Goal: Use online tool/utility: Use online tool/utility

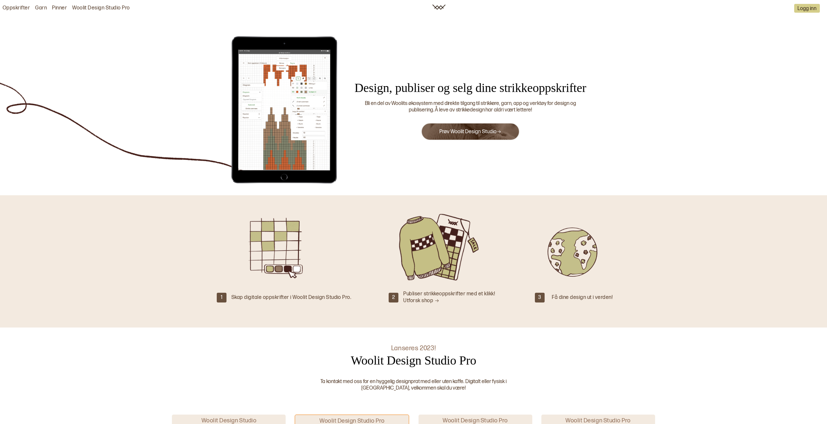
click at [461, 133] on link "Prøv Woolit Design Studio" at bounding box center [470, 132] width 62 height 6
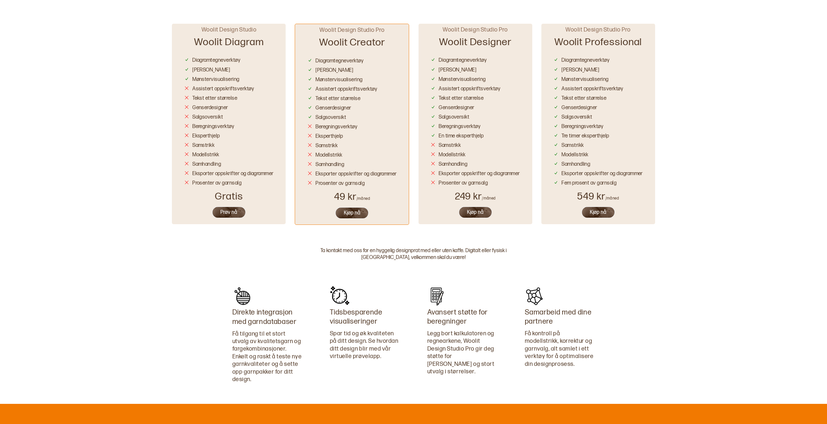
scroll to position [393, 0]
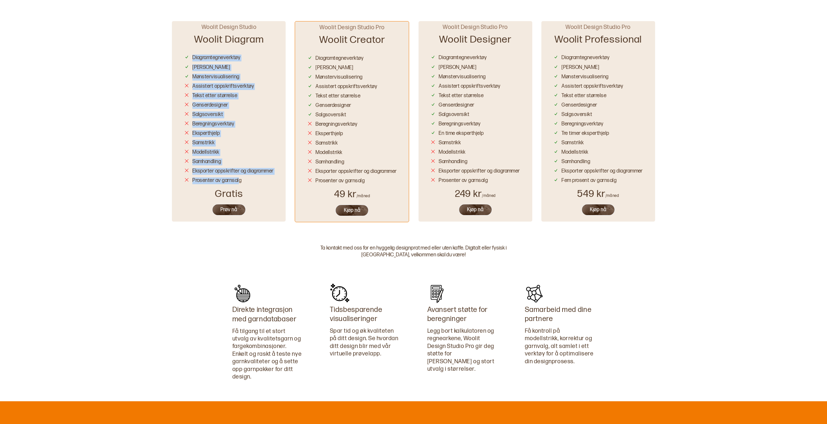
drag, startPoint x: 193, startPoint y: 58, endPoint x: 240, endPoint y: 177, distance: 128.1
click at [238, 176] on div "Diagramtegneverktøy Fellinger Mønstervisualisering Assistert oppskriftsverktøy …" at bounding box center [228, 118] width 89 height 132
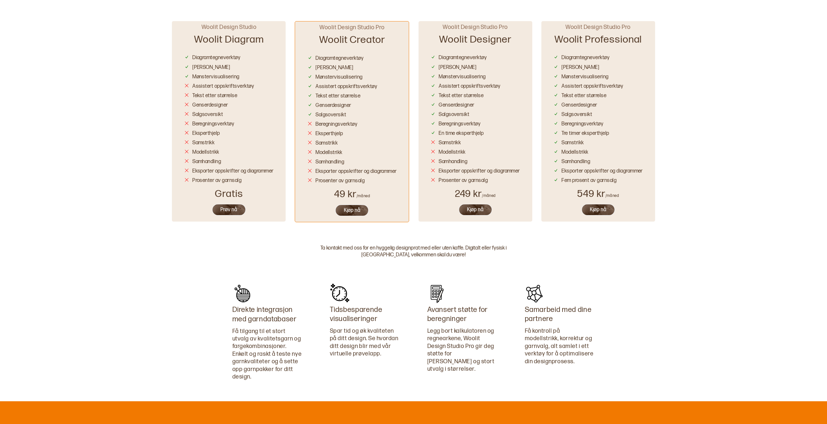
click at [240, 178] on div "Prosenter av garnsalg" at bounding box center [216, 180] width 49 height 7
click at [237, 212] on button "Prøv nå" at bounding box center [229, 210] width 34 height 12
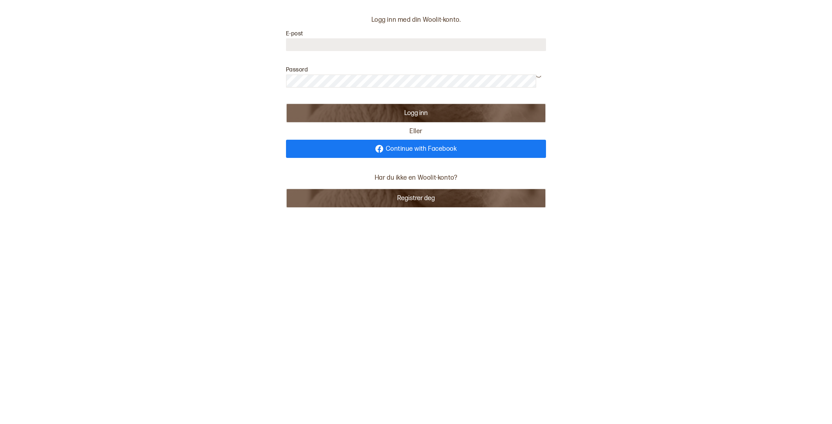
click at [370, 43] on input at bounding box center [416, 44] width 260 height 13
click at [390, 153] on link "Continue with Facebook" at bounding box center [416, 149] width 260 height 18
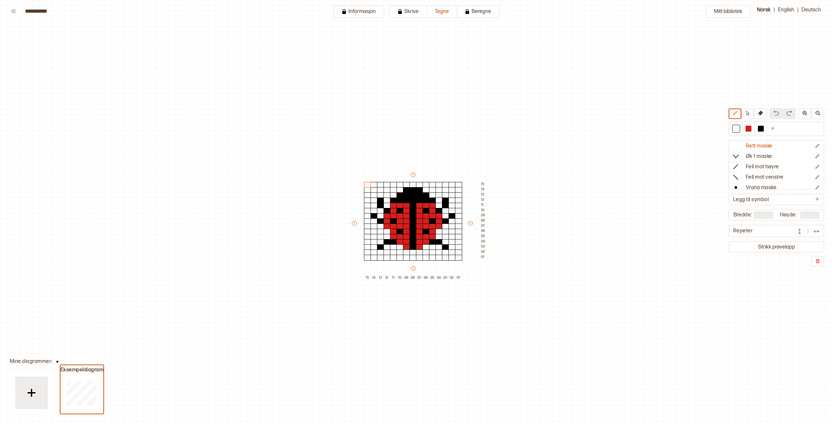
scroll to position [32, 19]
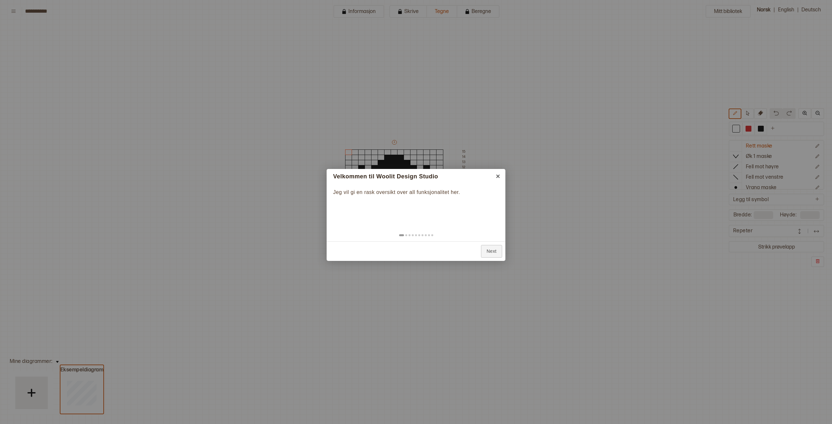
click at [25, 394] on div at bounding box center [416, 212] width 832 height 424
click at [494, 252] on link "Next" at bounding box center [491, 251] width 21 height 13
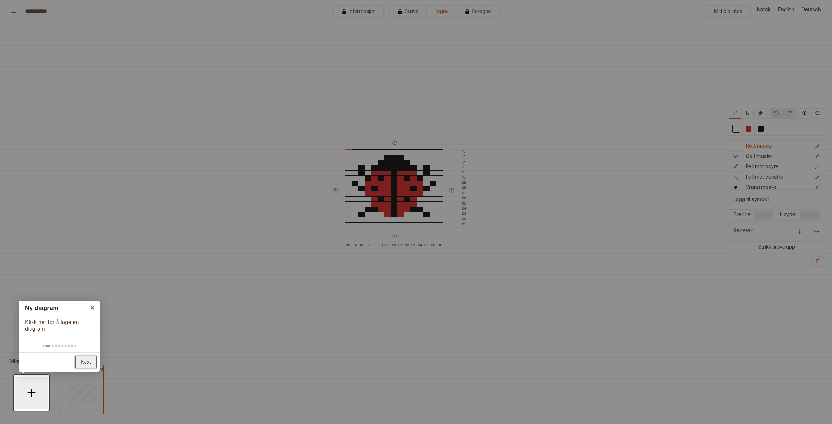
click at [84, 361] on link "Next" at bounding box center [85, 362] width 21 height 13
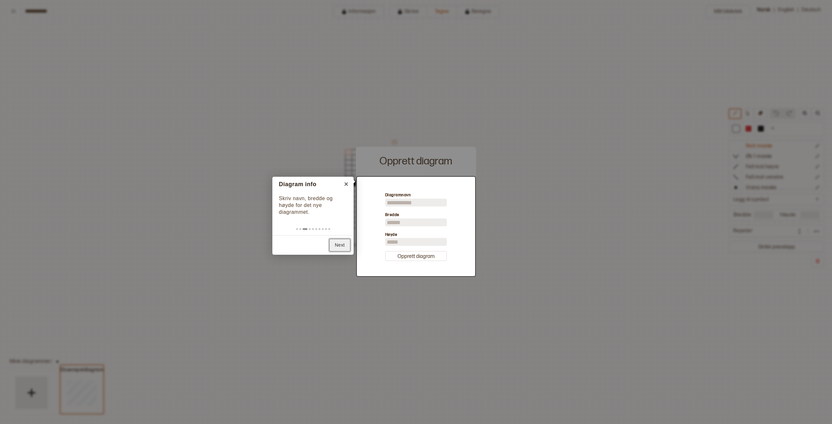
click at [342, 246] on link "Next" at bounding box center [339, 245] width 21 height 13
type input "**"
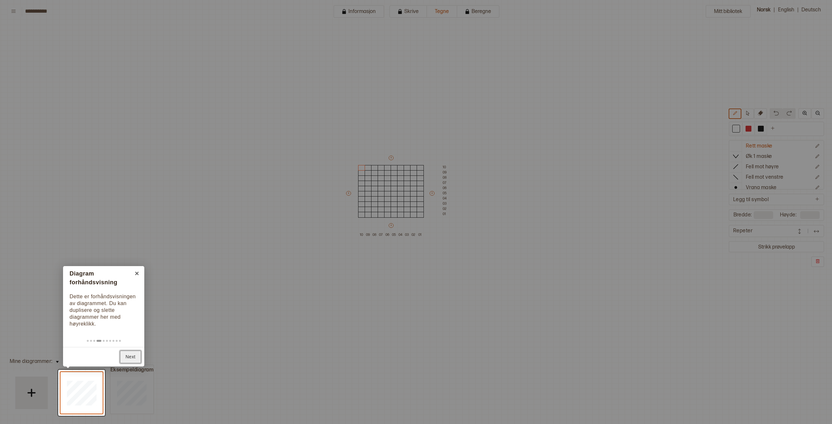
click at [126, 356] on link "Next" at bounding box center [130, 356] width 21 height 13
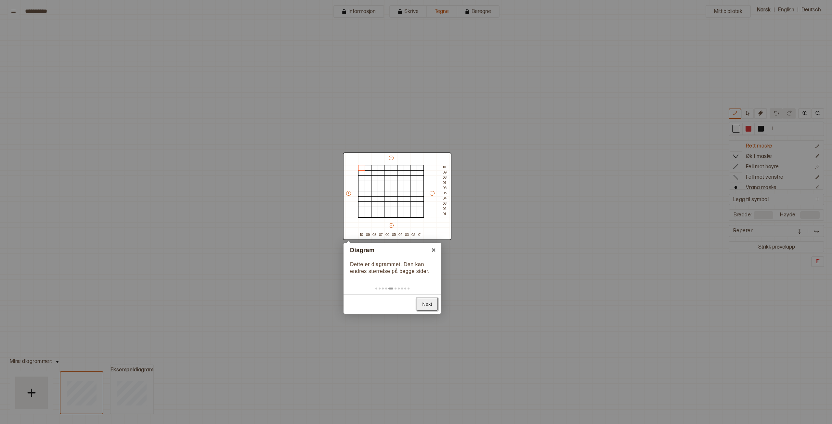
click at [426, 303] on link "Next" at bounding box center [426, 304] width 21 height 13
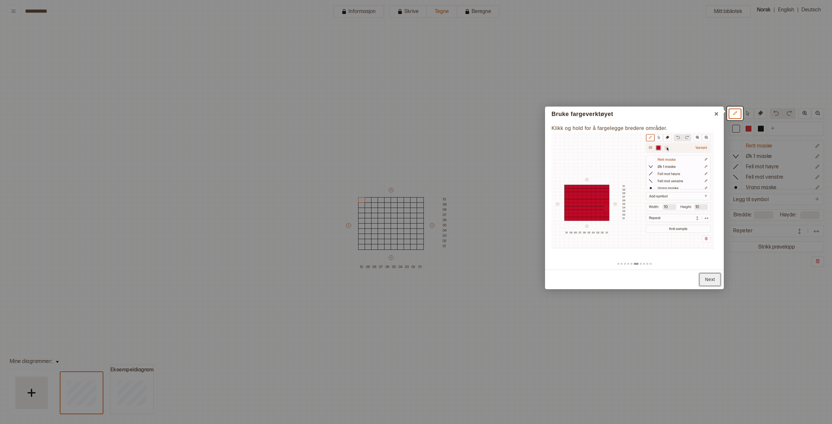
click at [705, 279] on link "Next" at bounding box center [709, 279] width 21 height 13
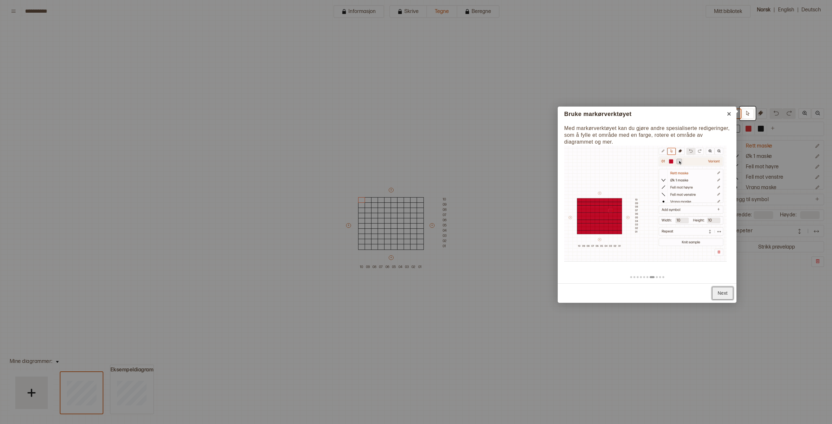
click at [727, 296] on link "Next" at bounding box center [722, 293] width 21 height 13
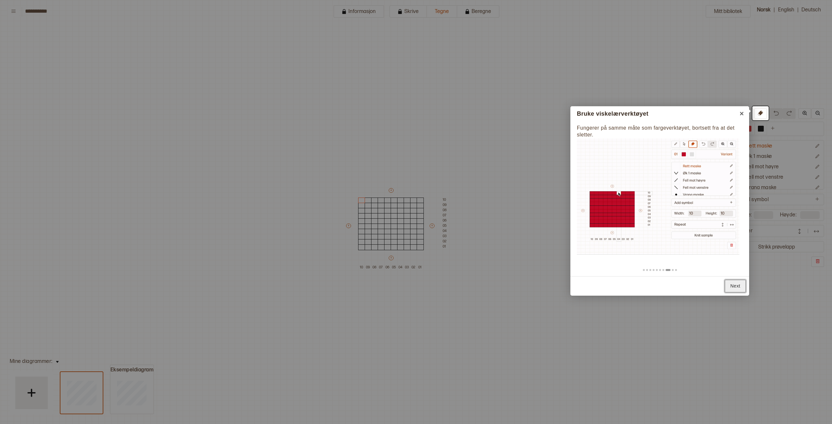
click at [735, 288] on link "Next" at bounding box center [734, 286] width 21 height 13
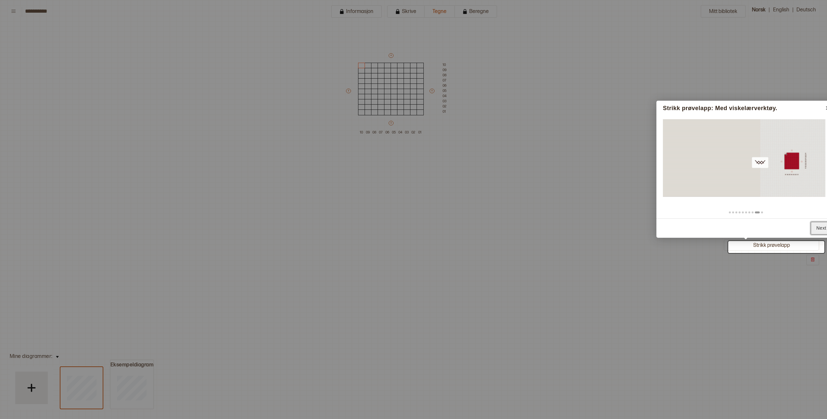
click at [817, 225] on link "Next" at bounding box center [820, 228] width 21 height 13
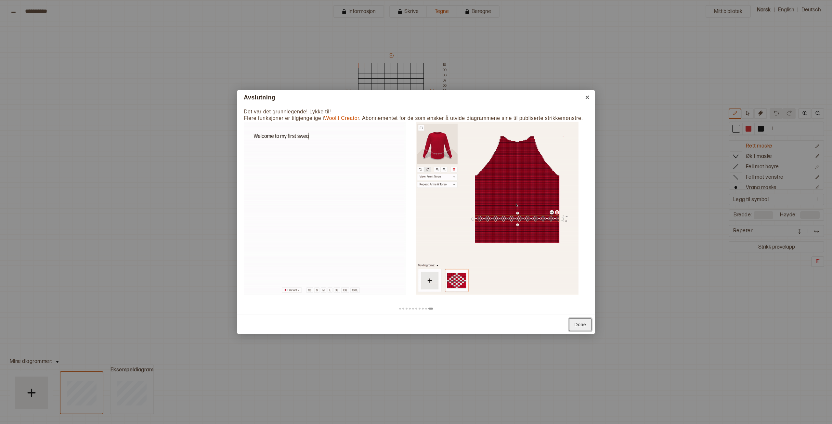
click at [584, 324] on link "Done" at bounding box center [580, 324] width 22 height 13
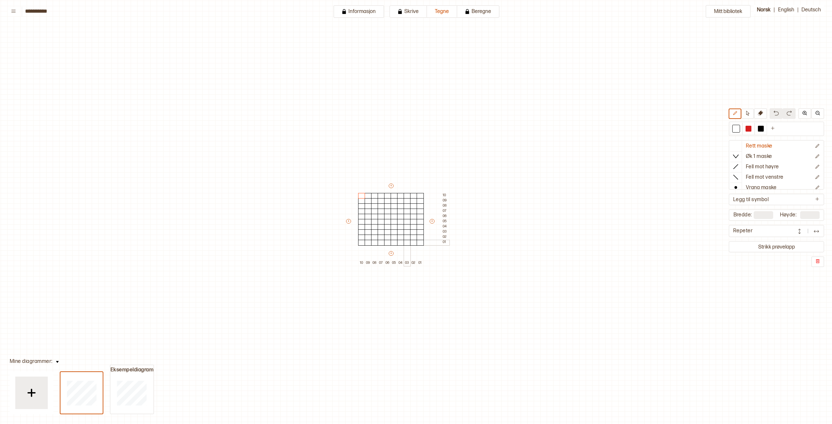
scroll to position [0, 19]
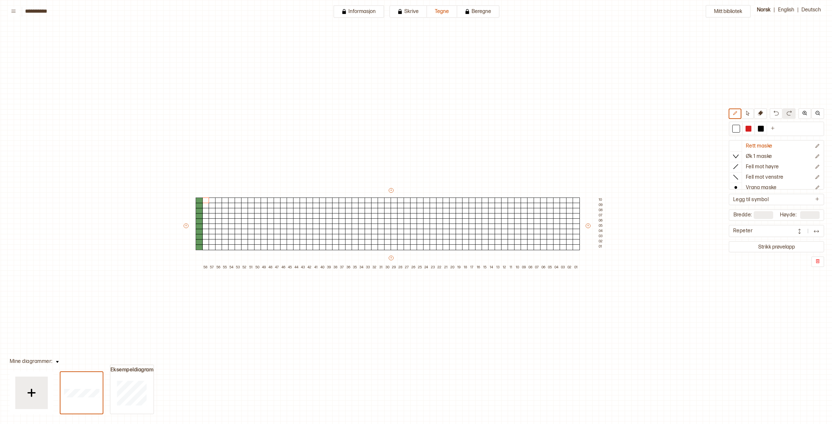
type input "**"
click at [819, 199] on icon at bounding box center [816, 199] width 5 height 5
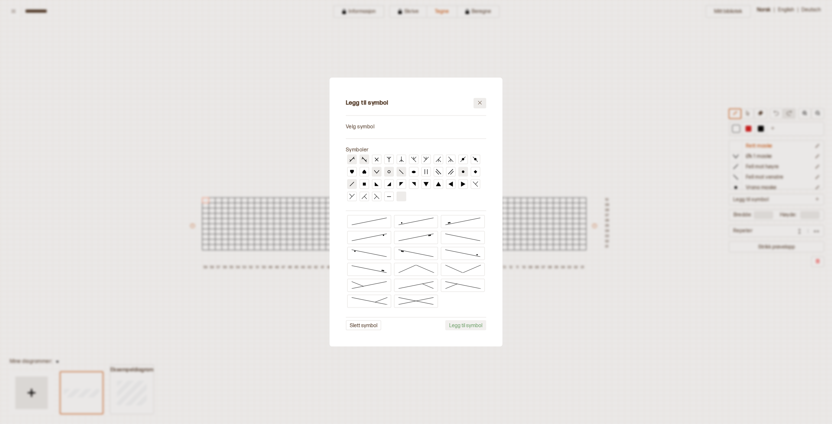
click at [476, 103] on button at bounding box center [479, 103] width 13 height 10
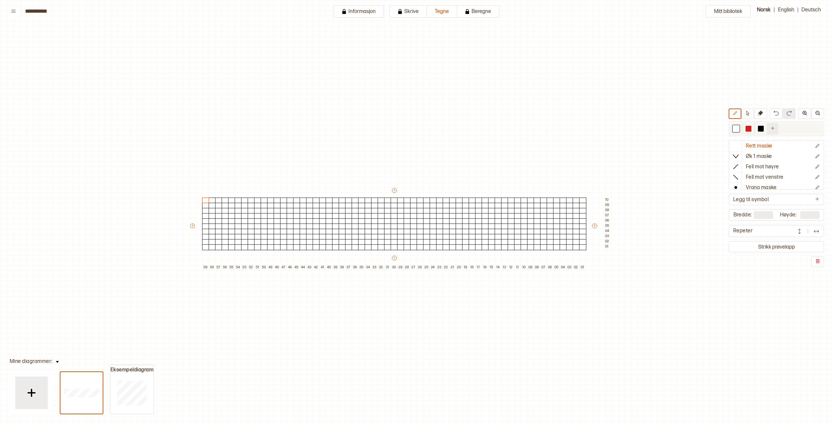
click at [772, 129] on icon "Ny farge" at bounding box center [772, 128] width 5 height 5
click at [783, 131] on button at bounding box center [784, 129] width 11 height 12
click at [736, 130] on div at bounding box center [736, 129] width 6 height 6
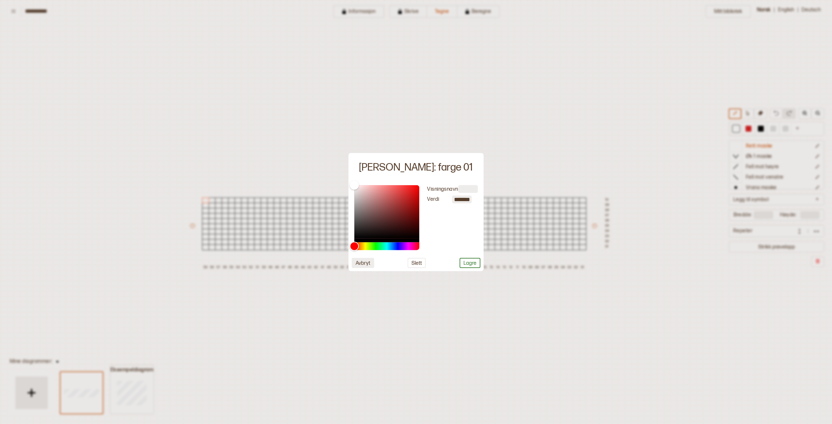
click at [365, 263] on button "Avbryt" at bounding box center [362, 263] width 22 height 10
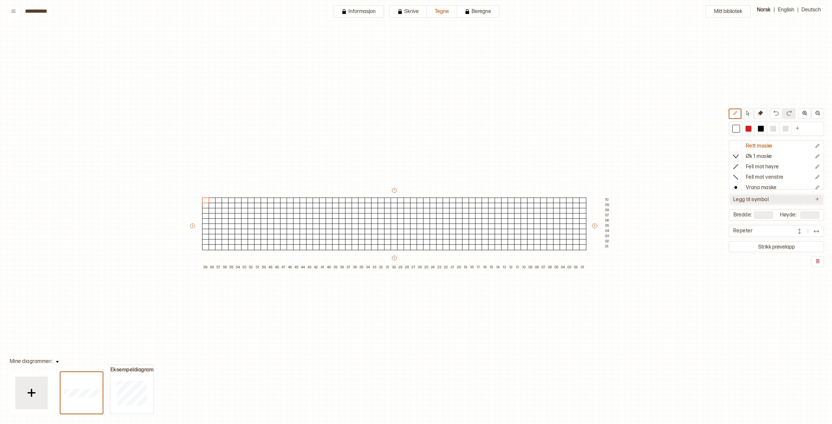
click at [748, 197] on p "Legg til symbol" at bounding box center [750, 200] width 35 height 7
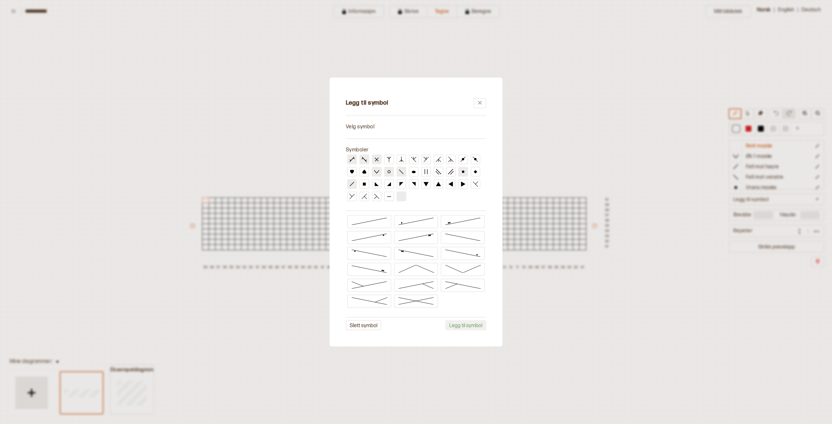
click at [379, 160] on button at bounding box center [377, 160] width 10 height 10
click at [478, 100] on icon at bounding box center [479, 100] width 5 height 5
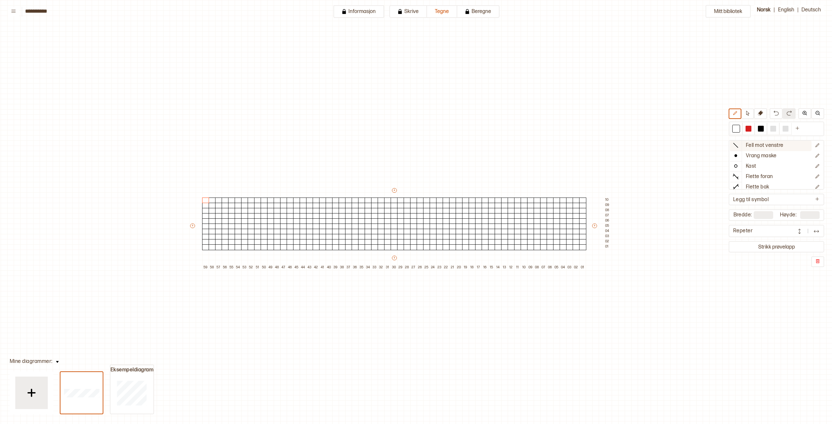
scroll to position [32, 0]
click at [770, 157] on p "Vrang maske" at bounding box center [760, 155] width 31 height 7
click at [578, 247] on div at bounding box center [575, 247] width 7 height 6
click at [562, 248] on div at bounding box center [562, 247] width 7 height 6
click at [550, 247] on div at bounding box center [549, 247] width 7 height 6
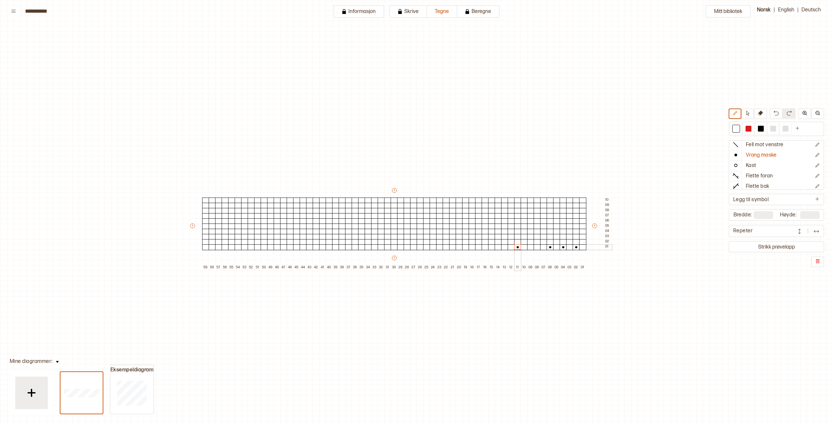
click at [517, 248] on div at bounding box center [517, 247] width 7 height 6
click at [512, 247] on div at bounding box center [510, 247] width 7 height 6
click at [497, 248] on div at bounding box center [497, 247] width 7 height 6
click at [490, 248] on div at bounding box center [491, 247] width 7 height 6
drag, startPoint x: 433, startPoint y: 248, endPoint x: 429, endPoint y: 248, distance: 4.2
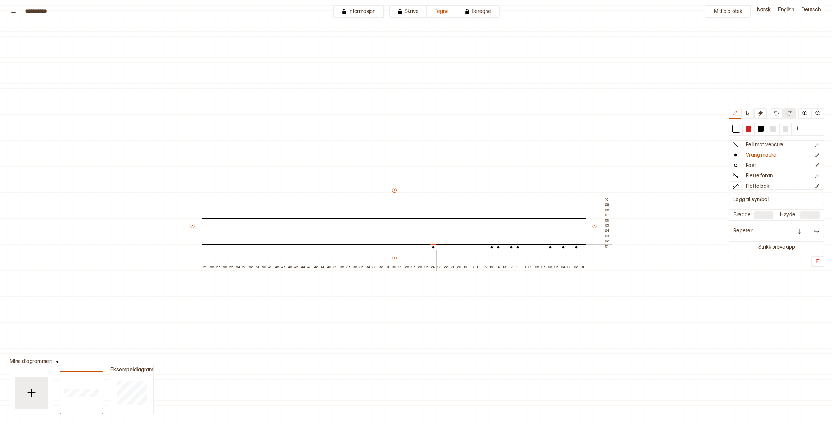
click at [433, 248] on div at bounding box center [432, 247] width 7 height 6
drag, startPoint x: 428, startPoint y: 248, endPoint x: 416, endPoint y: 248, distance: 12.0
click at [428, 248] on div at bounding box center [426, 247] width 7 height 6
click at [413, 248] on div at bounding box center [413, 247] width 7 height 6
click at [408, 248] on div at bounding box center [406, 247] width 7 height 6
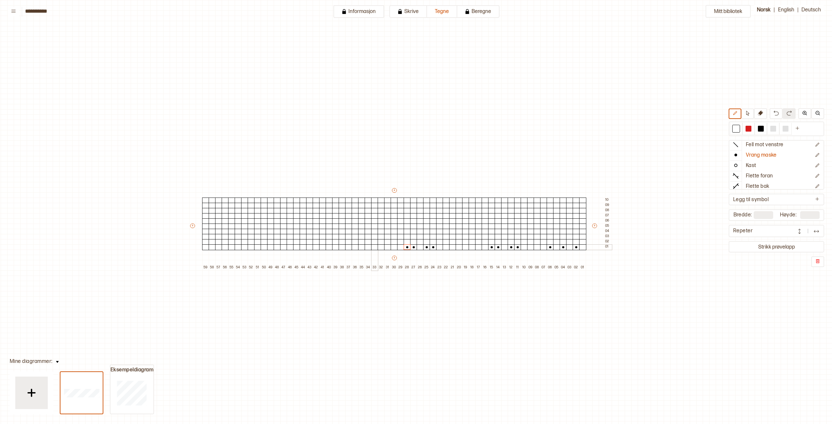
click at [376, 248] on div at bounding box center [374, 247] width 7 height 6
click at [363, 248] on div at bounding box center [361, 247] width 7 height 6
click at [762, 110] on icon at bounding box center [759, 112] width 5 height 5
drag, startPoint x: 406, startPoint y: 246, endPoint x: 413, endPoint y: 247, distance: 6.6
drag, startPoint x: 412, startPoint y: 246, endPoint x: 419, endPoint y: 248, distance: 8.0
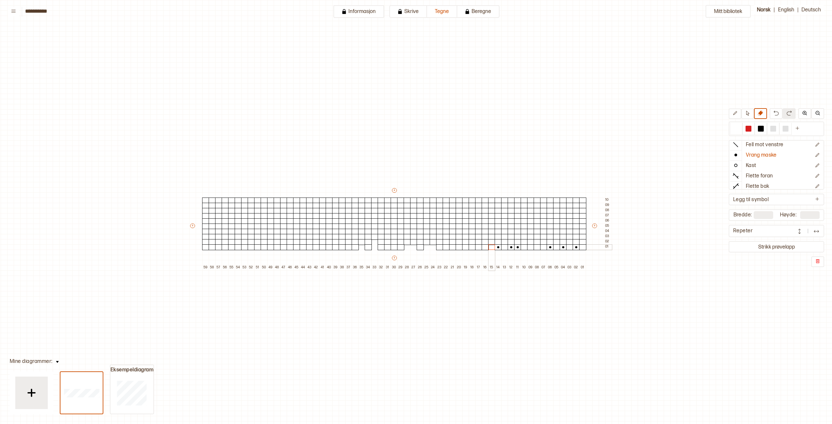
drag, startPoint x: 493, startPoint y: 248, endPoint x: 496, endPoint y: 248, distance: 3.3
drag, startPoint x: 496, startPoint y: 248, endPoint x: 503, endPoint y: 249, distance: 6.6
click at [737, 128] on div at bounding box center [736, 129] width 6 height 6
drag, startPoint x: 498, startPoint y: 246, endPoint x: 491, endPoint y: 247, distance: 6.6
click at [498, 246] on div at bounding box center [497, 247] width 7 height 6
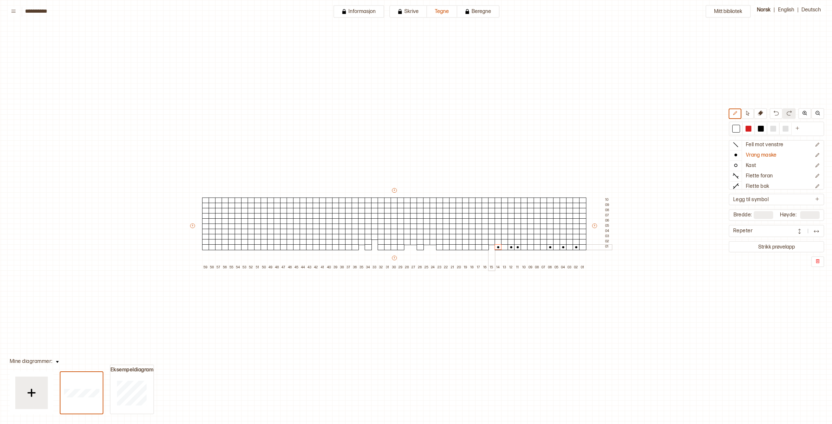
click at [491, 247] on div at bounding box center [491, 247] width 7 height 6
click at [736, 128] on div at bounding box center [736, 129] width 6 height 6
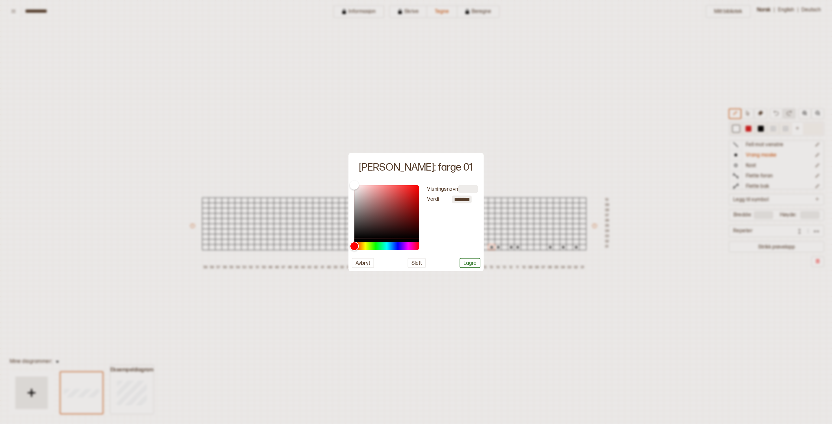
click at [736, 128] on div at bounding box center [416, 212] width 832 height 424
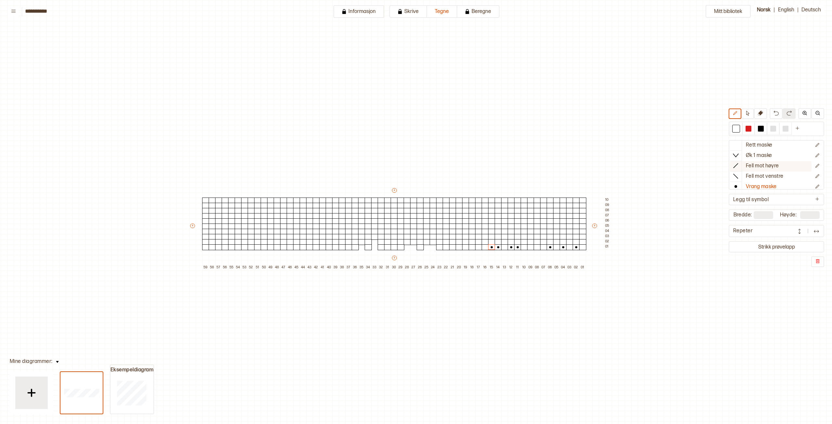
scroll to position [0, 0]
click at [735, 146] on icon at bounding box center [735, 146] width 6 height 6
click at [433, 248] on div at bounding box center [432, 247] width 7 height 6
drag, startPoint x: 426, startPoint y: 248, endPoint x: 412, endPoint y: 248, distance: 14.9
click at [426, 248] on div at bounding box center [426, 247] width 7 height 6
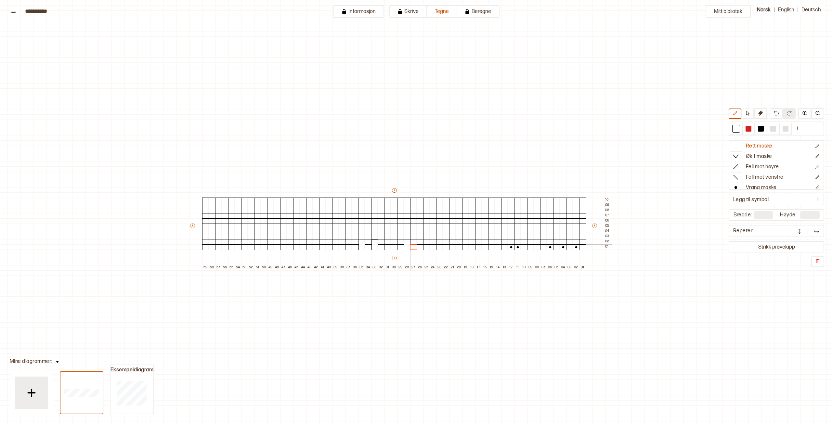
drag, startPoint x: 414, startPoint y: 248, endPoint x: 406, endPoint y: 248, distance: 7.8
click at [413, 248] on div at bounding box center [413, 247] width 7 height 6
click at [406, 248] on div at bounding box center [406, 247] width 7 height 6
click at [375, 248] on div at bounding box center [374, 247] width 7 height 6
click at [375, 243] on div at bounding box center [374, 242] width 7 height 6
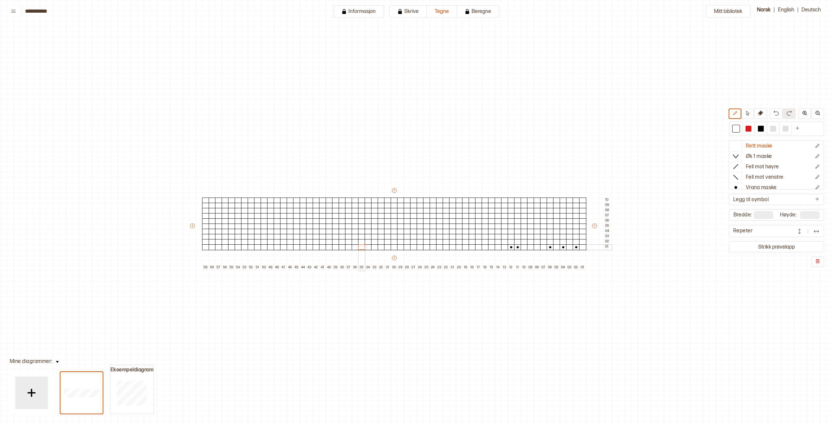
click at [360, 248] on div at bounding box center [361, 247] width 7 height 6
drag, startPoint x: 511, startPoint y: 248, endPoint x: 514, endPoint y: 247, distance: 3.9
drag, startPoint x: 515, startPoint y: 247, endPoint x: 522, endPoint y: 247, distance: 7.1
click at [516, 247] on div at bounding box center [517, 247] width 7 height 6
drag, startPoint x: 550, startPoint y: 247, endPoint x: 560, endPoint y: 247, distance: 10.7
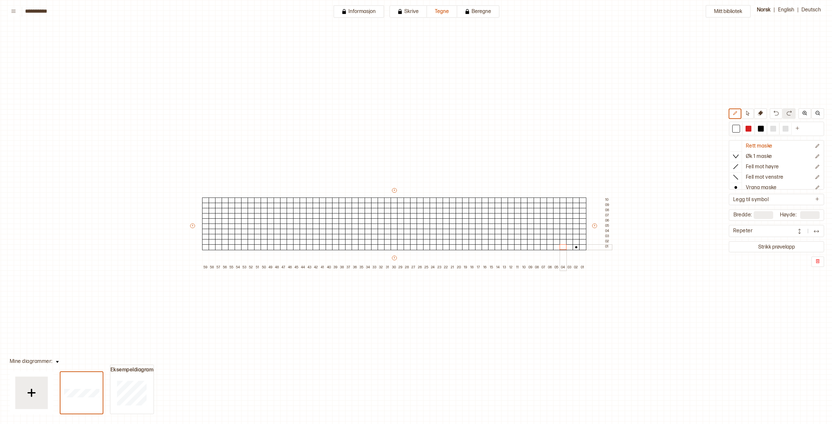
drag, startPoint x: 563, startPoint y: 247, endPoint x: 575, endPoint y: 248, distance: 11.5
click at [590, 244] on div "+ + + + 59 58 57 56 55 54 53 52 51 50 49 48 47 46 45 44 43 42 41 40 39 38 37 36…" at bounding box center [400, 228] width 422 height 83
click at [589, 241] on div "+ + + + 59 58 57 56 55 54 53 52 51 50 49 48 47 46 45 44 43 42 41 40 39 38 37 36…" at bounding box center [400, 228] width 422 height 83
drag, startPoint x: 584, startPoint y: 243, endPoint x: 591, endPoint y: 242, distance: 7.2
click at [591, 242] on div "+ + + + 59 58 57 56 55 54 53 52 51 50 49 48 47 46 45 44 43 42 41 40 39 38 37 36…" at bounding box center [400, 228] width 422 height 83
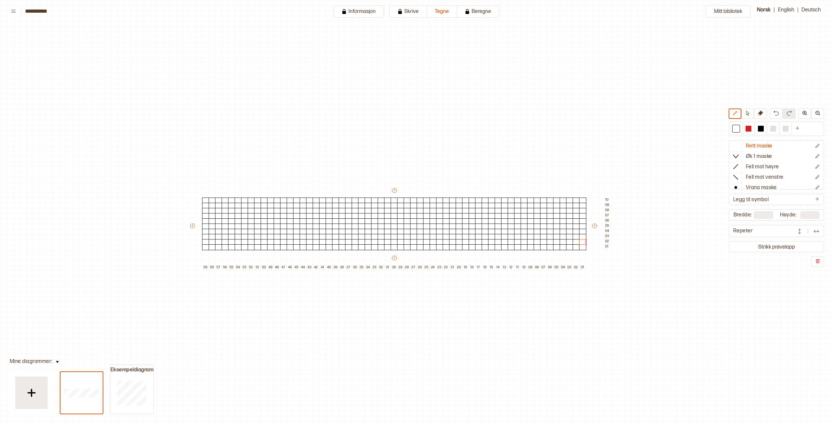
click at [591, 242] on div "+ + + + 59 58 57 56 55 54 53 52 51 50 49 48 47 46 45 44 43 42 41 40 39 38 37 36…" at bounding box center [400, 228] width 422 height 83
click at [589, 242] on div "+ + + + 59 58 57 56 55 54 53 52 51 50 49 48 47 46 45 44 43 42 41 40 39 38 37 36…" at bounding box center [400, 228] width 422 height 83
click at [590, 242] on div "+ + + + 59 58 57 56 55 54 53 52 51 50 49 48 47 46 45 44 43 42 41 40 39 38 37 36…" at bounding box center [400, 228] width 422 height 83
click at [753, 188] on p "Vrang maske" at bounding box center [760, 187] width 31 height 7
click at [574, 247] on div at bounding box center [575, 247] width 7 height 6
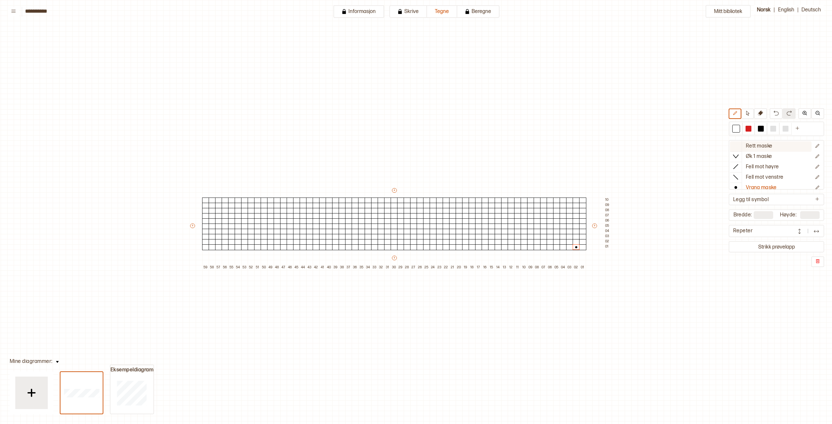
click at [760, 146] on p "Rett maske" at bounding box center [758, 146] width 27 height 7
click at [751, 187] on p "Vrang maske" at bounding box center [760, 187] width 31 height 7
drag, startPoint x: 570, startPoint y: 248, endPoint x: 566, endPoint y: 248, distance: 3.3
click at [569, 248] on div at bounding box center [569, 247] width 7 height 6
click at [564, 248] on div at bounding box center [562, 247] width 7 height 6
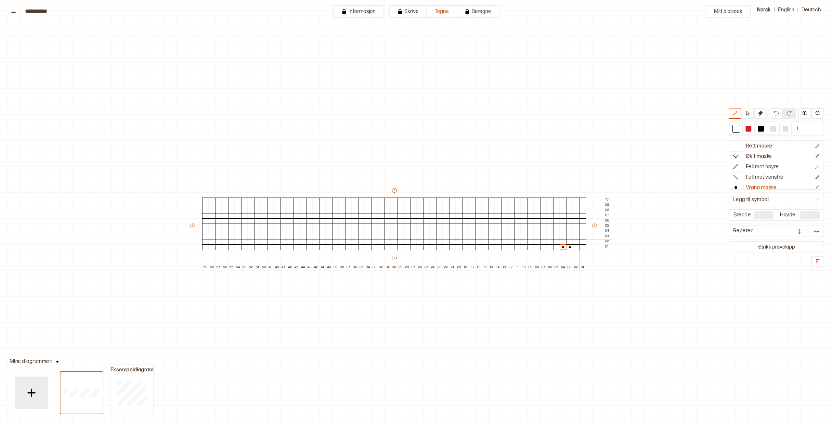
click at [576, 242] on div at bounding box center [575, 242] width 7 height 6
click at [568, 236] on div at bounding box center [569, 237] width 7 height 6
click at [577, 232] on div at bounding box center [575, 232] width 7 height 6
click at [570, 226] on div at bounding box center [569, 226] width 7 height 6
click at [576, 221] on div at bounding box center [575, 221] width 7 height 6
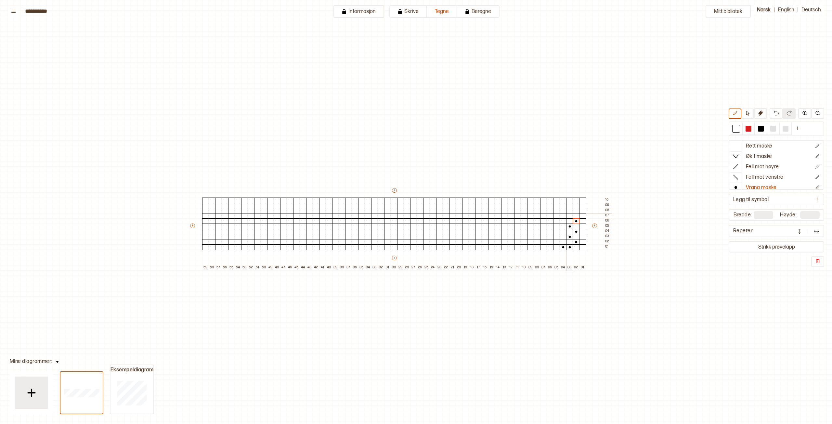
click at [569, 217] on div at bounding box center [569, 216] width 7 height 6
click at [575, 211] on div at bounding box center [575, 211] width 7 height 6
click at [570, 207] on div at bounding box center [569, 206] width 7 height 6
click at [575, 201] on div at bounding box center [575, 200] width 7 height 6
drag, startPoint x: 562, startPoint y: 242, endPoint x: 564, endPoint y: 237, distance: 4.9
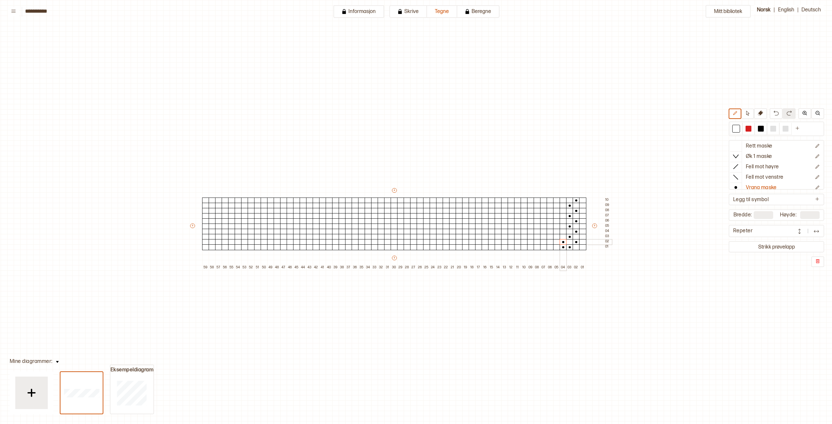
click at [562, 241] on div at bounding box center [562, 242] width 7 height 6
click at [564, 237] on div at bounding box center [562, 237] width 7 height 6
click at [564, 231] on div at bounding box center [562, 232] width 7 height 6
drag, startPoint x: 563, startPoint y: 228, endPoint x: 563, endPoint y: 223, distance: 4.6
click at [563, 227] on div at bounding box center [562, 226] width 7 height 6
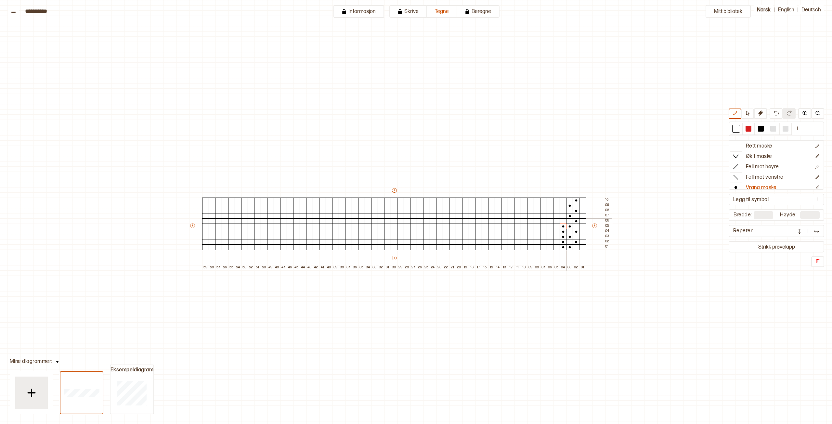
click at [562, 221] on div at bounding box center [562, 221] width 7 height 6
click at [562, 216] on div at bounding box center [562, 216] width 7 height 6
click at [564, 211] on div at bounding box center [562, 211] width 7 height 6
click at [563, 205] on div at bounding box center [562, 206] width 7 height 6
click at [562, 202] on div at bounding box center [562, 200] width 7 height 6
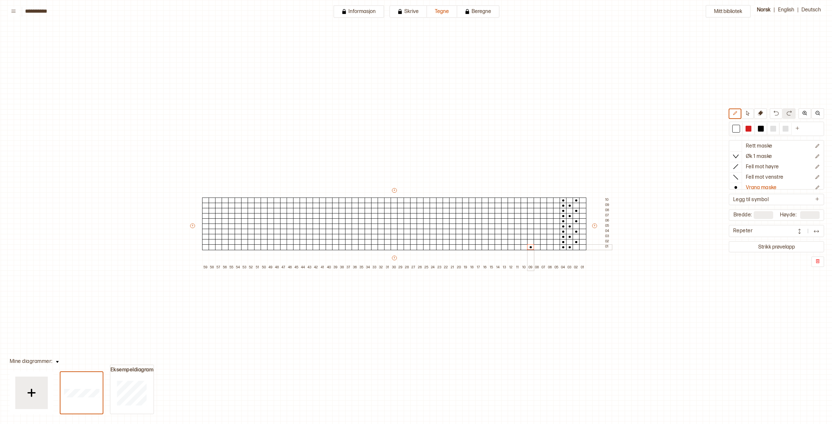
click at [530, 248] on div at bounding box center [530, 247] width 7 height 6
drag, startPoint x: 530, startPoint y: 247, endPoint x: 523, endPoint y: 247, distance: 7.8
click at [523, 247] on div "+ + + + 59 58 57 56 55 54 53 52 51 50 49 48 47 46 45 44 43 42 41 40 39 38 37 36…" at bounding box center [400, 228] width 422 height 83
drag, startPoint x: 511, startPoint y: 244, endPoint x: 504, endPoint y: 248, distance: 7.6
click at [504, 248] on div "+ + + + 59 58 57 56 55 54 53 52 51 50 49 48 47 46 45 44 43 42 41 40 39 38 37 36…" at bounding box center [400, 228] width 422 height 83
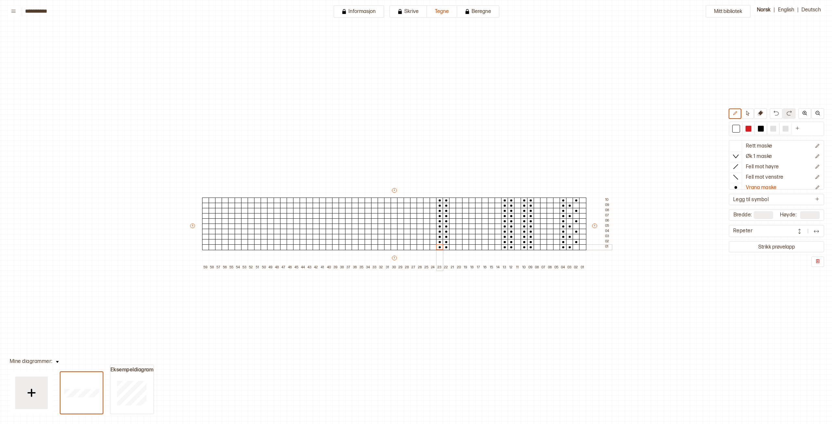
drag, startPoint x: 448, startPoint y: 248, endPoint x: 441, endPoint y: 247, distance: 6.9
click at [441, 247] on div "+ + + + 59 58 57 56 55 54 53 52 51 50 49 48 47 46 45 44 43 42 41 40 39 38 37 36…" at bounding box center [400, 228] width 422 height 83
drag, startPoint x: 427, startPoint y: 248, endPoint x: 422, endPoint y: 224, distance: 24.7
click at [421, 224] on div "+ + + + 59 58 57 56 55 54 53 52 51 50 49 48 47 46 45 44 43 42 41 40 39 38 37 36…" at bounding box center [400, 228] width 422 height 83
click at [755, 146] on p "Rett maske" at bounding box center [758, 146] width 27 height 7
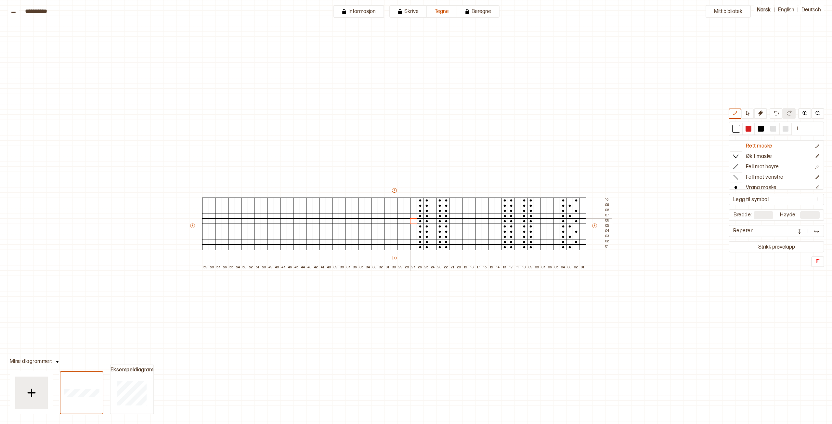
drag, startPoint x: 412, startPoint y: 231, endPoint x: 413, endPoint y: 220, distance: 11.1
click at [751, 185] on p "Vrang maske" at bounding box center [760, 187] width 31 height 7
drag, startPoint x: 387, startPoint y: 248, endPoint x: 386, endPoint y: 202, distance: 46.5
click at [386, 200] on div "+ + + + 59 58 57 56 55 54 53 52 51 50 49 48 47 46 45 44 43 42 41 40 39 38 37 36…" at bounding box center [400, 228] width 422 height 83
click at [381, 248] on div at bounding box center [380, 247] width 7 height 6
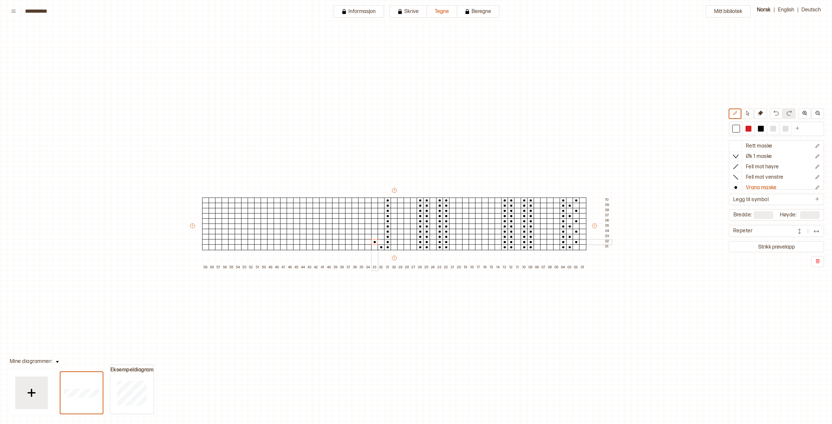
click at [374, 243] on div at bounding box center [374, 242] width 7 height 6
click at [381, 236] on div at bounding box center [380, 237] width 7 height 6
drag, startPoint x: 374, startPoint y: 232, endPoint x: 377, endPoint y: 228, distance: 5.3
click at [374, 231] on div at bounding box center [374, 232] width 7 height 6
click at [380, 227] on div at bounding box center [380, 226] width 7 height 6
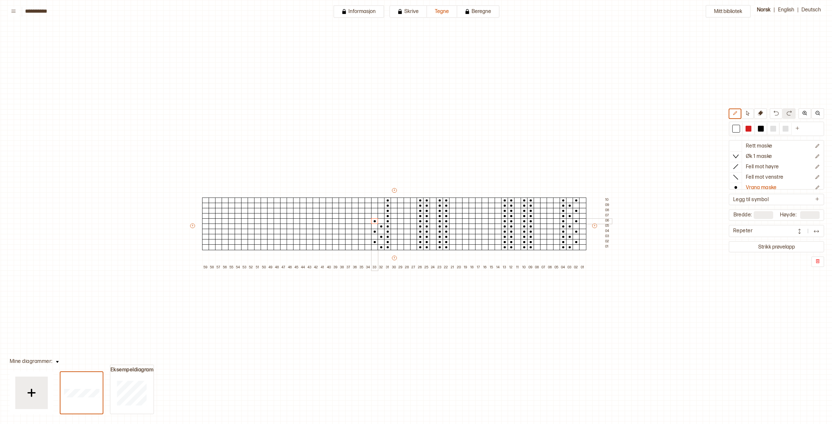
click at [375, 221] on div at bounding box center [374, 221] width 7 height 6
click at [379, 217] on div at bounding box center [380, 216] width 7 height 6
drag, startPoint x: 374, startPoint y: 210, endPoint x: 376, endPoint y: 207, distance: 3.5
click at [374, 210] on div at bounding box center [374, 211] width 7 height 6
click at [379, 206] on div at bounding box center [380, 206] width 7 height 6
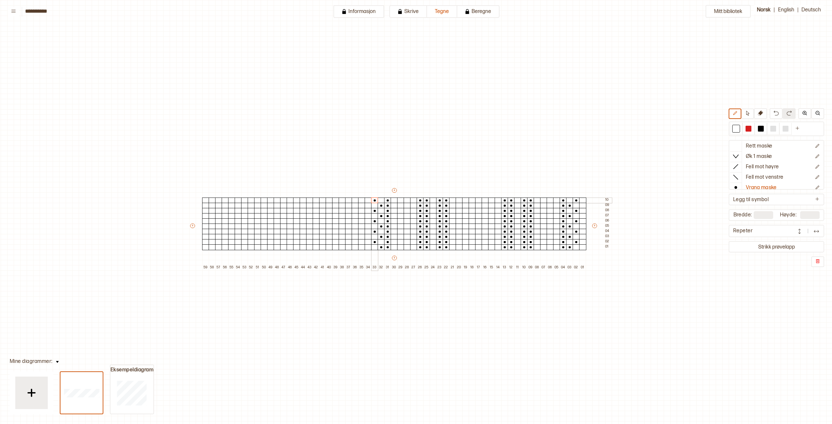
click at [375, 202] on div at bounding box center [374, 200] width 7 height 6
click at [773, 130] on div at bounding box center [773, 129] width 6 height 6
click at [580, 246] on div at bounding box center [582, 247] width 7 height 6
click at [740, 146] on div at bounding box center [736, 146] width 12 height 10
drag, startPoint x: 581, startPoint y: 246, endPoint x: 583, endPoint y: 199, distance: 46.8
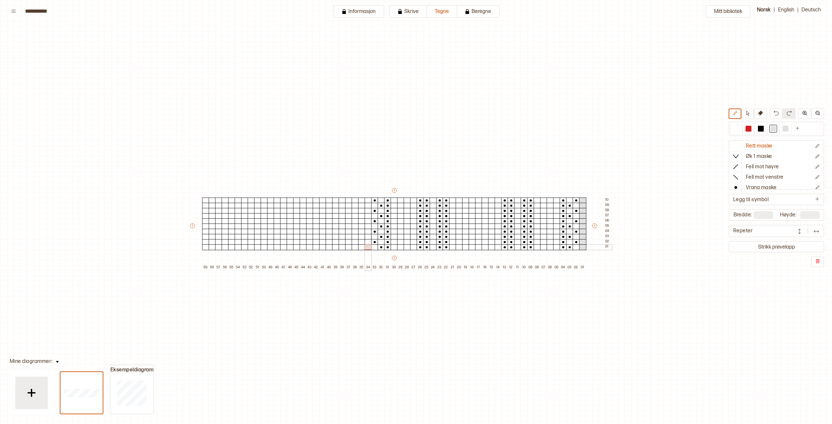
click at [367, 247] on div at bounding box center [367, 247] width 7 height 6
click at [363, 248] on div at bounding box center [361, 247] width 7 height 6
click at [205, 245] on div at bounding box center [205, 247] width 7 height 6
click at [736, 129] on div at bounding box center [736, 129] width 6 height 6
drag, startPoint x: 582, startPoint y: 199, endPoint x: 582, endPoint y: 230, distance: 30.9
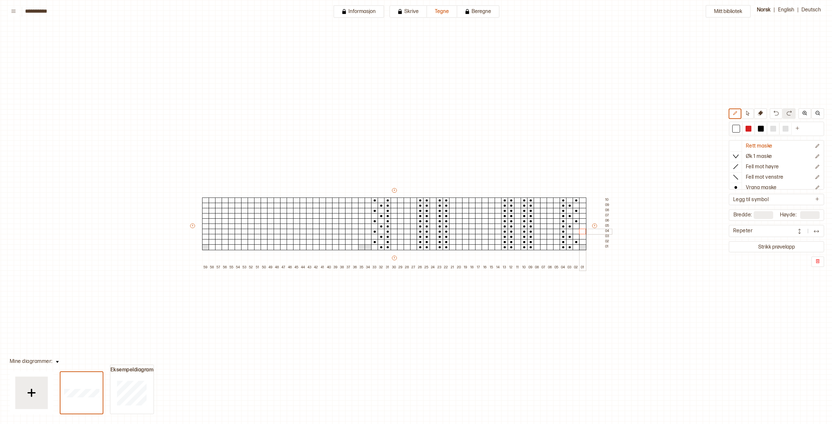
click at [582, 230] on div "+ + + + 59 58 57 56 55 54 53 52 51 50 49 48 47 46 45 44 43 42 41 40 39 38 37 36…" at bounding box center [400, 228] width 422 height 83
drag, startPoint x: 757, startPoint y: 185, endPoint x: 706, endPoint y: 206, distance: 54.8
click at [756, 185] on p "Vrang maske" at bounding box center [760, 187] width 31 height 7
click at [576, 230] on div at bounding box center [575, 232] width 7 height 6
click at [347, 248] on div at bounding box center [348, 247] width 7 height 6
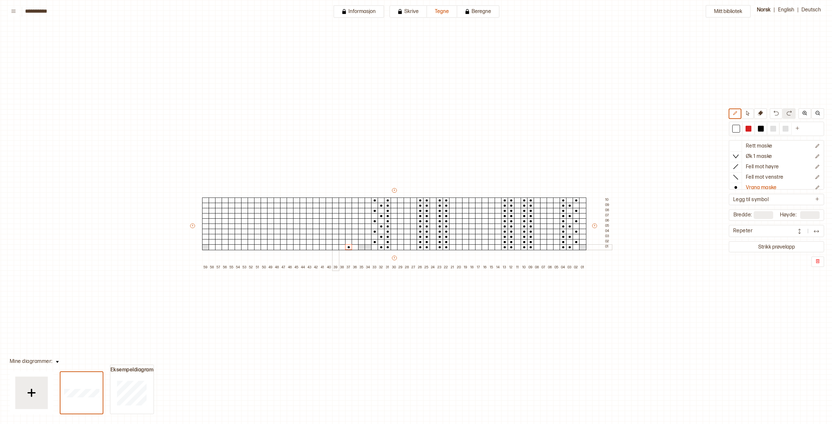
click at [337, 247] on div at bounding box center [335, 247] width 7 height 6
click at [323, 248] on div at bounding box center [322, 247] width 7 height 6
click at [308, 249] on div at bounding box center [309, 247] width 7 height 6
click at [298, 247] on div at bounding box center [296, 247] width 7 height 6
click at [285, 247] on div at bounding box center [283, 247] width 7 height 6
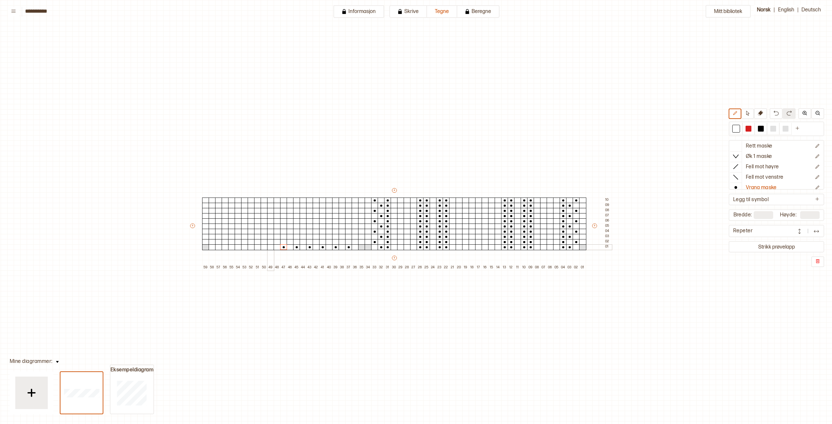
click at [270, 248] on div at bounding box center [270, 247] width 7 height 6
click at [258, 248] on div at bounding box center [257, 247] width 7 height 6
click at [246, 248] on div at bounding box center [244, 247] width 7 height 6
click at [234, 248] on div at bounding box center [231, 247] width 7 height 6
click at [218, 247] on div at bounding box center [218, 247] width 7 height 6
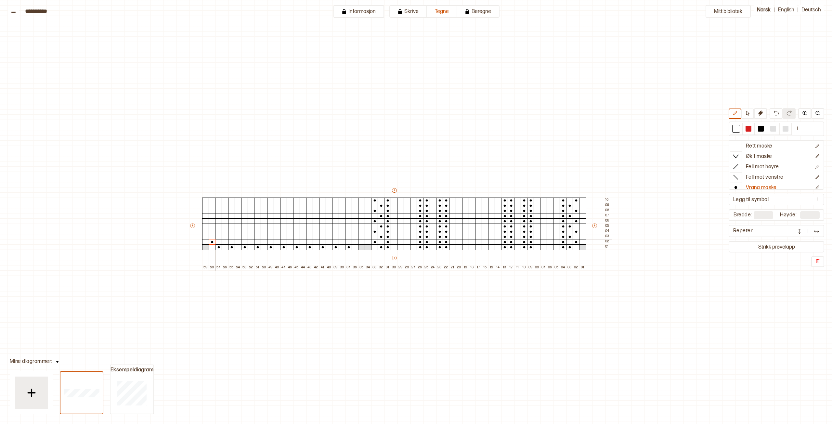
drag, startPoint x: 211, startPoint y: 242, endPoint x: 217, endPoint y: 241, distance: 5.9
click at [212, 241] on div at bounding box center [212, 242] width 7 height 6
click at [223, 243] on div at bounding box center [225, 242] width 7 height 6
drag, startPoint x: 235, startPoint y: 243, endPoint x: 240, endPoint y: 242, distance: 4.6
click at [236, 242] on div at bounding box center [238, 242] width 7 height 6
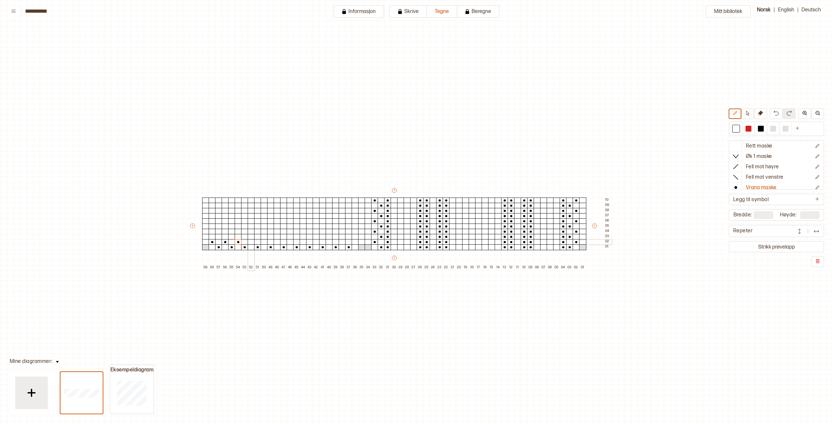
click at [254, 242] on div at bounding box center [251, 242] width 7 height 6
click at [266, 243] on div at bounding box center [264, 242] width 7 height 6
click at [276, 243] on div at bounding box center [277, 242] width 7 height 6
click at [290, 242] on div at bounding box center [289, 242] width 7 height 6
click at [301, 242] on div at bounding box center [302, 242] width 7 height 6
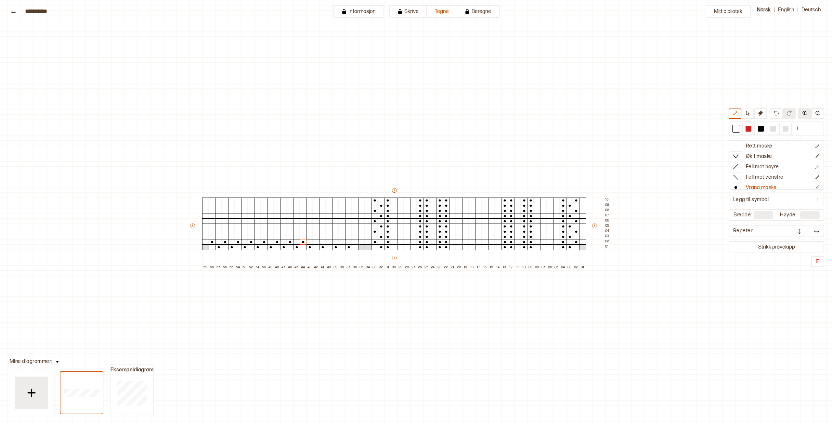
click at [804, 113] on img at bounding box center [804, 112] width 5 height 5
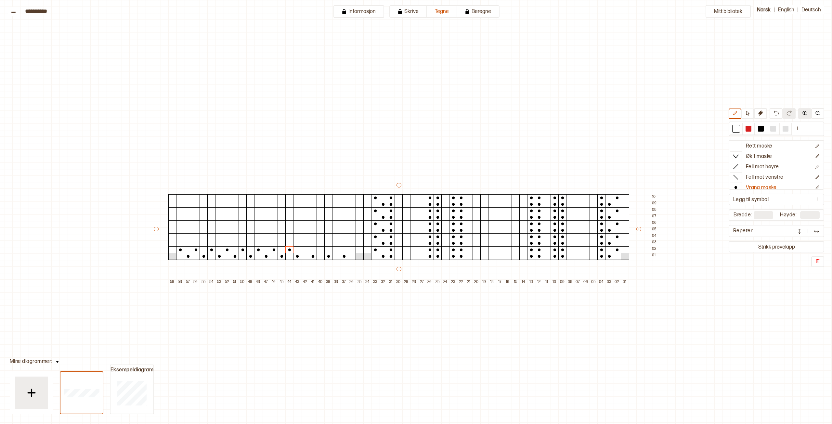
click at [803, 114] on img at bounding box center [804, 112] width 5 height 5
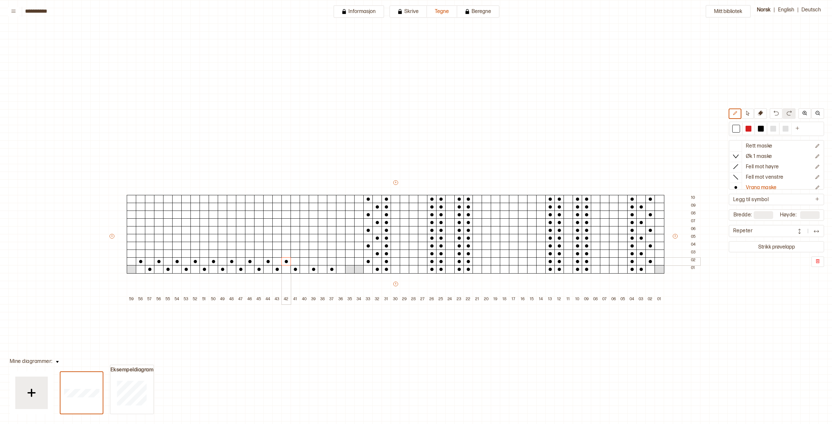
click at [287, 259] on div at bounding box center [286, 261] width 10 height 8
click at [304, 261] on div at bounding box center [304, 261] width 10 height 8
click at [324, 261] on div at bounding box center [323, 261] width 10 height 8
click at [339, 262] on div at bounding box center [341, 261] width 10 height 8
click at [330, 253] on div at bounding box center [332, 253] width 10 height 8
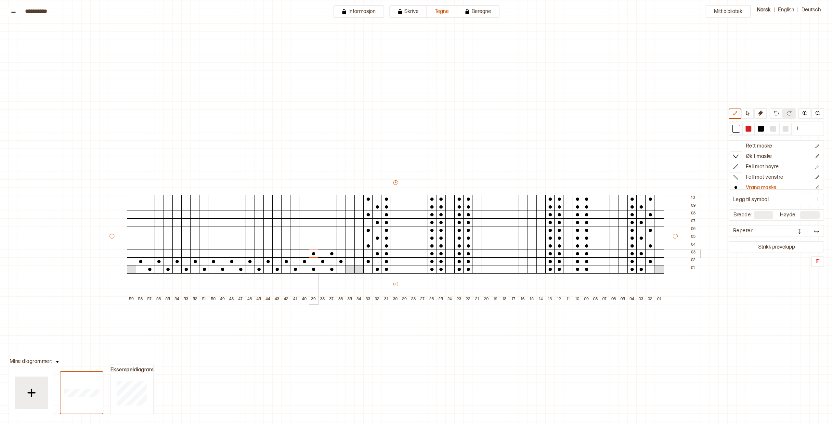
drag, startPoint x: 313, startPoint y: 253, endPoint x: 301, endPoint y: 253, distance: 12.4
click at [313, 253] on div at bounding box center [314, 253] width 10 height 8
click at [293, 254] on div at bounding box center [295, 253] width 10 height 8
click at [278, 255] on div at bounding box center [277, 253] width 10 height 8
click at [258, 255] on div at bounding box center [259, 253] width 10 height 8
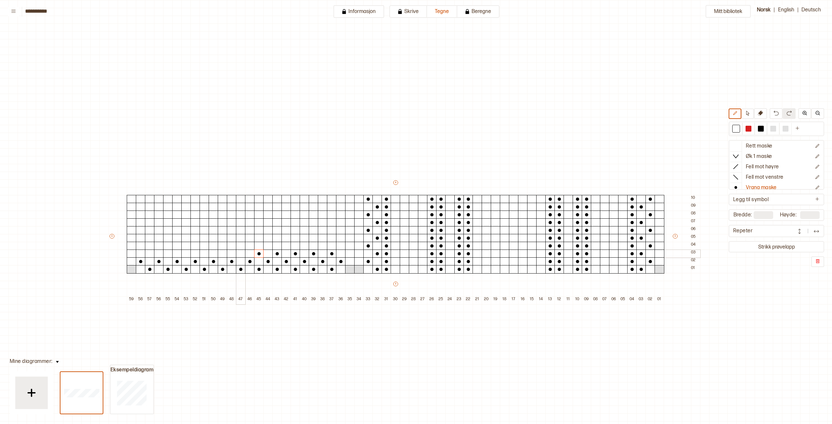
click at [239, 255] on div at bounding box center [241, 253] width 10 height 8
click at [223, 254] on div at bounding box center [223, 253] width 10 height 8
click at [205, 253] on div at bounding box center [204, 253] width 10 height 8
drag, startPoint x: 185, startPoint y: 253, endPoint x: 173, endPoint y: 253, distance: 12.0
click at [184, 253] on div at bounding box center [186, 253] width 10 height 8
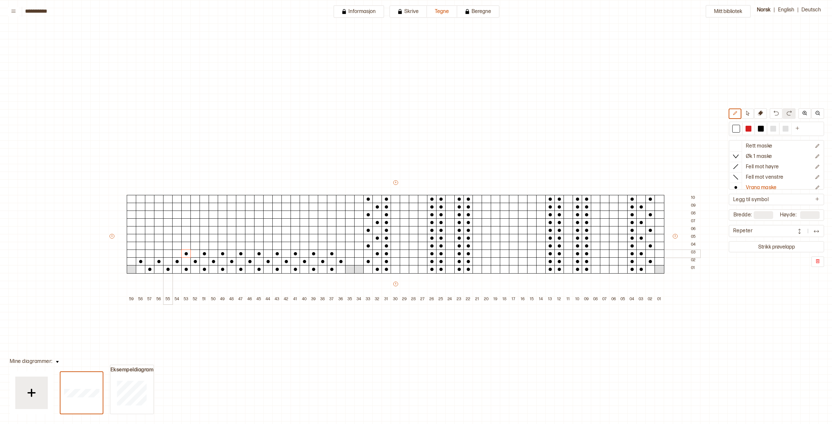
click at [168, 253] on div at bounding box center [168, 253] width 10 height 8
click at [147, 252] on div at bounding box center [150, 253] width 10 height 8
click at [139, 246] on div at bounding box center [141, 246] width 10 height 8
click at [157, 247] on div at bounding box center [159, 246] width 10 height 8
click at [734, 132] on div at bounding box center [736, 129] width 8 height 8
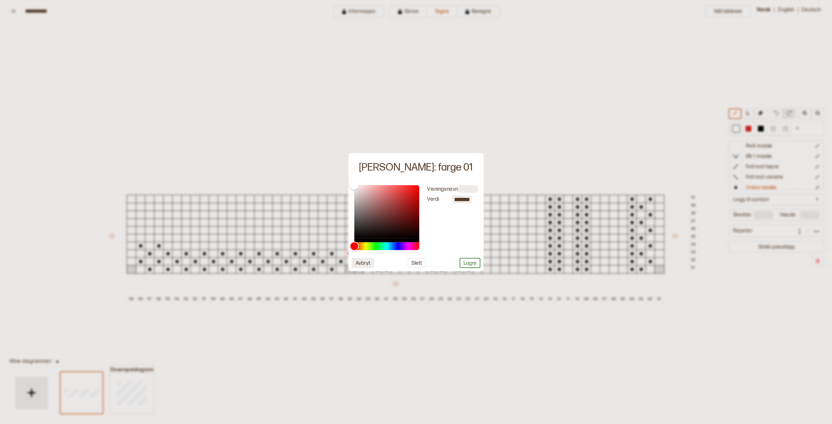
click at [362, 265] on button "Avbryt" at bounding box center [362, 263] width 22 height 10
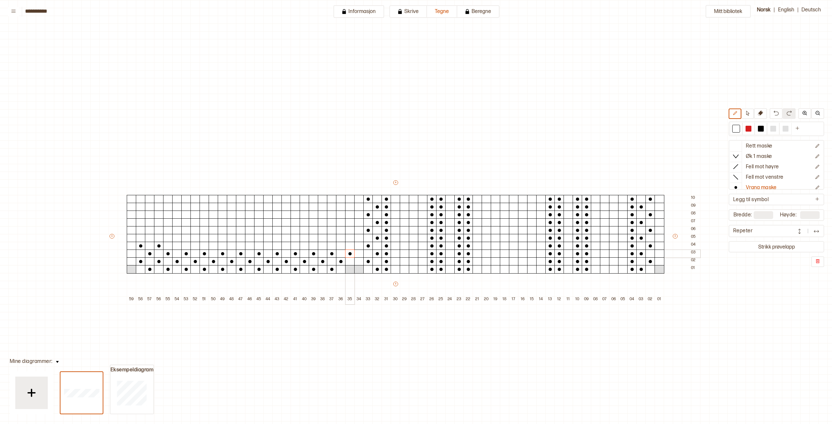
click at [351, 254] on circle at bounding box center [349, 253] width 3 height 3
click at [741, 146] on div at bounding box center [736, 146] width 12 height 11
click at [785, 197] on button "Legg til symbol" at bounding box center [776, 199] width 93 height 9
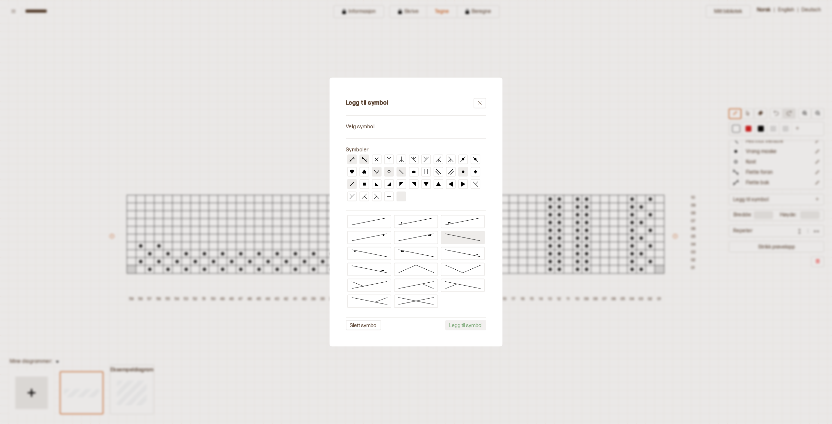
click at [452, 239] on icon at bounding box center [462, 237] width 36 height 8
click at [374, 223] on icon at bounding box center [369, 224] width 36 height 8
click at [463, 240] on icon at bounding box center [462, 239] width 36 height 8
click at [420, 126] on input "**********" at bounding box center [439, 126] width 93 height 11
drag, startPoint x: 435, startPoint y: 128, endPoint x: 387, endPoint y: 126, distance: 48.1
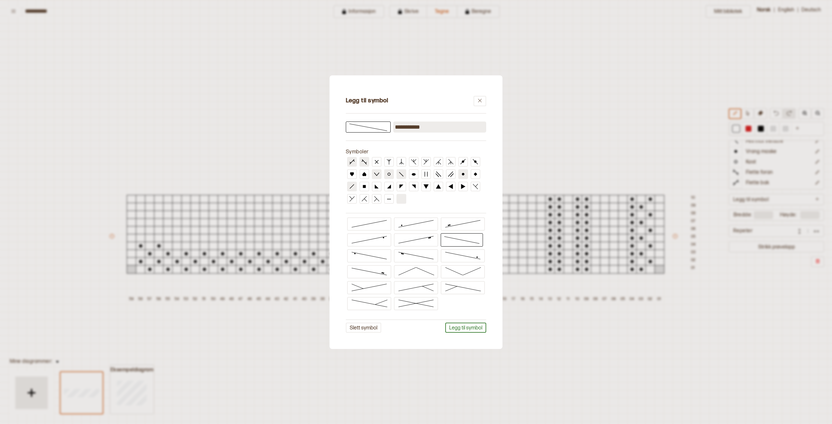
click at [387, 126] on div "**********" at bounding box center [416, 126] width 140 height 11
type input "**********"
click at [461, 327] on button "Legg til symbol" at bounding box center [465, 328] width 41 height 10
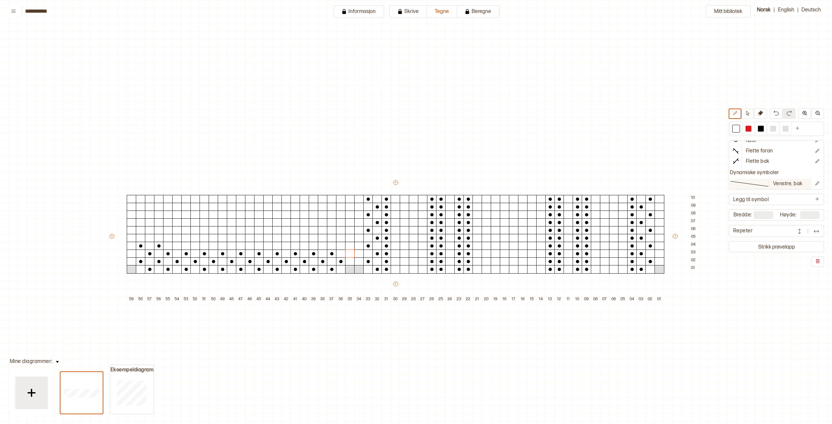
scroll to position [58, 0]
click at [787, 200] on button "Legg til symbol" at bounding box center [776, 199] width 93 height 9
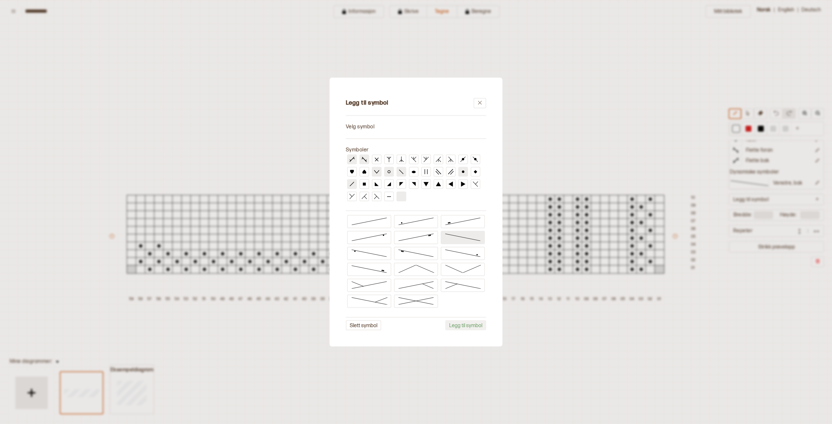
drag, startPoint x: 376, startPoint y: 221, endPoint x: 389, endPoint y: 172, distance: 51.2
click at [376, 221] on icon at bounding box center [369, 221] width 36 height 8
click at [411, 125] on input "**********" at bounding box center [439, 126] width 93 height 11
drag, startPoint x: 436, startPoint y: 127, endPoint x: 375, endPoint y: 123, distance: 60.9
click at [375, 123] on div "**********" at bounding box center [416, 126] width 140 height 11
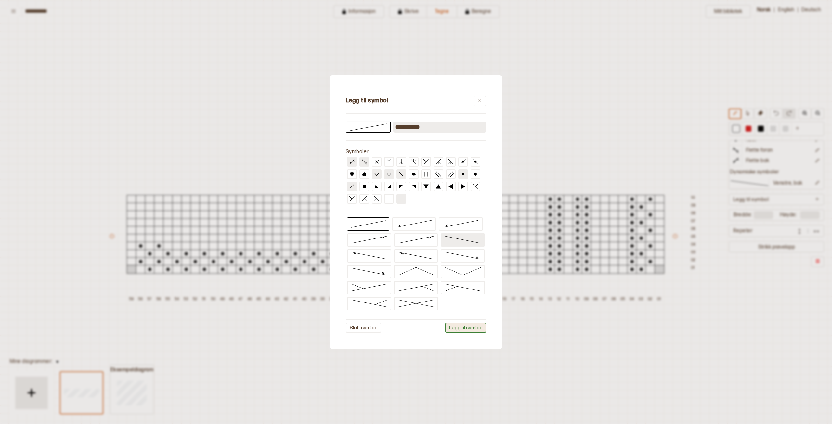
type input "**********"
click at [462, 329] on button "Legg til symbol" at bounding box center [465, 328] width 41 height 10
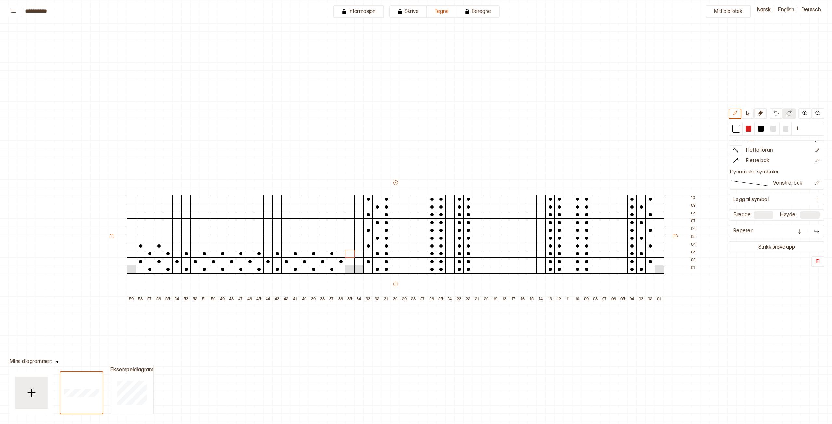
scroll to position [69, 0]
click at [781, 175] on p "Venstre, bak" at bounding box center [787, 173] width 29 height 7
click at [621, 271] on div at bounding box center [623, 269] width 10 height 8
click at [614, 271] on div at bounding box center [614, 269] width 10 height 8
drag, startPoint x: 607, startPoint y: 270, endPoint x: 603, endPoint y: 270, distance: 4.2
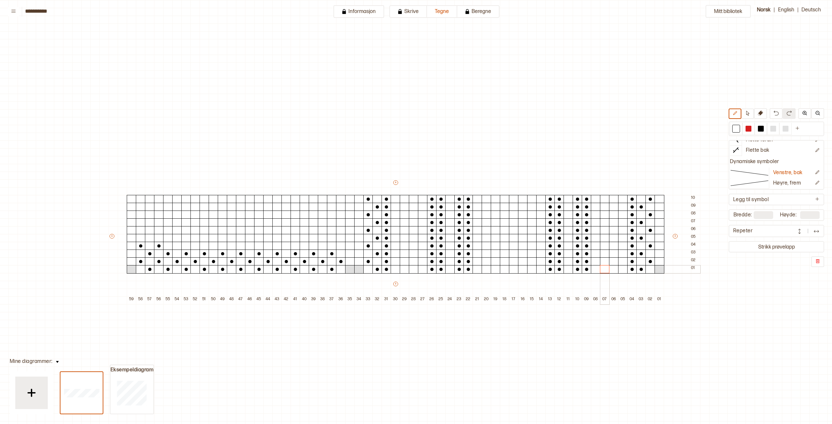
click at [607, 270] on div at bounding box center [605, 269] width 10 height 8
click at [597, 268] on div at bounding box center [596, 269] width 10 height 8
click at [781, 179] on button "Høyre, frem" at bounding box center [771, 183] width 82 height 10
click at [779, 176] on p "Venstre, bak" at bounding box center [787, 173] width 29 height 7
click at [769, 174] on button "Venstre, bak" at bounding box center [771, 173] width 82 height 10
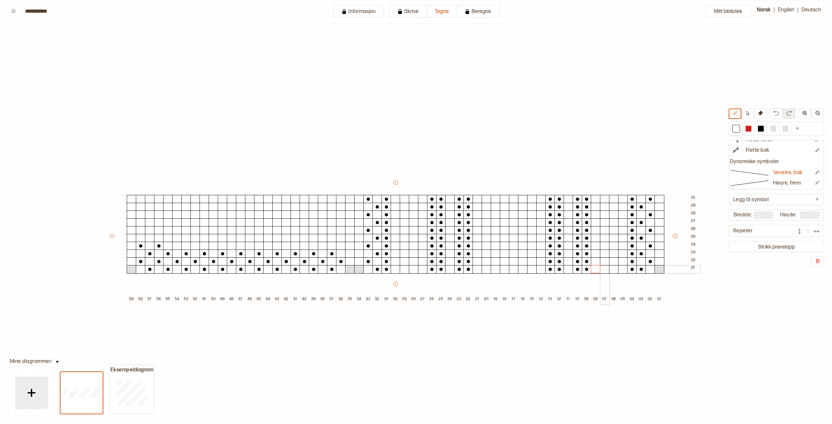
click at [608, 271] on div at bounding box center [605, 269] width 10 height 8
click at [599, 270] on div "+ + + + 59 58 57 56 55 54 53 52 51 50 49 48 47 46 45 44 43 42 41 40 39 38 37 36…" at bounding box center [403, 241] width 591 height 125
drag, startPoint x: 596, startPoint y: 270, endPoint x: 620, endPoint y: 270, distance: 23.7
click at [620, 270] on div "+ + + + 59 58 57 56 55 54 53 52 51 50 49 48 47 46 45 44 43 42 41 40 39 38 37 36…" at bounding box center [403, 241] width 591 height 125
click at [749, 171] on icon at bounding box center [749, 173] width 39 height 6
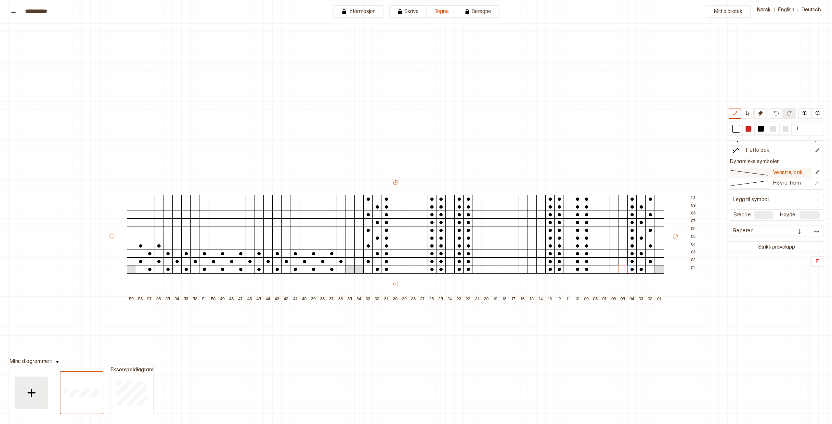
click at [748, 172] on line at bounding box center [749, 172] width 38 height 5
click at [814, 173] on icon "Rediger symbol" at bounding box center [816, 172] width 5 height 5
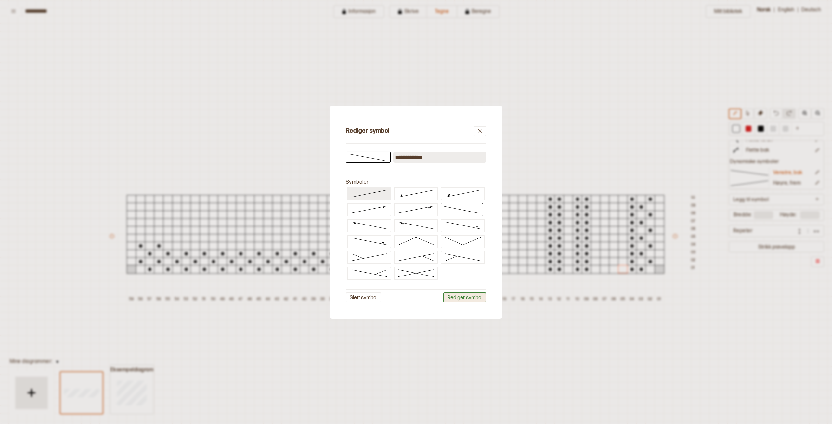
click at [458, 298] on button "Rediger symbol" at bounding box center [464, 297] width 43 height 10
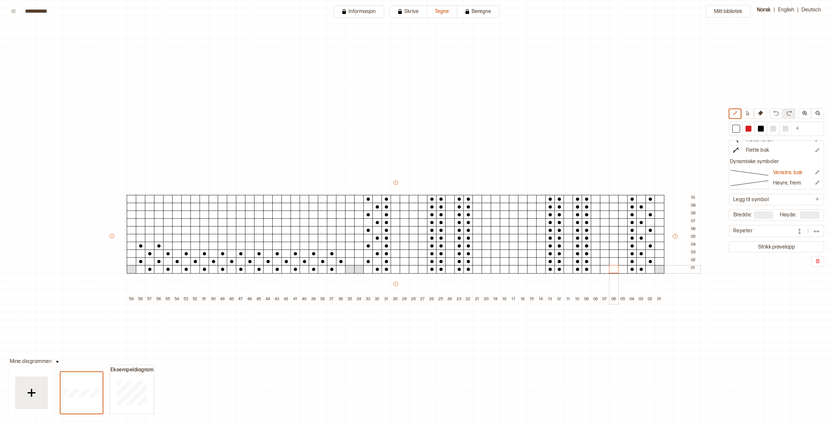
drag, startPoint x: 599, startPoint y: 269, endPoint x: 617, endPoint y: 268, distance: 17.9
click at [617, 268] on div "+ + + + 59 58 57 56 55 54 53 52 51 50 49 48 47 46 45 44 43 42 41 40 39 38 37 36…" at bounding box center [403, 241] width 591 height 125
click at [501, 256] on div at bounding box center [505, 253] width 10 height 8
drag, startPoint x: 512, startPoint y: 265, endPoint x: 515, endPoint y: 270, distance: 6.0
click at [508, 270] on div "+ + + + 59 58 57 56 55 54 53 52 51 50 49 48 47 46 45 44 43 42 41 40 39 38 37 36…" at bounding box center [403, 241] width 591 height 125
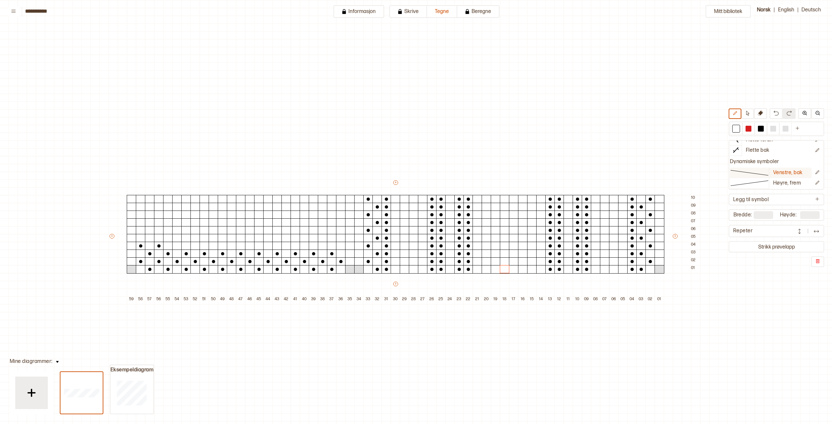
click at [751, 174] on icon at bounding box center [749, 173] width 39 height 6
click at [746, 171] on icon at bounding box center [749, 173] width 39 height 6
click at [748, 157] on div "Rett maske Øk 1 maske Fell mot høyre Fell mot venstre Vrang maske Kast Flette f…" at bounding box center [775, 165] width 95 height 50
click at [749, 155] on button "Flette bak" at bounding box center [771, 151] width 82 height 10
click at [520, 266] on div at bounding box center [523, 269] width 10 height 8
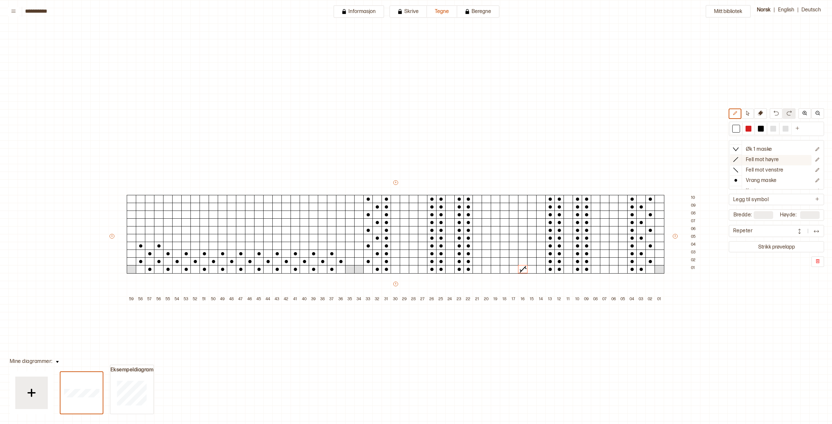
scroll to position [0, 0]
click at [751, 148] on p "Rett maske" at bounding box center [758, 146] width 27 height 7
click at [527, 268] on div "+ + + + 59 58 57 56 55 54 53 52 51 50 49 48 47 46 45 44 43 42 41 40 39 38 37 36…" at bounding box center [403, 241] width 591 height 125
click at [762, 173] on icon at bounding box center [749, 173] width 39 height 6
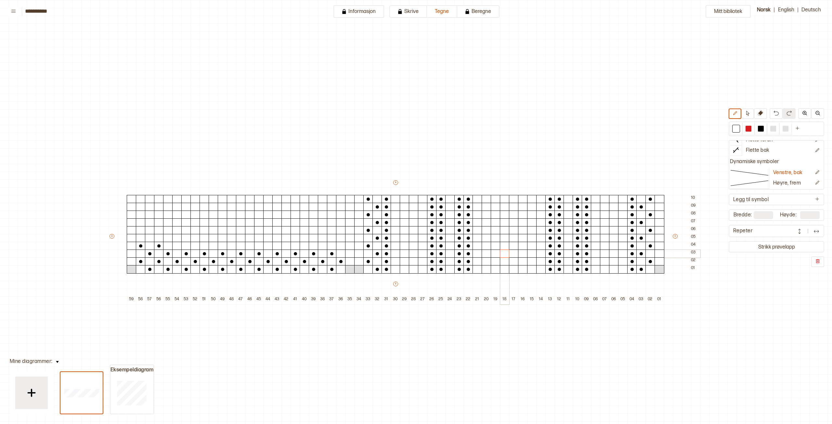
drag, startPoint x: 487, startPoint y: 249, endPoint x: 505, endPoint y: 251, distance: 18.3
click at [505, 251] on div "+ + + + 59 58 57 56 55 54 53 52 51 50 49 48 47 46 45 44 43 42 41 40 39 38 37 36…" at bounding box center [403, 241] width 591 height 125
click at [505, 252] on div at bounding box center [505, 253] width 10 height 8
click at [228, 214] on div at bounding box center [232, 214] width 10 height 8
click at [273, 213] on div at bounding box center [277, 214] width 10 height 8
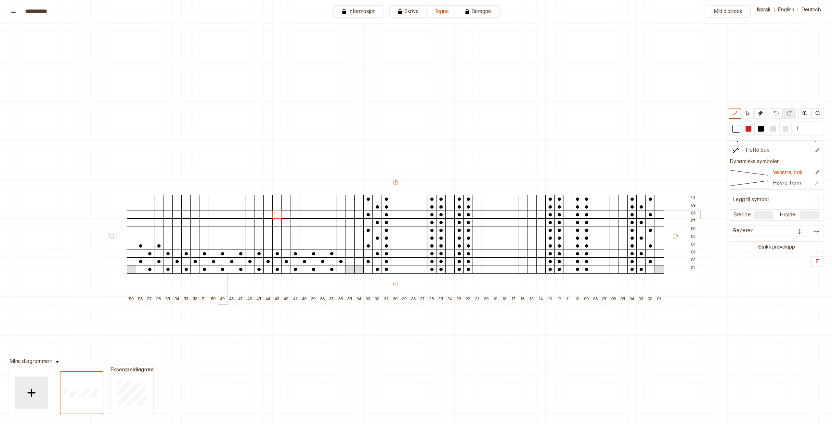
click at [197, 212] on div "+ + + + 59 58 57 56 55 54 53 52 51 50 49 48 47 46 45 44 43 42 41 40 39 38 37 36…" at bounding box center [403, 241] width 591 height 125
click at [158, 213] on div at bounding box center [159, 214] width 10 height 8
click at [788, 183] on p "Høyre, frem" at bounding box center [787, 183] width 28 height 7
drag, startPoint x: 284, startPoint y: 221, endPoint x: 271, endPoint y: 223, distance: 12.8
click at [239, 219] on div "+ + + + 59 58 57 56 55 54 53 52 51 50 49 48 47 46 45 44 43 42 41 40 39 38 37 36…" at bounding box center [403, 241] width 591 height 125
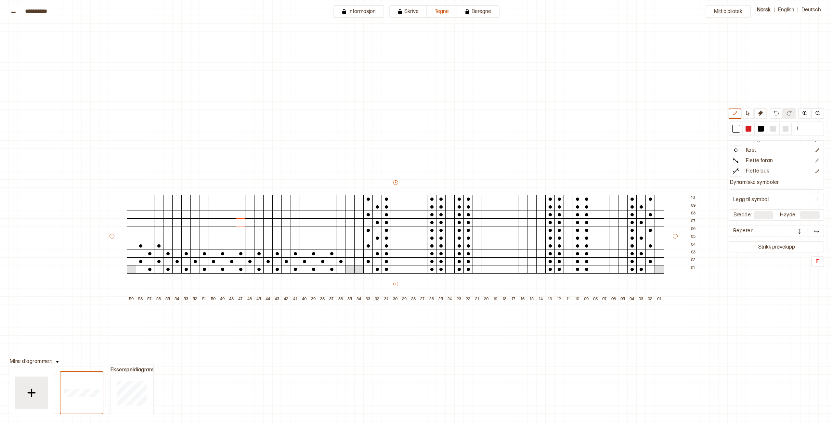
scroll to position [0, 0]
click at [816, 199] on icon at bounding box center [816, 199] width 5 height 5
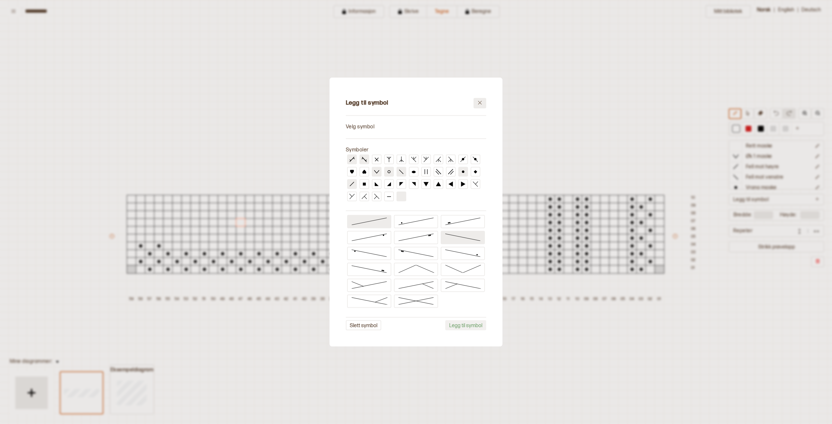
click at [481, 101] on icon at bounding box center [479, 102] width 5 height 5
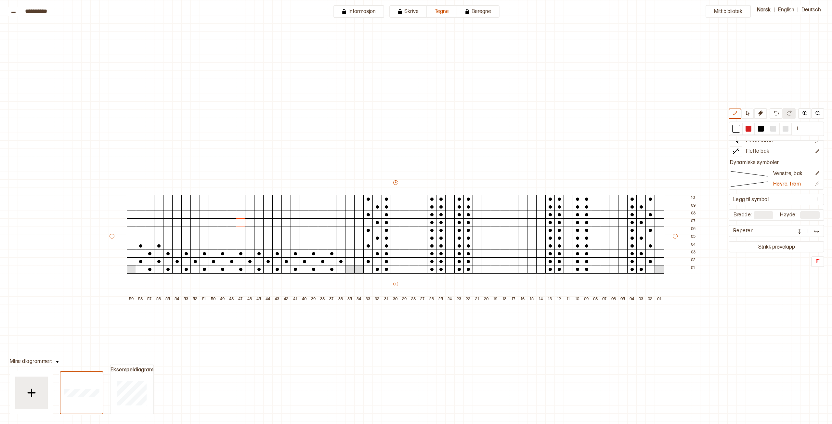
scroll to position [69, 0]
click at [778, 169] on button "Venstre, bak" at bounding box center [771, 173] width 82 height 10
drag, startPoint x: 757, startPoint y: 174, endPoint x: 754, endPoint y: 175, distance: 3.3
click at [757, 174] on icon at bounding box center [749, 173] width 39 height 6
click at [609, 267] on div at bounding box center [614, 269] width 10 height 8
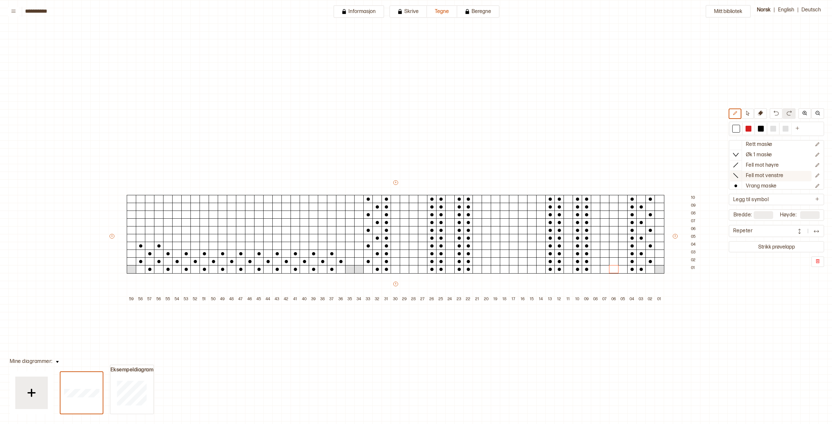
scroll to position [0, 0]
click at [791, 246] on button "Strikk prøvelapp" at bounding box center [776, 246] width 93 height 9
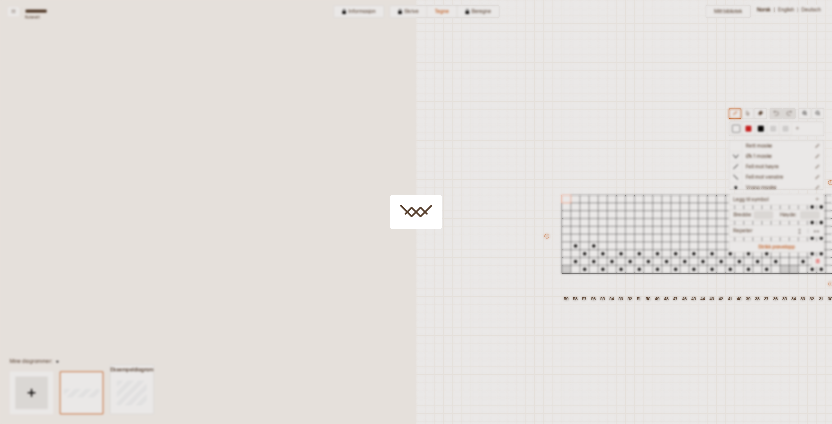
scroll to position [32, 411]
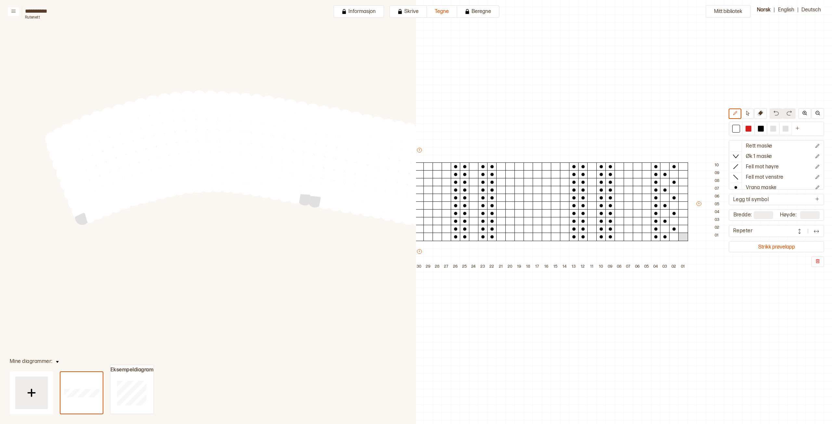
drag, startPoint x: 372, startPoint y: 124, endPoint x: 280, endPoint y: 219, distance: 132.3
click at [280, 219] on icon at bounding box center [831, 424] width 1663 height 848
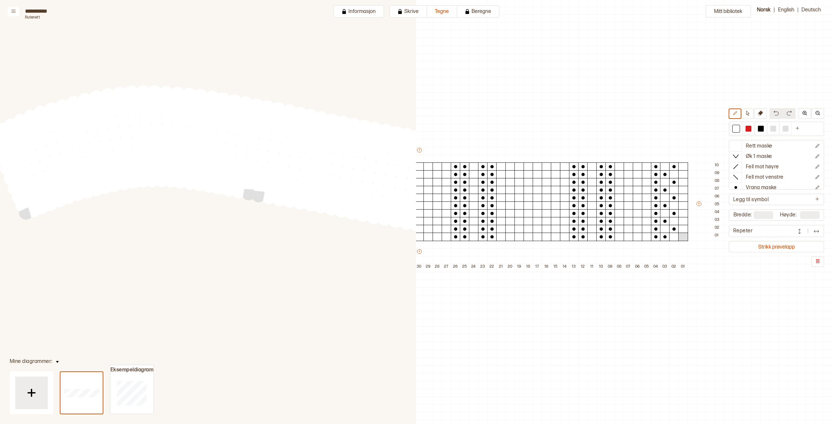
drag, startPoint x: 340, startPoint y: 215, endPoint x: 152, endPoint y: 200, distance: 189.3
click at [152, 201] on icon at bounding box center [831, 424] width 1663 height 848
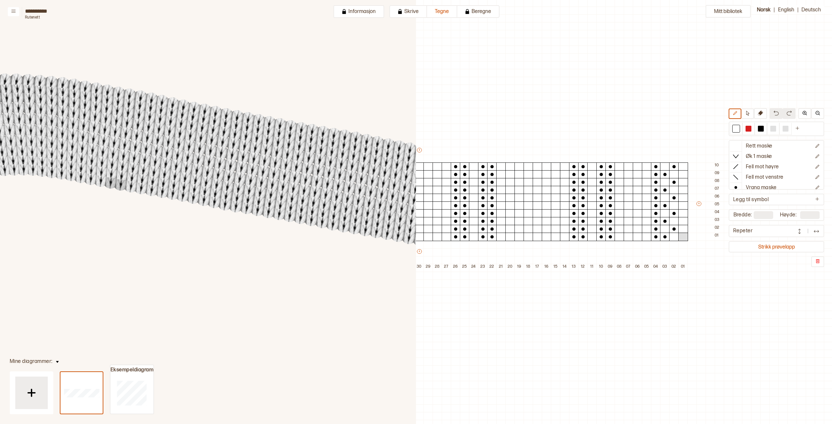
drag, startPoint x: 292, startPoint y: 235, endPoint x: 166, endPoint y: 184, distance: 136.1
click at [176, 188] on icon at bounding box center [831, 424] width 1663 height 848
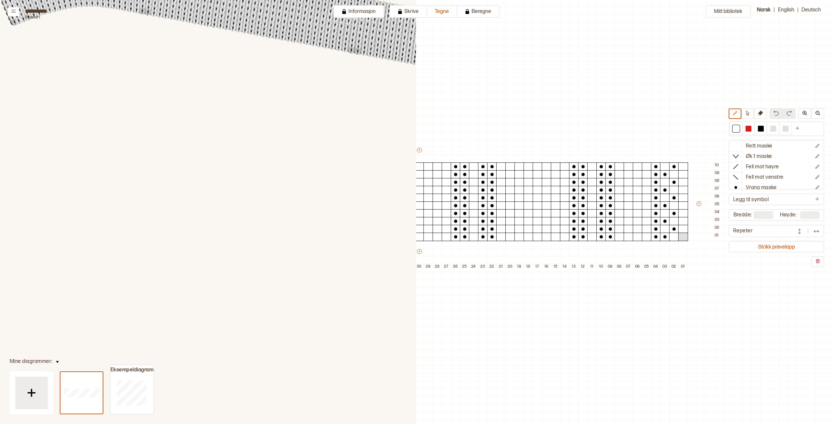
scroll to position [162, 0]
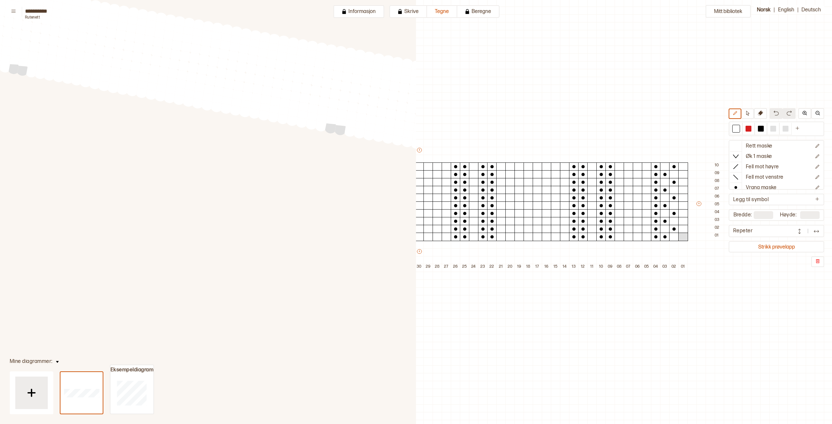
drag, startPoint x: 363, startPoint y: 110, endPoint x: 343, endPoint y: 245, distance: 136.9
click at [349, 245] on icon at bounding box center [831, 262] width 1663 height 848
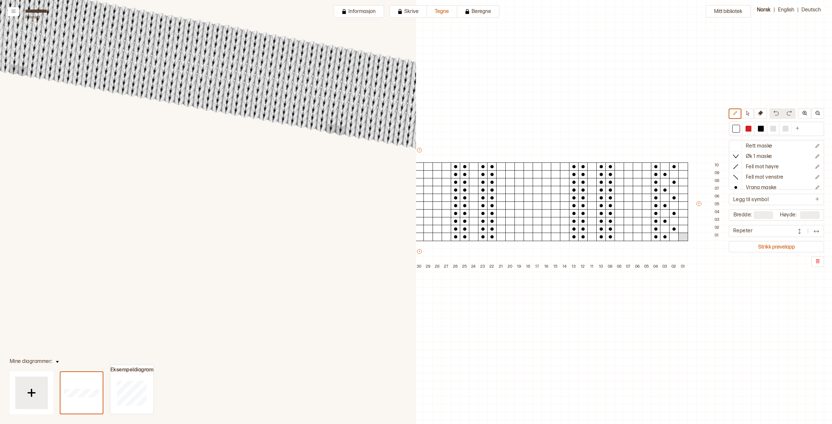
click at [632, 70] on div "Mitt bibliotek Rett maske Øk 1 maske Fell mot høyre Fell mot venstre Vrang mask…" at bounding box center [421, 392] width 832 height 848
click at [416, 9] on button "Skrive" at bounding box center [408, 11] width 38 height 13
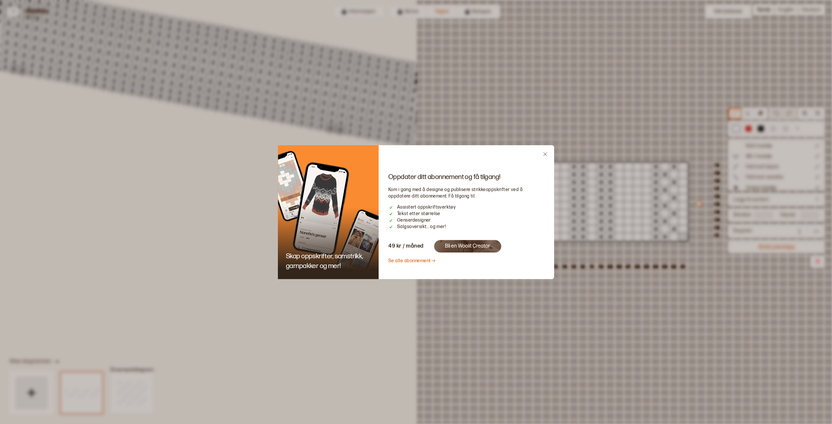
drag, startPoint x: 545, startPoint y: 156, endPoint x: 537, endPoint y: 127, distance: 30.0
click at [545, 156] on icon "Close" at bounding box center [544, 154] width 5 height 5
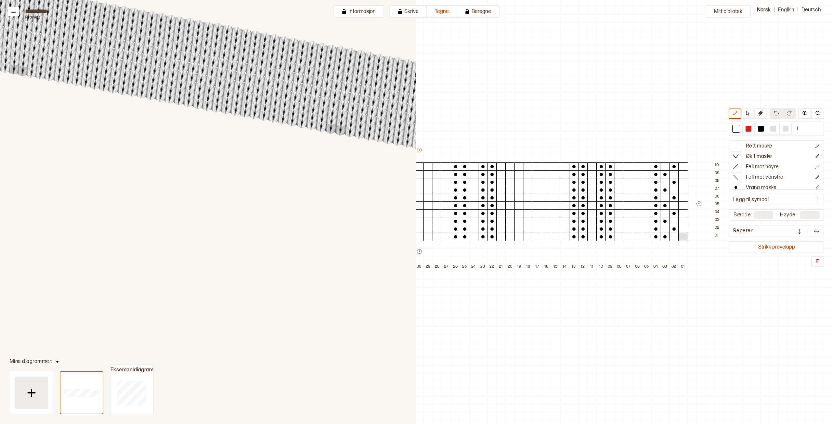
click at [540, 339] on div "59 58 57 56 55 54 53 52 51 50 49 48 47 46 45 44 43 42 41 40 39 38 37 36 35 34 3…" at bounding box center [418, 303] width 537 height 78
click at [777, 248] on button "Strikk prøvelapp" at bounding box center [776, 246] width 93 height 9
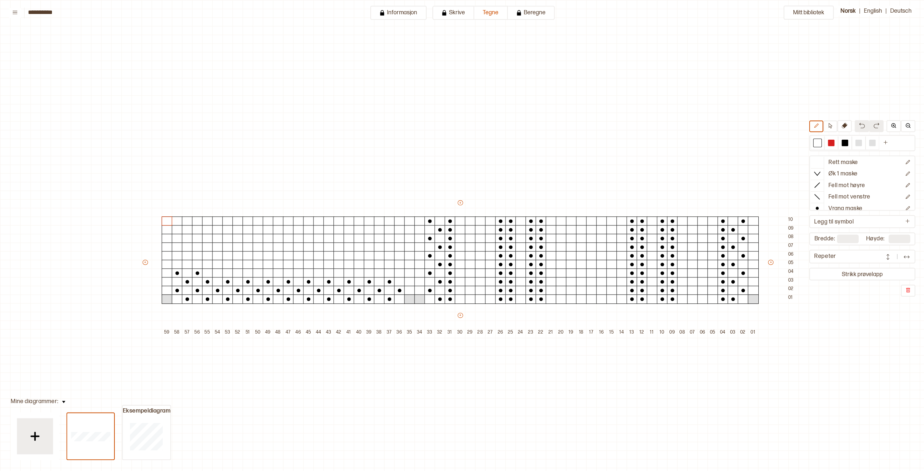
scroll to position [32, 10]
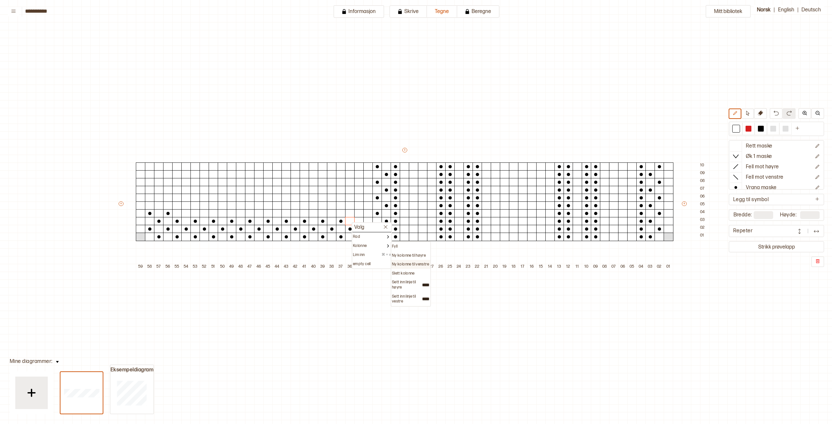
click at [412, 265] on p "Ny kolonne til venstre" at bounding box center [410, 264] width 37 height 5
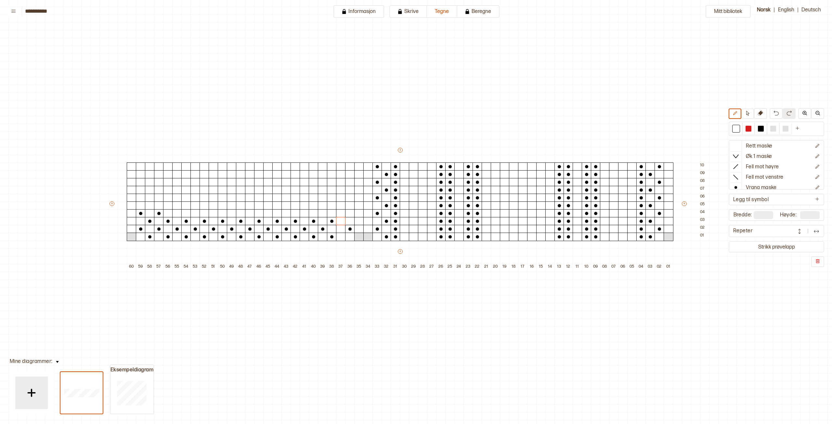
type input "**"
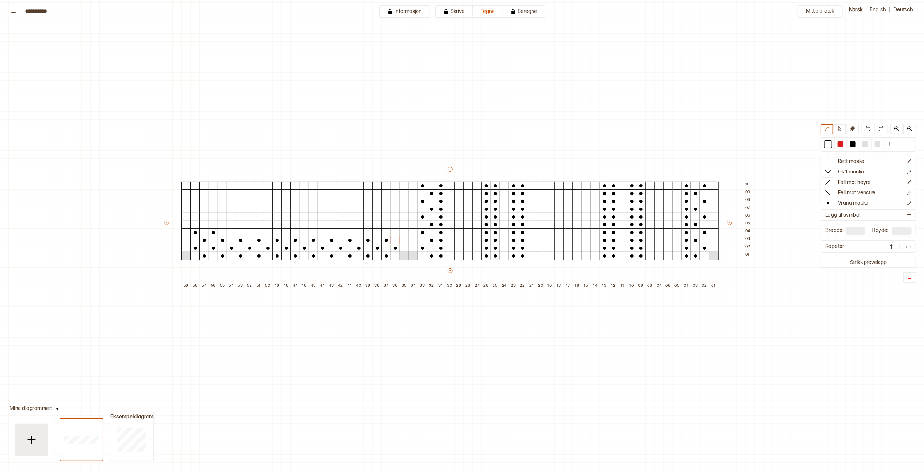
scroll to position [0, 10]
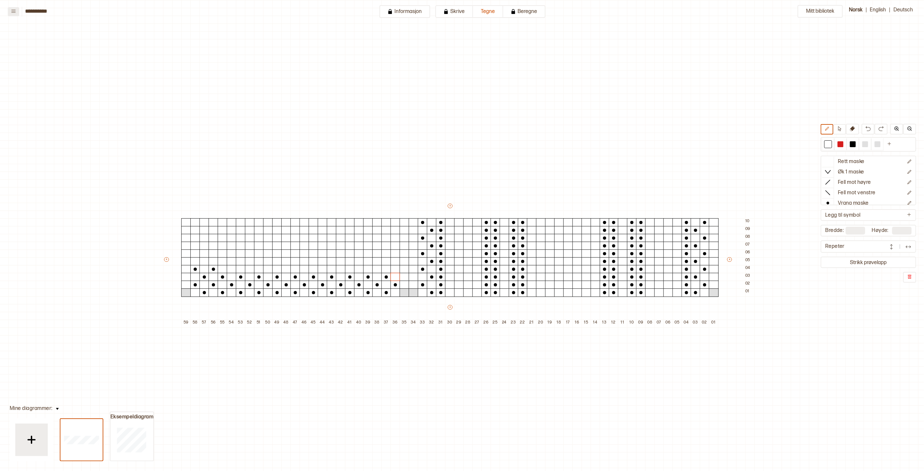
click at [13, 13] on button at bounding box center [13, 11] width 11 height 9
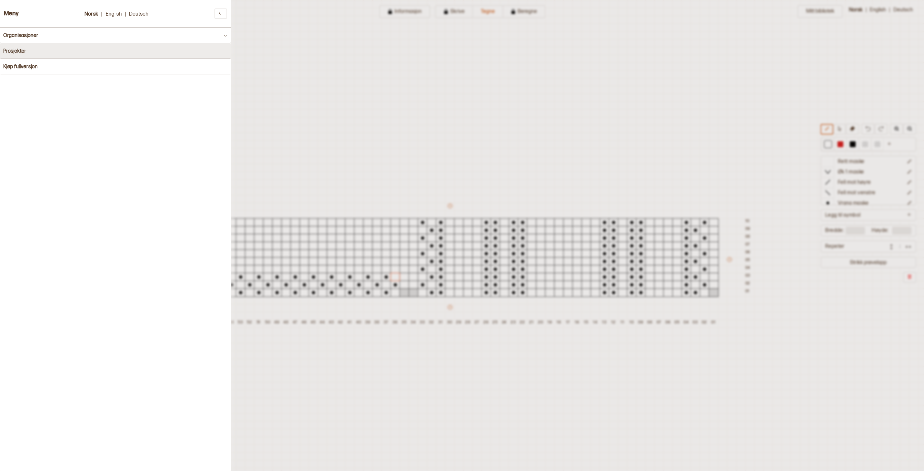
click at [196, 51] on button "Prosjekter" at bounding box center [115, 51] width 231 height 16
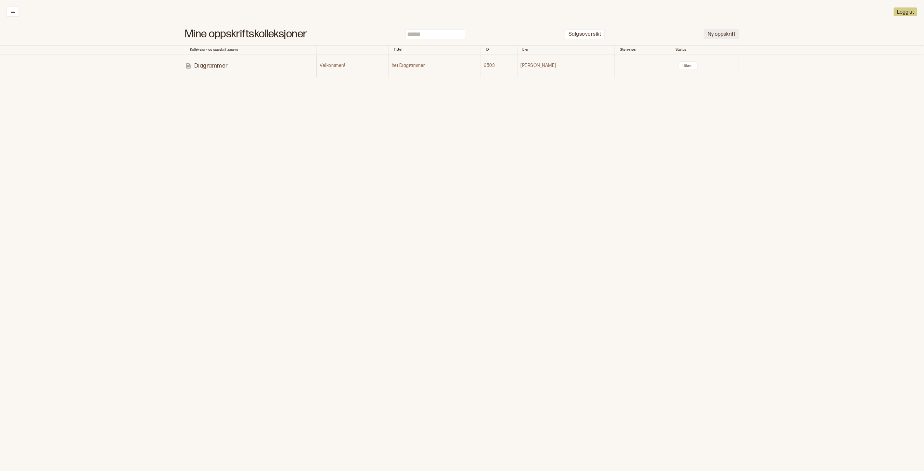
click at [720, 32] on button "Ny oppskrift" at bounding box center [721, 34] width 35 height 10
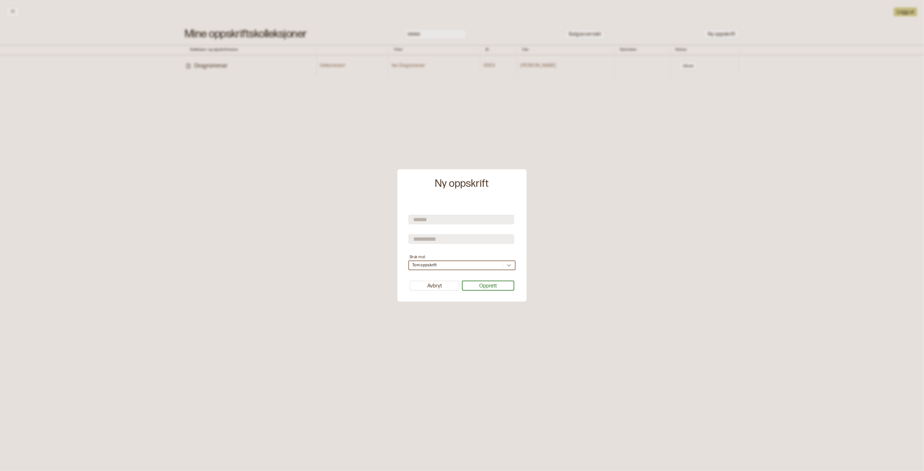
click at [512, 266] on icon at bounding box center [509, 265] width 6 height 6
click at [455, 252] on form "Bruk mal option Tom oppskrift focused, 1 of 2. 2 results available. Use Up and …" at bounding box center [461, 238] width 107 height 66
click at [442, 286] on button "Avbryt" at bounding box center [435, 286] width 50 height 10
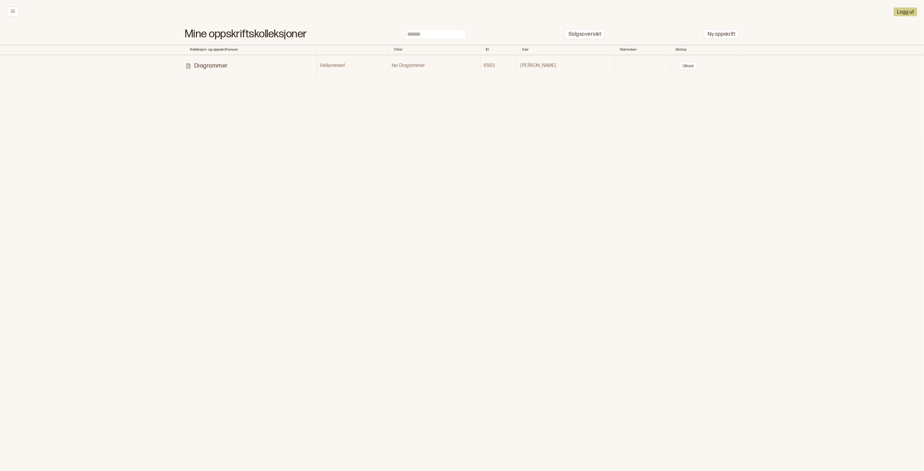
drag, startPoint x: 239, startPoint y: 29, endPoint x: 226, endPoint y: 27, distance: 13.1
click at [238, 31] on h1 "Mine oppskriftskolleksjoner" at bounding box center [246, 34] width 122 height 7
click at [15, 8] on button at bounding box center [12, 11] width 13 height 10
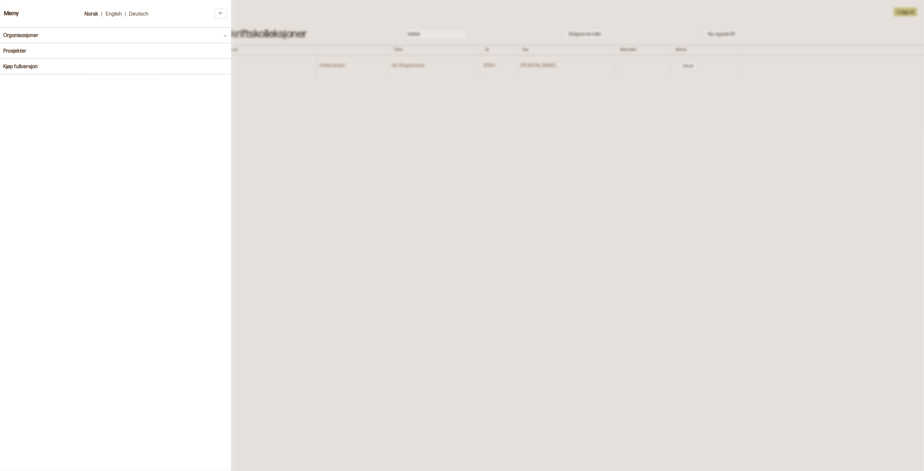
click at [13, 13] on h3 "Meny" at bounding box center [11, 13] width 15 height 7
click at [290, 182] on div at bounding box center [462, 235] width 924 height 471
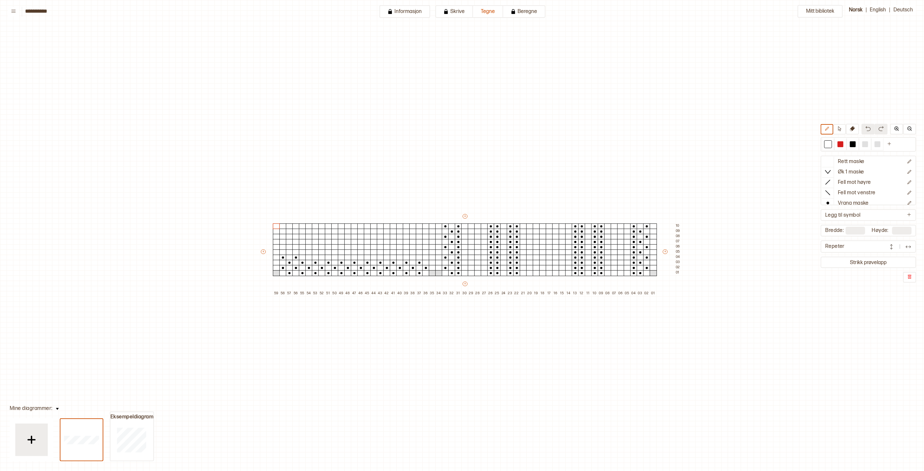
scroll to position [22, 168]
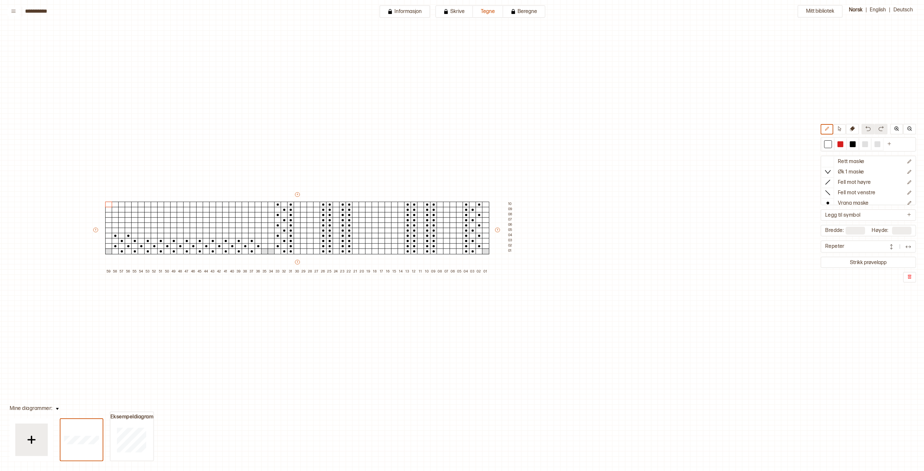
drag, startPoint x: 75, startPoint y: 0, endPoint x: 102, endPoint y: 44, distance: 51.8
click at [119, 49] on div "Mitt bibliotek Rett maske Øk 1 maske Fell mot høyre Fell mot venstre Vrang mask…" at bounding box center [756, 449] width 1848 height 942
click at [10, 10] on button at bounding box center [13, 11] width 11 height 9
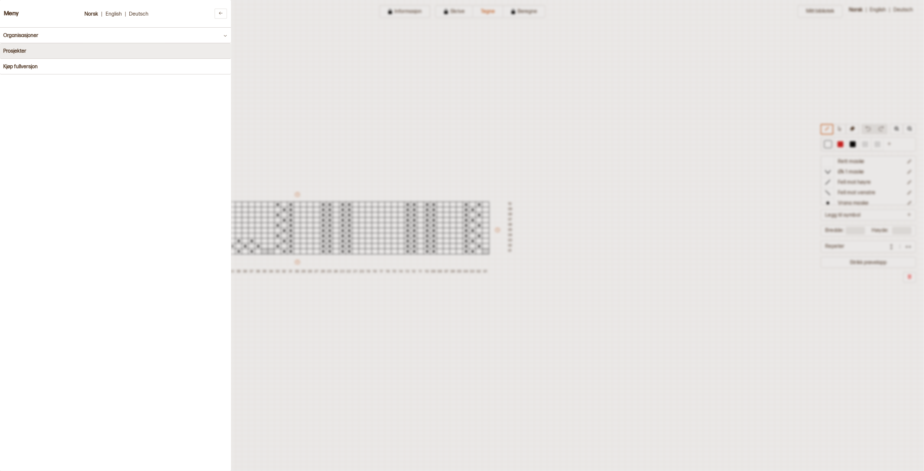
click at [42, 51] on button "Prosjekter" at bounding box center [115, 51] width 231 height 16
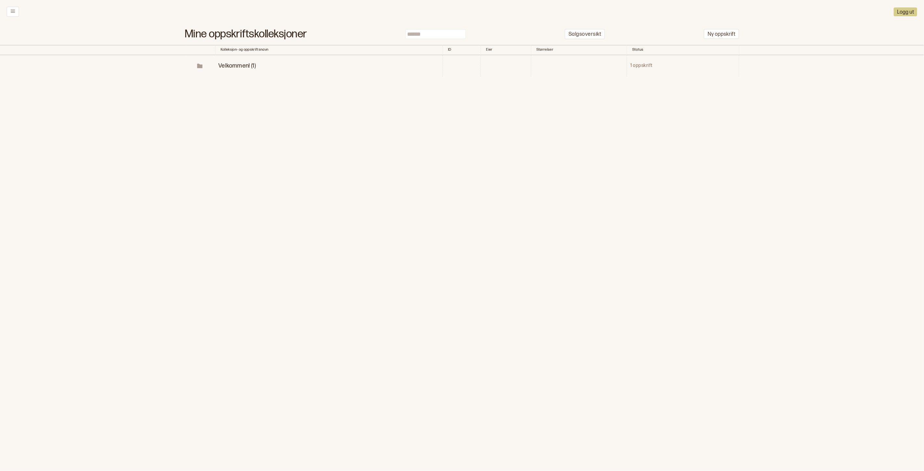
click at [382, 102] on div "Mine oppskriftskolleksjoner Salgsoversikt Ny oppskrift Kolleksjon- og oppskrift…" at bounding box center [462, 77] width 924 height 109
drag, startPoint x: 274, startPoint y: 34, endPoint x: 119, endPoint y: 20, distance: 155.9
click at [272, 34] on h1 "Mine oppskriftskolleksjoner" at bounding box center [246, 34] width 122 height 7
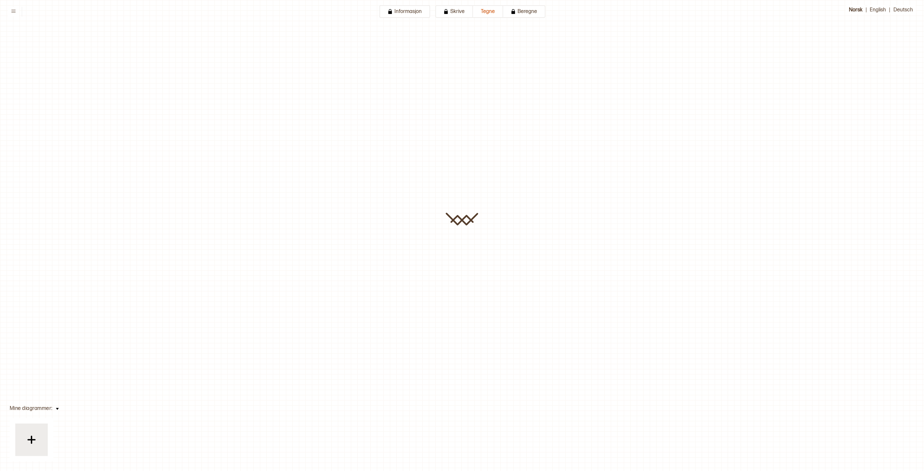
type input "**********"
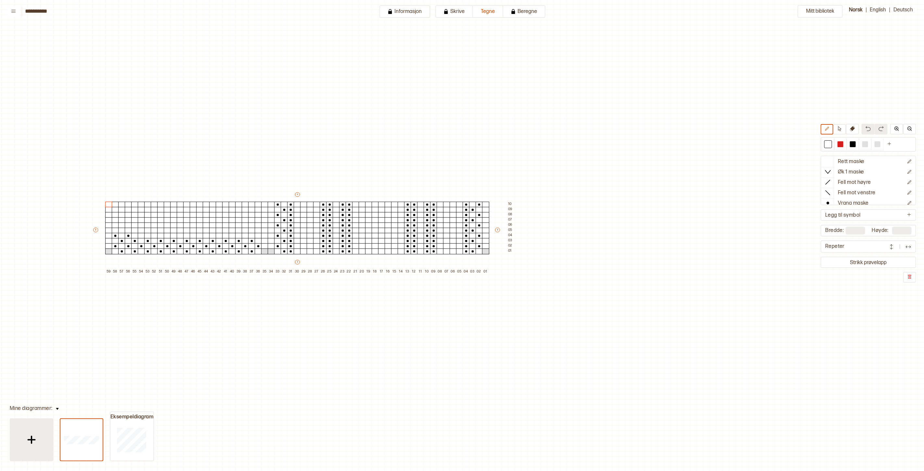
click at [30, 424] on img at bounding box center [31, 440] width 16 height 16
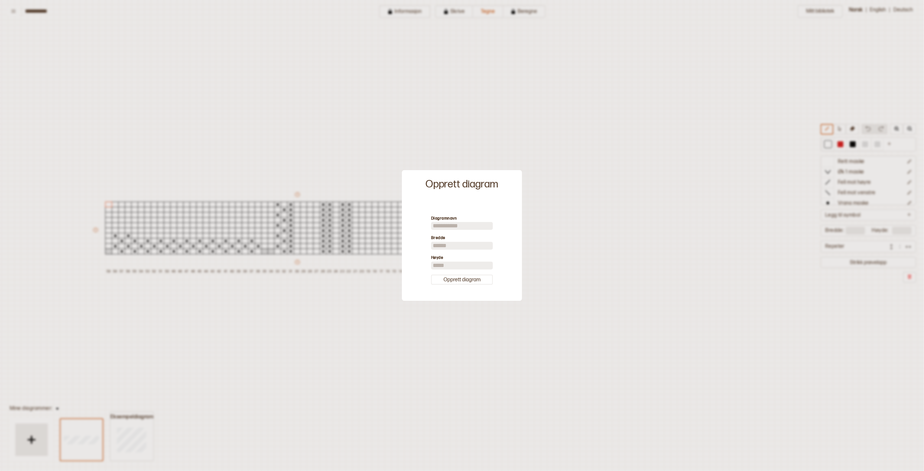
click at [464, 228] on input at bounding box center [462, 226] width 62 height 8
click at [489, 223] on input at bounding box center [462, 226] width 62 height 8
click at [477, 222] on input at bounding box center [462, 226] width 62 height 8
drag, startPoint x: 446, startPoint y: 245, endPoint x: 426, endPoint y: 243, distance: 20.6
click at [426, 243] on div "Diagramnavn Bredde ** Høyde ** Opprett diagram" at bounding box center [462, 249] width 114 height 95
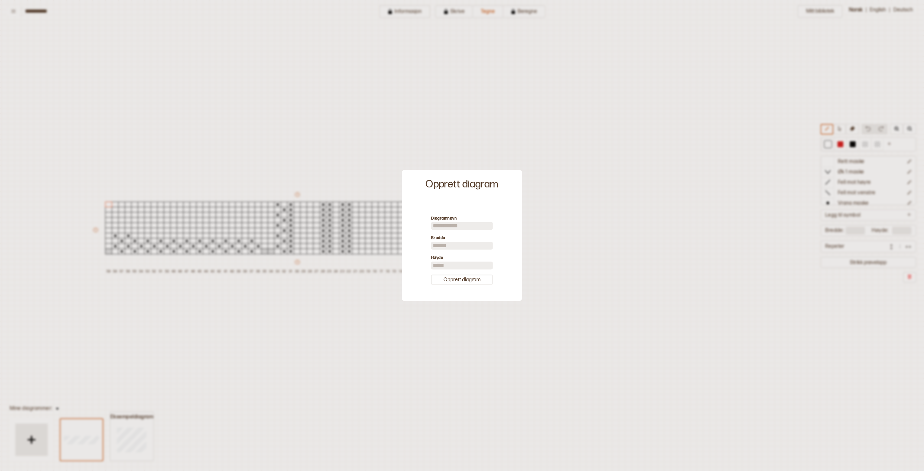
click at [469, 227] on input at bounding box center [462, 226] width 62 height 8
drag, startPoint x: 442, startPoint y: 245, endPoint x: 423, endPoint y: 254, distance: 20.9
click at [425, 249] on div "Diagramnavn Bredde ** Høyde ** Opprett diagram" at bounding box center [462, 249] width 114 height 95
type input "***"
drag, startPoint x: 441, startPoint y: 266, endPoint x: 417, endPoint y: 273, distance: 25.4
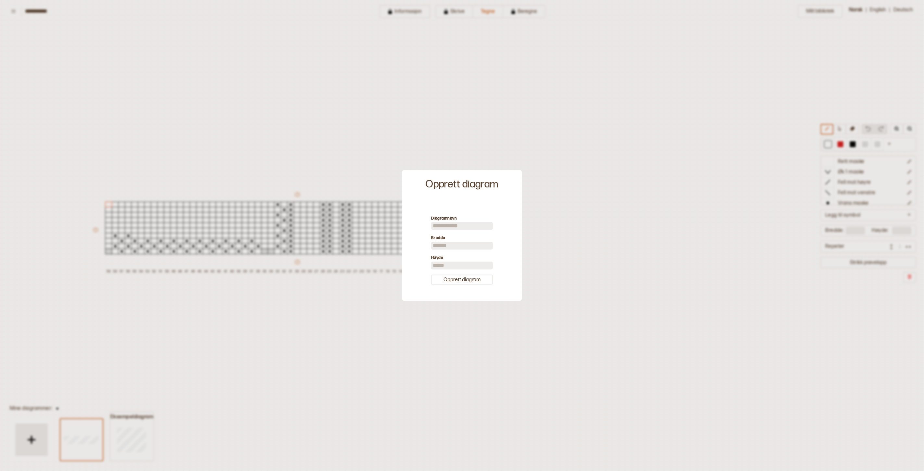
click at [417, 272] on div "Diagramnavn Bredde *** Høyde ** Opprett diagram" at bounding box center [462, 249] width 114 height 95
type input "**"
click at [452, 282] on button "Opprett diagram" at bounding box center [462, 279] width 62 height 10
type input "***"
type input "**"
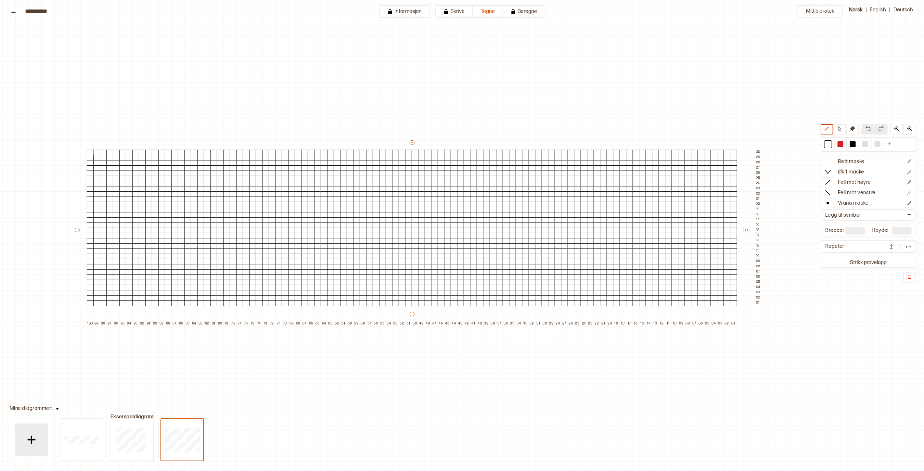
scroll to position [22, 76]
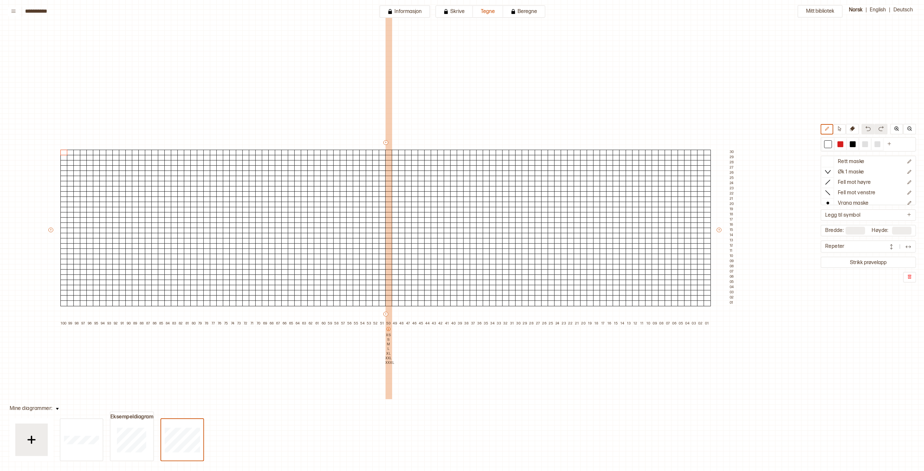
click at [388, 329] on icon at bounding box center [388, 329] width 5 height 5
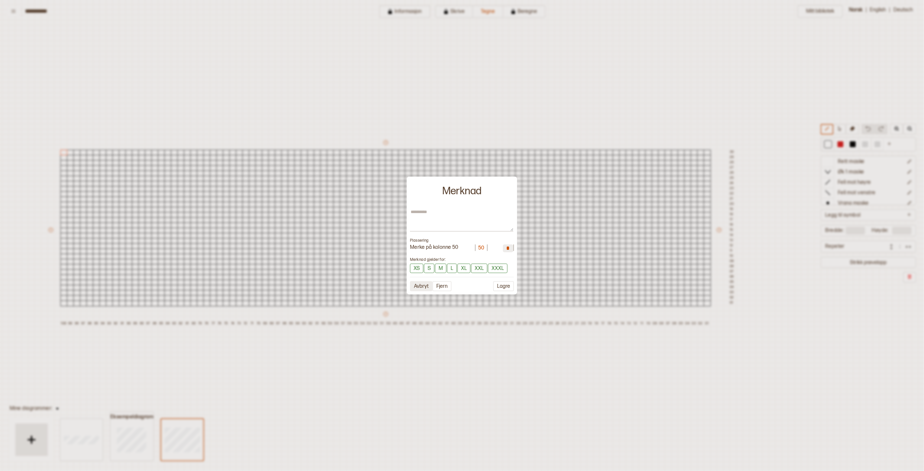
click at [417, 283] on button "Avbryt" at bounding box center [421, 286] width 22 height 10
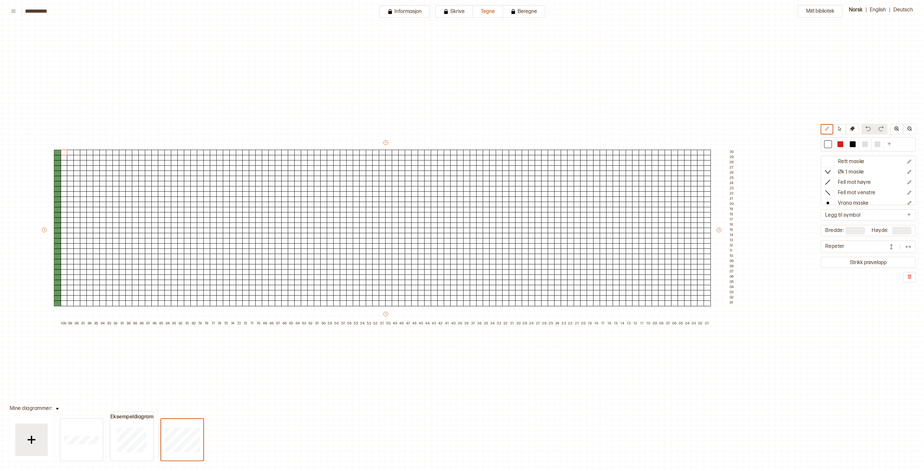
type input "***"
click at [831, 143] on div at bounding box center [840, 144] width 6 height 6
click at [831, 163] on p "Rett maske" at bounding box center [851, 162] width 27 height 7
click at [395, 303] on div at bounding box center [395, 303] width 7 height 6
click at [401, 303] on div at bounding box center [401, 303] width 7 height 6
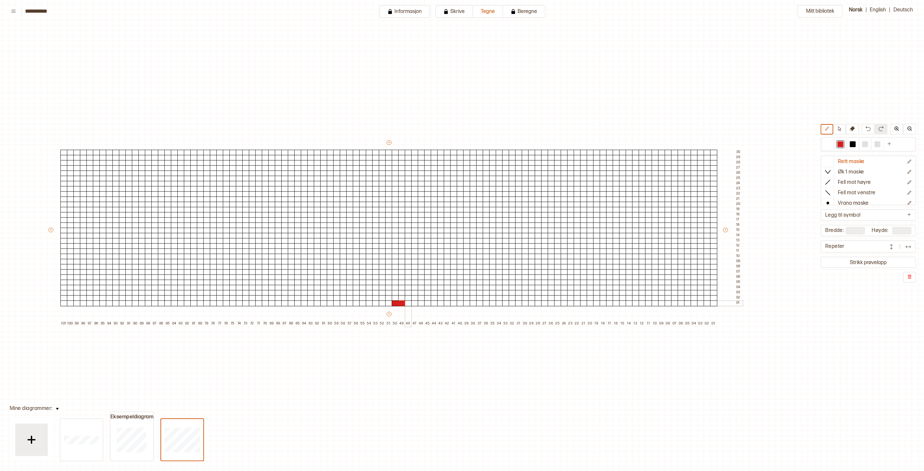
click at [410, 304] on div at bounding box center [408, 303] width 7 height 6
click at [418, 303] on div at bounding box center [421, 303] width 7 height 6
click at [831, 146] on div at bounding box center [828, 144] width 6 height 6
click at [420, 304] on div at bounding box center [421, 303] width 7 height 6
click at [831, 143] on div at bounding box center [840, 144] width 6 height 6
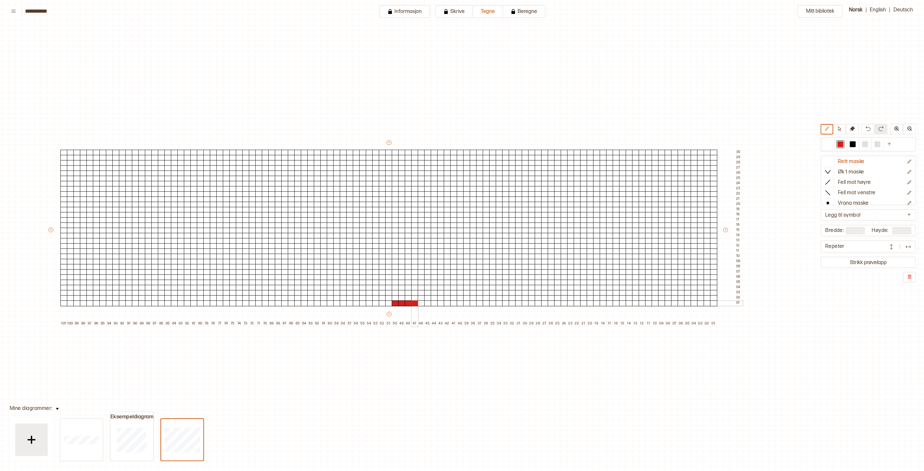
click at [414, 303] on div at bounding box center [414, 303] width 7 height 6
click at [387, 302] on div at bounding box center [388, 303] width 7 height 6
click at [380, 302] on div at bounding box center [382, 303] width 7 height 6
click at [375, 303] on div at bounding box center [375, 303] width 7 height 6
click at [369, 303] on div at bounding box center [369, 303] width 7 height 6
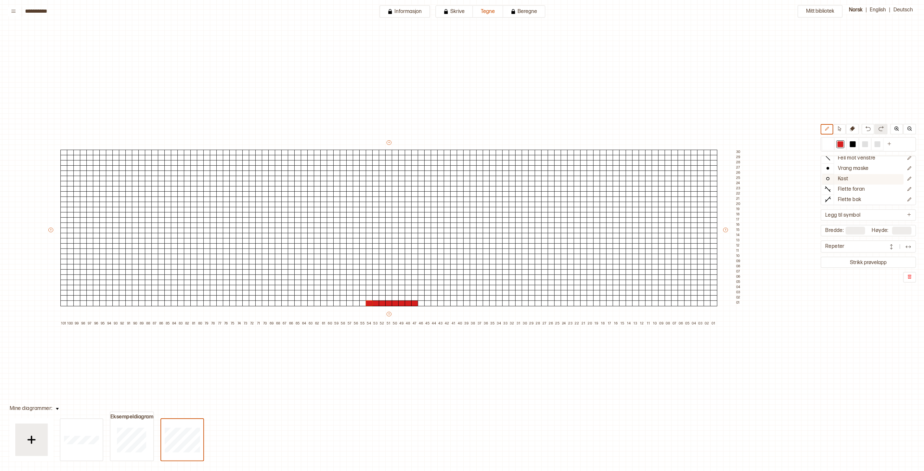
scroll to position [36, 0]
click at [831, 167] on p "Vrang maske" at bounding box center [853, 167] width 31 height 7
click at [419, 303] on div at bounding box center [421, 303] width 7 height 6
click at [831, 145] on div at bounding box center [828, 144] width 6 height 6
click at [423, 301] on icon at bounding box center [421, 303] width 6 height 5
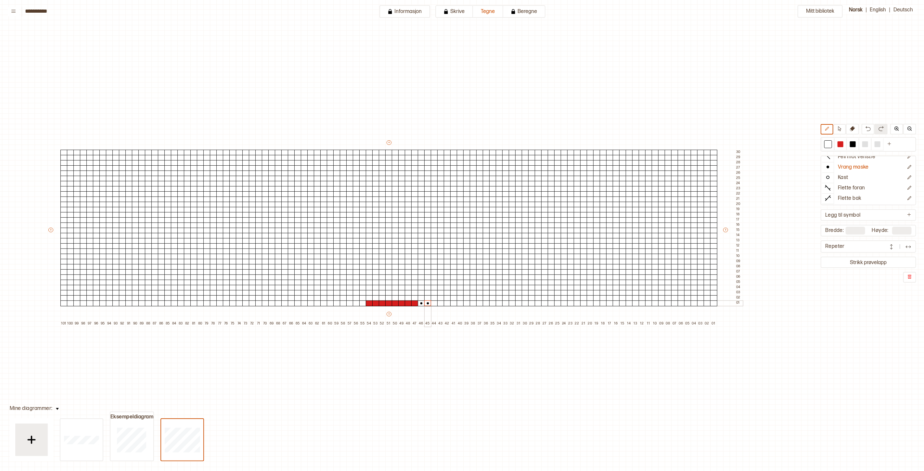
click at [427, 302] on div at bounding box center [427, 303] width 7 height 6
click at [439, 303] on div at bounding box center [440, 303] width 7 height 6
click at [445, 303] on div at bounding box center [447, 303] width 7 height 6
click at [831, 128] on button at bounding box center [896, 129] width 13 height 11
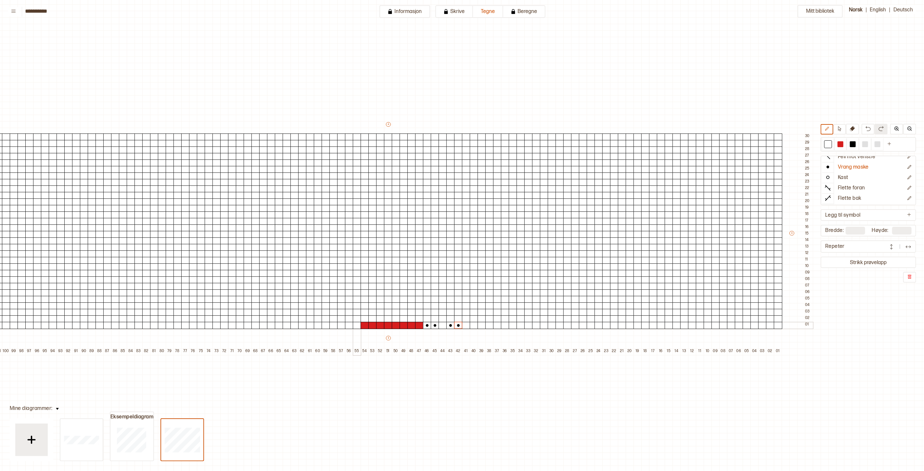
click at [356, 326] on div at bounding box center [357, 325] width 8 height 7
click at [349, 326] on div at bounding box center [349, 325] width 8 height 7
click at [333, 325] on div at bounding box center [333, 325] width 8 height 7
click at [326, 325] on div at bounding box center [326, 325] width 8 height 7
click at [287, 326] on div at bounding box center [287, 325] width 8 height 7
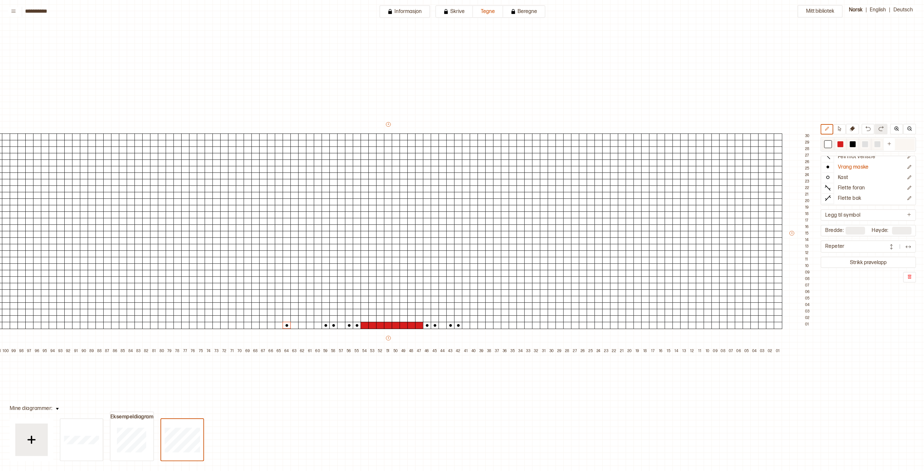
click at [831, 144] on div at bounding box center [865, 144] width 6 height 6
click at [831, 161] on p "Rett maske" at bounding box center [851, 162] width 27 height 7
click at [261, 326] on div at bounding box center [263, 325] width 8 height 7
click at [831, 200] on p "Vrang maske" at bounding box center [853, 203] width 31 height 7
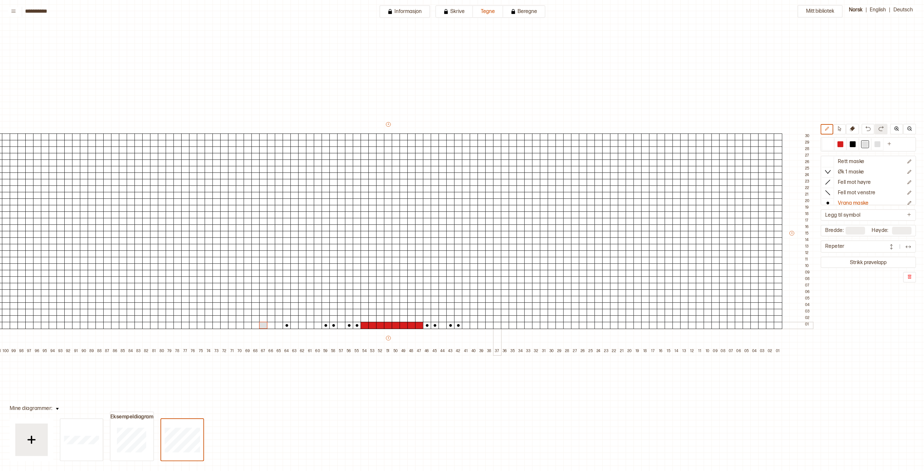
click at [498, 325] on div at bounding box center [497, 325] width 8 height 7
click at [830, 141] on div at bounding box center [828, 144] width 6 height 6
click at [497, 323] on icon at bounding box center [497, 325] width 8 height 6
click at [278, 327] on div at bounding box center [279, 325] width 8 height 7
click at [505, 324] on div at bounding box center [505, 325] width 8 height 7
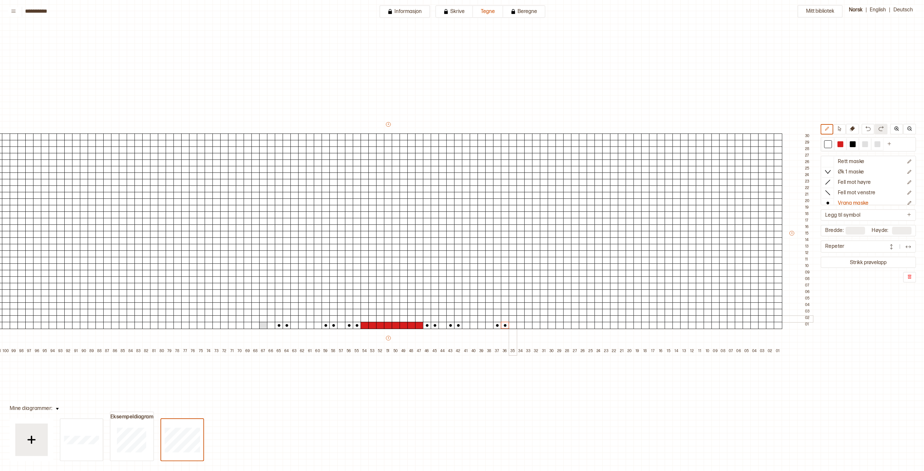
click at [514, 319] on div at bounding box center [513, 318] width 8 height 7
click at [505, 312] on div at bounding box center [505, 312] width 8 height 7
click at [270, 318] on div at bounding box center [271, 318] width 8 height 7
click at [278, 312] on div at bounding box center [279, 312] width 8 height 7
click at [831, 145] on div at bounding box center [828, 144] width 6 height 6
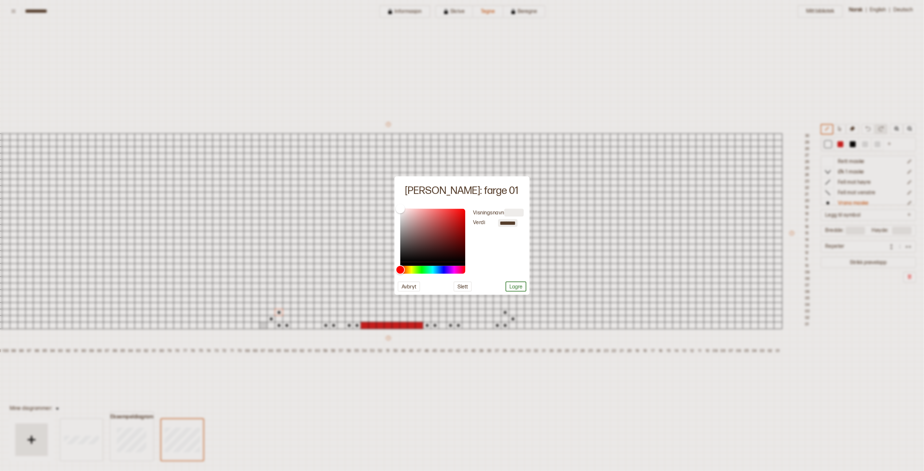
drag, startPoint x: 411, startPoint y: 288, endPoint x: 758, endPoint y: 170, distance: 367.2
click at [411, 288] on button "Avbryt" at bounding box center [409, 286] width 22 height 10
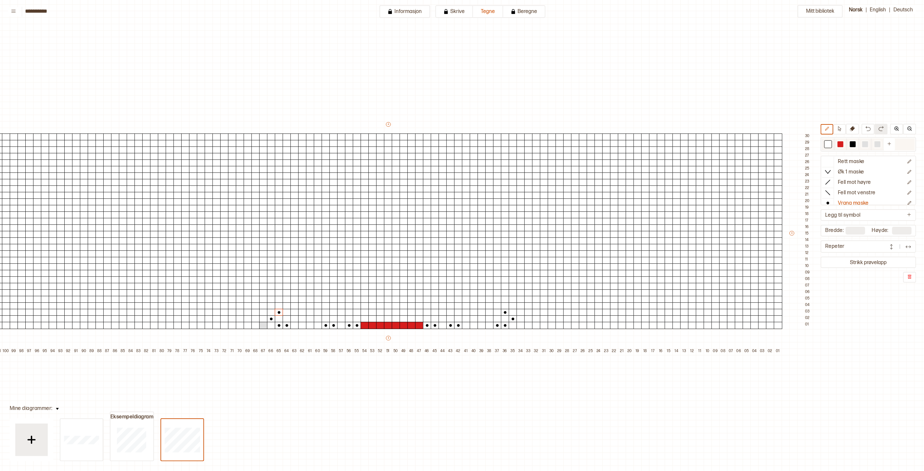
click at [831, 145] on div at bounding box center [865, 144] width 6 height 6
click at [828, 161] on div at bounding box center [828, 162] width 12 height 10
click at [831, 162] on icon at bounding box center [827, 161] width 6 height 6
click at [518, 325] on div at bounding box center [520, 325] width 8 height 7
click at [527, 325] on div at bounding box center [528, 325] width 8 height 7
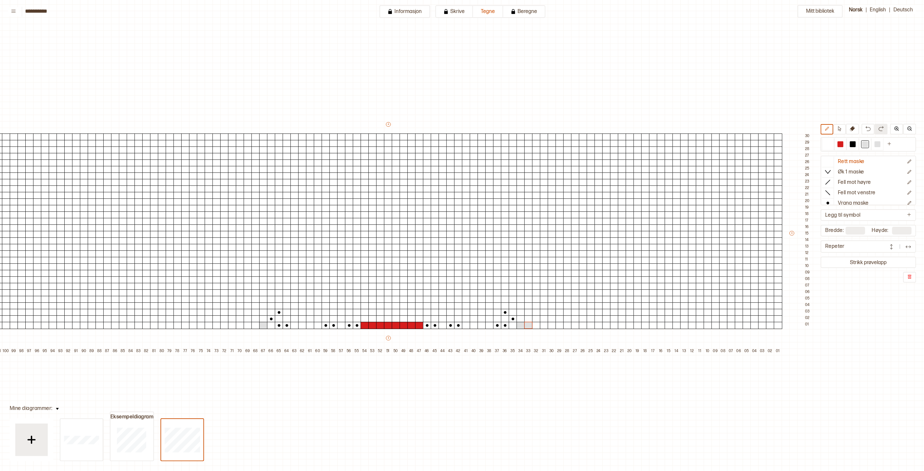
drag, startPoint x: 835, startPoint y: 144, endPoint x: 769, endPoint y: 208, distance: 91.7
click at [831, 144] on div at bounding box center [828, 144] width 6 height 6
click at [527, 324] on div at bounding box center [528, 325] width 8 height 7
click at [831, 141] on div at bounding box center [828, 144] width 6 height 6
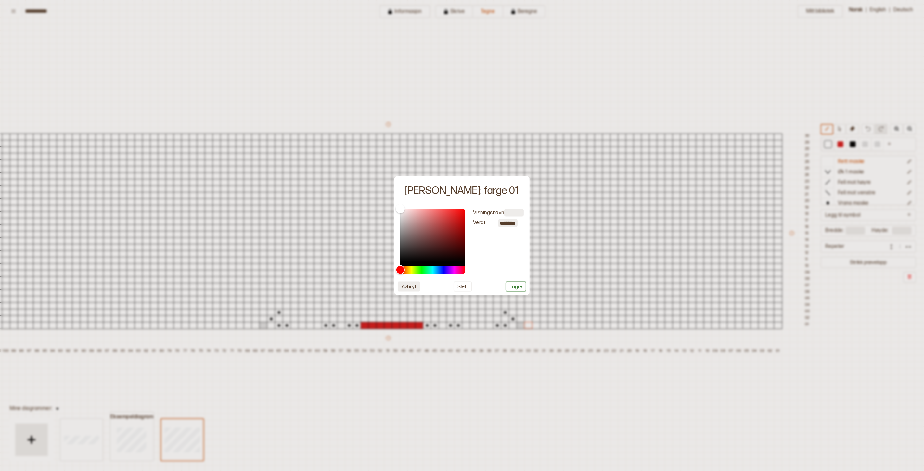
click at [410, 288] on button "Avbryt" at bounding box center [409, 286] width 22 height 10
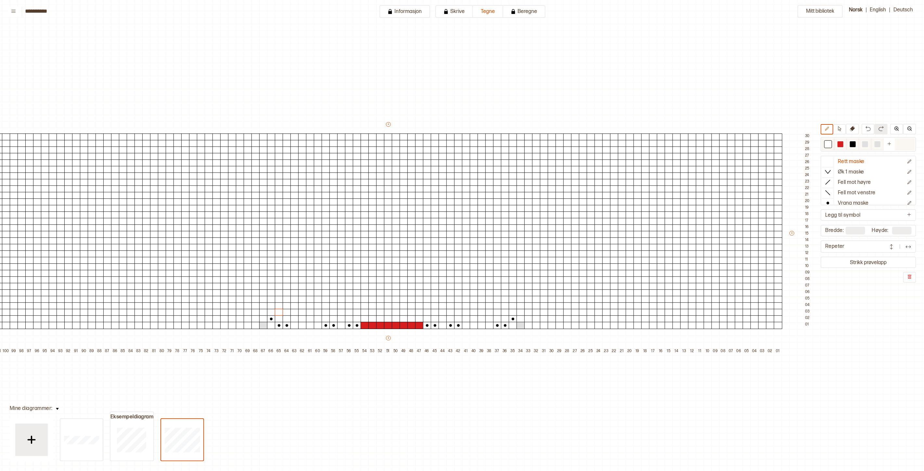
click at [831, 145] on div at bounding box center [865, 144] width 6 height 6
click at [522, 318] on div at bounding box center [520, 318] width 8 height 7
click at [528, 312] on div at bounding box center [528, 312] width 8 height 7
click at [528, 306] on div at bounding box center [528, 305] width 8 height 7
click at [537, 298] on div at bounding box center [536, 299] width 8 height 7
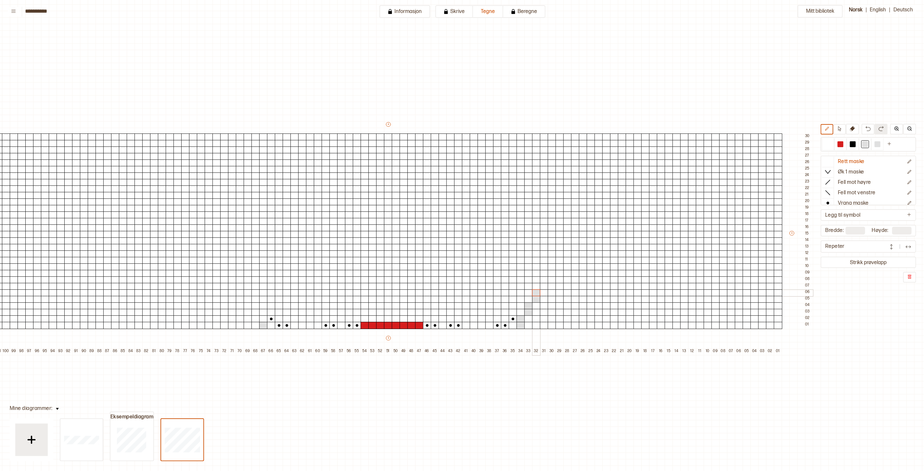
click at [537, 292] on div at bounding box center [536, 292] width 8 height 7
click at [263, 317] on div at bounding box center [263, 318] width 8 height 7
click at [255, 310] on div at bounding box center [255, 312] width 8 height 7
click at [256, 305] on div at bounding box center [255, 305] width 8 height 7
click at [249, 300] on div at bounding box center [248, 299] width 8 height 7
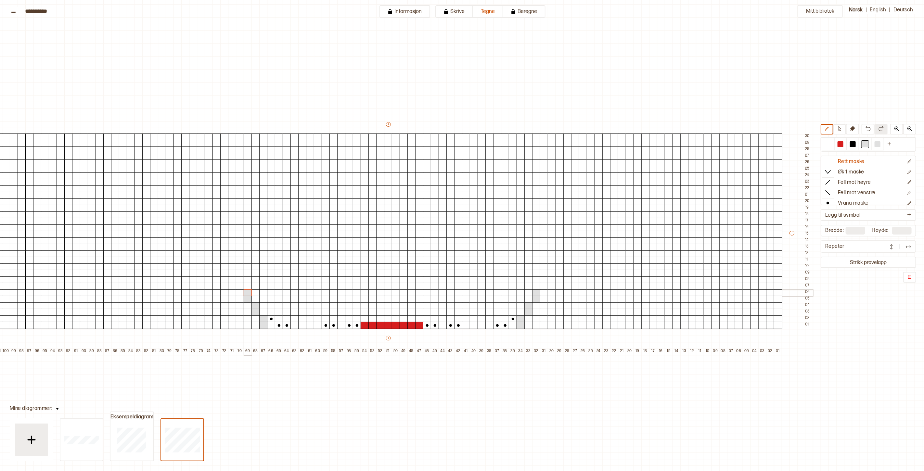
click at [248, 295] on div at bounding box center [248, 292] width 8 height 7
drag, startPoint x: 242, startPoint y: 285, endPoint x: 240, endPoint y: 282, distance: 3.9
click at [242, 285] on div at bounding box center [240, 286] width 8 height 7
click at [240, 281] on div at bounding box center [240, 279] width 8 height 7
drag, startPoint x: 543, startPoint y: 286, endPoint x: 541, endPoint y: 281, distance: 5.4
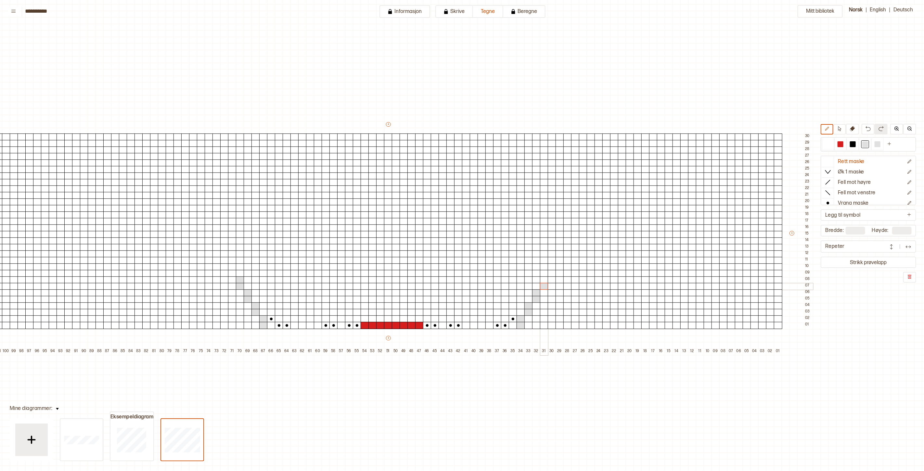
click at [542, 284] on div at bounding box center [544, 286] width 8 height 7
click at [541, 280] on div at bounding box center [544, 279] width 8 height 7
click at [831, 189] on icon at bounding box center [841, 188] width 39 height 6
drag, startPoint x: 485, startPoint y: 325, endPoint x: 485, endPoint y: 320, distance: 5.8
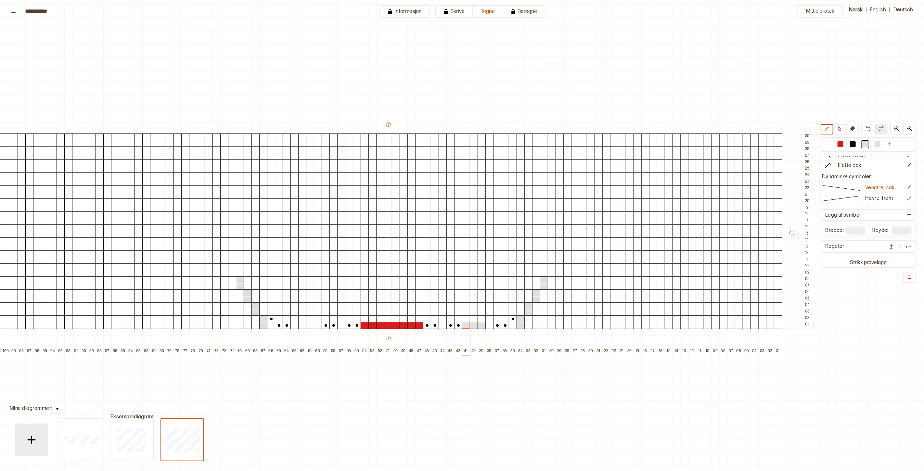
click at [476, 324] on div "+ + + + 101 100 99 98 97 96 95 94 93 92 91 90 89 88 87 86 85 84 83 82 81 80 79 …" at bounding box center [396, 238] width 834 height 234
click at [831, 145] on div at bounding box center [828, 144] width 6 height 6
drag, startPoint x: 483, startPoint y: 325, endPoint x: 468, endPoint y: 324, distance: 14.3
click at [468, 324] on div "+ + + + 101 100 99 98 97 96 95 94 93 92 91 90 89 88 87 86 85 84 83 82 81 80 79 …" at bounding box center [396, 238] width 834 height 234
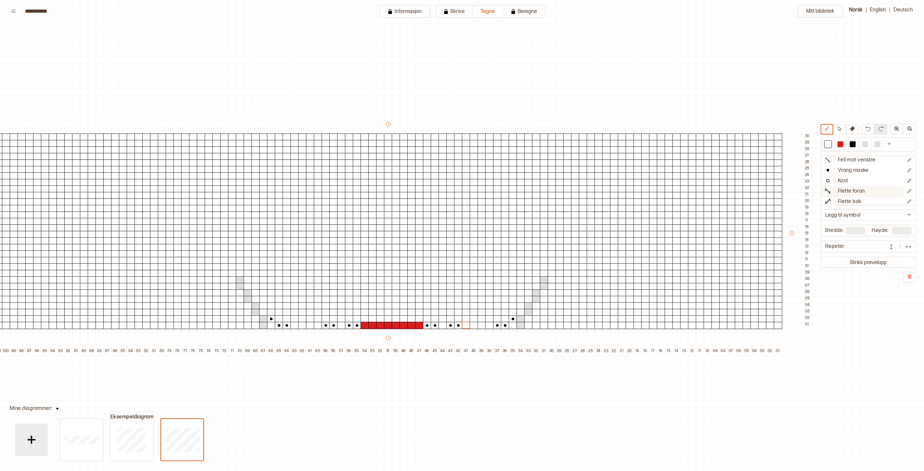
click at [831, 192] on p "Flette foran" at bounding box center [851, 191] width 27 height 7
drag, startPoint x: 860, startPoint y: 203, endPoint x: 762, endPoint y: 233, distance: 102.2
click at [831, 203] on p "Flette bak" at bounding box center [849, 201] width 23 height 7
click at [489, 326] on div at bounding box center [489, 325] width 8 height 7
click at [481, 327] on div at bounding box center [481, 325] width 8 height 7
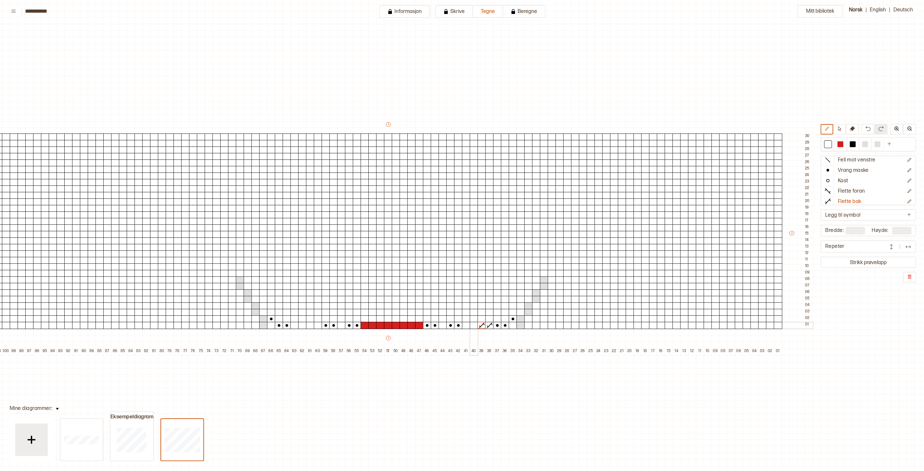
click at [475, 325] on div at bounding box center [474, 325] width 8 height 7
click at [470, 325] on icon at bounding box center [474, 325] width 8 height 6
click at [464, 326] on div at bounding box center [466, 325] width 8 height 7
click at [831, 146] on div at bounding box center [828, 144] width 6 height 6
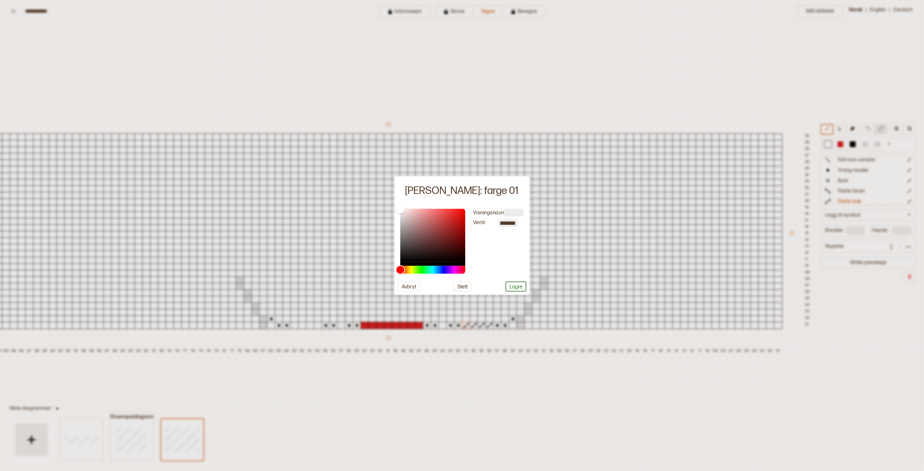
click at [403, 286] on button "Avbryt" at bounding box center [409, 286] width 22 height 10
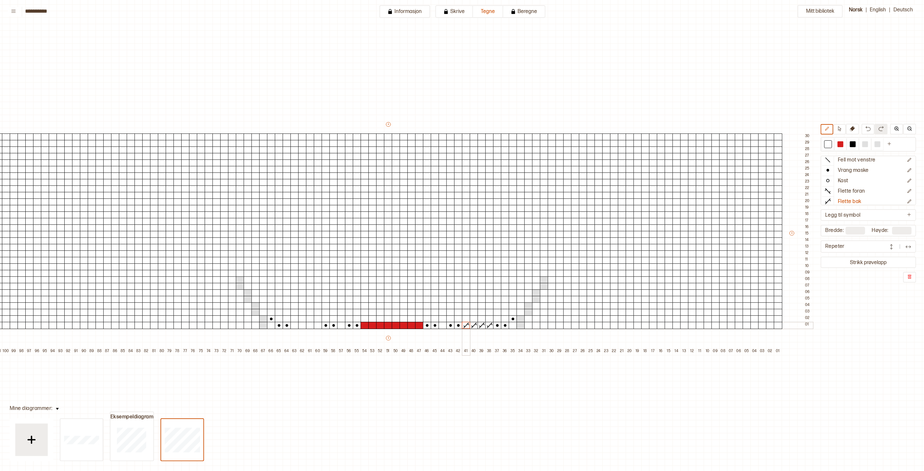
click at [466, 326] on icon at bounding box center [466, 325] width 8 height 6
click at [831, 142] on div at bounding box center [828, 144] width 6 height 6
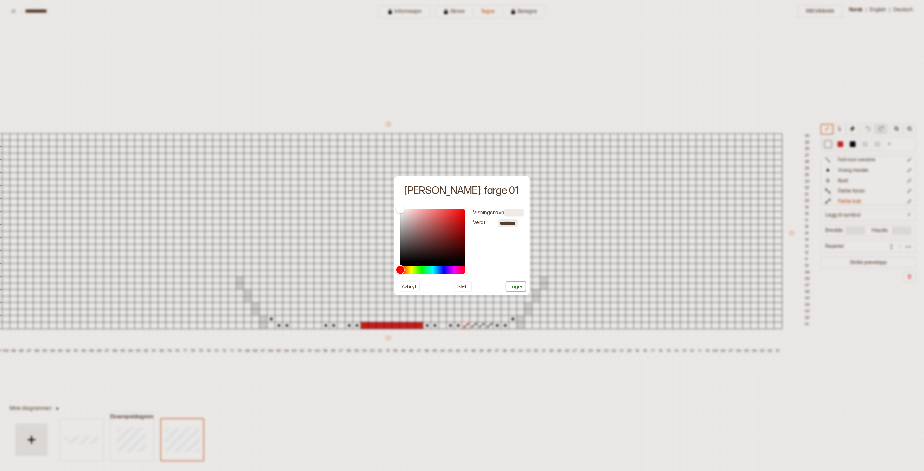
click at [414, 285] on button "Avbryt" at bounding box center [409, 286] width 22 height 10
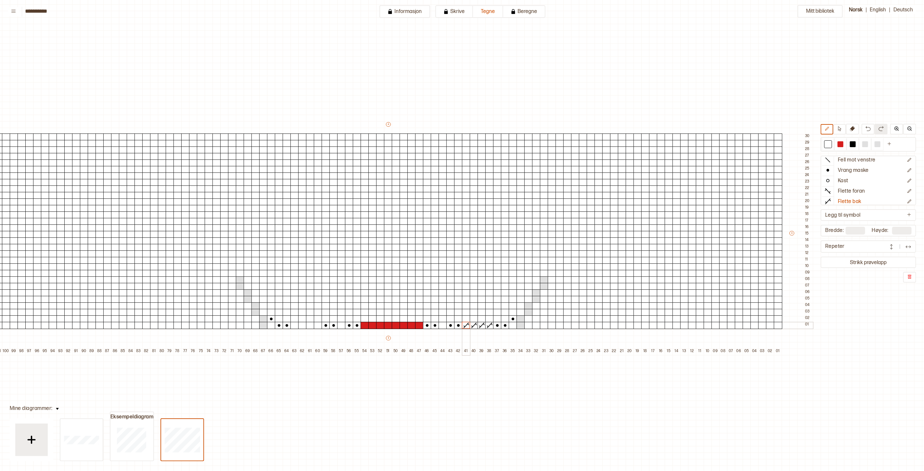
click at [465, 323] on icon at bounding box center [466, 325] width 8 height 6
click at [831, 159] on p "Rett maske" at bounding box center [851, 162] width 27 height 7
drag, startPoint x: 467, startPoint y: 324, endPoint x: 471, endPoint y: 323, distance: 4.0
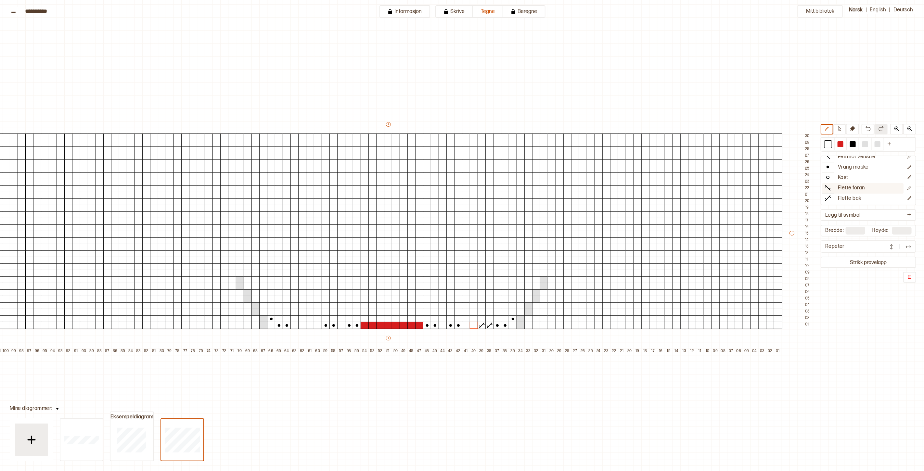
click at [831, 189] on p "Flette foran" at bounding box center [851, 188] width 27 height 7
click at [314, 326] on div at bounding box center [318, 325] width 8 height 7
click at [308, 326] on div at bounding box center [310, 325] width 8 height 7
click at [831, 187] on icon "Rediger symbol" at bounding box center [909, 187] width 5 height 5
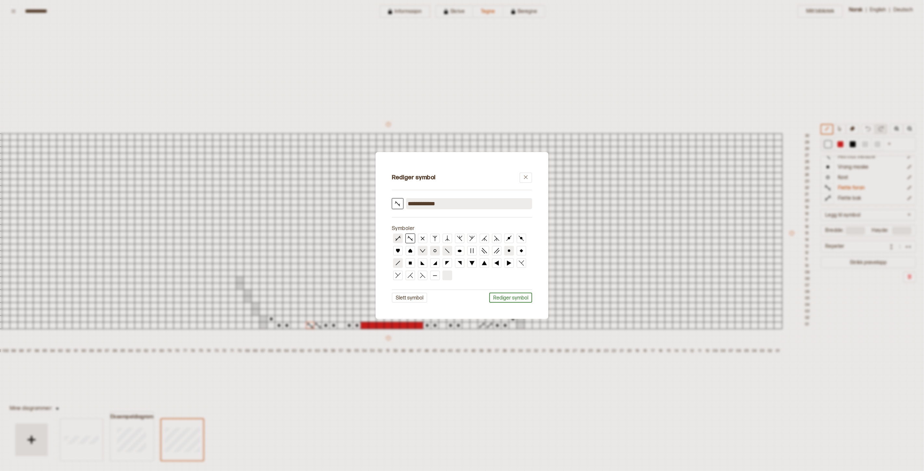
click at [495, 297] on button "Rediger symbol" at bounding box center [510, 298] width 43 height 10
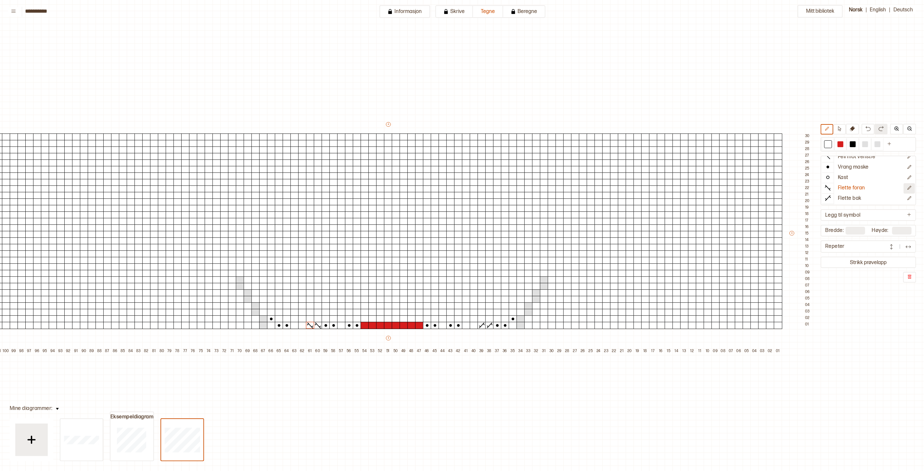
click at [831, 189] on icon "Rediger symbol" at bounding box center [909, 187] width 5 height 5
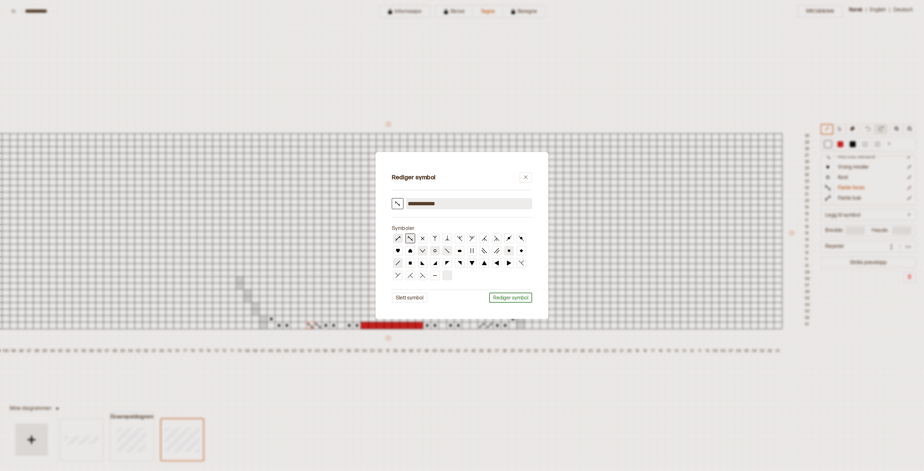
click at [411, 240] on icon at bounding box center [410, 238] width 6 height 6
click at [525, 178] on icon at bounding box center [526, 177] width 4 height 4
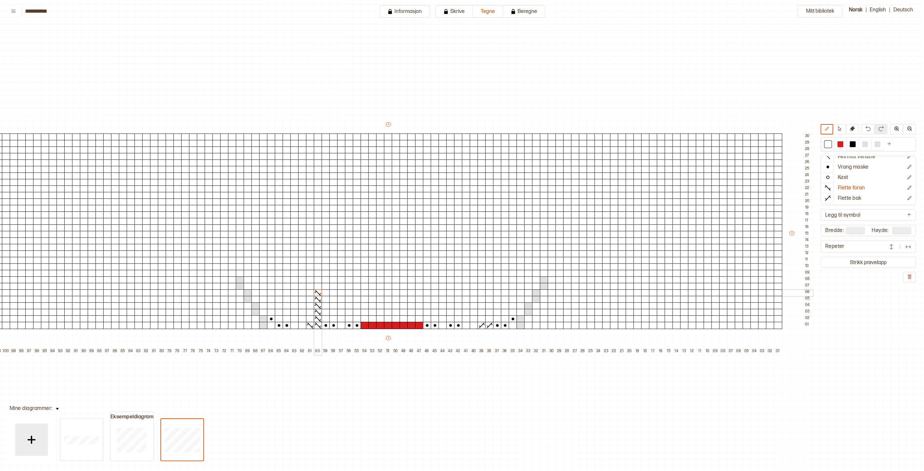
click at [319, 278] on div "+ + + + 101 100 99 98 97 96 95 94 93 92 91 90 89 88 87 86 85 84 83 82 81 80 79 …" at bounding box center [396, 238] width 834 height 234
drag, startPoint x: 308, startPoint y: 319, endPoint x: 311, endPoint y: 300, distance: 19.1
click at [310, 281] on div "+ + + + 101 100 99 98 97 96 95 94 93 92 91 90 89 88 87 86 85 84 83 82 81 80 79 …" at bounding box center [396, 238] width 834 height 234
click at [309, 304] on div at bounding box center [310, 305] width 8 height 7
click at [831, 198] on p "Flette bak" at bounding box center [849, 198] width 23 height 7
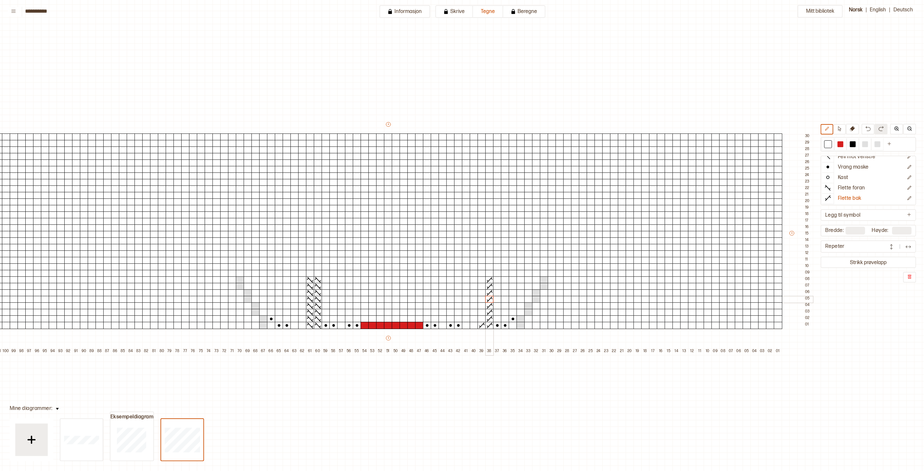
drag, startPoint x: 487, startPoint y: 317, endPoint x: 480, endPoint y: 286, distance: 32.0
click at [488, 297] on div "+ + + + 101 100 99 98 97 96 95 94 93 92 91 90 89 88 87 86 85 84 83 82 81 80 79 …" at bounding box center [396, 238] width 834 height 234
drag, startPoint x: 480, startPoint y: 281, endPoint x: 482, endPoint y: 313, distance: 32.6
click at [483, 320] on div "+ + + + 101 100 99 98 97 96 95 94 93 92 91 90 89 88 87 86 85 84 83 82 81 80 79 …" at bounding box center [396, 238] width 834 height 234
click at [483, 292] on div at bounding box center [481, 292] width 8 height 7
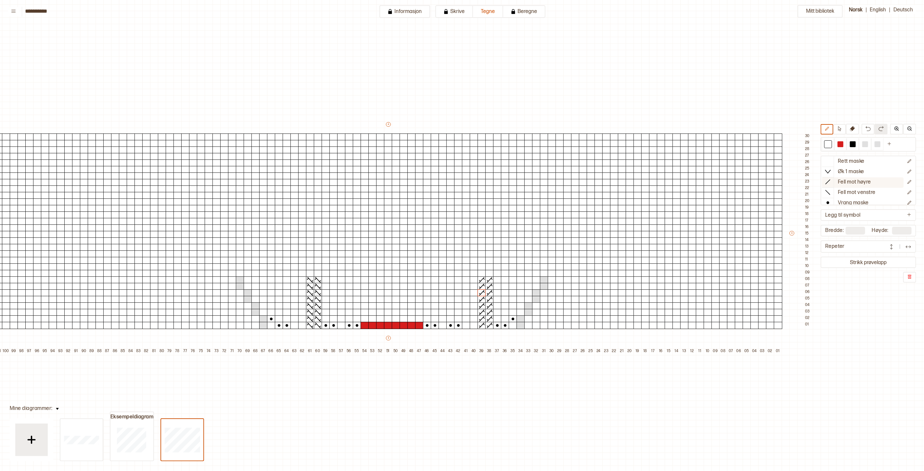
scroll to position [0, 0]
click at [831, 202] on p "Vrang maske" at bounding box center [853, 203] width 31 height 7
click at [436, 290] on div "+ + + + 101 100 99 98 97 96 95 94 93 92 91 90 89 88 87 86 85 84 83 82 81 80 79 …" at bounding box center [396, 238] width 834 height 234
drag, startPoint x: 436, startPoint y: 282, endPoint x: 434, endPoint y: 312, distance: 30.3
click at [434, 312] on div "+ + + + 101 100 99 98 97 96 95 94 93 92 91 90 89 88 87 86 85 84 83 82 81 80 79 …" at bounding box center [396, 238] width 834 height 234
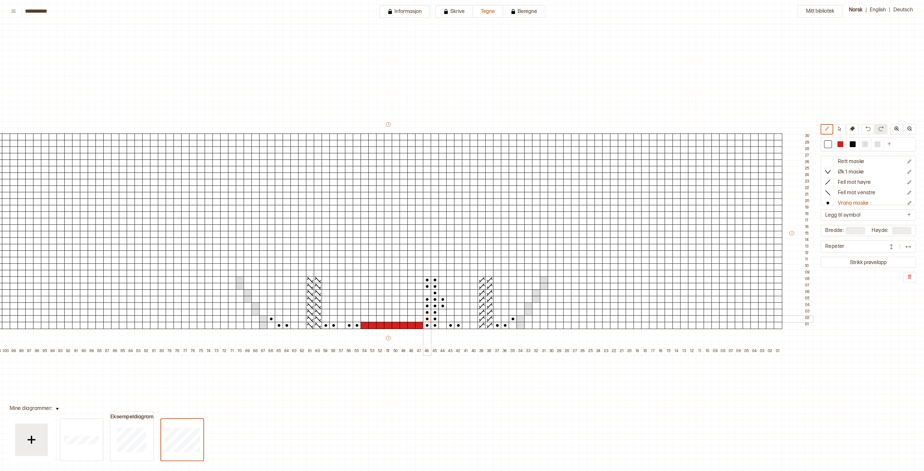
drag, startPoint x: 429, startPoint y: 299, endPoint x: 426, endPoint y: 320, distance: 20.8
click at [426, 320] on div "+ + + + 101 100 99 98 97 96 95 94 93 92 91 90 89 88 87 86 85 84 83 82 81 80 79 …" at bounding box center [396, 238] width 834 height 234
click at [426, 291] on div at bounding box center [427, 292] width 8 height 7
click at [831, 161] on p "Rett maske" at bounding box center [851, 162] width 27 height 7
drag, startPoint x: 444, startPoint y: 298, endPoint x: 442, endPoint y: 306, distance: 8.9
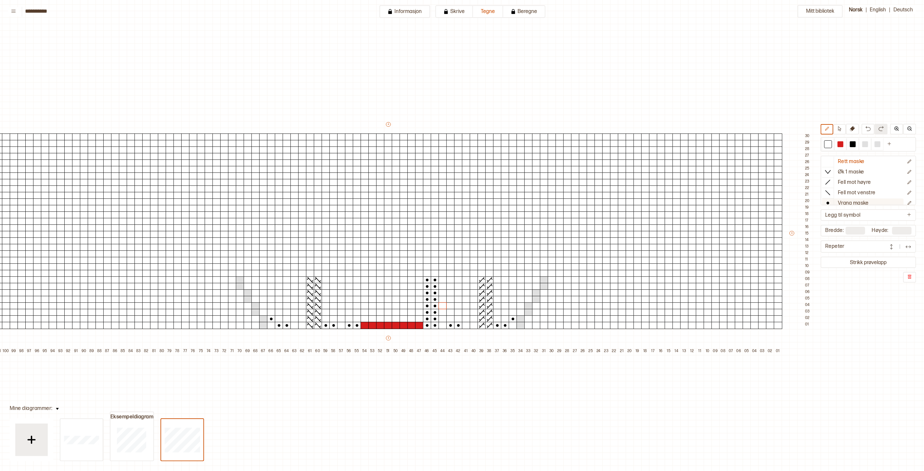
click at [831, 202] on p "Vrang maske" at bounding box center [853, 203] width 31 height 7
drag, startPoint x: 460, startPoint y: 305, endPoint x: 451, endPoint y: 318, distance: 15.3
click at [450, 319] on div "+ + + + 101 100 99 98 97 96 95 94 93 92 91 90 89 88 87 86 85 84 83 82 81 80 79 …" at bounding box center [396, 238] width 834 height 234
click at [449, 306] on div at bounding box center [450, 305] width 8 height 7
drag, startPoint x: 505, startPoint y: 311, endPoint x: 499, endPoint y: 320, distance: 10.7
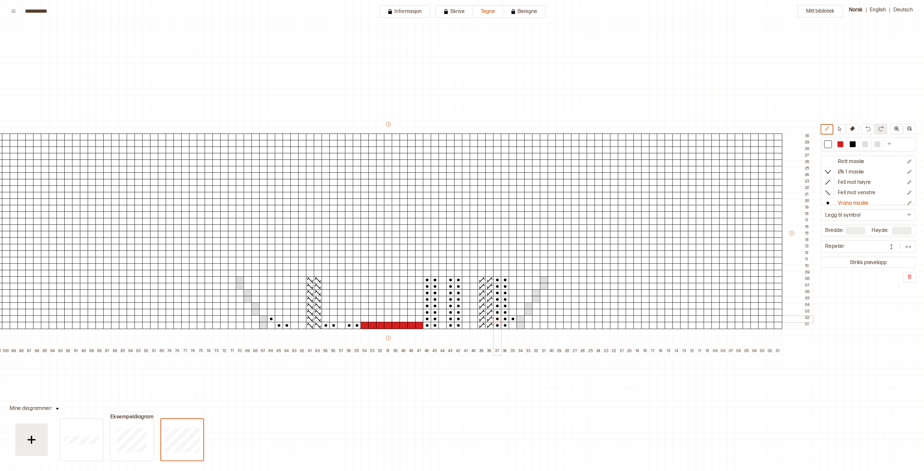
click at [499, 320] on div "+ + + + 101 100 99 98 97 96 95 94 93 92 91 90 89 88 87 86 85 84 83 82 81 80 79 …" at bounding box center [396, 238] width 834 height 234
drag, startPoint x: 329, startPoint y: 320, endPoint x: 345, endPoint y: 326, distance: 17.1
click at [326, 319] on div "+ + + + 101 100 99 98 97 96 95 94 93 92 91 90 89 88 87 86 85 84 83 82 81 80 79 …" at bounding box center [396, 238] width 834 height 234
drag, startPoint x: 349, startPoint y: 321, endPoint x: 356, endPoint y: 321, distance: 7.1
click at [356, 322] on div "+ + + + 101 100 99 98 97 96 95 94 93 92 91 90 89 88 87 86 85 84 83 82 81 80 79 …" at bounding box center [396, 238] width 834 height 234
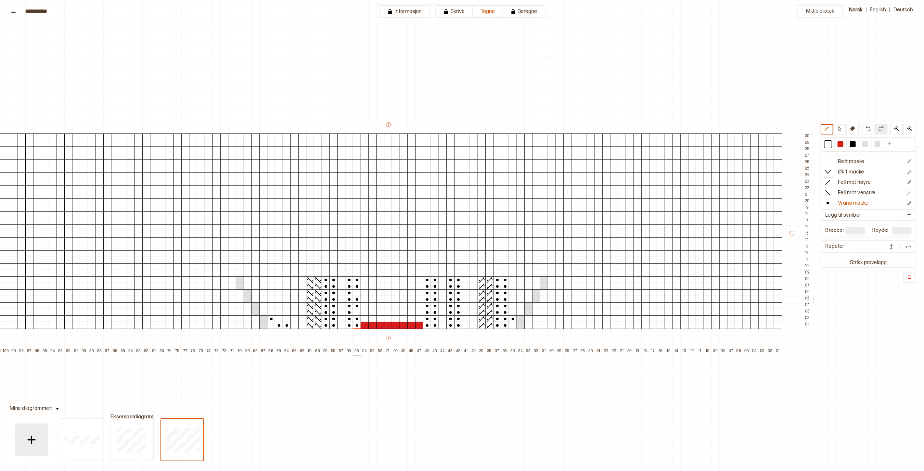
click at [356, 291] on div at bounding box center [357, 292] width 8 height 7
click at [356, 311] on div at bounding box center [357, 312] width 8 height 7
click at [288, 281] on div "+ + + + 101 100 99 98 97 96 95 94 93 92 91 90 89 88 87 86 85 84 83 82 81 80 79 …" at bounding box center [396, 238] width 834 height 234
click at [288, 280] on icon at bounding box center [287, 280] width 8 height 6
click at [831, 161] on p "Rett maske" at bounding box center [851, 162] width 27 height 7
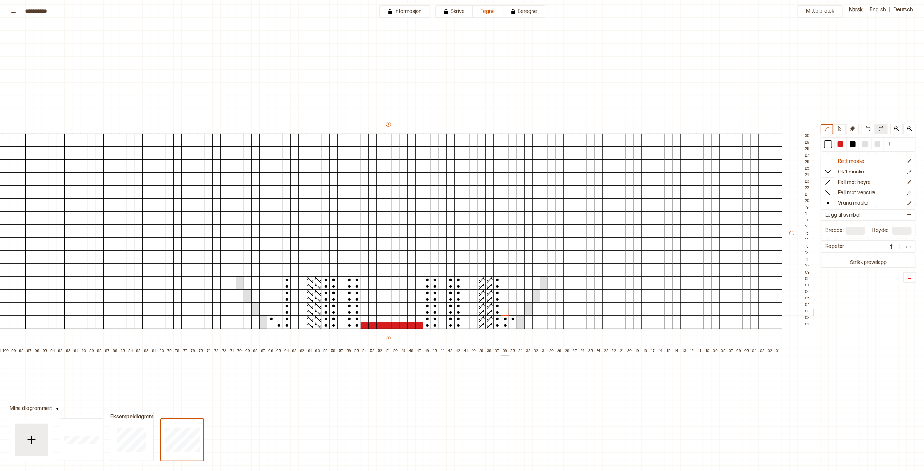
drag, startPoint x: 505, startPoint y: 280, endPoint x: 505, endPoint y: 309, distance: 29.2
click at [831, 202] on p "Vrang maske" at bounding box center [853, 203] width 31 height 7
click at [506, 312] on div at bounding box center [505, 312] width 8 height 7
click at [511, 306] on div at bounding box center [513, 305] width 8 height 7
click at [504, 299] on div at bounding box center [505, 299] width 8 height 7
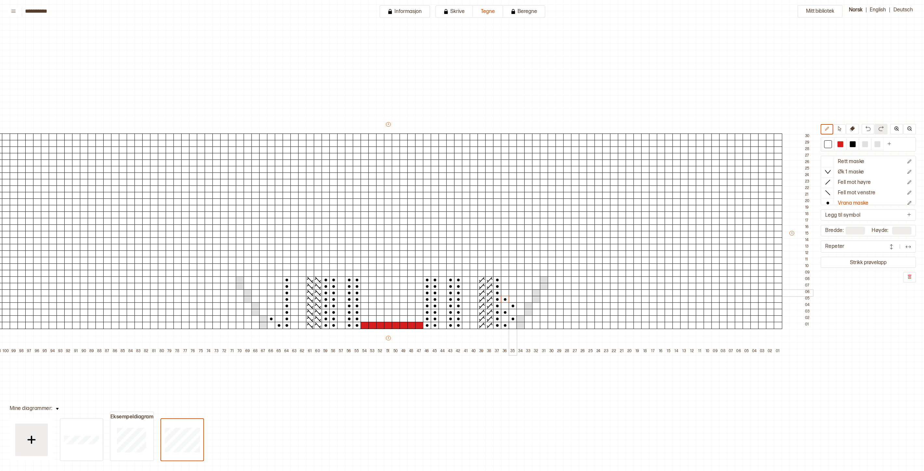
click at [512, 293] on div at bounding box center [513, 292] width 8 height 7
click at [506, 286] on div at bounding box center [505, 286] width 8 height 7
click at [513, 280] on div at bounding box center [513, 279] width 8 height 7
click at [528, 279] on div at bounding box center [528, 279] width 8 height 7
click at [520, 287] on div at bounding box center [520, 286] width 8 height 7
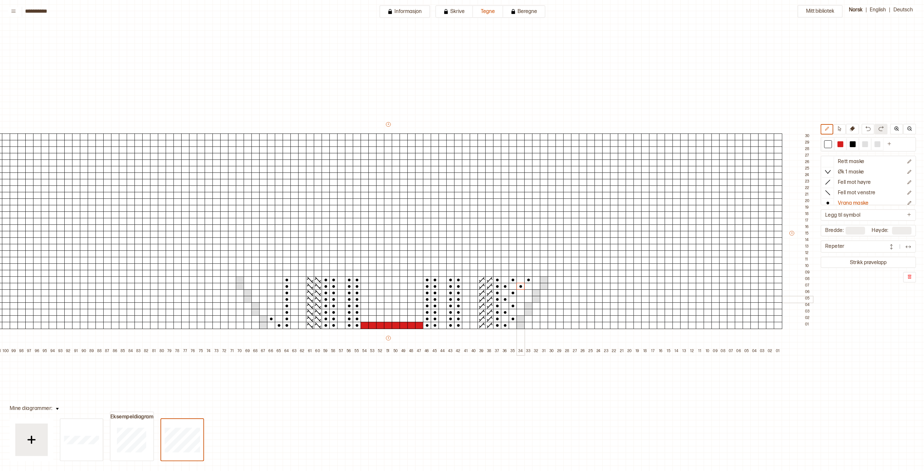
click at [520, 299] on div at bounding box center [520, 299] width 8 height 7
click at [277, 311] on div at bounding box center [279, 312] width 8 height 7
click at [272, 304] on div at bounding box center [271, 305] width 8 height 7
click at [279, 298] on div at bounding box center [279, 299] width 8 height 7
click at [272, 291] on div at bounding box center [271, 292] width 8 height 7
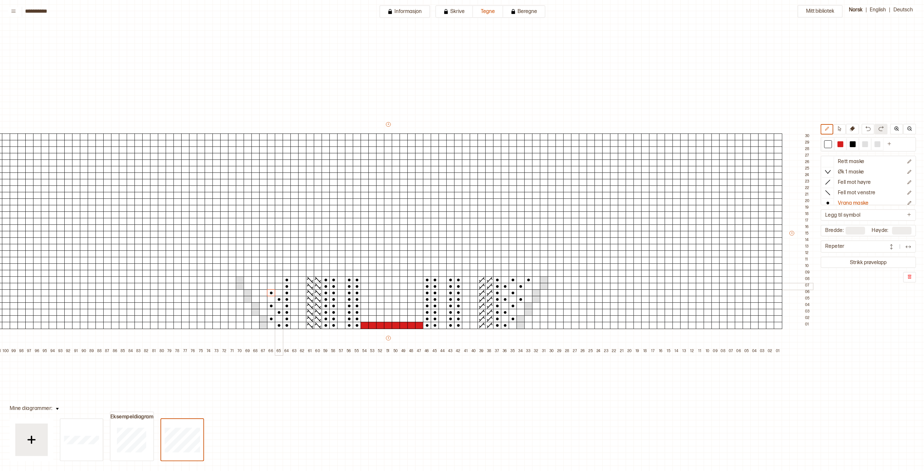
click at [279, 285] on div at bounding box center [279, 286] width 8 height 7
click at [271, 279] on div at bounding box center [271, 279] width 8 height 7
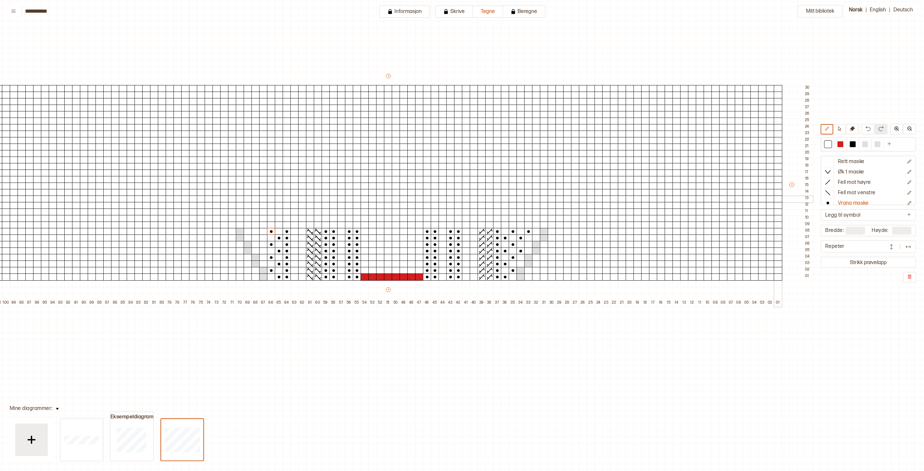
scroll to position [72, 76]
click at [831, 145] on div at bounding box center [840, 144] width 6 height 6
drag, startPoint x: 395, startPoint y: 271, endPoint x: 394, endPoint y: 234, distance: 37.0
click at [394, 234] on div "+ + + + 101 100 99 98 97 96 95 94 93 92 91 90 89 88 87 86 85 84 83 82 81 80 79 …" at bounding box center [396, 188] width 834 height 234
click at [827, 164] on div at bounding box center [828, 162] width 12 height 10
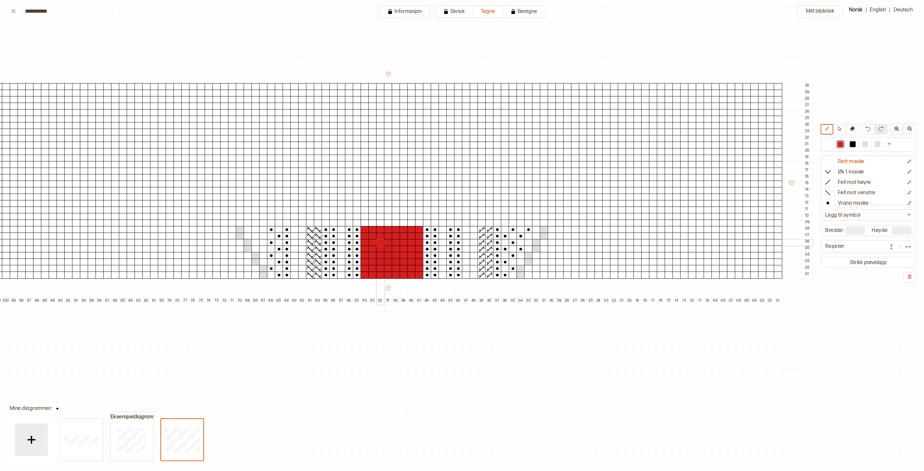
drag, startPoint x: 394, startPoint y: 238, endPoint x: 381, endPoint y: 240, distance: 12.8
click at [831, 145] on div at bounding box center [828, 144] width 6 height 6
click at [827, 163] on div at bounding box center [828, 162] width 12 height 10
click at [831, 129] on img at bounding box center [896, 128] width 5 height 5
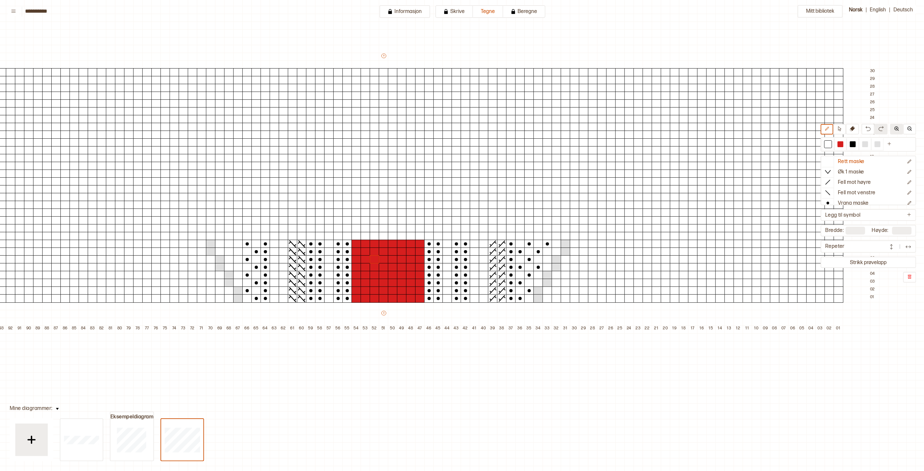
click at [831, 129] on img at bounding box center [896, 128] width 5 height 5
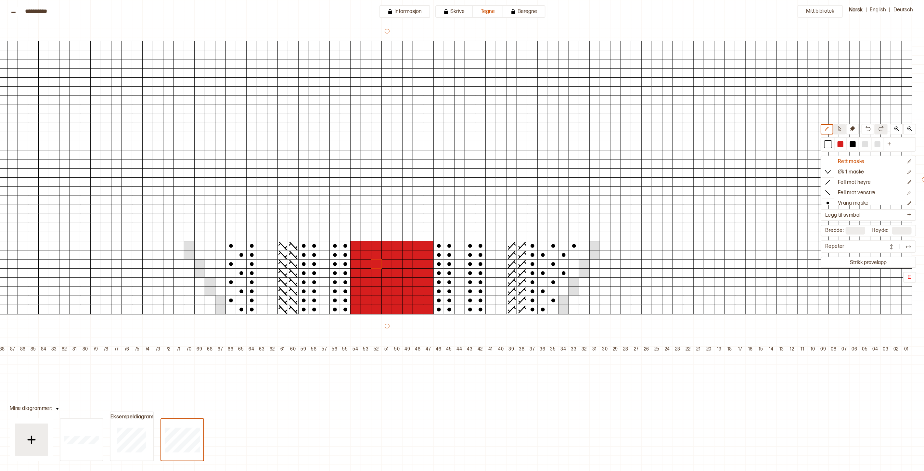
click at [831, 129] on icon at bounding box center [839, 128] width 5 height 5
drag, startPoint x: 667, startPoint y: 273, endPoint x: 667, endPoint y: 231, distance: 41.9
click at [667, 231] on div "+ + + + 101 100 99 98 97 96 95 94 93 92 91 90 89 88 87 86 85 84 83 82 81 80 79 …" at bounding box center [397, 191] width 1112 height 327
drag, startPoint x: 669, startPoint y: 230, endPoint x: 669, endPoint y: 255, distance: 25.3
click at [831, 130] on icon at bounding box center [852, 128] width 5 height 5
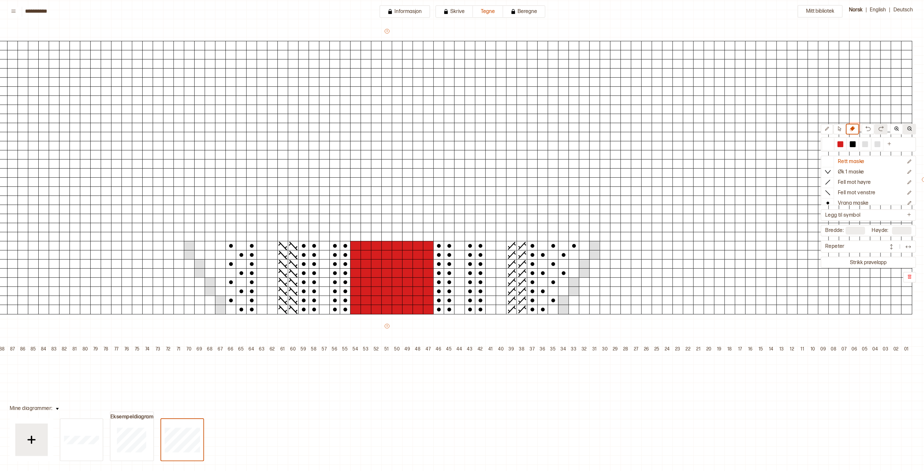
click at [831, 131] on img at bounding box center [909, 128] width 5 height 5
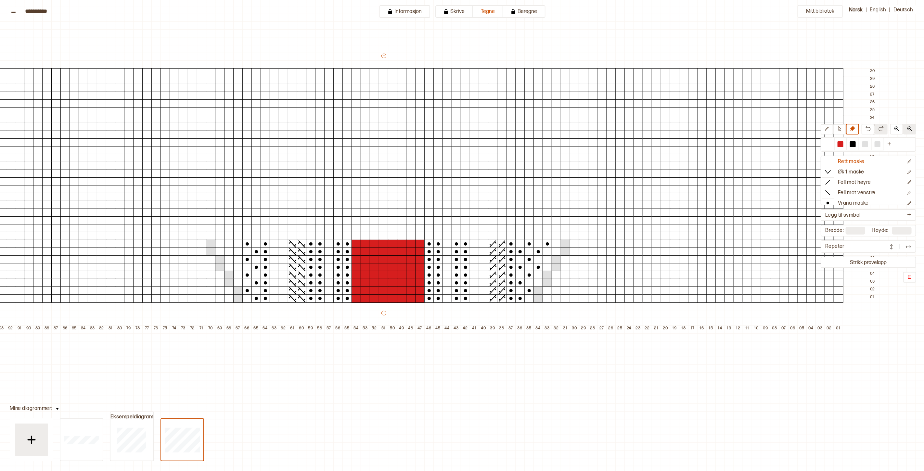
click at [831, 131] on img at bounding box center [909, 128] width 5 height 5
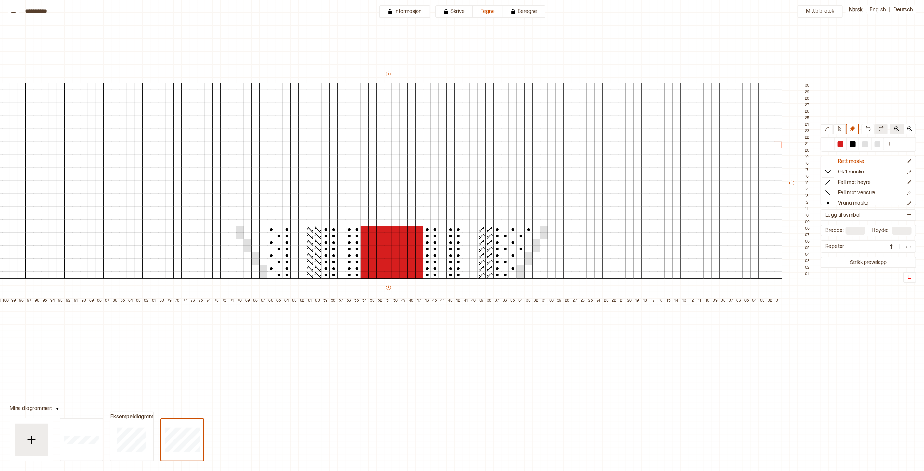
click at [831, 131] on img at bounding box center [896, 128] width 5 height 5
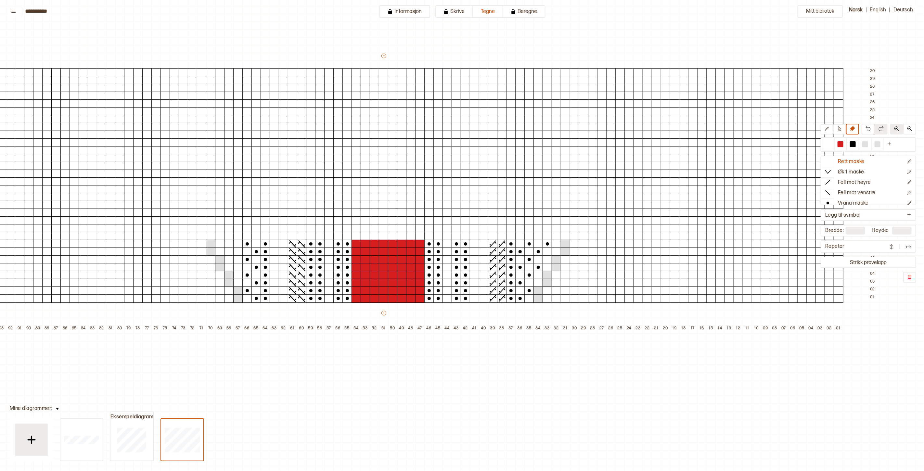
click at [831, 130] on img at bounding box center [896, 128] width 5 height 5
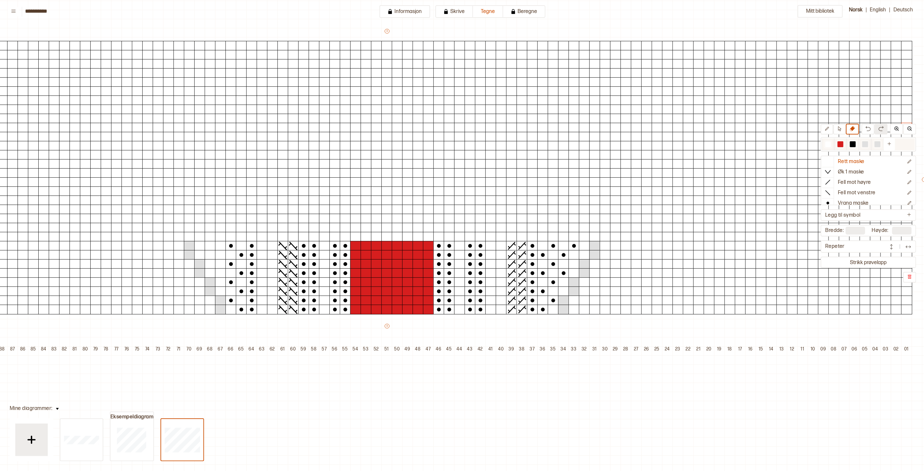
click at [831, 146] on div at bounding box center [865, 144] width 6 height 6
click at [575, 307] on div at bounding box center [573, 310] width 11 height 10
click at [572, 301] on div at bounding box center [573, 301] width 11 height 10
click at [583, 291] on div at bounding box center [584, 291] width 11 height 10
drag, startPoint x: 585, startPoint y: 285, endPoint x: 586, endPoint y: 281, distance: 3.4
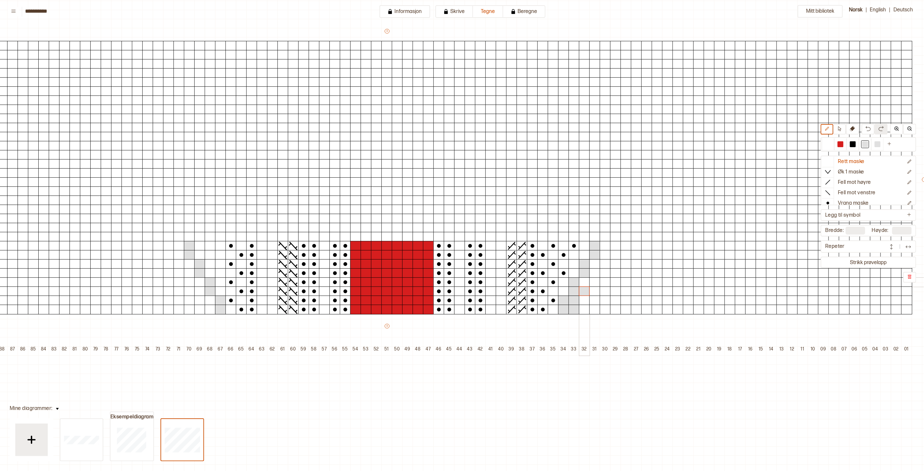
click at [585, 284] on div at bounding box center [584, 282] width 11 height 10
drag, startPoint x: 593, startPoint y: 272, endPoint x: 594, endPoint y: 264, distance: 7.6
click at [593, 271] on div at bounding box center [594, 273] width 11 height 10
drag, startPoint x: 594, startPoint y: 264, endPoint x: 603, endPoint y: 257, distance: 11.5
click at [595, 263] on div at bounding box center [594, 264] width 11 height 10
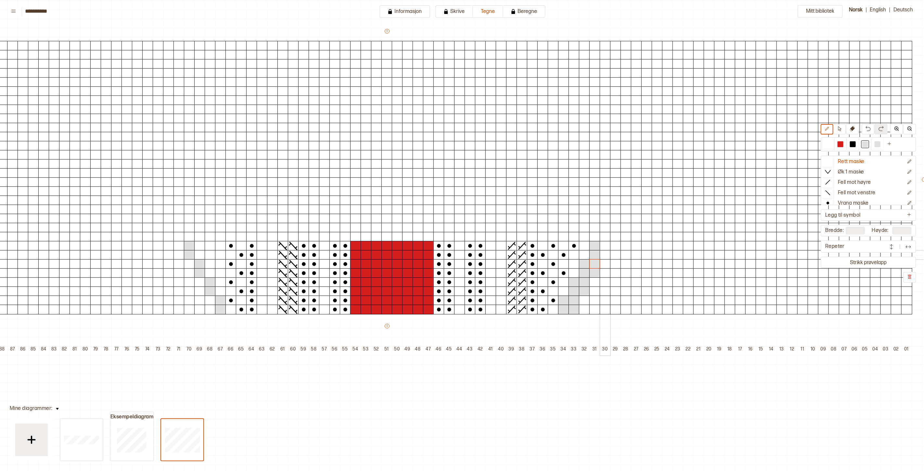
click at [605, 255] on div at bounding box center [605, 255] width 11 height 10
click at [606, 245] on div at bounding box center [605, 246] width 11 height 10
drag, startPoint x: 212, startPoint y: 310, endPoint x: 207, endPoint y: 301, distance: 10.5
click at [212, 308] on div at bounding box center [210, 310] width 11 height 10
click at [207, 301] on div at bounding box center [210, 301] width 11 height 10
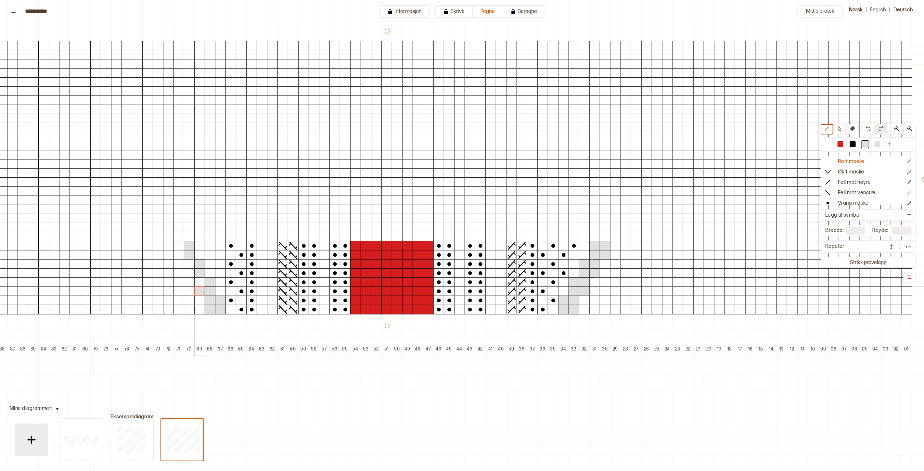
click at [195, 291] on div at bounding box center [199, 291] width 11 height 10
click at [195, 285] on div at bounding box center [199, 282] width 11 height 10
drag, startPoint x: 192, startPoint y: 271, endPoint x: 189, endPoint y: 267, distance: 4.4
click at [191, 270] on div at bounding box center [189, 273] width 11 height 10
click at [188, 267] on div at bounding box center [189, 264] width 11 height 10
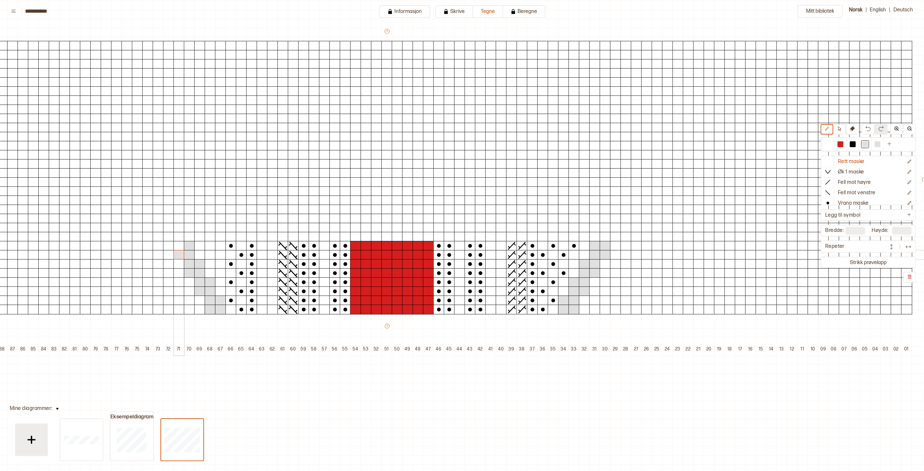
drag, startPoint x: 176, startPoint y: 255, endPoint x: 177, endPoint y: 250, distance: 4.9
click at [176, 255] on div at bounding box center [178, 255] width 11 height 10
click at [177, 248] on div at bounding box center [178, 246] width 11 height 10
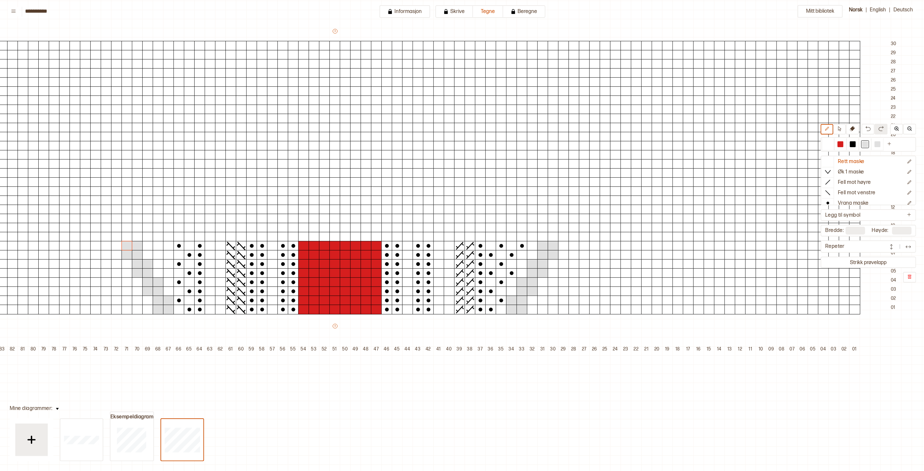
scroll to position [72, 127]
click at [831, 200] on p "Vrang maske" at bounding box center [853, 203] width 31 height 7
click at [831, 144] on div at bounding box center [828, 144] width 6 height 6
click at [544, 310] on div at bounding box center [543, 310] width 11 height 10
click at [566, 311] on div at bounding box center [564, 310] width 11 height 10
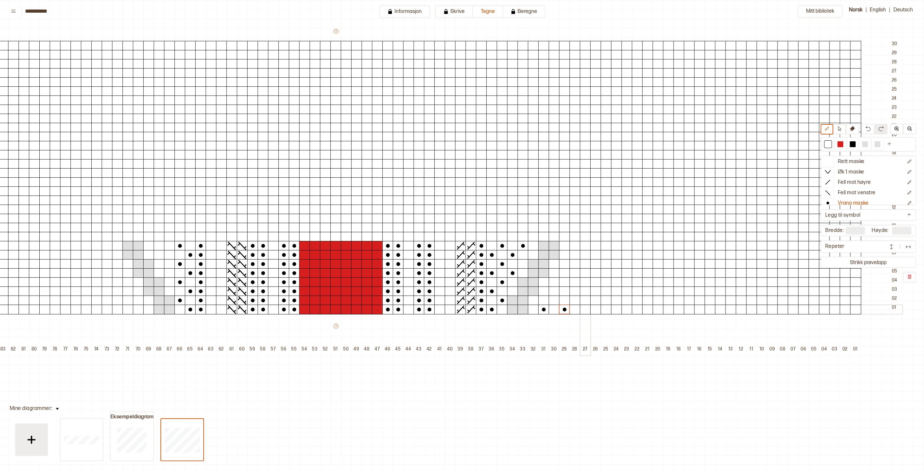
click at [585, 310] on div at bounding box center [585, 310] width 11 height 10
click at [606, 310] on div at bounding box center [606, 310] width 11 height 10
click at [627, 311] on div at bounding box center [626, 310] width 11 height 10
click at [647, 310] on div at bounding box center [647, 310] width 11 height 10
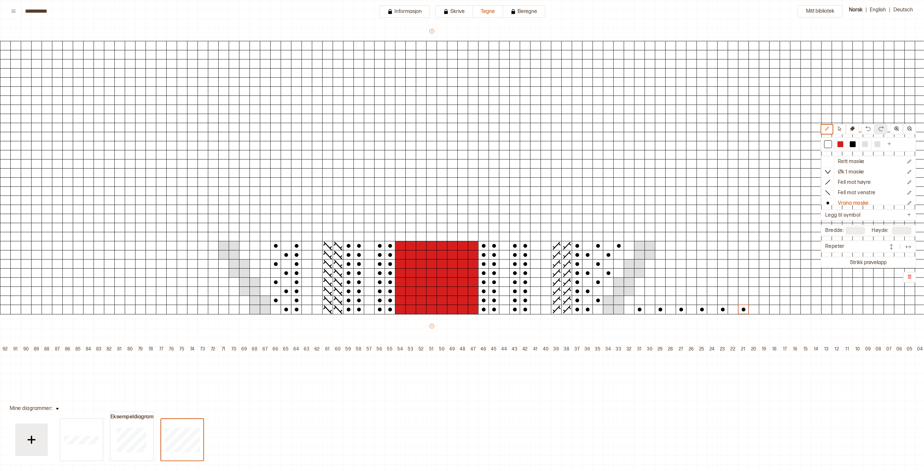
scroll to position [72, 0]
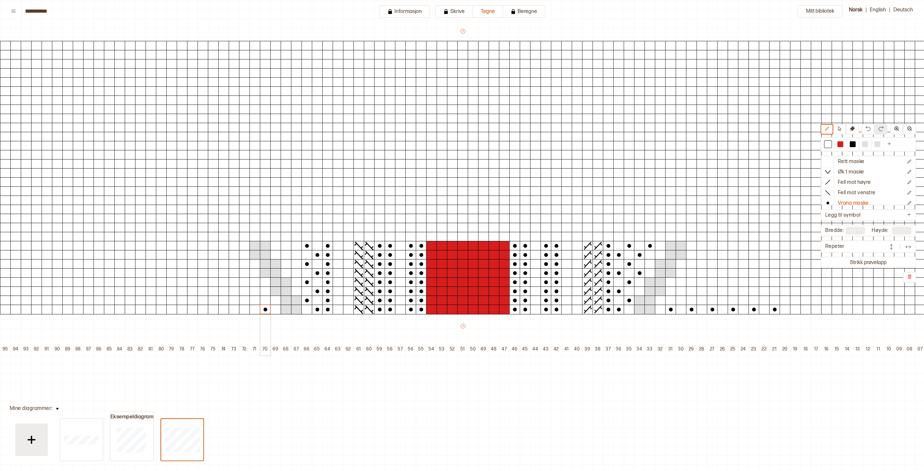
click at [264, 311] on div at bounding box center [265, 310] width 11 height 10
click at [243, 310] on div at bounding box center [244, 310] width 11 height 10
click at [223, 309] on div at bounding box center [223, 310] width 11 height 10
click at [204, 310] on div at bounding box center [202, 310] width 11 height 10
click at [183, 311] on div at bounding box center [182, 310] width 11 height 10
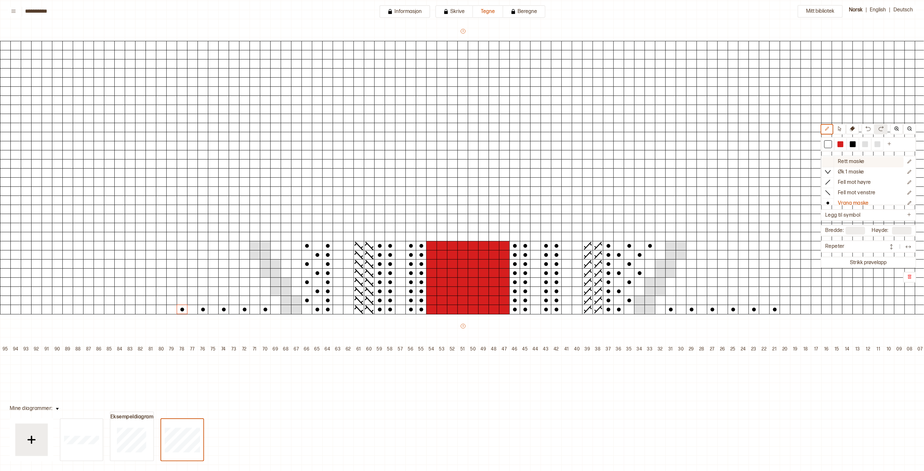
click at [831, 163] on p "Rett maske" at bounding box center [851, 162] width 27 height 7
drag, startPoint x: 869, startPoint y: 144, endPoint x: 820, endPoint y: 160, distance: 51.5
click at [831, 144] on div at bounding box center [865, 144] width 6 height 6
drag, startPoint x: 170, startPoint y: 311, endPoint x: 172, endPoint y: 313, distance: 3.5
click at [171, 311] on div at bounding box center [171, 310] width 11 height 10
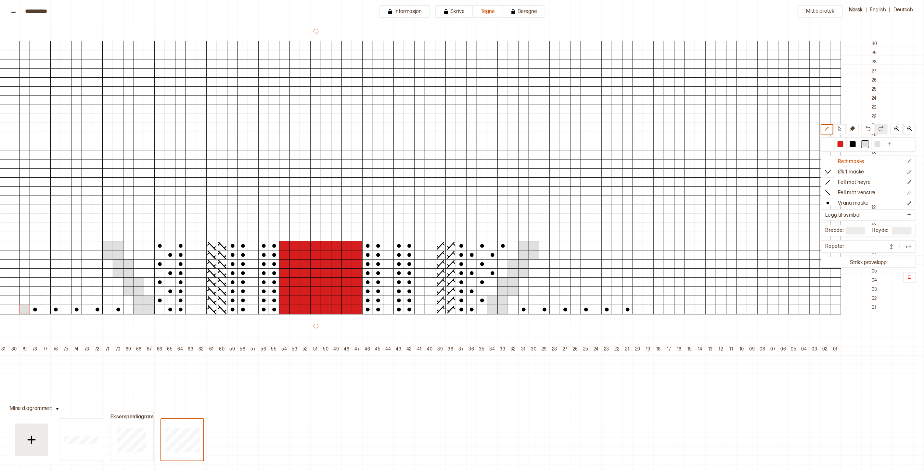
scroll to position [72, 188]
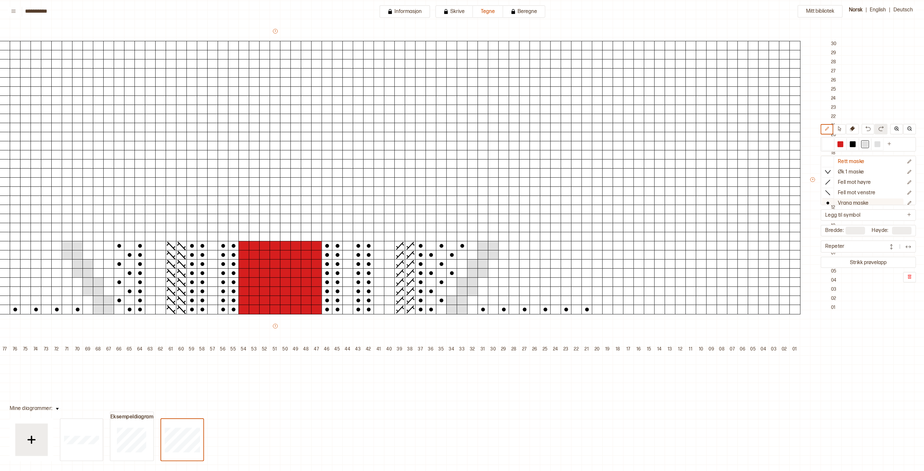
click at [831, 201] on p "Vrang maske" at bounding box center [853, 203] width 31 height 7
click at [586, 308] on circle at bounding box center [587, 310] width 4 height 4
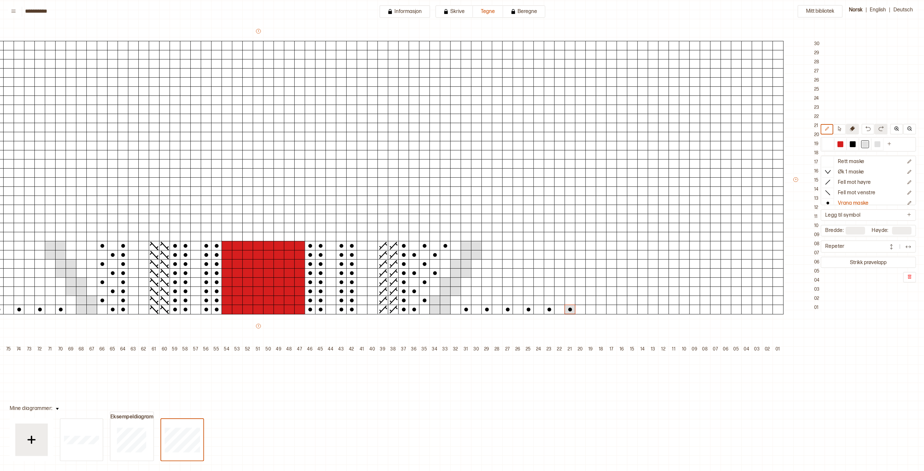
click at [831, 130] on icon at bounding box center [852, 128] width 5 height 5
drag, startPoint x: 779, startPoint y: 310, endPoint x: 586, endPoint y: 312, distance: 192.6
click at [587, 312] on div "+ + + + 101 100 99 98 97 96 95 94 93 92 91 90 89 88 87 86 85 84 83 82 81 80 79 …" at bounding box center [268, 191] width 1112 height 327
click at [583, 312] on div at bounding box center [580, 310] width 11 height 10
click at [681, 310] on div at bounding box center [684, 310] width 11 height 10
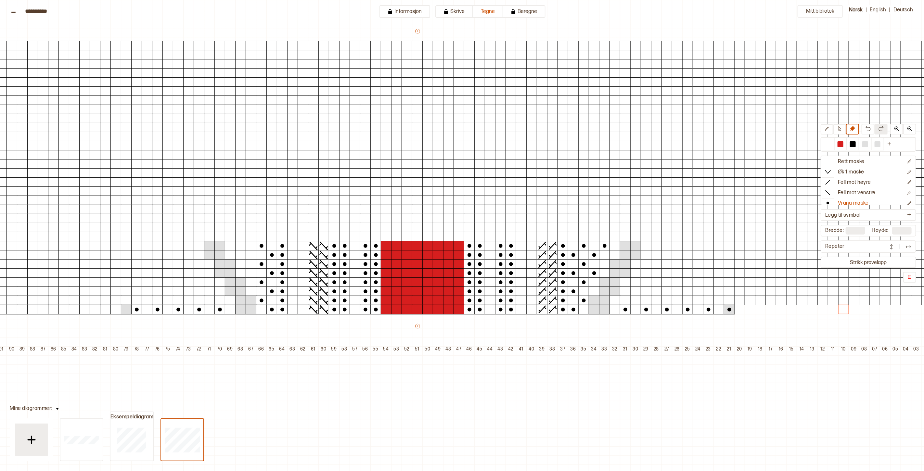
scroll to position [72, 0]
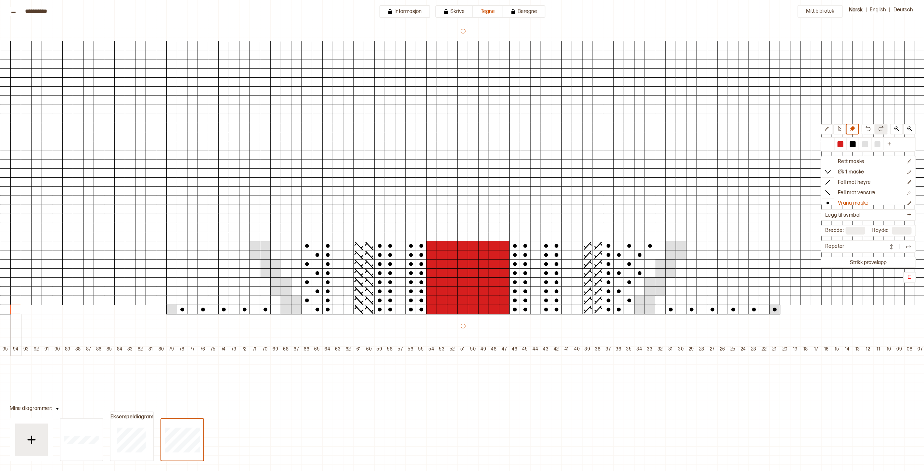
drag, startPoint x: 158, startPoint y: 308, endPoint x: 9, endPoint y: 313, distance: 148.9
click at [9, 313] on div "+ + + + 101 100 99 98 97 96 95 94 93 92 91 90 89 88 87 86 85 84 83 82 81 80 79 …" at bounding box center [473, 191] width 1112 height 327
drag, startPoint x: 3, startPoint y: 309, endPoint x: 1, endPoint y: 314, distance: 5.4
click at [0, 312] on div at bounding box center [5, 310] width 11 height 10
click at [831, 128] on img at bounding box center [909, 128] width 5 height 5
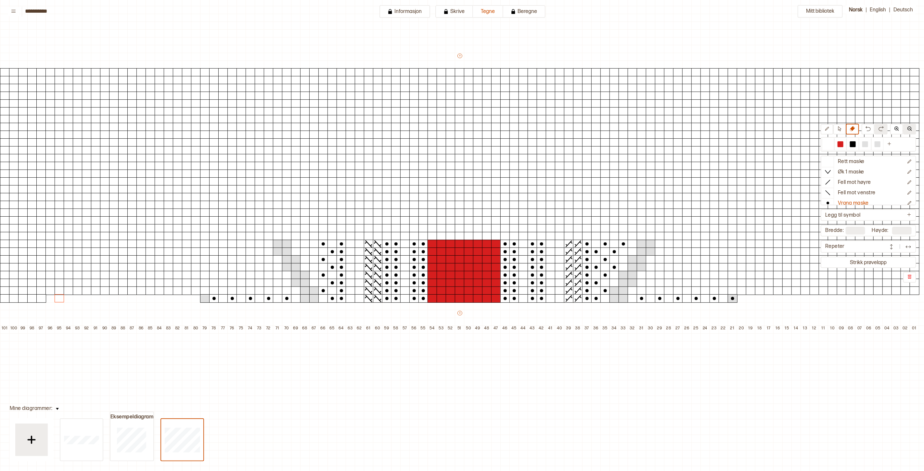
click at [831, 128] on img at bounding box center [909, 128] width 5 height 5
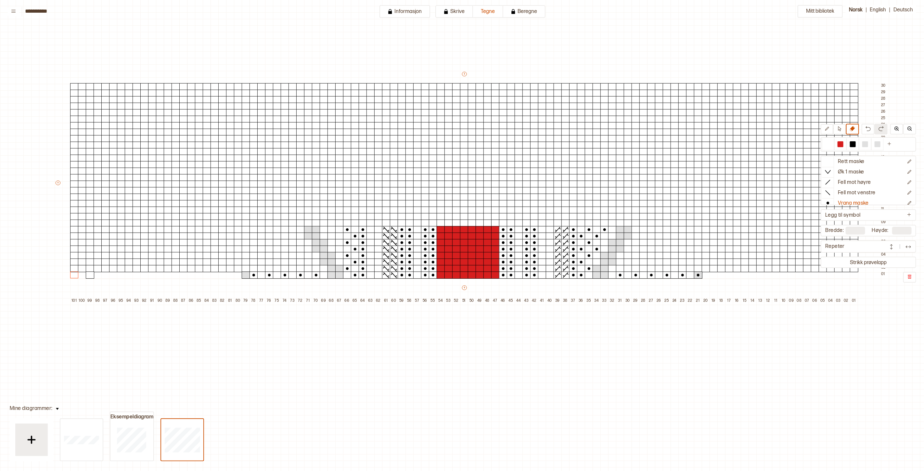
drag, startPoint x: 102, startPoint y: 275, endPoint x: 64, endPoint y: 275, distance: 37.7
click at [64, 275] on div "+ + + + 101 100 99 98 97 96 95 94 93 92 91 90 89 88 87 86 85 84 83 82 81 80 79 …" at bounding box center [472, 188] width 834 height 234
click at [89, 277] on div at bounding box center [90, 275] width 8 height 7
click at [831, 130] on img at bounding box center [896, 128] width 5 height 5
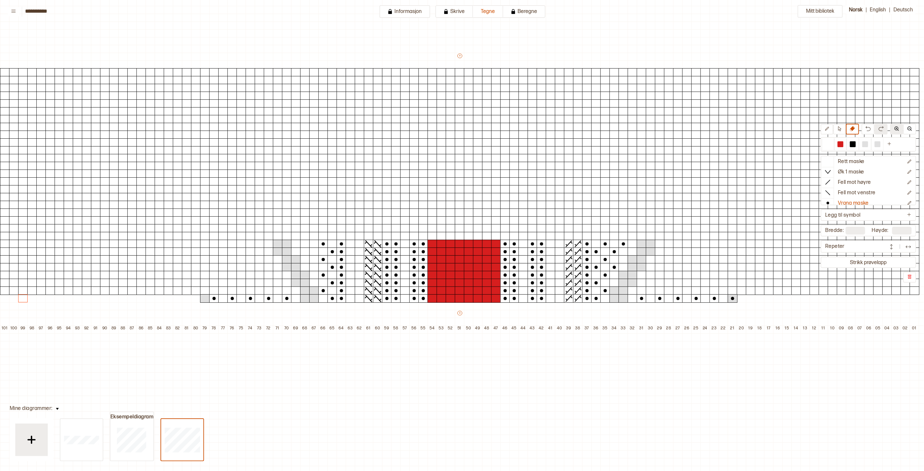
click at [831, 128] on img at bounding box center [896, 128] width 5 height 5
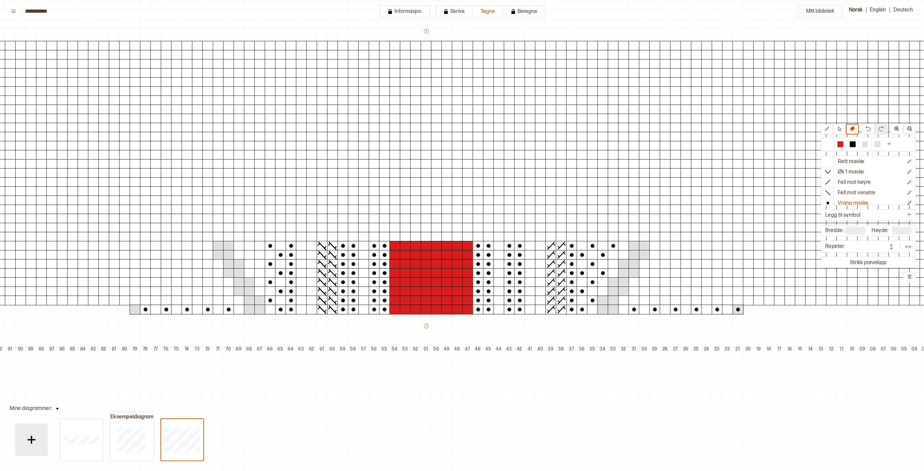
scroll to position [72, 33]
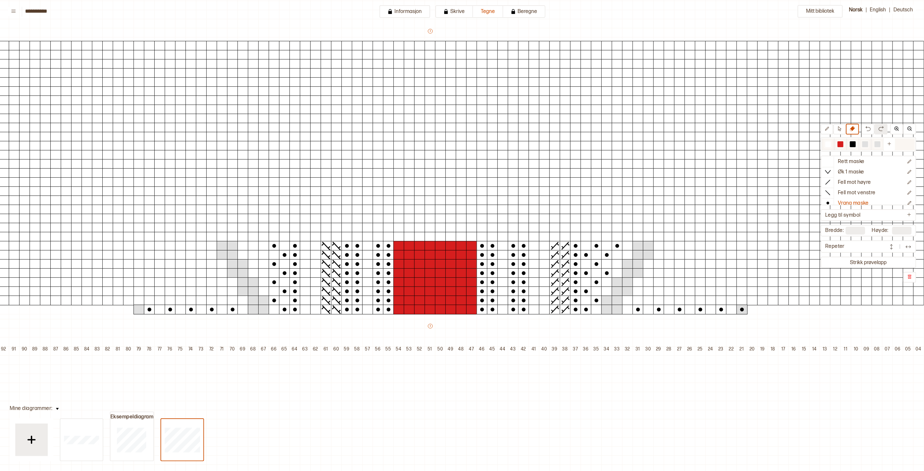
click at [831, 145] on div at bounding box center [865, 144] width 6 height 6
click at [139, 302] on div at bounding box center [139, 301] width 11 height 10
click at [831, 160] on p "Rett maske" at bounding box center [851, 162] width 27 height 7
click at [741, 302] on div at bounding box center [741, 301] width 11 height 10
click at [831, 144] on div at bounding box center [828, 144] width 6 height 6
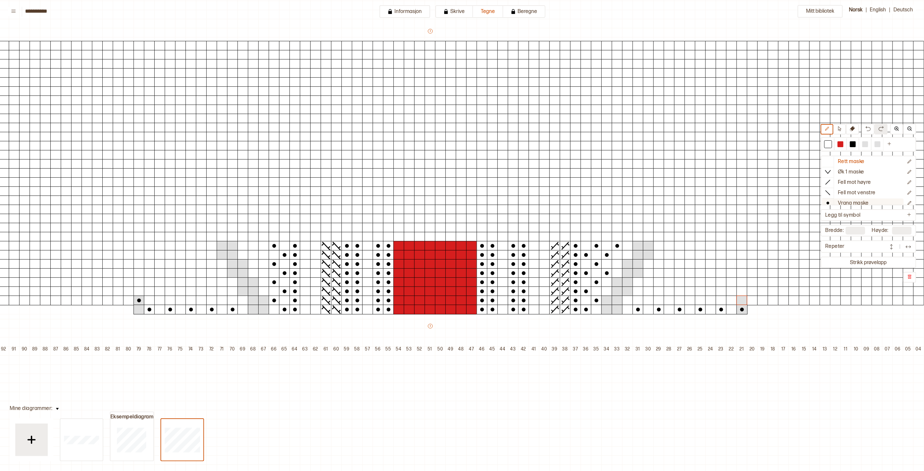
click at [831, 200] on p "Vrang maske" at bounding box center [853, 203] width 31 height 7
click at [731, 302] on div at bounding box center [731, 301] width 11 height 10
click at [711, 301] on div at bounding box center [710, 301] width 11 height 10
click at [689, 301] on div at bounding box center [689, 301] width 11 height 10
click at [667, 301] on div at bounding box center [669, 301] width 11 height 10
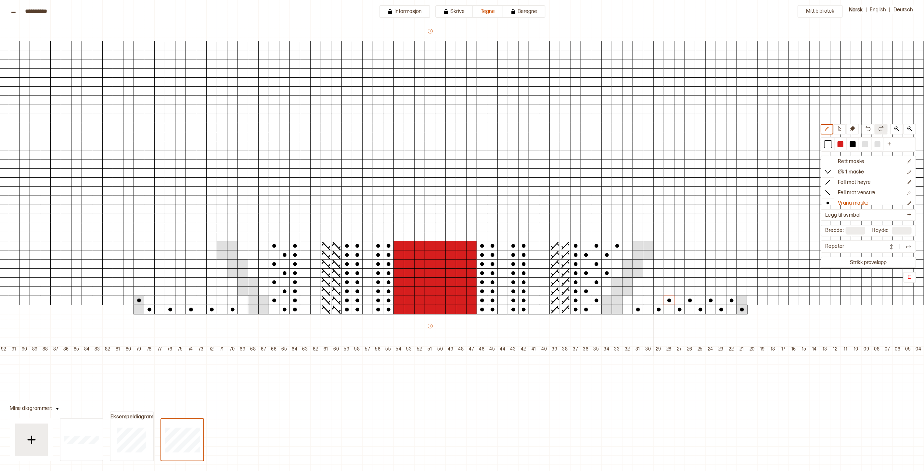
click at [650, 303] on div at bounding box center [648, 301] width 11 height 10
click at [626, 301] on div at bounding box center [627, 301] width 11 height 10
click at [159, 302] on div at bounding box center [159, 301] width 11 height 10
click at [181, 299] on div at bounding box center [180, 301] width 11 height 10
click at [198, 300] on div at bounding box center [201, 301] width 11 height 10
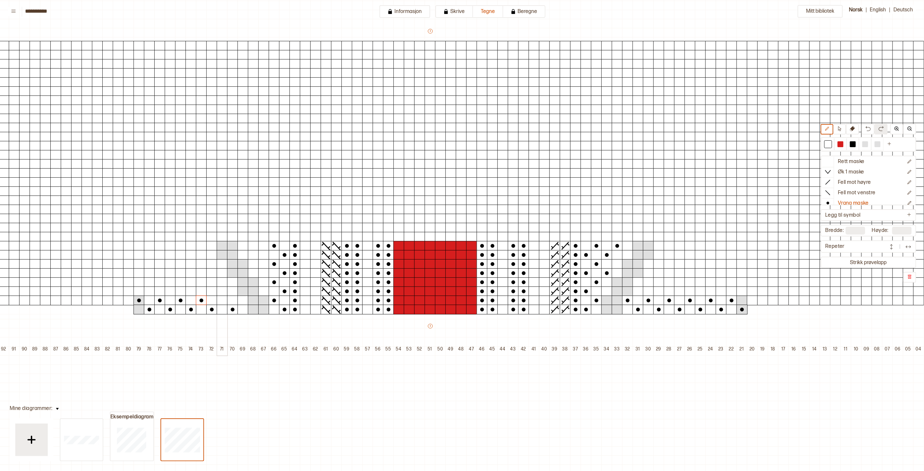
click at [222, 300] on div at bounding box center [222, 301] width 11 height 10
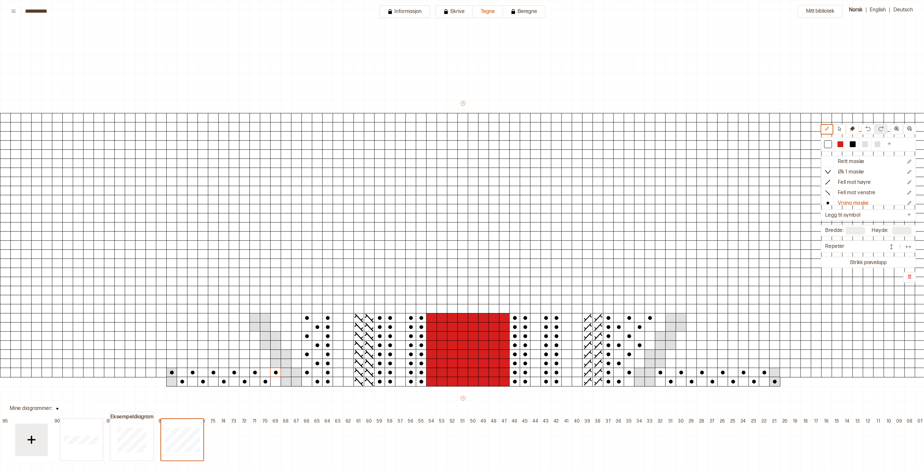
scroll to position [72, 33]
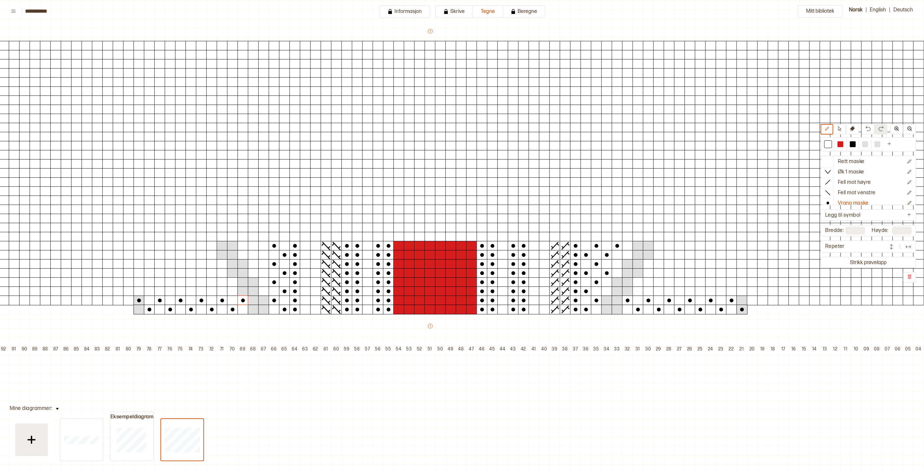
click at [499, 422] on div "101 100 99 98 97 96 95 94 93 92 91 90 89 88 87 86 85 84 83 82 81 80 79 78 77 76…" at bounding box center [430, 385] width 1050 height 78
click at [855, 146] on div at bounding box center [853, 144] width 6 height 6
click at [720, 292] on div at bounding box center [721, 291] width 11 height 10
drag, startPoint x: 836, startPoint y: 143, endPoint x: 831, endPoint y: 145, distance: 5.1
click at [832, 143] on div at bounding box center [828, 144] width 8 height 8
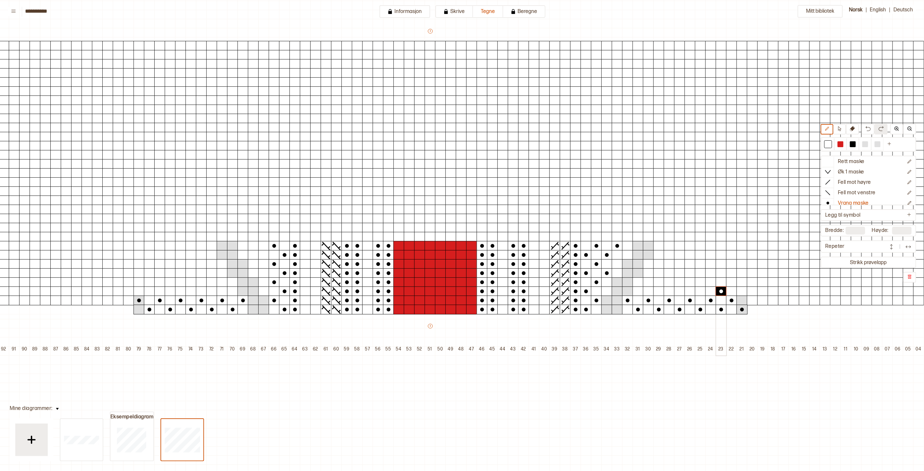
click at [723, 290] on icon at bounding box center [721, 291] width 10 height 9
click at [701, 290] on div at bounding box center [700, 291] width 11 height 10
click at [678, 293] on div at bounding box center [679, 291] width 11 height 10
click at [658, 291] on div at bounding box center [658, 291] width 11 height 10
click at [637, 291] on div at bounding box center [637, 291] width 11 height 10
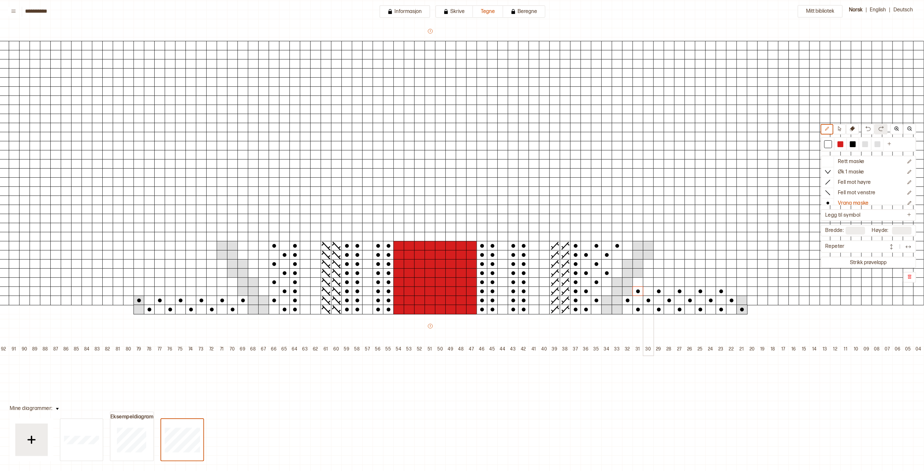
click at [647, 281] on div at bounding box center [648, 282] width 11 height 10
click at [669, 283] on div at bounding box center [669, 282] width 11 height 10
click at [688, 282] on div at bounding box center [689, 282] width 11 height 10
click at [711, 281] on div at bounding box center [710, 282] width 11 height 10
click at [731, 281] on div at bounding box center [731, 282] width 11 height 10
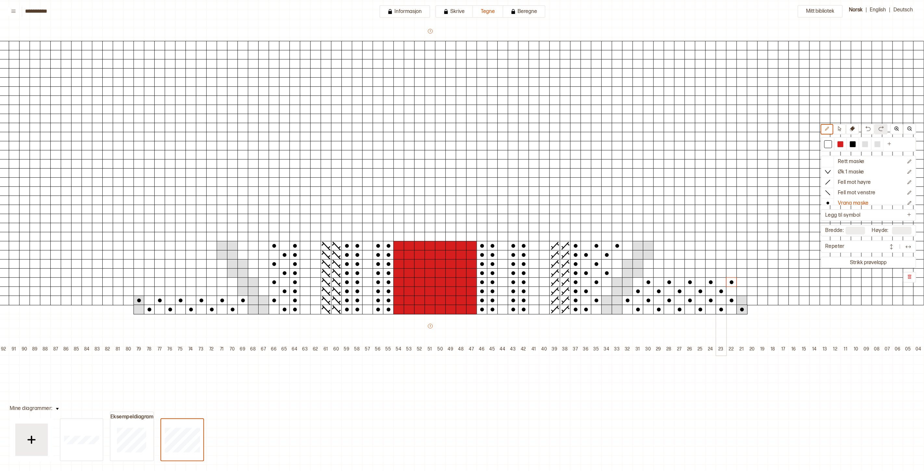
click at [717, 271] on div at bounding box center [721, 273] width 11 height 10
click at [701, 274] on div at bounding box center [700, 273] width 11 height 10
click at [678, 273] on div at bounding box center [679, 273] width 11 height 10
click at [660, 273] on div at bounding box center [658, 273] width 11 height 10
click at [654, 265] on div "+ + + + 101 100 99 98 97 96 95 94 93 92 91 90 89 88 87 86 85 84 83 82 81 80 79 …" at bounding box center [440, 191] width 1112 height 327
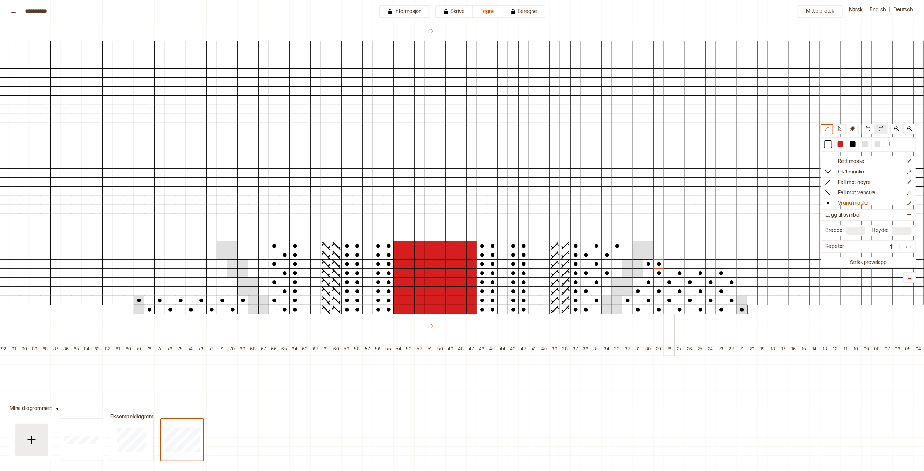
click at [670, 265] on div at bounding box center [669, 264] width 11 height 10
click at [688, 264] on div at bounding box center [689, 264] width 11 height 10
click at [704, 264] on div at bounding box center [700, 264] width 11 height 10
click at [708, 264] on div at bounding box center [710, 264] width 11 height 10
click at [731, 262] on div at bounding box center [731, 264] width 11 height 10
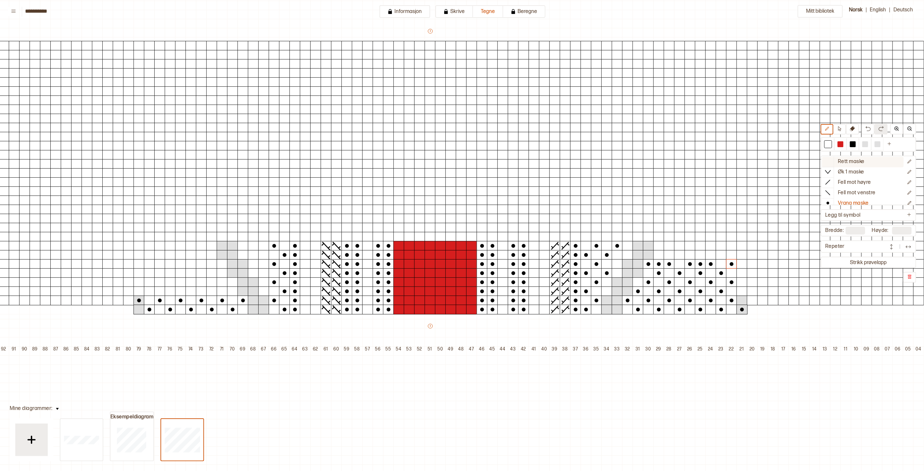
click at [831, 161] on icon at bounding box center [827, 161] width 6 height 6
click at [849, 200] on p "Vrang maske" at bounding box center [853, 203] width 31 height 7
click at [231, 293] on div at bounding box center [232, 291] width 11 height 10
click at [212, 291] on div at bounding box center [211, 291] width 11 height 10
click at [191, 290] on div at bounding box center [190, 291] width 11 height 10
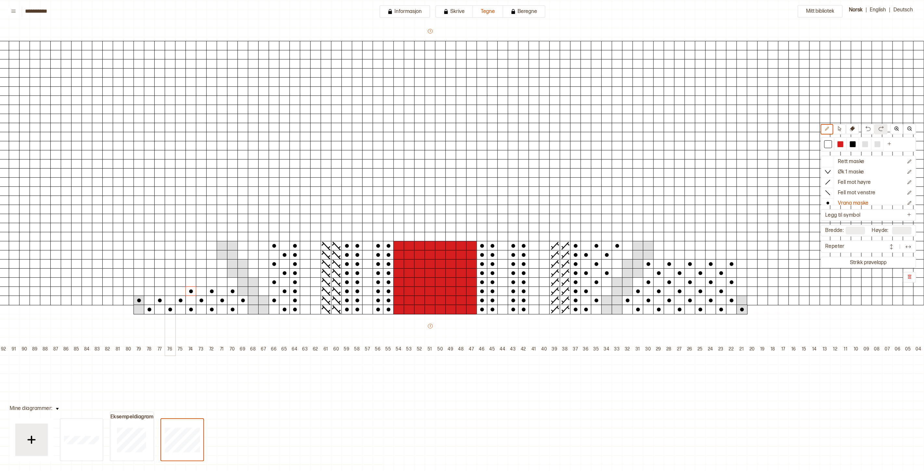
click at [167, 292] on div at bounding box center [170, 291] width 11 height 10
click at [150, 292] on div at bounding box center [149, 291] width 11 height 10
click at [220, 282] on div at bounding box center [222, 282] width 11 height 10
click at [202, 283] on div at bounding box center [201, 282] width 11 height 10
click at [182, 283] on div at bounding box center [180, 282] width 11 height 10
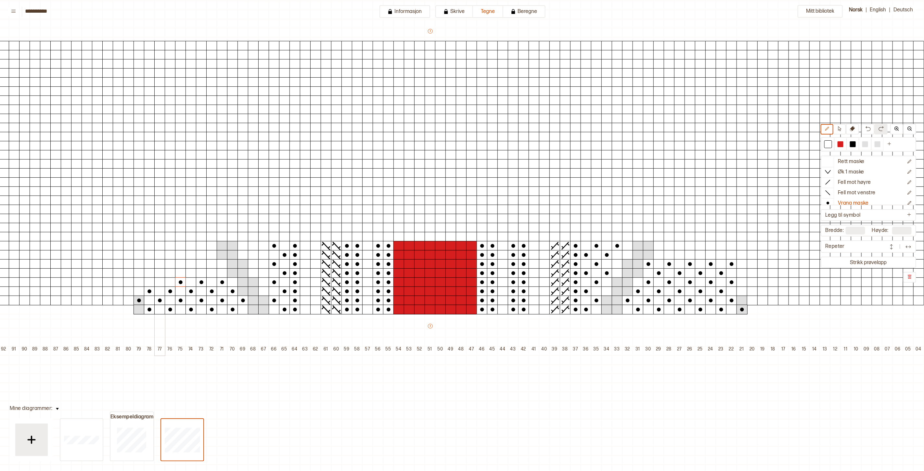
click at [160, 283] on div at bounding box center [159, 282] width 11 height 10
click at [151, 274] on div at bounding box center [149, 273] width 11 height 10
click at [171, 274] on div at bounding box center [170, 273] width 11 height 10
click at [187, 274] on div at bounding box center [190, 273] width 11 height 10
click at [209, 272] on div at bounding box center [211, 273] width 11 height 10
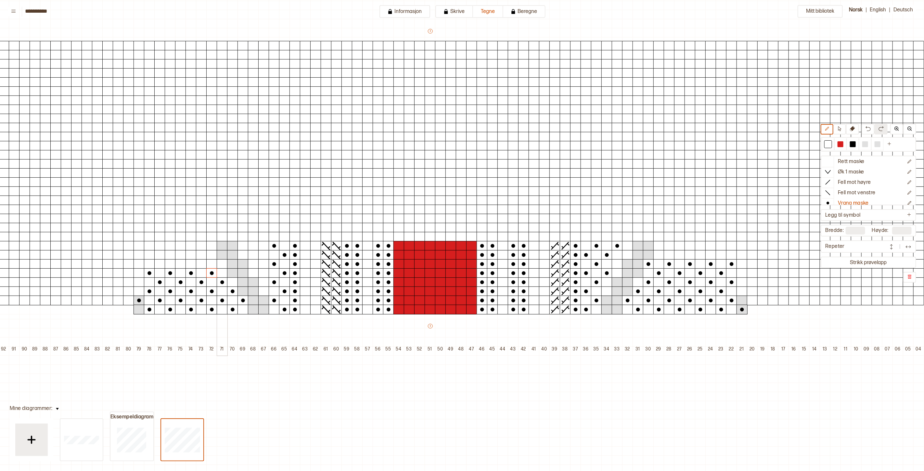
click at [222, 263] on div at bounding box center [222, 264] width 11 height 10
click at [202, 264] on div at bounding box center [201, 264] width 11 height 10
click at [178, 264] on div at bounding box center [180, 264] width 11 height 10
click at [160, 264] on div at bounding box center [159, 264] width 11 height 10
click at [154, 255] on div at bounding box center [149, 255] width 11 height 10
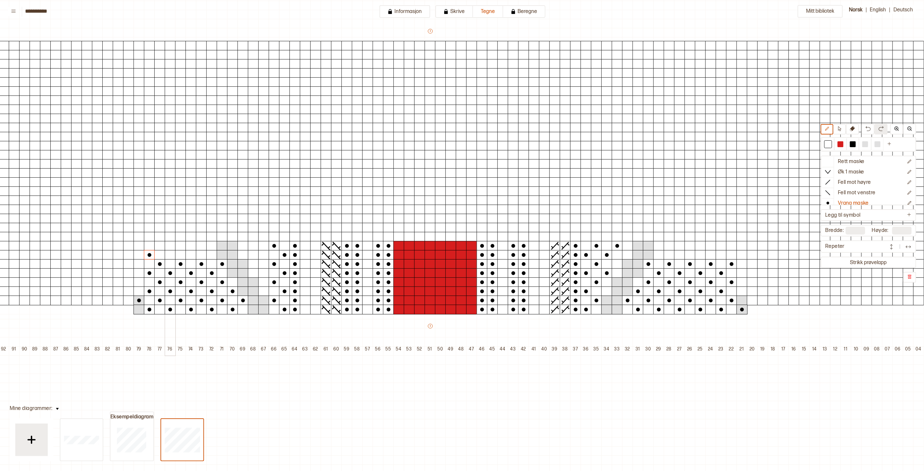
click at [173, 255] on div at bounding box center [170, 255] width 11 height 10
click at [194, 255] on div at bounding box center [190, 255] width 11 height 10
click at [212, 256] on div at bounding box center [211, 255] width 11 height 10
click at [199, 245] on div at bounding box center [201, 246] width 11 height 10
click at [183, 246] on div at bounding box center [180, 246] width 11 height 10
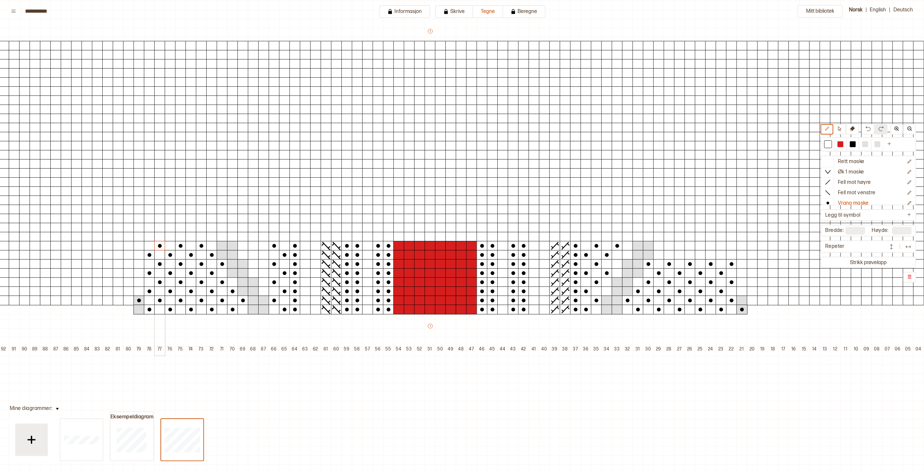
click at [157, 246] on div at bounding box center [159, 246] width 11 height 10
click at [660, 254] on div at bounding box center [658, 255] width 11 height 10
click at [679, 254] on div at bounding box center [679, 255] width 11 height 10
click at [697, 255] on div at bounding box center [700, 255] width 11 height 10
click at [721, 254] on div at bounding box center [721, 255] width 11 height 10
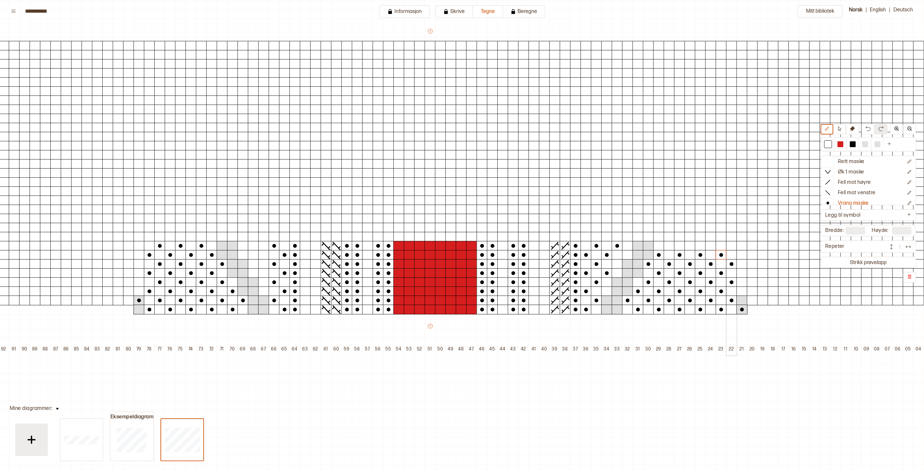
click at [728, 244] on div at bounding box center [731, 246] width 11 height 10
click at [713, 245] on div at bounding box center [710, 246] width 11 height 10
click at [688, 246] on div at bounding box center [689, 246] width 11 height 10
click at [670, 247] on div at bounding box center [669, 246] width 11 height 10
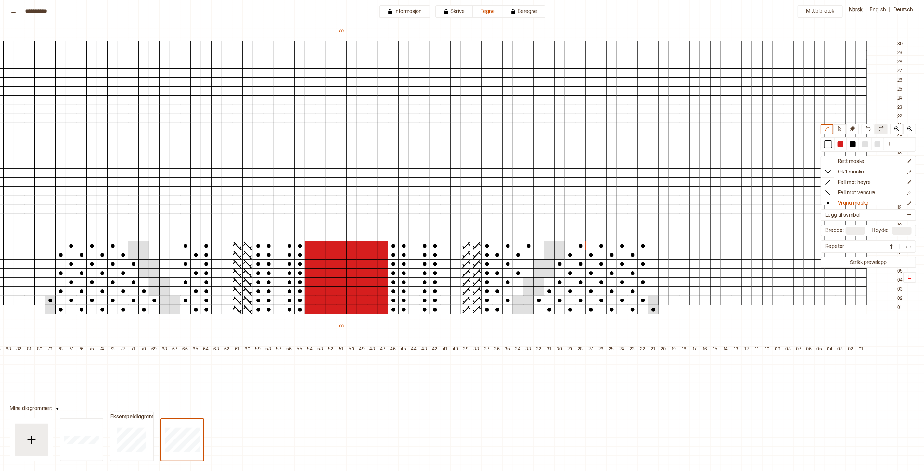
scroll to position [72, 129]
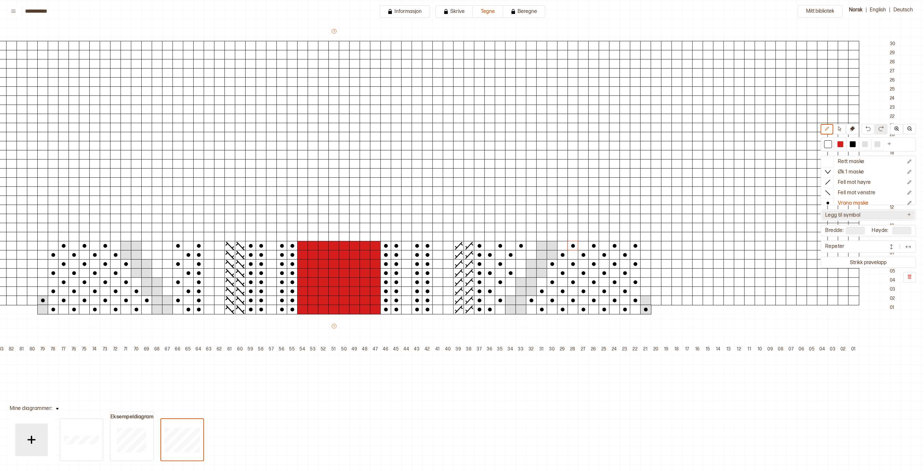
click at [856, 212] on p "Legg til symbol" at bounding box center [842, 215] width 35 height 7
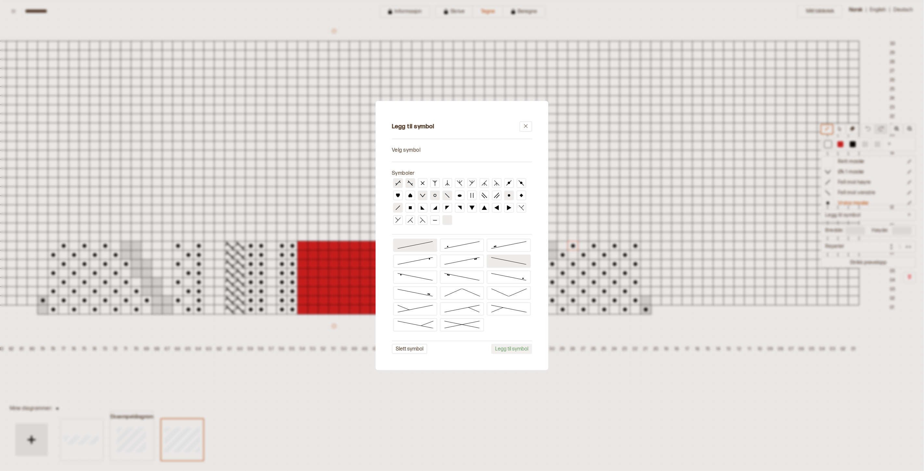
click at [408, 151] on div "Velg symbol" at bounding box center [462, 150] width 140 height 7
click at [526, 129] on icon at bounding box center [525, 126] width 5 height 5
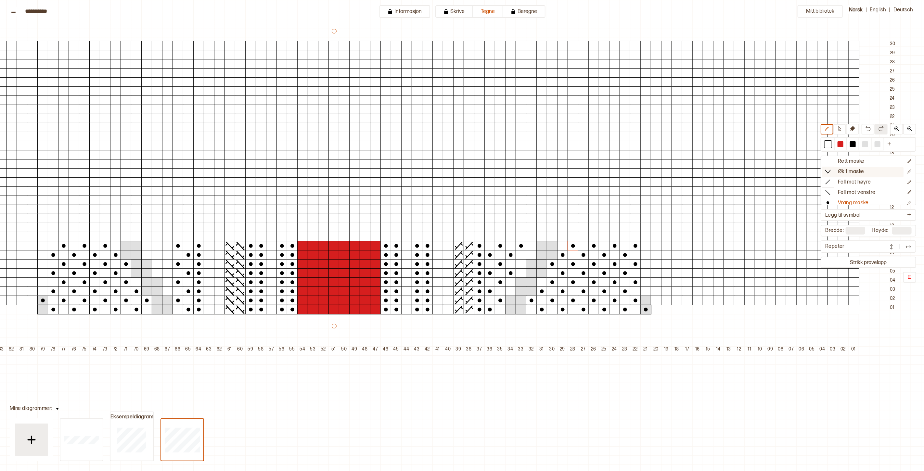
scroll to position [0, 0]
click at [859, 174] on p "Øk 1 maske" at bounding box center [851, 172] width 26 height 7
click at [508, 290] on div at bounding box center [510, 291] width 11 height 10
click at [169, 289] on div at bounding box center [167, 291] width 11 height 10
click at [158, 272] on div at bounding box center [157, 273] width 11 height 10
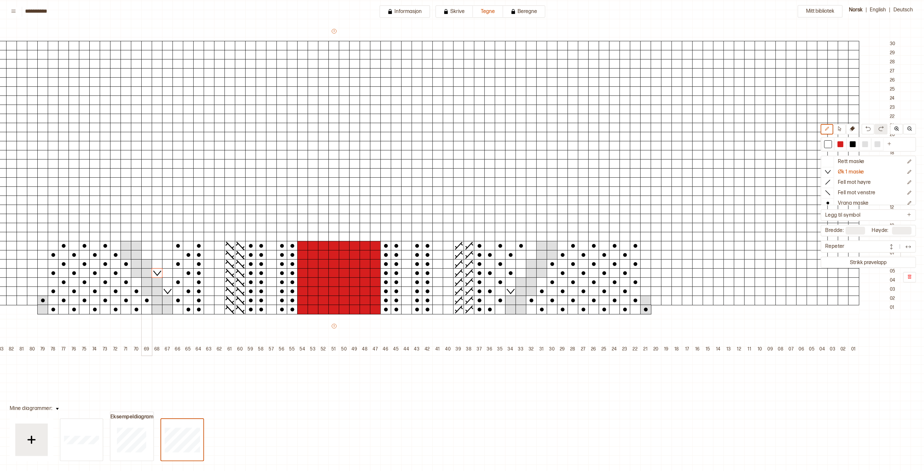
click at [147, 255] on div at bounding box center [146, 255] width 11 height 10
click at [522, 271] on div at bounding box center [520, 273] width 11 height 10
click at [531, 255] on div at bounding box center [531, 255] width 11 height 10
click at [865, 188] on p "Flette foran" at bounding box center [851, 191] width 27 height 7
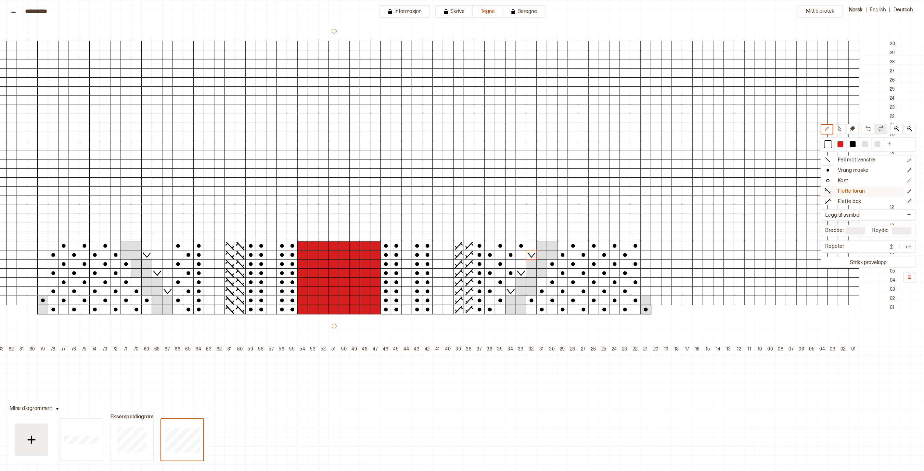
click at [863, 188] on p "Flette foran" at bounding box center [851, 191] width 27 height 7
click at [907, 190] on icon "Rediger symbol" at bounding box center [909, 191] width 5 height 5
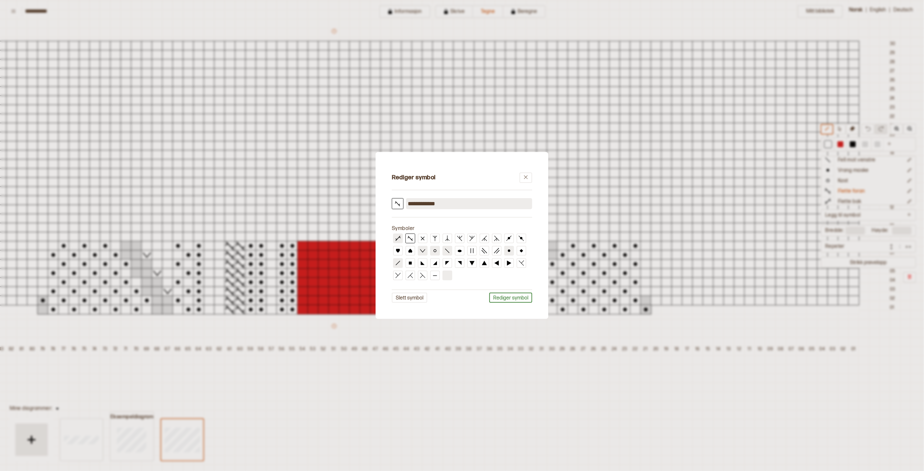
drag, startPoint x: 453, startPoint y: 203, endPoint x: 444, endPoint y: 205, distance: 9.4
click at [452, 203] on input "**********" at bounding box center [469, 203] width 126 height 11
drag, startPoint x: 443, startPoint y: 205, endPoint x: 423, endPoint y: 210, distance: 21.0
click at [423, 210] on div "**********" at bounding box center [462, 235] width 166 height 160
type input "**********"
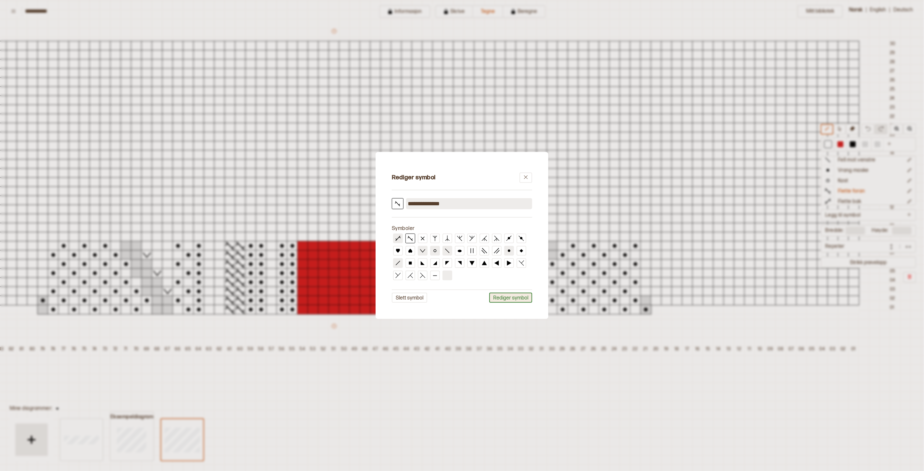
click at [512, 297] on button "Rediger symbol" at bounding box center [510, 298] width 43 height 10
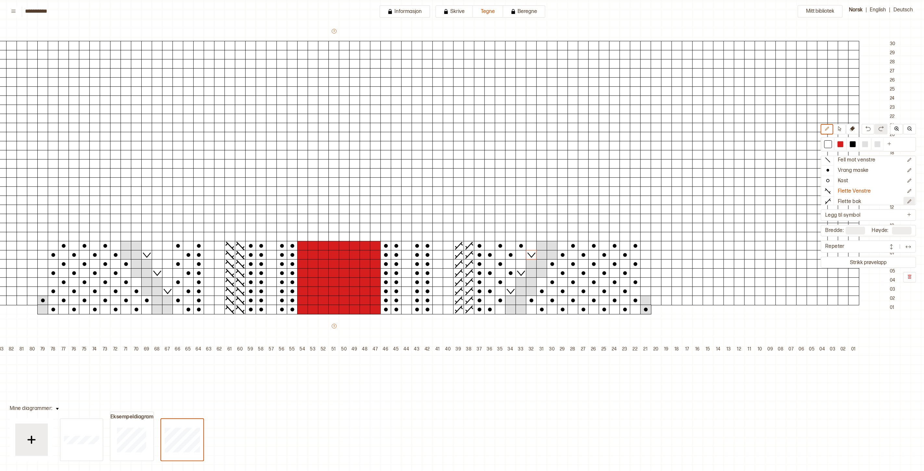
click at [907, 200] on icon "Rediger symbol" at bounding box center [909, 201] width 5 height 5
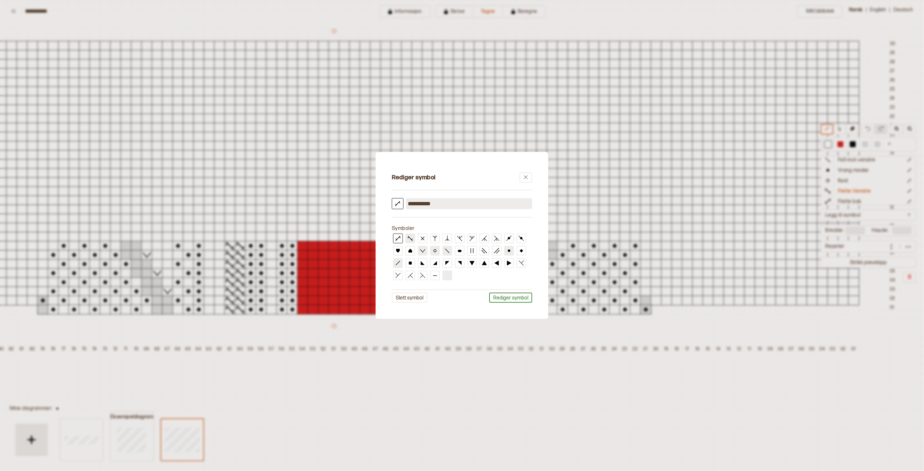
click at [442, 208] on input "**********" at bounding box center [469, 203] width 126 height 11
type input "**********"
click at [516, 299] on button "Rediger symbol" at bounding box center [510, 298] width 43 height 10
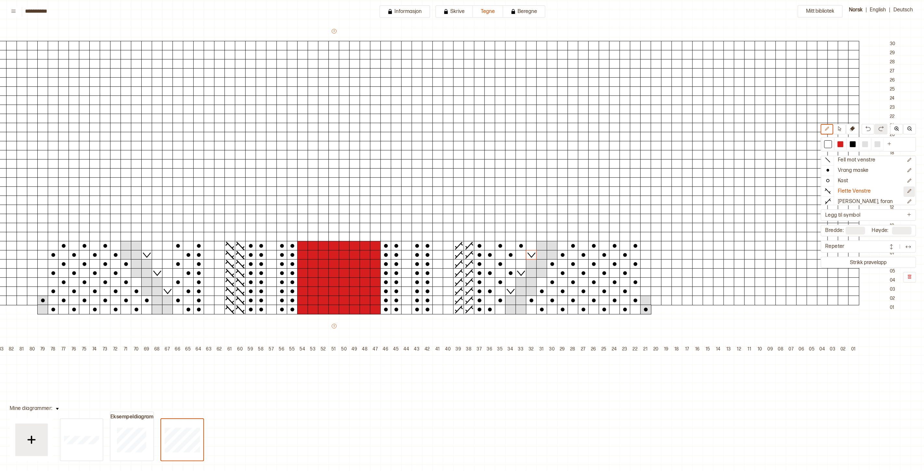
click at [907, 189] on button at bounding box center [908, 191] width 11 height 10
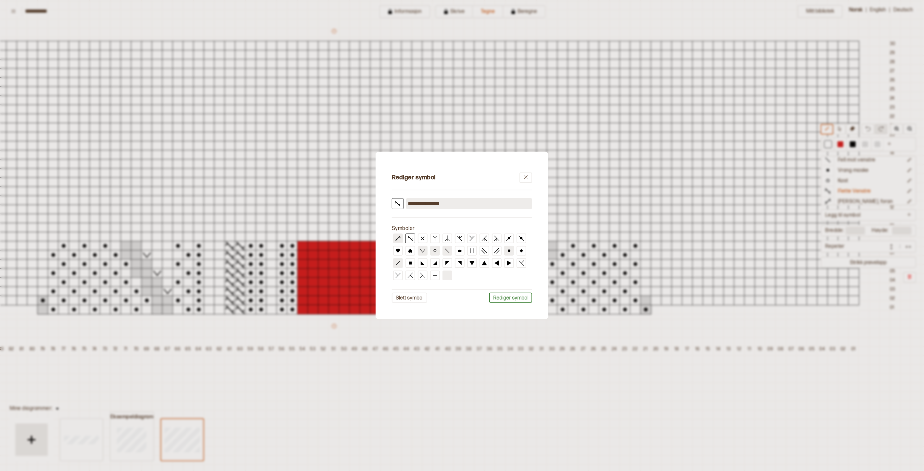
click at [465, 207] on input "**********" at bounding box center [469, 203] width 126 height 11
type input "**********"
drag, startPoint x: 520, startPoint y: 299, endPoint x: 522, endPoint y: 236, distance: 63.0
click at [519, 299] on button "Rediger symbol" at bounding box center [510, 298] width 43 height 10
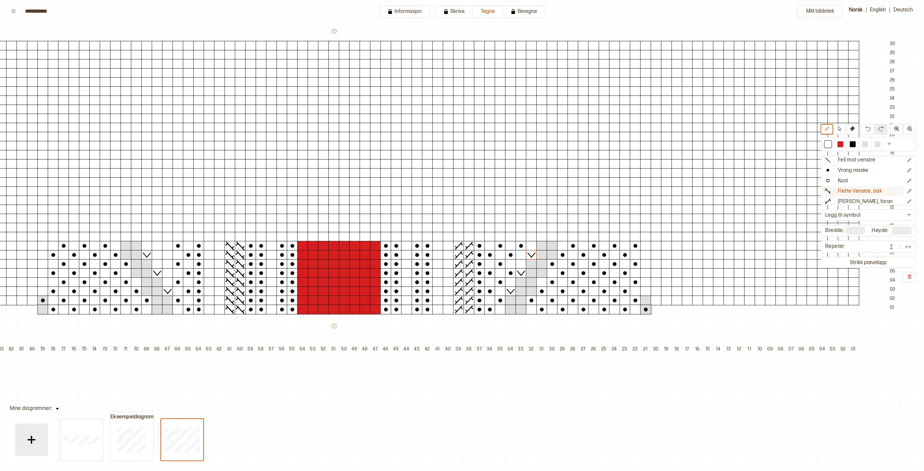
click at [853, 190] on p "Flette Venstre, bak" at bounding box center [860, 191] width 44 height 7
drag, startPoint x: 467, startPoint y: 310, endPoint x: 456, endPoint y: 310, distance: 10.4
click at [846, 201] on p "[PERSON_NAME], foran" at bounding box center [865, 201] width 55 height 7
drag, startPoint x: 237, startPoint y: 310, endPoint x: 242, endPoint y: 249, distance: 61.0
drag, startPoint x: 225, startPoint y: 310, endPoint x: 231, endPoint y: 249, distance: 60.6
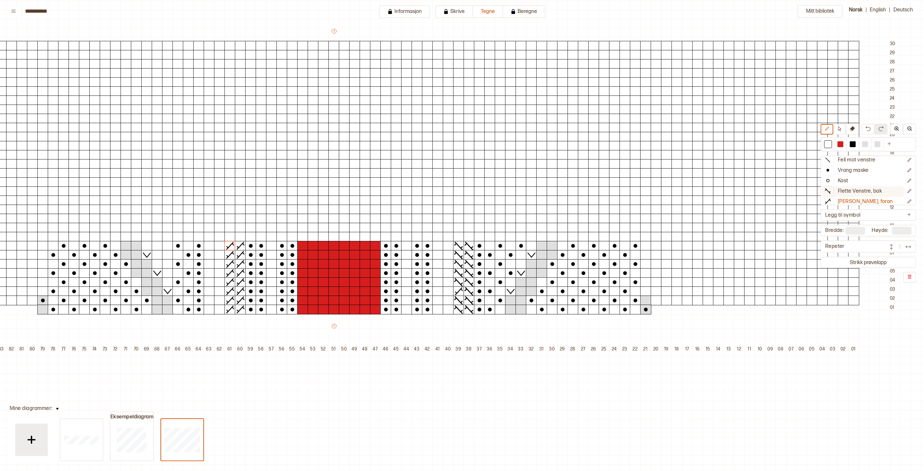
click at [866, 192] on p "Flette Venstre, bak" at bounding box center [860, 191] width 44 height 7
click at [375, 308] on div at bounding box center [375, 310] width 11 height 10
click at [365, 309] on div at bounding box center [365, 310] width 11 height 10
click at [842, 145] on div at bounding box center [840, 144] width 6 height 6
drag, startPoint x: 374, startPoint y: 310, endPoint x: 366, endPoint y: 310, distance: 7.8
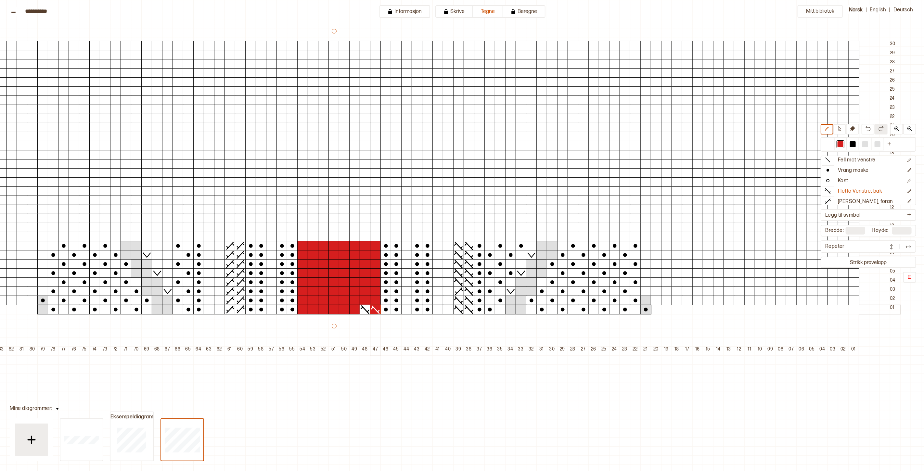
click at [373, 310] on icon at bounding box center [375, 309] width 10 height 9
click at [366, 310] on line at bounding box center [365, 310] width 8 height 8
click at [377, 272] on div at bounding box center [375, 273] width 11 height 10
click at [363, 272] on div at bounding box center [365, 273] width 11 height 10
click at [376, 237] on div at bounding box center [375, 237] width 11 height 10
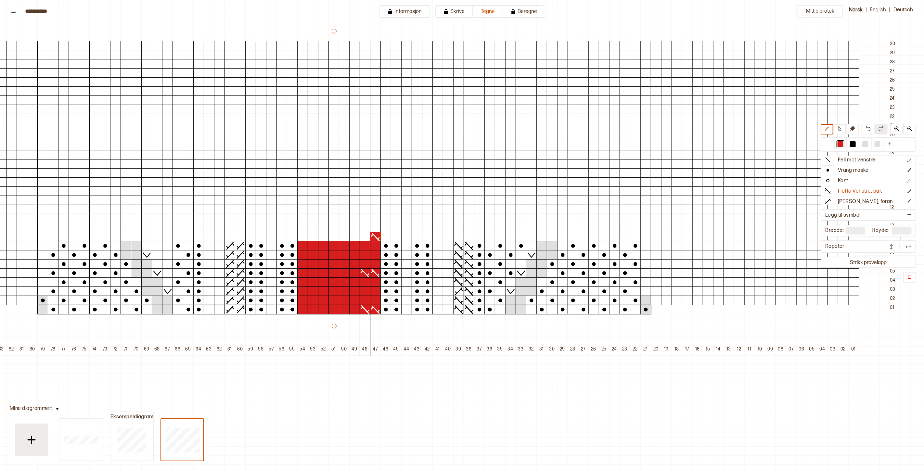
click at [363, 237] on div at bounding box center [365, 237] width 11 height 10
click at [854, 200] on p "[PERSON_NAME], foran" at bounding box center [865, 201] width 55 height 7
click at [332, 310] on div at bounding box center [333, 310] width 11 height 10
click at [322, 311] on div at bounding box center [323, 310] width 11 height 10
click at [335, 291] on div at bounding box center [333, 291] width 11 height 10
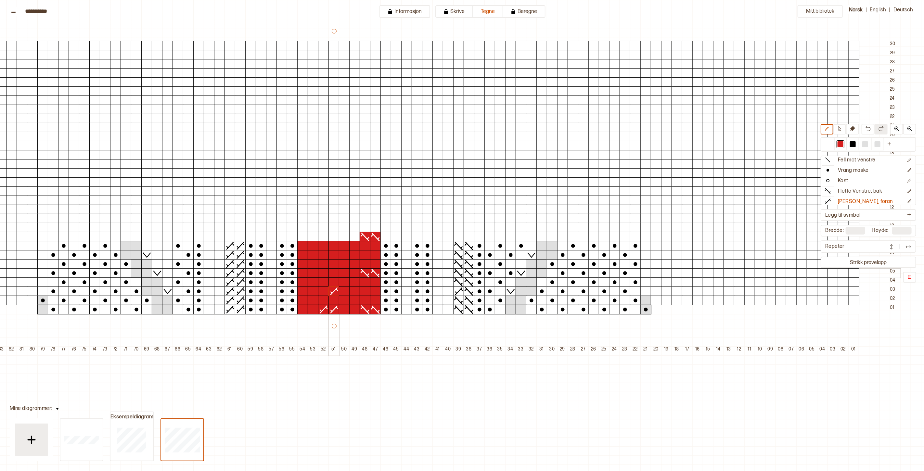
click at [335, 273] on div at bounding box center [333, 273] width 11 height 10
click at [323, 274] on div at bounding box center [323, 273] width 11 height 10
click at [335, 236] on div at bounding box center [333, 237] width 11 height 10
click at [324, 238] on div at bounding box center [323, 237] width 11 height 10
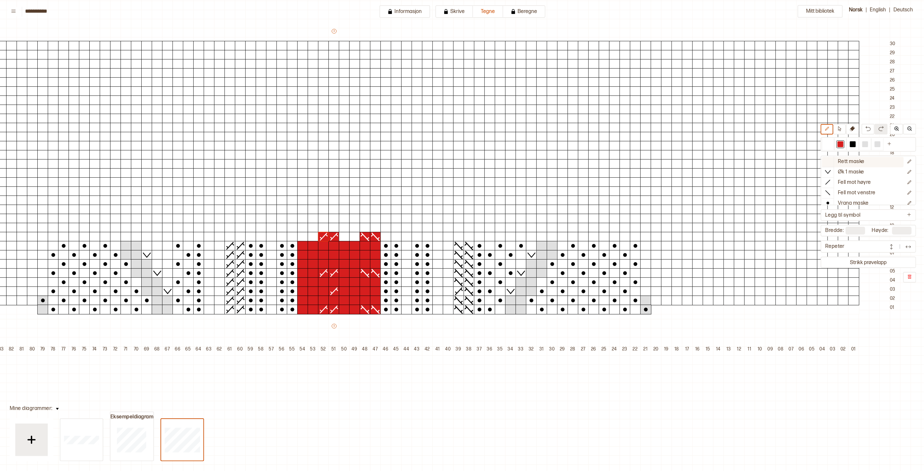
click at [843, 160] on p "Rett maske" at bounding box center [851, 162] width 27 height 7
drag, startPoint x: 353, startPoint y: 237, endPoint x: 345, endPoint y: 236, distance: 8.2
click at [345, 236] on div "+ + + + 101 100 99 98 97 96 95 94 93 92 91 90 89 88 87 86 85 84 83 82 81 80 79 …" at bounding box center [344, 191] width 1112 height 327
drag, startPoint x: 311, startPoint y: 235, endPoint x: 305, endPoint y: 236, distance: 6.2
click at [305, 236] on div "+ + + + 101 100 99 98 97 96 95 94 93 92 91 90 89 88 87 86 85 84 83 82 81 80 79 …" at bounding box center [344, 191] width 1112 height 327
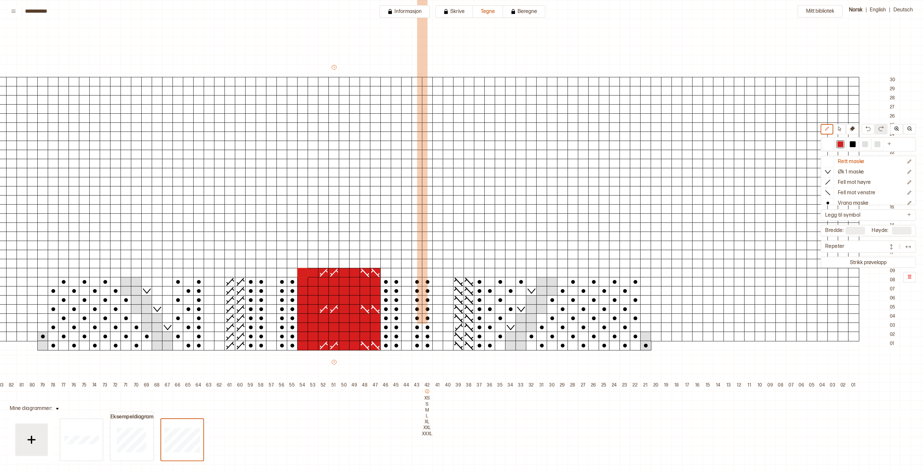
scroll to position [72, 129]
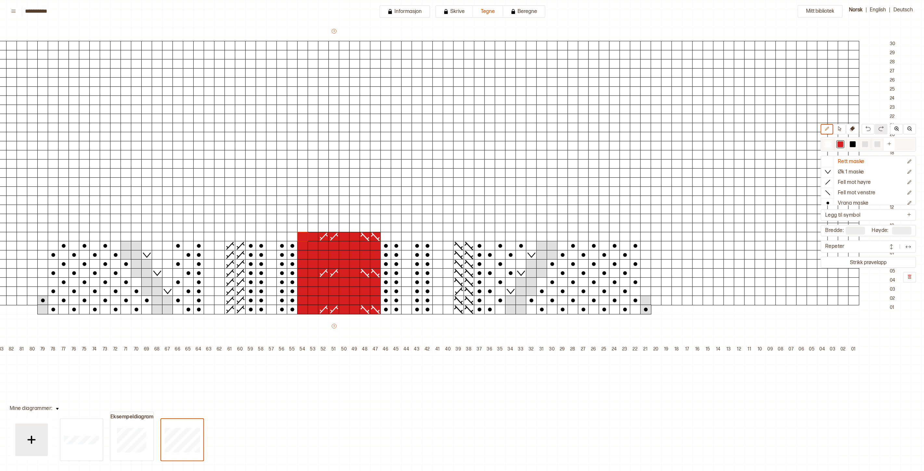
click at [868, 144] on div at bounding box center [865, 144] width 6 height 6
click at [831, 162] on icon at bounding box center [827, 161] width 6 height 6
click at [655, 293] on div at bounding box center [656, 291] width 11 height 10
click at [656, 284] on div at bounding box center [656, 282] width 11 height 10
click at [666, 274] on div at bounding box center [666, 273] width 11 height 10
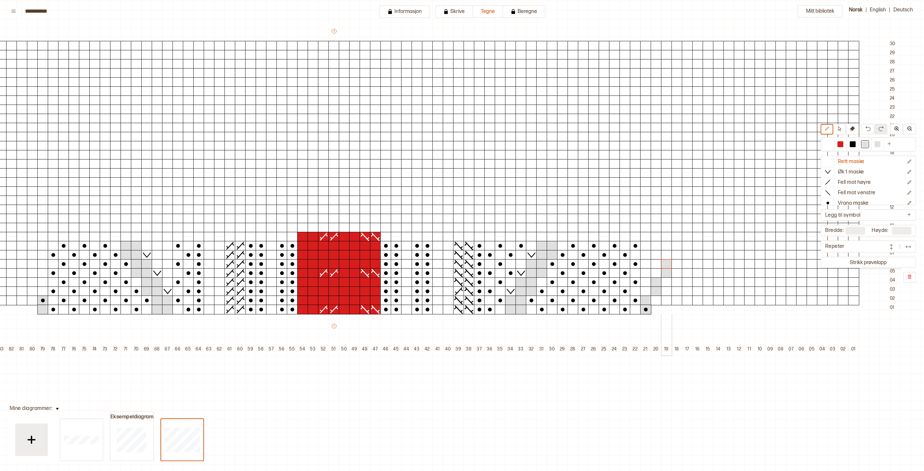
click at [665, 263] on div at bounding box center [666, 264] width 11 height 10
click at [677, 254] on div at bounding box center [676, 255] width 11 height 10
click at [677, 246] on div at bounding box center [676, 246] width 11 height 10
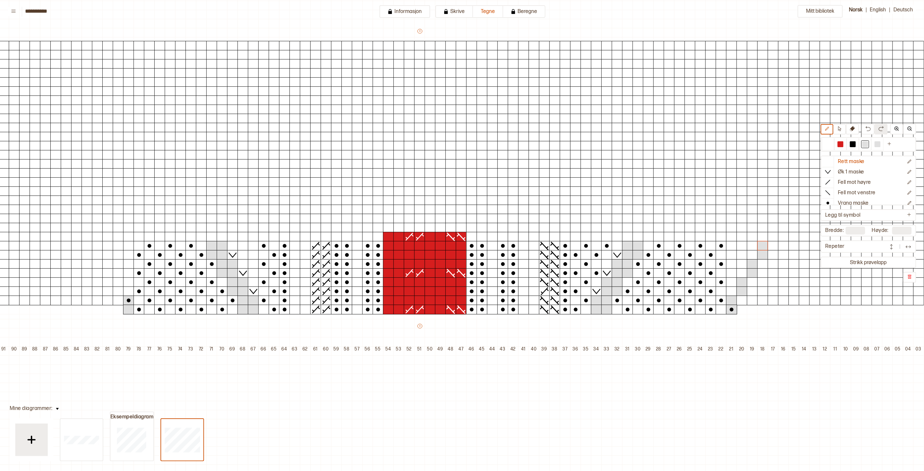
scroll to position [72, 0]
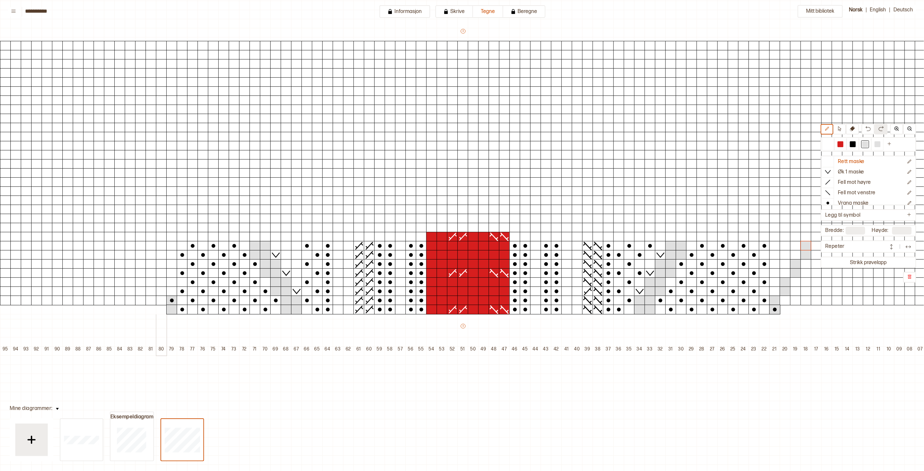
drag, startPoint x: 163, startPoint y: 290, endPoint x: 160, endPoint y: 286, distance: 4.7
click at [162, 290] on div at bounding box center [161, 291] width 11 height 10
click at [160, 283] on div at bounding box center [161, 282] width 11 height 10
drag, startPoint x: 150, startPoint y: 273, endPoint x: 150, endPoint y: 268, distance: 4.6
click at [150, 271] on div at bounding box center [151, 273] width 11 height 10
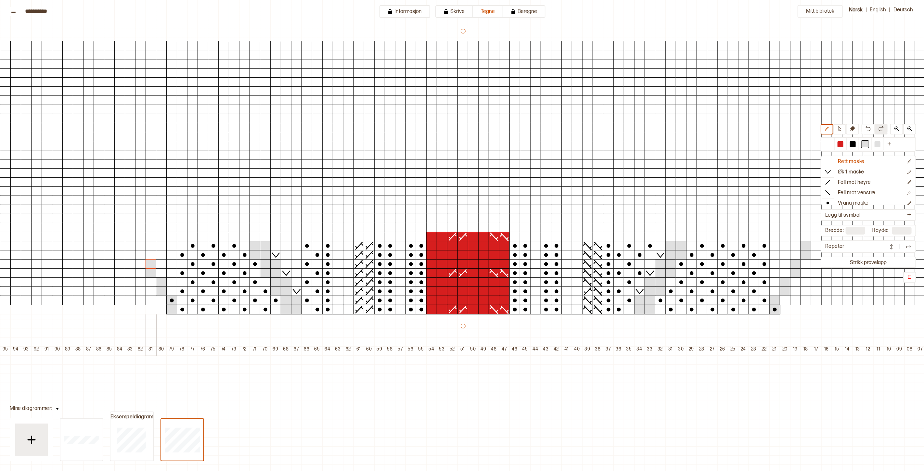
click at [151, 264] on div at bounding box center [151, 264] width 11 height 10
drag, startPoint x: 144, startPoint y: 254, endPoint x: 139, endPoint y: 249, distance: 6.9
click at [143, 254] on div at bounding box center [140, 255] width 11 height 10
click at [138, 248] on div at bounding box center [140, 246] width 11 height 10
click at [860, 200] on p "Vrang maske" at bounding box center [853, 203] width 31 height 7
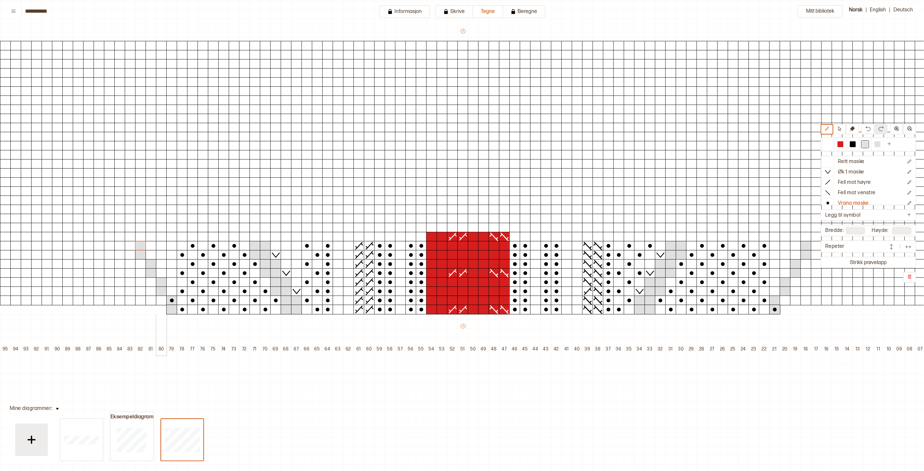
click at [163, 291] on div at bounding box center [161, 291] width 11 height 10
click at [153, 264] on div at bounding box center [151, 264] width 11 height 10
click at [141, 255] on div at bounding box center [140, 255] width 11 height 10
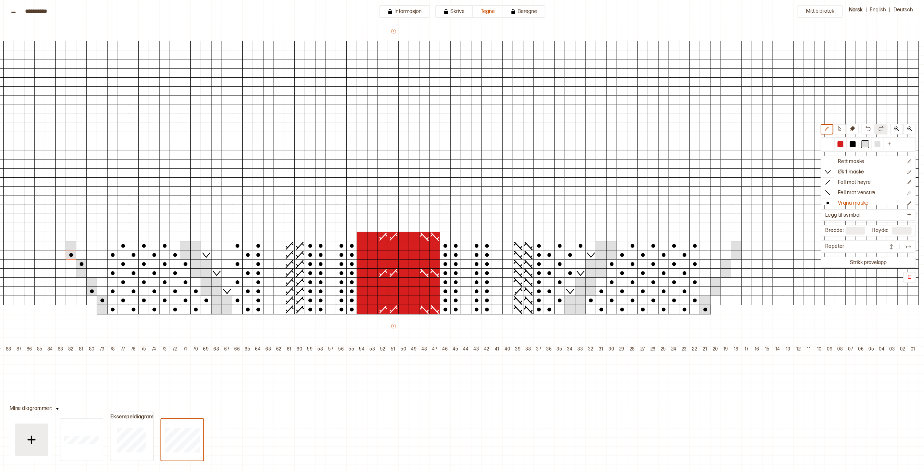
scroll to position [72, 86]
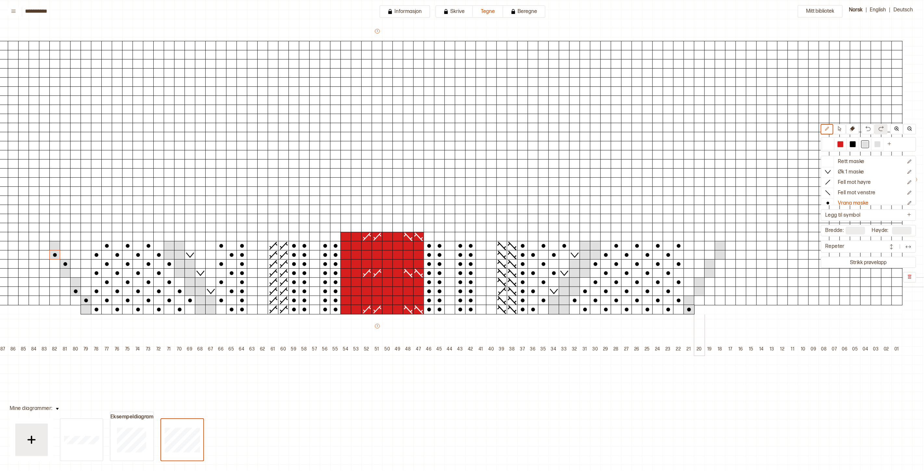
click at [697, 282] on div at bounding box center [699, 282] width 11 height 10
click at [709, 274] on div at bounding box center [709, 273] width 11 height 10
click at [720, 245] on div at bounding box center [720, 246] width 11 height 10
click at [845, 160] on p "Rett maske" at bounding box center [851, 162] width 27 height 7
click at [832, 144] on div at bounding box center [828, 144] width 8 height 8
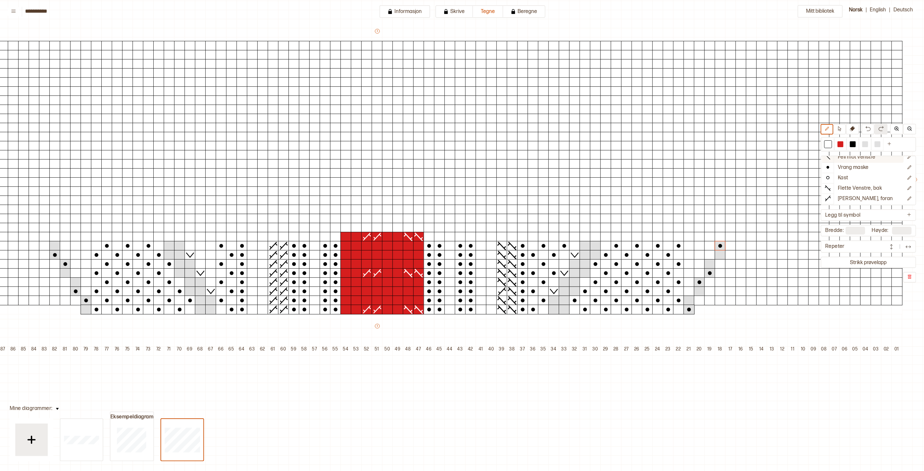
scroll to position [36, 0]
click at [851, 166] on p "Vrang maske" at bounding box center [853, 167] width 31 height 7
click at [691, 291] on div at bounding box center [688, 291] width 11 height 10
click at [690, 272] on div at bounding box center [688, 273] width 11 height 10
click at [702, 264] on div at bounding box center [699, 264] width 11 height 10
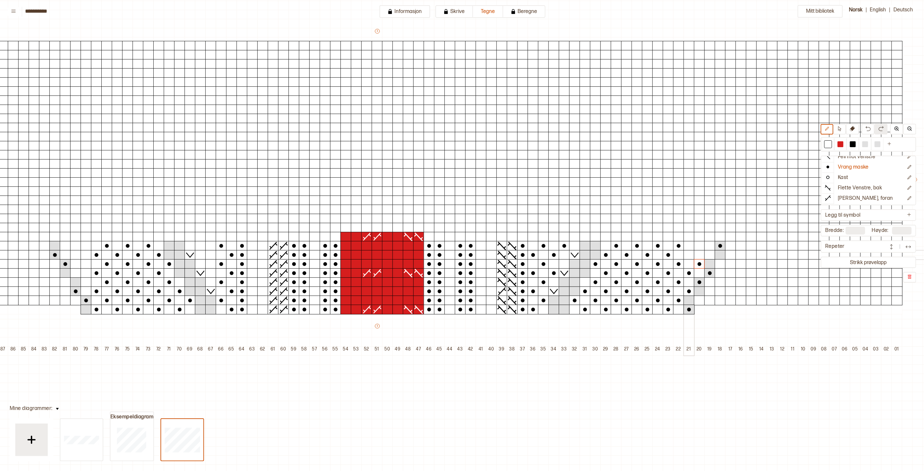
click at [691, 255] on div at bounding box center [688, 255] width 11 height 10
click at [710, 254] on div at bounding box center [709, 255] width 11 height 10
click at [699, 245] on div at bounding box center [699, 246] width 11 height 10
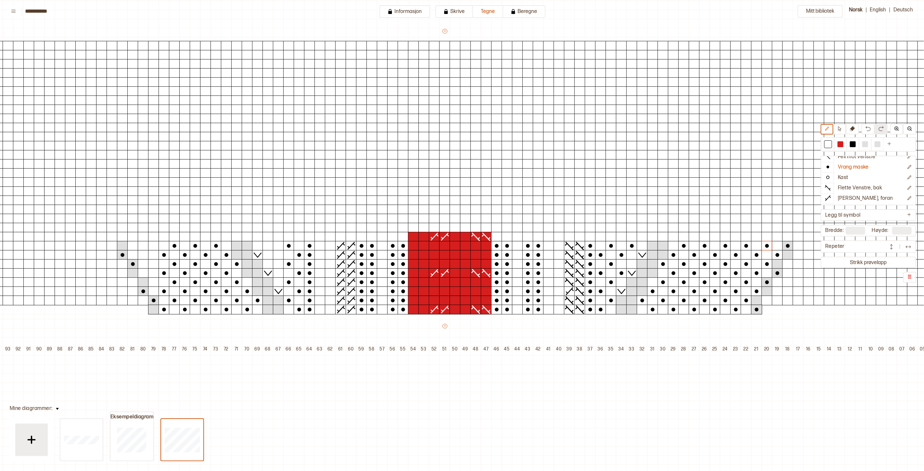
scroll to position [72, 0]
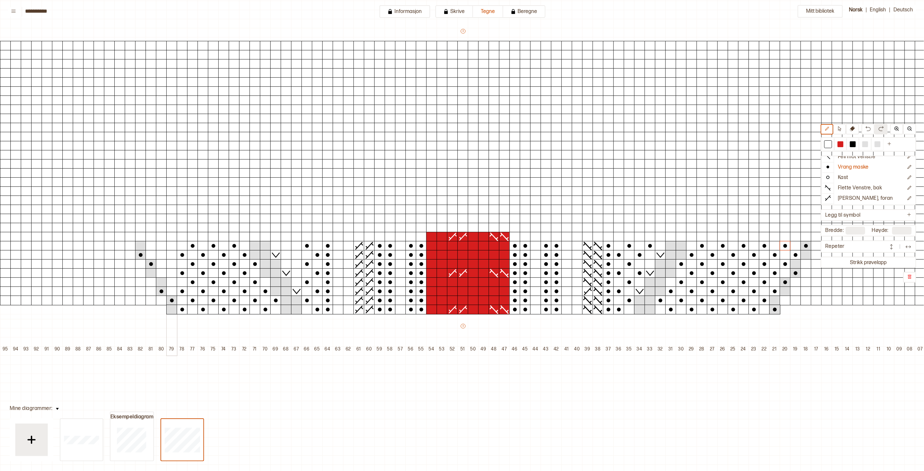
click at [171, 281] on div at bounding box center [171, 282] width 11 height 10
click at [161, 273] on div at bounding box center [161, 273] width 11 height 10
click at [172, 263] on div at bounding box center [171, 264] width 11 height 10
click at [159, 255] on div at bounding box center [161, 255] width 11 height 10
click at [171, 246] on div at bounding box center [171, 246] width 11 height 10
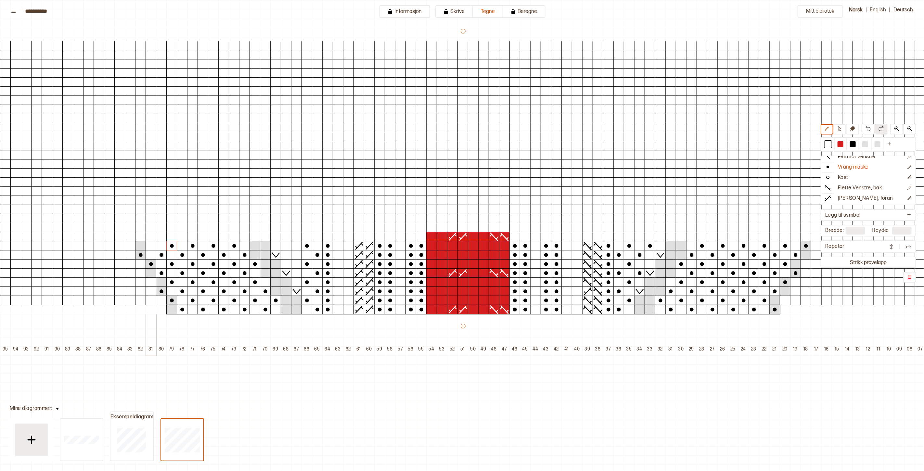
click at [150, 246] on div at bounding box center [151, 246] width 11 height 10
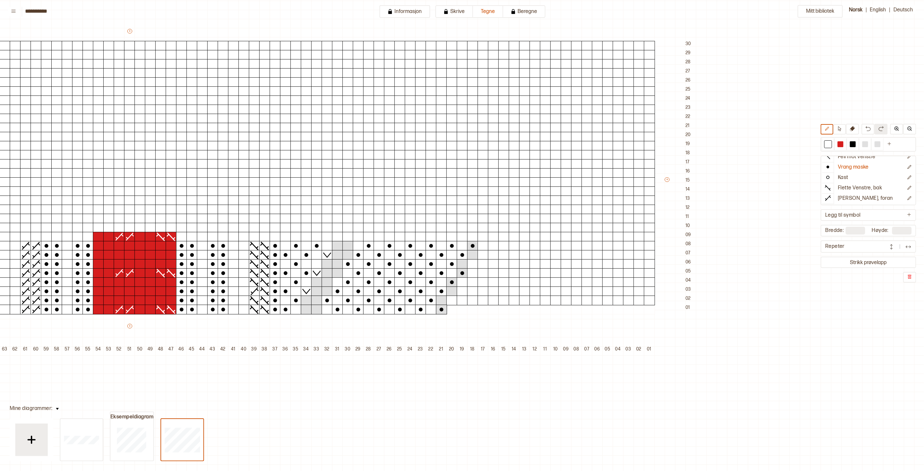
scroll to position [72, 334]
click at [858, 132] on button at bounding box center [852, 129] width 13 height 11
drag, startPoint x: 452, startPoint y: 301, endPoint x: 492, endPoint y: 302, distance: 40.3
click at [492, 302] on div "+ + + + 101 100 99 98 97 96 95 94 93 92 91 90 89 88 87 86 85 84 83 82 81 80 79 …" at bounding box center [139, 191] width 1112 height 327
drag, startPoint x: 648, startPoint y: 293, endPoint x: 473, endPoint y: 294, distance: 175.4
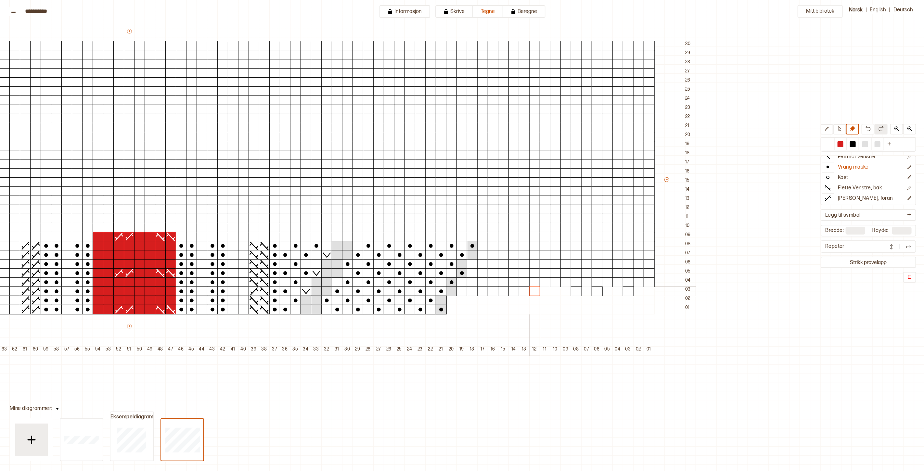
click at [492, 294] on div "+ + + + 101 100 99 98 97 96 95 94 93 92 91 90 89 88 87 86 85 84 83 82 81 80 79 …" at bounding box center [139, 191] width 1112 height 327
drag, startPoint x: 462, startPoint y: 292, endPoint x: 574, endPoint y: 294, distance: 112.1
click at [576, 293] on div "+ + + + 101 100 99 98 97 96 95 94 93 92 91 90 89 88 87 86 85 84 83 82 81 80 79 …" at bounding box center [139, 191] width 1112 height 327
drag, startPoint x: 463, startPoint y: 284, endPoint x: 648, endPoint y: 283, distance: 185.1
click at [648, 283] on div "+ + + + 101 100 99 98 97 96 95 94 93 92 91 90 89 88 87 86 85 84 83 82 81 80 79 …" at bounding box center [139, 191] width 1112 height 327
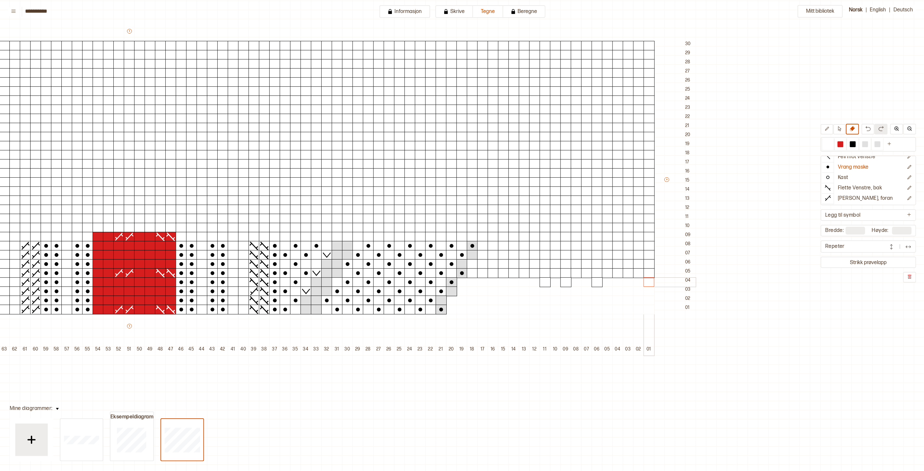
drag, startPoint x: 648, startPoint y: 283, endPoint x: 642, endPoint y: 283, distance: 6.2
click at [646, 283] on div at bounding box center [648, 282] width 11 height 10
drag, startPoint x: 596, startPoint y: 283, endPoint x: 575, endPoint y: 285, distance: 21.2
click at [596, 283] on div at bounding box center [597, 282] width 11 height 10
drag, startPoint x: 569, startPoint y: 284, endPoint x: 553, endPoint y: 284, distance: 16.6
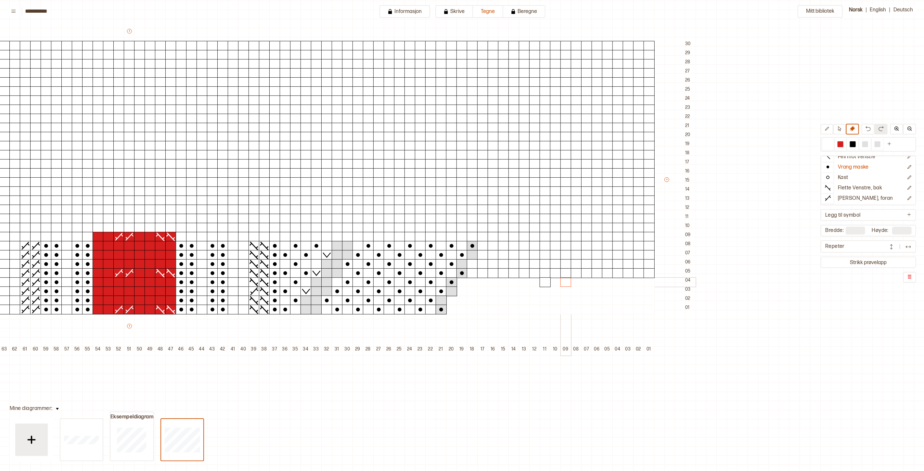
click at [569, 284] on div at bounding box center [565, 282] width 11 height 10
drag, startPoint x: 546, startPoint y: 282, endPoint x: 583, endPoint y: 278, distance: 37.9
click at [547, 282] on div at bounding box center [545, 282] width 11 height 10
drag, startPoint x: 648, startPoint y: 273, endPoint x: 477, endPoint y: 274, distance: 170.5
click at [482, 274] on div "+ + + + 101 100 99 98 97 96 95 94 93 92 91 90 89 88 87 86 85 84 83 82 81 80 79 …" at bounding box center [139, 191] width 1112 height 327
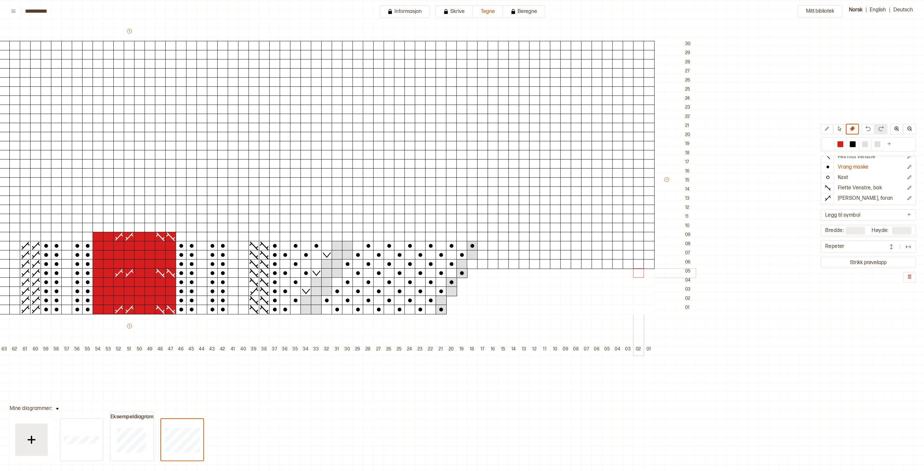
drag, startPoint x: 474, startPoint y: 274, endPoint x: 643, endPoint y: 271, distance: 168.9
click at [639, 273] on div "+ + + + 101 100 99 98 97 96 95 94 93 92 91 90 89 88 87 86 85 84 83 82 81 80 79 …" at bounding box center [139, 191] width 1112 height 327
drag, startPoint x: 647, startPoint y: 266, endPoint x: 477, endPoint y: 264, distance: 170.9
click at [479, 264] on div "+ + + + 101 100 99 98 97 96 95 94 93 92 91 90 89 88 87 86 85 84 83 82 81 80 79 …" at bounding box center [139, 191] width 1112 height 327
drag, startPoint x: 473, startPoint y: 264, endPoint x: 564, endPoint y: 264, distance: 91.0
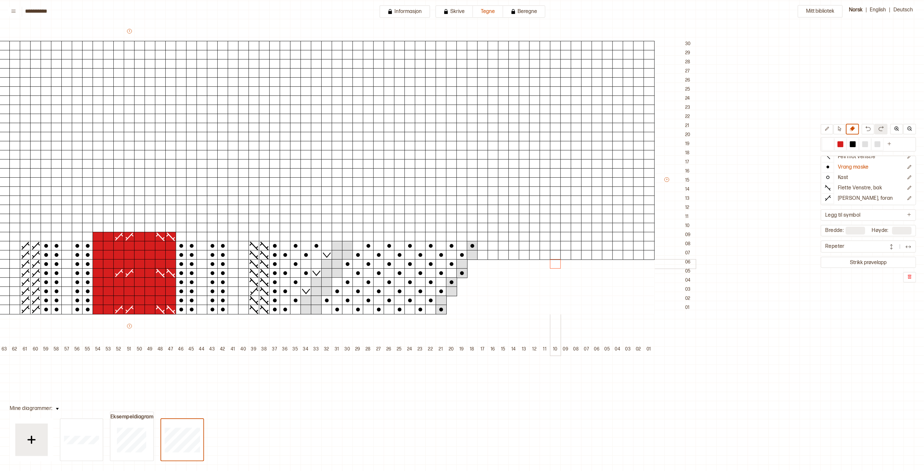
click at [560, 264] on div "+ + + + 101 100 99 98 97 96 95 94 93 92 91 90 89 88 87 86 85 84 83 82 81 80 79 …" at bounding box center [139, 191] width 1112 height 327
drag, startPoint x: 649, startPoint y: 254, endPoint x: 626, endPoint y: 248, distance: 23.4
click at [616, 248] on div "+ + + + 101 100 99 98 97 96 95 94 93 92 91 90 89 88 87 86 85 84 83 82 81 80 79 …" at bounding box center [139, 191] width 1112 height 327
drag, startPoint x: 628, startPoint y: 248, endPoint x: 484, endPoint y: 248, distance: 143.2
click at [486, 248] on div "+ + + + 101 100 99 98 97 96 95 94 93 92 91 90 89 88 87 86 85 84 83 82 81 80 79 …" at bounding box center [139, 191] width 1112 height 327
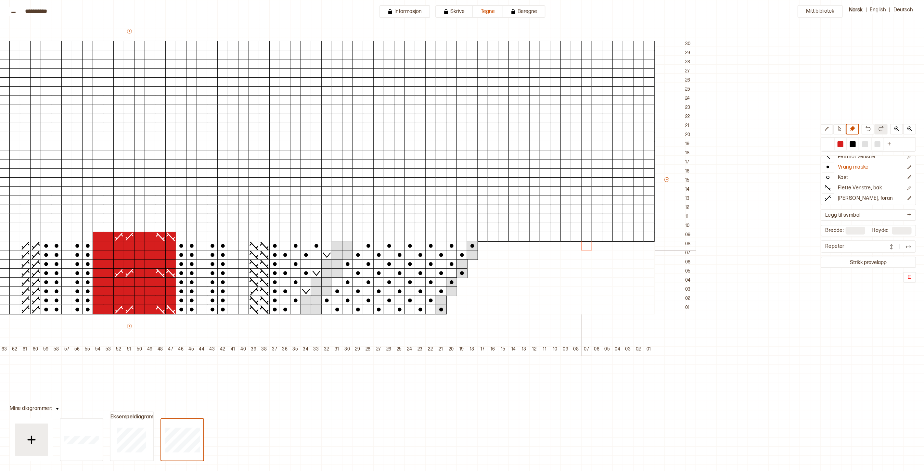
drag, startPoint x: 484, startPoint y: 248, endPoint x: 583, endPoint y: 246, distance: 99.1
click at [583, 246] on div "+ + + + 101 100 99 98 97 96 95 94 93 92 91 90 89 88 87 86 85 84 83 82 81 80 79 …" at bounding box center [139, 191] width 1112 height 327
drag, startPoint x: 650, startPoint y: 238, endPoint x: 603, endPoint y: 240, distance: 47.2
click at [605, 231] on div "+ + + + 101 100 99 98 97 96 95 94 93 92 91 90 89 88 87 86 85 84 83 82 81 80 79 …" at bounding box center [139, 191] width 1112 height 327
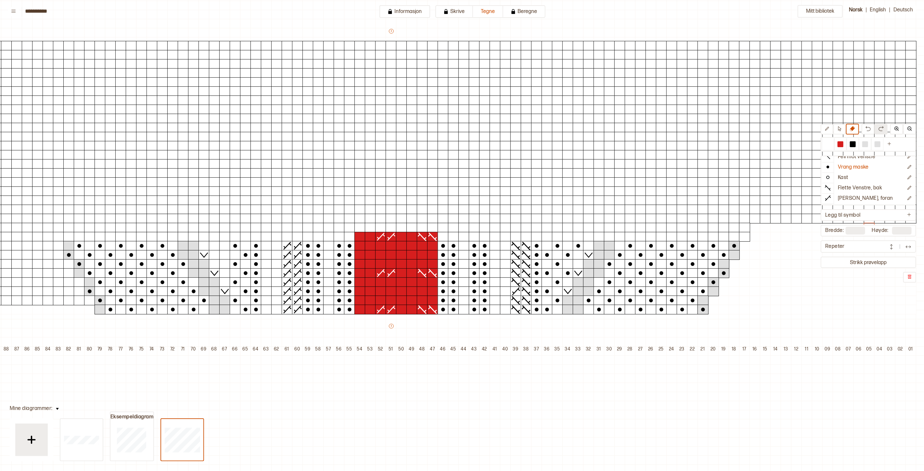
scroll to position [72, 96]
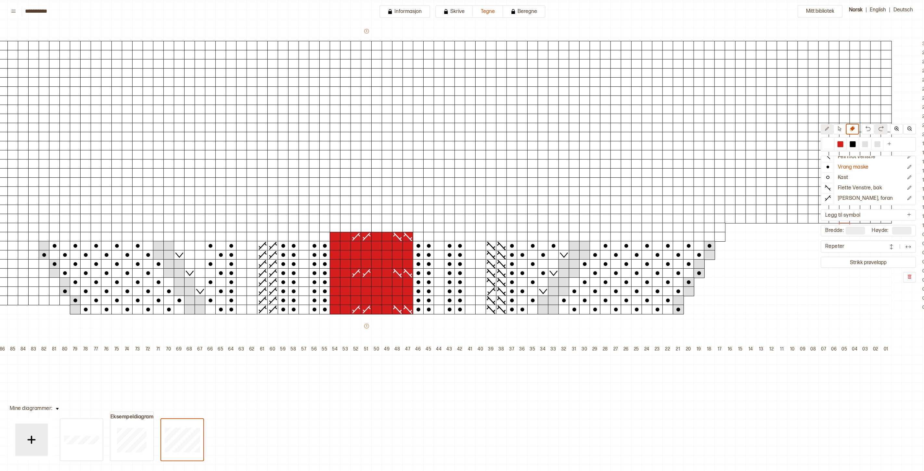
click at [829, 129] on icon at bounding box center [826, 128] width 5 height 5
click at [866, 199] on p "[PERSON_NAME], foran" at bounding box center [865, 201] width 55 height 7
click at [844, 145] on div at bounding box center [840, 144] width 8 height 8
click at [404, 273] on icon at bounding box center [408, 273] width 10 height 9
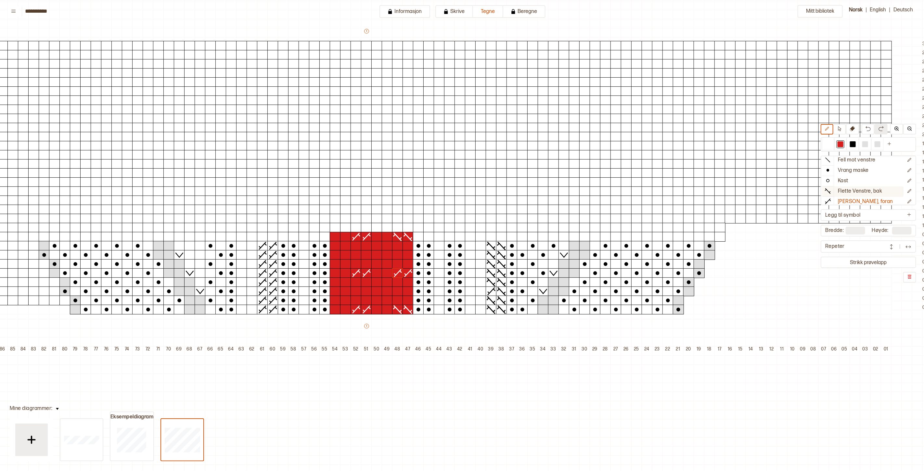
click at [864, 193] on p "Flette Venstre, bak" at bounding box center [860, 191] width 44 height 7
click at [364, 200] on div at bounding box center [366, 201] width 11 height 10
click at [358, 199] on div at bounding box center [355, 201] width 11 height 10
click at [397, 164] on div at bounding box center [397, 164] width 11 height 10
click at [406, 164] on div at bounding box center [407, 164] width 11 height 10
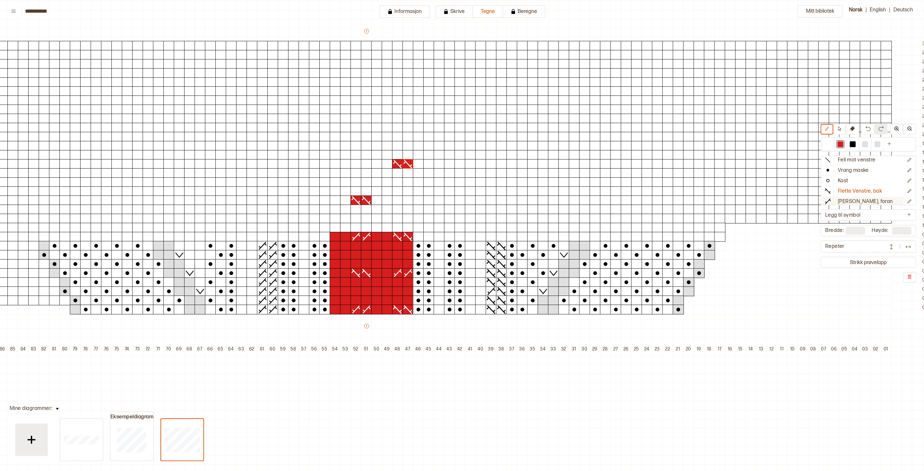
click at [850, 201] on p "[PERSON_NAME], foran" at bounding box center [865, 201] width 55 height 7
click at [405, 200] on div at bounding box center [407, 201] width 11 height 10
click at [398, 200] on div at bounding box center [397, 201] width 11 height 10
click at [363, 162] on div at bounding box center [366, 164] width 11 height 10
click at [357, 163] on div at bounding box center [355, 164] width 11 height 10
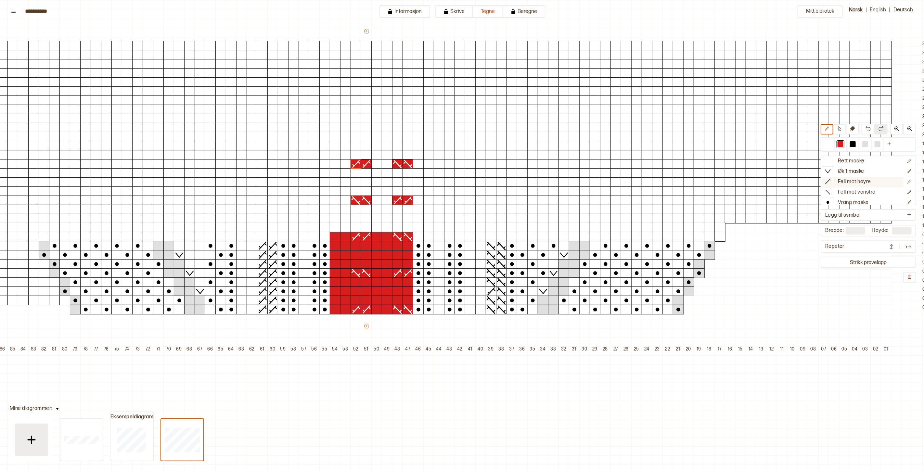
scroll to position [0, 0]
click at [853, 161] on p "Rett maske" at bounding box center [851, 162] width 27 height 7
click at [843, 142] on div at bounding box center [840, 144] width 6 height 6
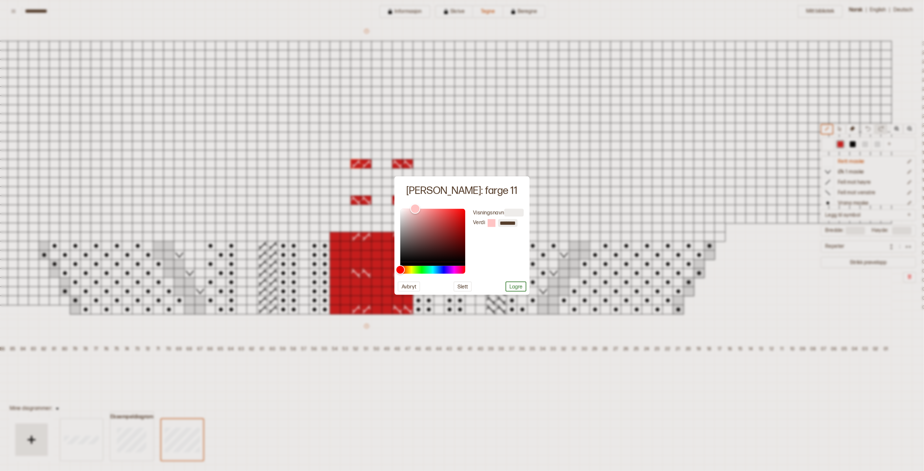
type input "*******"
drag, startPoint x: 445, startPoint y: 215, endPoint x: 415, endPoint y: 204, distance: 32.3
click at [415, 209] on div "Color" at bounding box center [432, 235] width 65 height 53
click at [520, 288] on button "Lagre" at bounding box center [515, 286] width 21 height 10
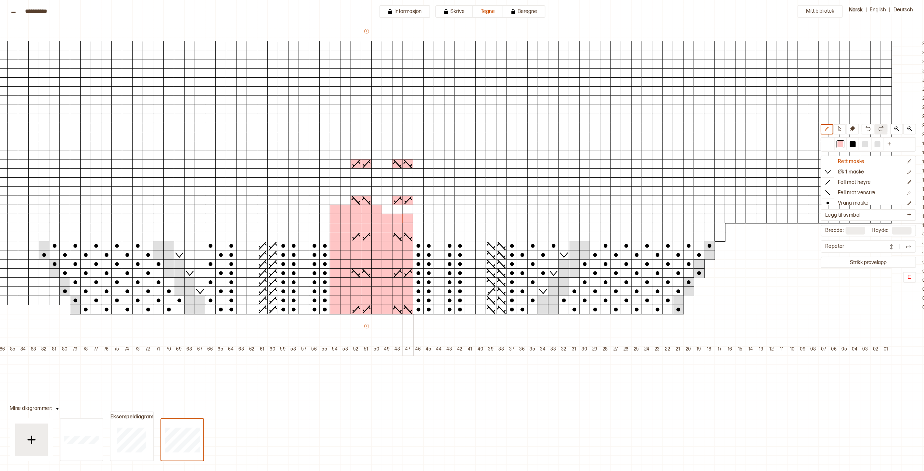
drag, startPoint x: 407, startPoint y: 228, endPoint x: 405, endPoint y: 211, distance: 17.0
click at [405, 215] on div "+ + + + 101 100 99 98 97 96 95 94 93 92 91 90 89 88 87 86 85 84 83 82 81 80 79 …" at bounding box center [376, 191] width 1112 height 327
drag, startPoint x: 404, startPoint y: 210, endPoint x: 382, endPoint y: 184, distance: 34.6
click at [393, 187] on div "+ + + + 101 100 99 98 97 96 95 94 93 92 91 90 89 88 87 86 85 84 83 82 81 80 79 …" at bounding box center [376, 191] width 1112 height 327
drag, startPoint x: 368, startPoint y: 191, endPoint x: 361, endPoint y: 187, distance: 7.4
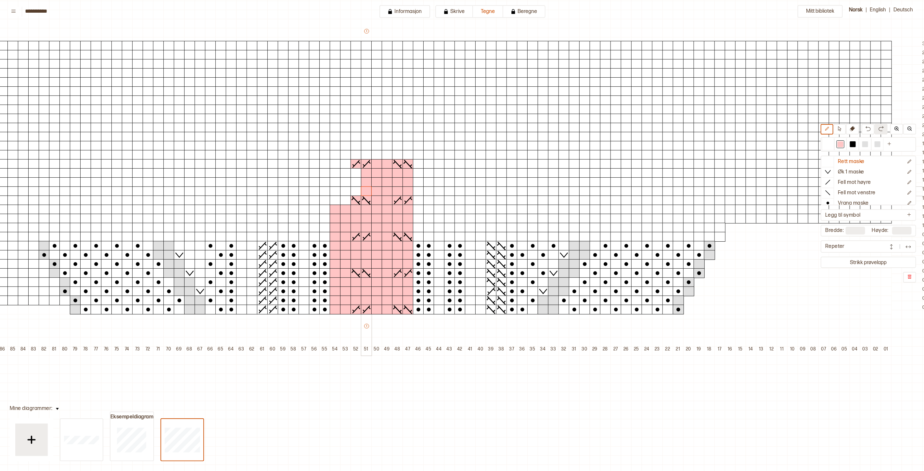
click at [367, 191] on div "+ + + + 101 100 99 98 97 96 95 94 93 92 91 90 89 88 87 86 85 84 83 82 81 80 79 …" at bounding box center [376, 191] width 1112 height 327
click at [358, 193] on div "+ + + + 101 100 99 98 97 96 95 94 93 92 91 90 89 88 87 86 85 84 83 82 81 80 79 …" at bounding box center [376, 191] width 1112 height 327
drag, startPoint x: 344, startPoint y: 166, endPoint x: 335, endPoint y: 200, distance: 35.4
click at [346, 204] on div "+ + + + 101 100 99 98 97 96 95 94 93 92 91 90 89 88 87 86 85 84 83 82 81 80 79 …" at bounding box center [376, 191] width 1112 height 327
drag, startPoint x: 336, startPoint y: 165, endPoint x: 345, endPoint y: 206, distance: 42.3
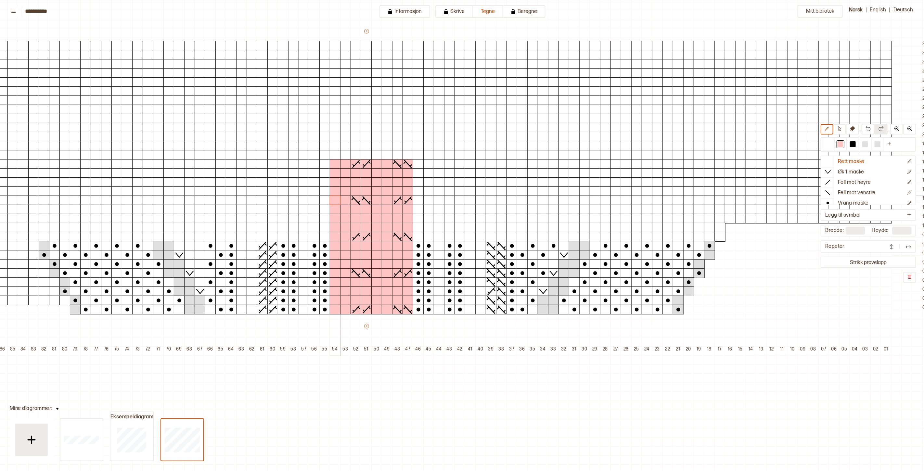
click at [338, 201] on div "+ + + + 101 100 99 98 97 96 95 94 93 92 91 90 89 88 87 86 85 84 83 82 81 80 79 …" at bounding box center [376, 191] width 1112 height 327
click at [831, 141] on div at bounding box center [828, 144] width 6 height 6
click at [868, 190] on p "Flette Venstre, bak" at bounding box center [860, 191] width 44 height 7
click at [869, 147] on div at bounding box center [865, 144] width 8 height 8
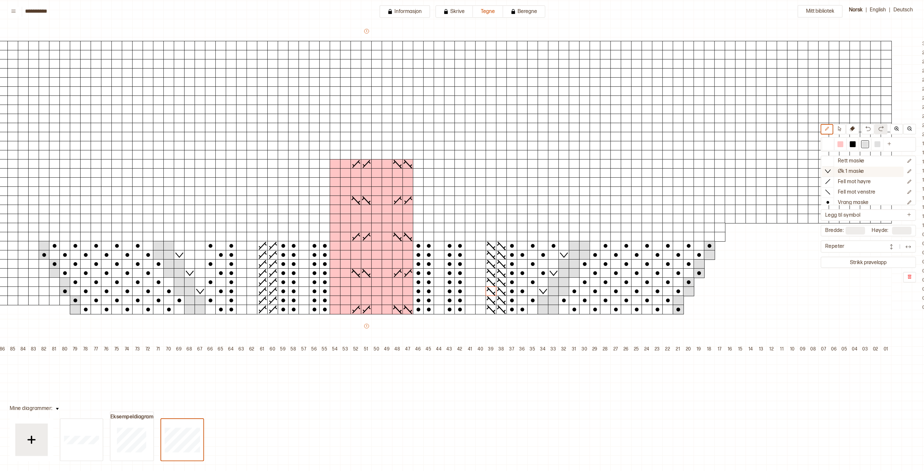
scroll to position [0, 0]
click at [841, 162] on button "Rett maske" at bounding box center [863, 162] width 82 height 10
click at [583, 237] on div at bounding box center [584, 237] width 11 height 10
click at [593, 236] on div at bounding box center [595, 237] width 11 height 10
drag, startPoint x: 596, startPoint y: 227, endPoint x: 586, endPoint y: 228, distance: 10.5
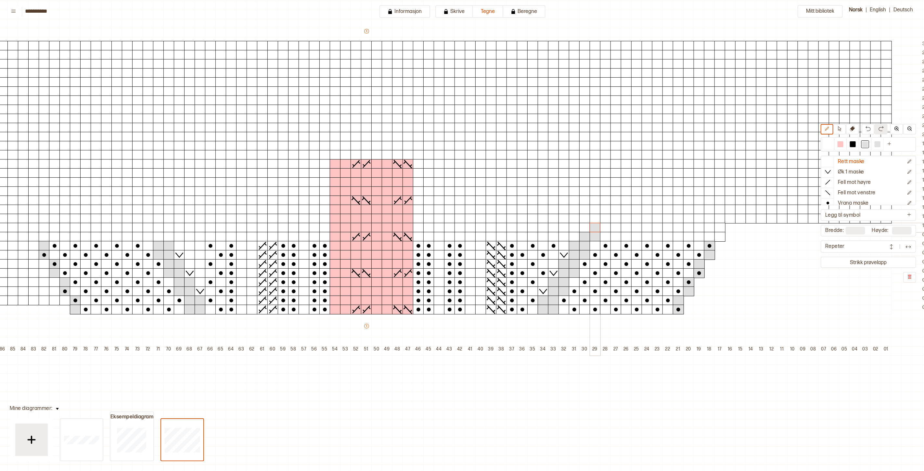
click at [595, 227] on div at bounding box center [595, 228] width 11 height 10
drag, startPoint x: 586, startPoint y: 228, endPoint x: 587, endPoint y: 223, distance: 6.1
click at [586, 228] on div at bounding box center [584, 228] width 11 height 10
click at [595, 218] on div at bounding box center [595, 219] width 11 height 10
drag, startPoint x: 604, startPoint y: 220, endPoint x: 605, endPoint y: 216, distance: 3.6
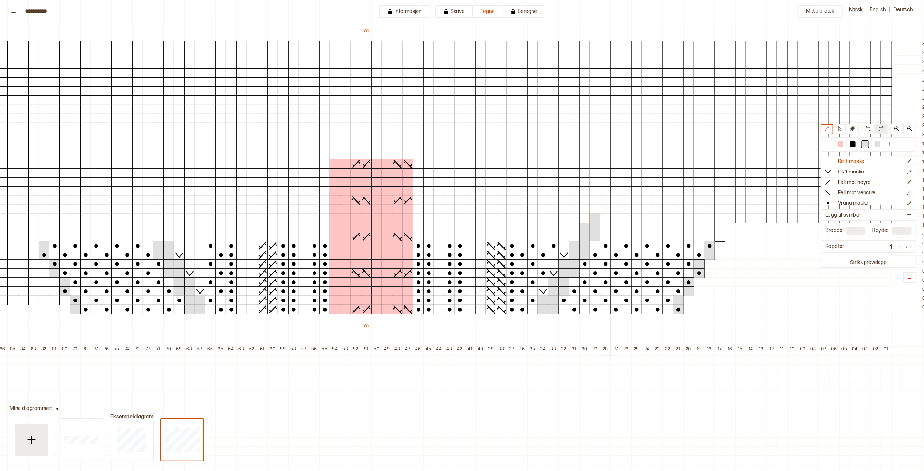
click at [604, 218] on div at bounding box center [605, 219] width 11 height 10
click at [605, 211] on div at bounding box center [605, 210] width 11 height 10
click at [597, 209] on div at bounding box center [595, 210] width 11 height 10
drag, startPoint x: 606, startPoint y: 197, endPoint x: 606, endPoint y: 191, distance: 6.8
click at [606, 196] on div at bounding box center [605, 201] width 11 height 10
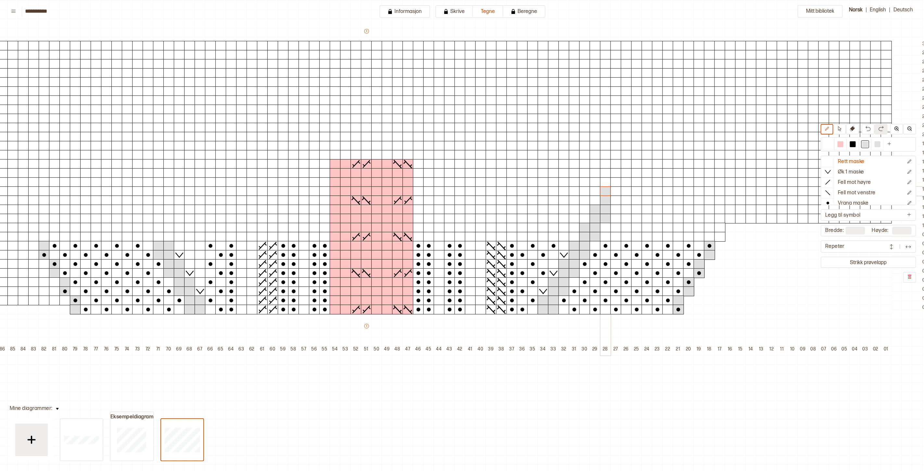
drag, startPoint x: 606, startPoint y: 191, endPoint x: 616, endPoint y: 192, distance: 9.9
click at [606, 191] on div at bounding box center [605, 191] width 11 height 10
drag, startPoint x: 616, startPoint y: 192, endPoint x: 612, endPoint y: 198, distance: 7.6
click at [616, 192] on div at bounding box center [615, 191] width 11 height 10
drag, startPoint x: 612, startPoint y: 199, endPoint x: 612, endPoint y: 189, distance: 9.4
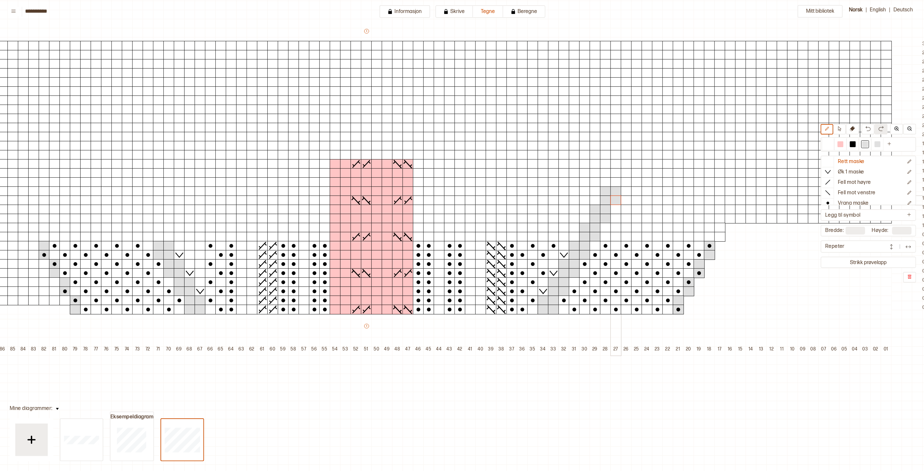
click at [612, 198] on div at bounding box center [615, 201] width 11 height 10
drag, startPoint x: 616, startPoint y: 182, endPoint x: 616, endPoint y: 175, distance: 6.5
click at [616, 181] on div at bounding box center [615, 182] width 11 height 10
click at [616, 175] on div at bounding box center [615, 173] width 11 height 10
drag, startPoint x: 624, startPoint y: 173, endPoint x: 623, endPoint y: 179, distance: 5.7
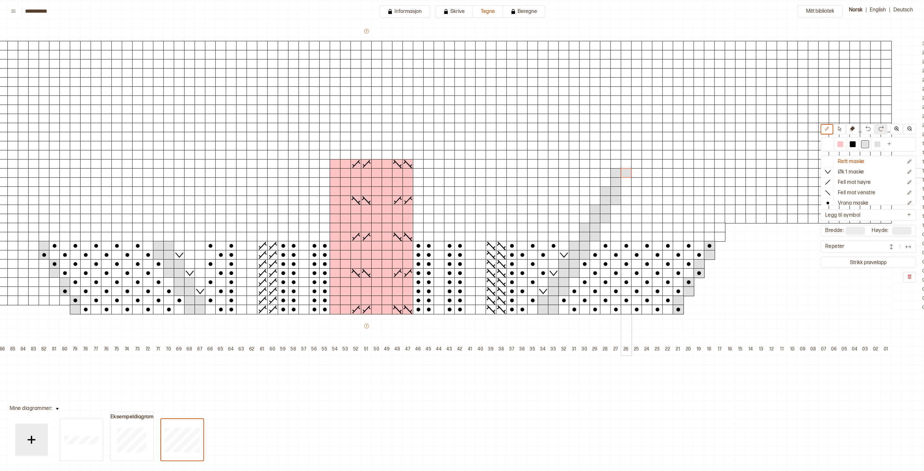
click at [624, 173] on div at bounding box center [626, 173] width 11 height 10
click at [623, 179] on div at bounding box center [626, 182] width 11 height 10
drag, startPoint x: 626, startPoint y: 165, endPoint x: 627, endPoint y: 157, distance: 7.9
click at [626, 164] on div at bounding box center [626, 164] width 11 height 10
click at [627, 157] on div at bounding box center [626, 155] width 11 height 10
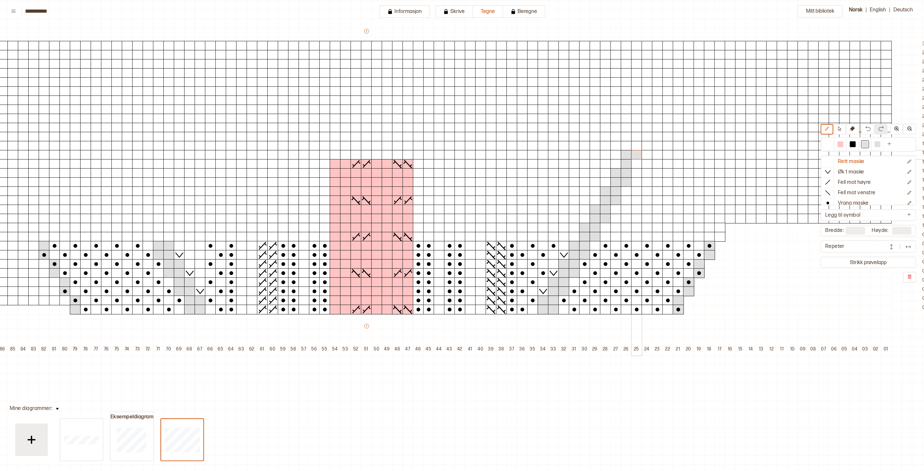
drag, startPoint x: 635, startPoint y: 156, endPoint x: 635, endPoint y: 160, distance: 3.9
click at [635, 157] on div at bounding box center [636, 155] width 11 height 10
click at [636, 164] on div at bounding box center [636, 164] width 11 height 10
drag, startPoint x: 160, startPoint y: 236, endPoint x: 147, endPoint y: 234, distance: 12.5
click at [147, 234] on div "+ + + + 101 100 99 98 97 96 95 94 93 92 91 90 89 88 87 86 85 84 83 82 81 80 79 …" at bounding box center [376, 191] width 1112 height 327
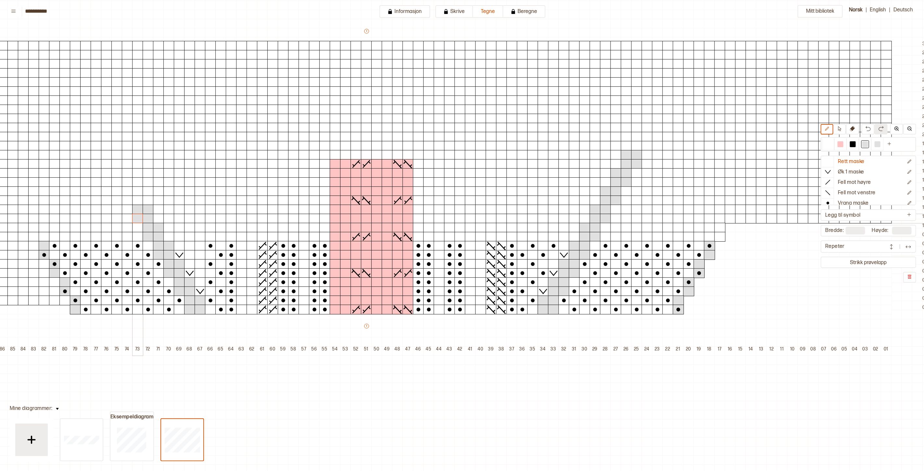
drag, startPoint x: 149, startPoint y: 218, endPoint x: 137, endPoint y: 215, distance: 12.1
click at [137, 215] on div "+ + + + 101 100 99 98 97 96 95 94 93 92 91 90 89 88 87 86 85 84 83 82 81 80 79 …" at bounding box center [376, 191] width 1112 height 327
drag, startPoint x: 137, startPoint y: 202, endPoint x: 127, endPoint y: 197, distance: 10.9
click at [127, 197] on div "+ + + + 101 100 99 98 97 96 95 94 93 92 91 90 89 88 87 86 85 84 83 82 81 80 79 …" at bounding box center [376, 191] width 1112 height 327
drag, startPoint x: 127, startPoint y: 184, endPoint x: 116, endPoint y: 180, distance: 11.2
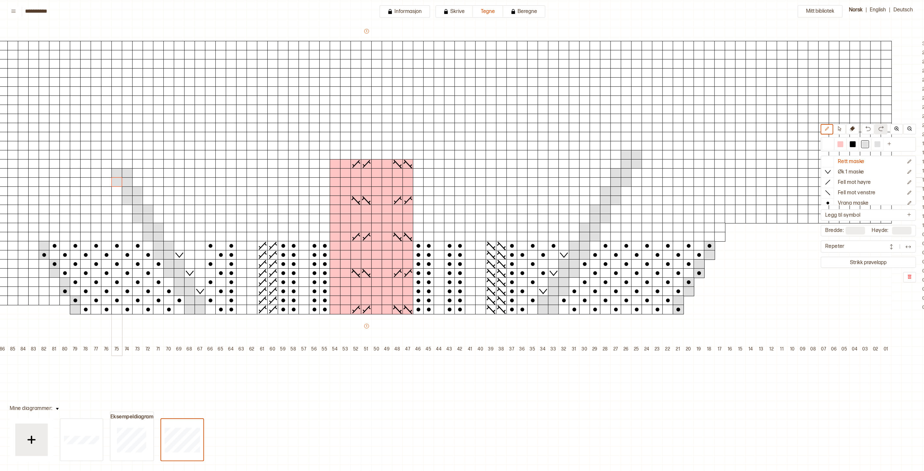
click at [116, 180] on div "+ + + + 101 100 99 98 97 96 95 94 93 92 91 90 89 88 87 86 85 84 83 82 81 80 79 …" at bounding box center [376, 191] width 1112 height 327
drag, startPoint x: 116, startPoint y: 166, endPoint x: 105, endPoint y: 164, distance: 10.8
click at [105, 164] on div "+ + + + 101 100 99 98 97 96 95 94 93 92 91 90 89 88 87 86 85 84 83 82 81 80 79 …" at bounding box center [376, 191] width 1112 height 327
click at [860, 173] on p "Øk 1 maske" at bounding box center [851, 172] width 26 height 7
click at [168, 236] on div at bounding box center [168, 237] width 11 height 10
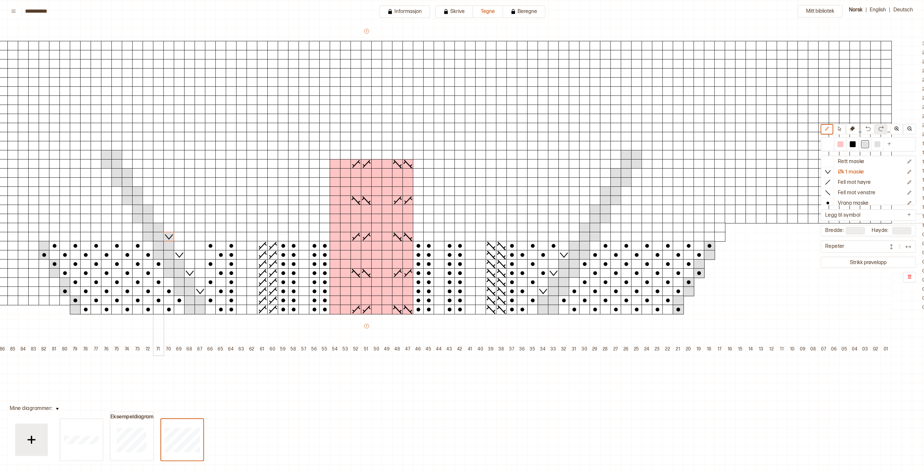
click at [157, 218] on div at bounding box center [158, 219] width 11 height 10
click at [832, 141] on div at bounding box center [828, 144] width 8 height 8
click at [167, 236] on icon at bounding box center [168, 237] width 7 height 5
click at [160, 219] on icon at bounding box center [158, 218] width 7 height 5
click at [149, 200] on div at bounding box center [148, 201] width 11 height 10
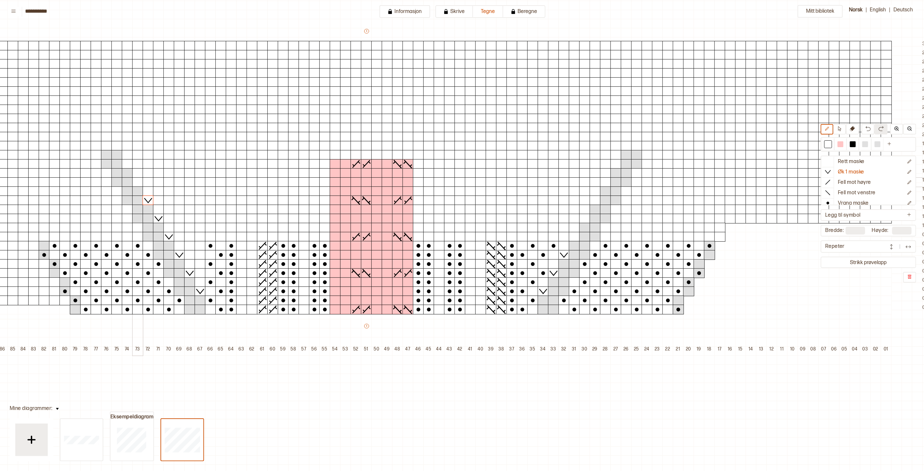
click at [137, 183] on div at bounding box center [137, 182] width 11 height 10
click at [129, 166] on div at bounding box center [127, 164] width 11 height 10
click at [573, 235] on div at bounding box center [574, 237] width 11 height 10
click at [583, 219] on div at bounding box center [584, 219] width 11 height 10
click at [593, 200] on div at bounding box center [595, 201] width 11 height 10
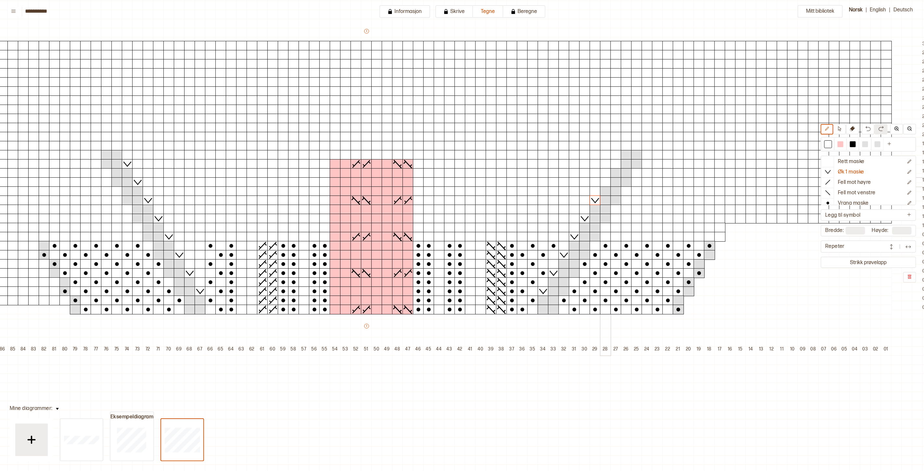
click at [606, 180] on div at bounding box center [605, 182] width 11 height 10
click at [616, 165] on div at bounding box center [615, 164] width 11 height 10
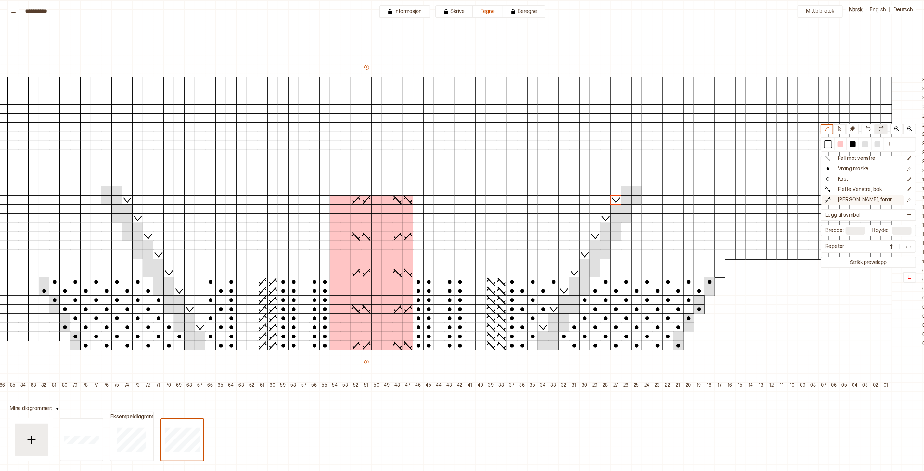
scroll to position [36, 0]
click at [859, 189] on p "Flette Venstre, bak" at bounding box center [860, 188] width 44 height 7
click at [491, 228] on div "+ + + + 101 100 99 98 97 96 95 94 93 92 91 90 89 88 87 86 85 84 83 82 81 80 79 …" at bounding box center [376, 227] width 1112 height 327
drag, startPoint x: 271, startPoint y: 250, endPoint x: 272, endPoint y: 208, distance: 42.2
click at [272, 208] on div "+ + + + 101 100 99 98 97 96 95 94 93 92 91 90 89 88 87 86 85 84 83 82 81 80 79 …" at bounding box center [376, 227] width 1112 height 327
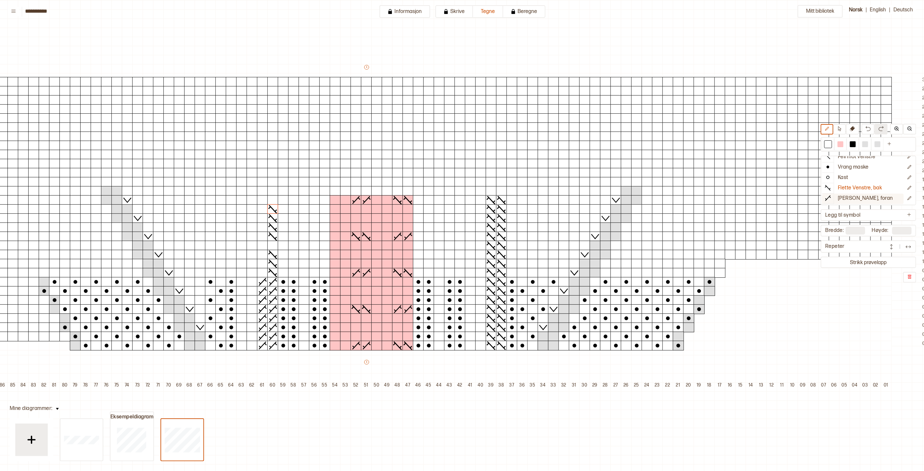
click at [847, 196] on p "[PERSON_NAME], foran" at bounding box center [865, 198] width 55 height 7
drag, startPoint x: 274, startPoint y: 200, endPoint x: 259, endPoint y: 276, distance: 77.1
click at [259, 276] on div "+ + + + 101 100 99 98 97 96 95 94 93 92 91 90 89 88 87 86 85 84 83 82 81 80 79 …" at bounding box center [376, 227] width 1112 height 327
drag, startPoint x: 261, startPoint y: 266, endPoint x: 265, endPoint y: 230, distance: 35.9
click at [265, 230] on div "+ + + + 101 100 99 98 97 96 95 94 93 92 91 90 89 88 87 86 85 84 83 82 81 80 79 …" at bounding box center [376, 227] width 1112 height 327
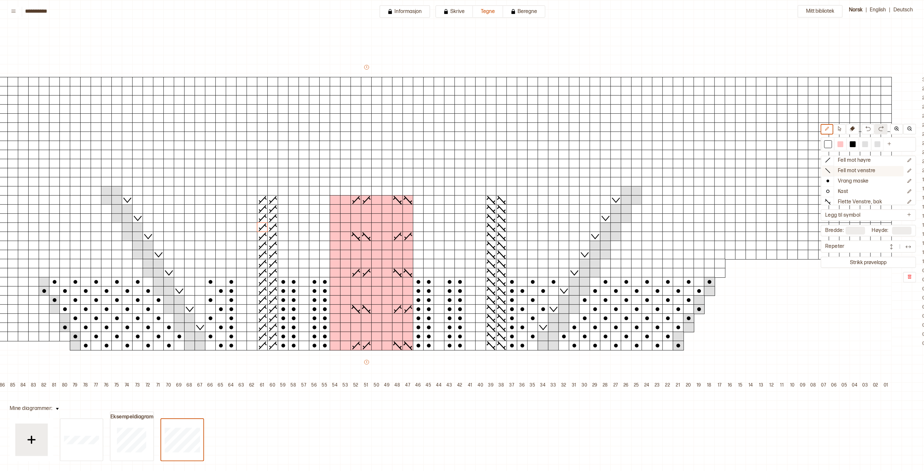
scroll to position [0, 0]
click at [859, 161] on p "Rett maske" at bounding box center [851, 162] width 27 height 7
click at [486, 209] on div "+ + + + 101 100 99 98 97 96 95 94 93 92 91 90 89 88 87 86 85 84 83 82 81 80 79 …" at bounding box center [376, 227] width 1112 height 327
drag, startPoint x: 502, startPoint y: 216, endPoint x: 495, endPoint y: 222, distance: 8.3
drag, startPoint x: 498, startPoint y: 246, endPoint x: 488, endPoint y: 246, distance: 9.4
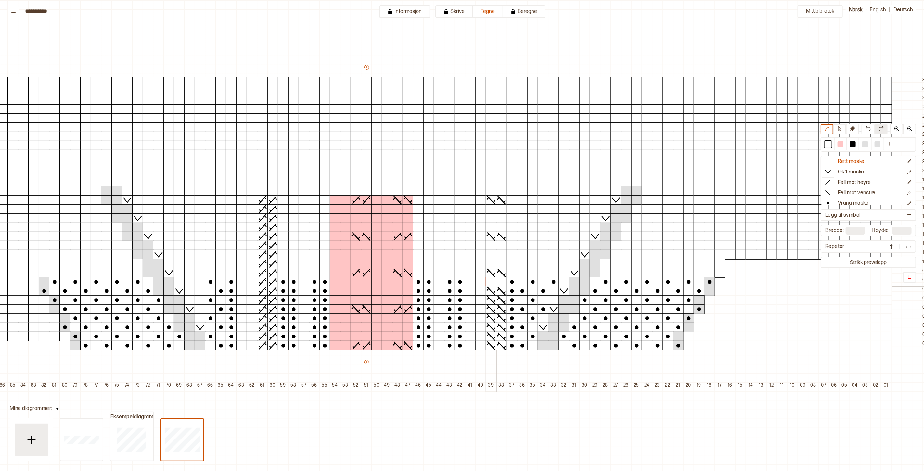
drag, startPoint x: 496, startPoint y: 283, endPoint x: 493, endPoint y: 283, distance: 3.6
drag, startPoint x: 498, startPoint y: 292, endPoint x: 491, endPoint y: 292, distance: 6.5
drag, startPoint x: 500, startPoint y: 301, endPoint x: 488, endPoint y: 301, distance: 12.0
drag, startPoint x: 497, startPoint y: 328, endPoint x: 491, endPoint y: 328, distance: 6.2
drag, startPoint x: 272, startPoint y: 337, endPoint x: 261, endPoint y: 335, distance: 10.2
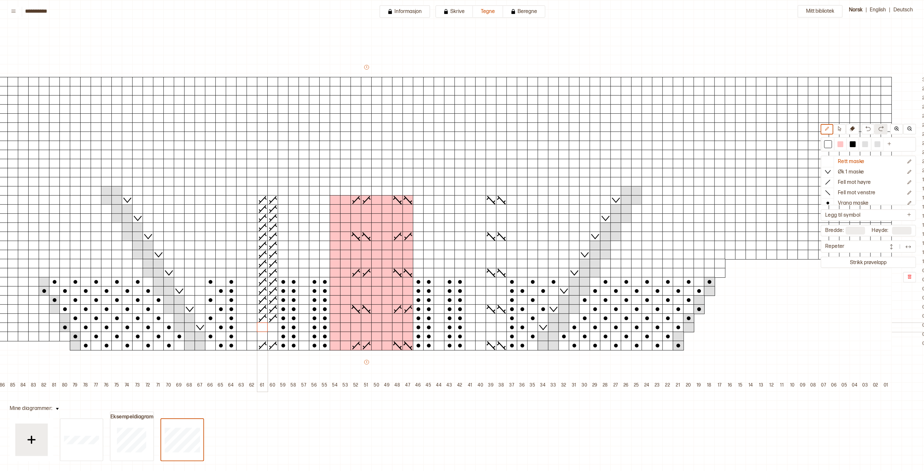
drag, startPoint x: 271, startPoint y: 330, endPoint x: 264, endPoint y: 325, distance: 8.2
drag, startPoint x: 265, startPoint y: 316, endPoint x: 261, endPoint y: 315, distance: 3.3
drag, startPoint x: 271, startPoint y: 298, endPoint x: 264, endPoint y: 296, distance: 7.1
drag, startPoint x: 274, startPoint y: 261, endPoint x: 270, endPoint y: 243, distance: 19.4
drag, startPoint x: 275, startPoint y: 226, endPoint x: 264, endPoint y: 225, distance: 10.8
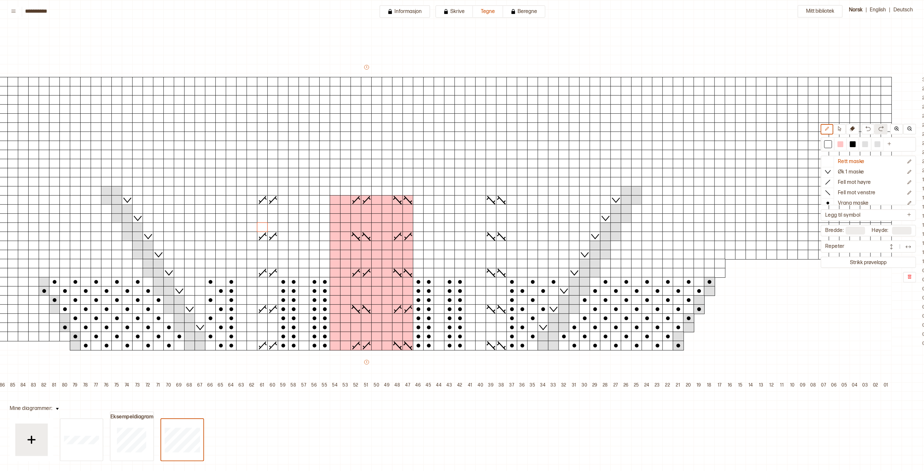
drag, startPoint x: 858, startPoint y: 202, endPoint x: 768, endPoint y: 219, distance: 91.0
click at [857, 202] on p "Vrang maske" at bounding box center [853, 203] width 31 height 7
drag, startPoint x: 510, startPoint y: 275, endPoint x: 510, endPoint y: 220, distance: 54.9
click at [510, 220] on div "+ + + + 101 100 99 98 97 96 95 94 93 92 91 90 89 88 87 86 85 84 83 82 81 80 79 …" at bounding box center [376, 227] width 1112 height 327
drag, startPoint x: 463, startPoint y: 257, endPoint x: 449, endPoint y: 278, distance: 25.1
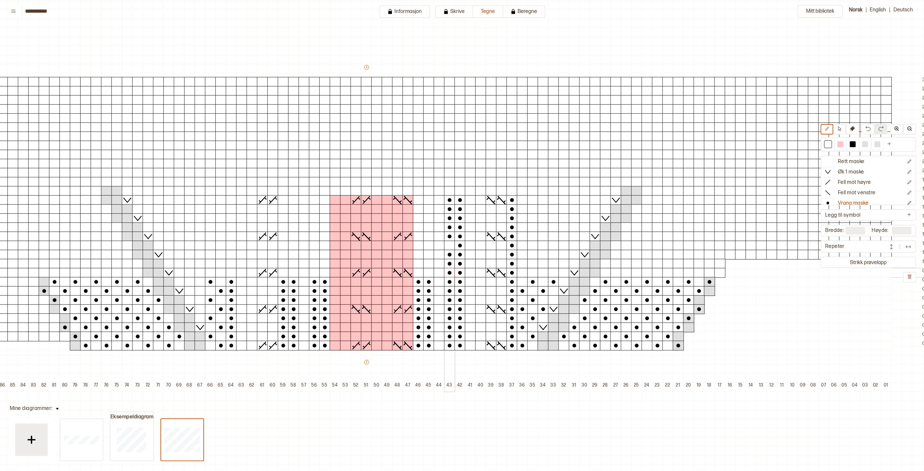
click at [451, 277] on div "+ + + + 101 100 99 98 97 96 95 94 93 92 91 90 89 88 87 86 85 84 83 82 81 80 79 …" at bounding box center [376, 227] width 1112 height 327
drag, startPoint x: 433, startPoint y: 247, endPoint x: 417, endPoint y: 234, distance: 20.8
click at [420, 232] on div "+ + + + 101 100 99 98 97 96 95 94 93 92 91 90 89 88 87 86 85 84 83 82 81 80 79 …" at bounding box center [376, 227] width 1112 height 327
drag, startPoint x: 322, startPoint y: 277, endPoint x: 324, endPoint y: 261, distance: 16.3
click at [324, 261] on div "+ + + + 101 100 99 98 97 96 95 94 93 92 91 90 89 88 87 86 85 84 83 82 81 80 79 …" at bounding box center [376, 227] width 1112 height 327
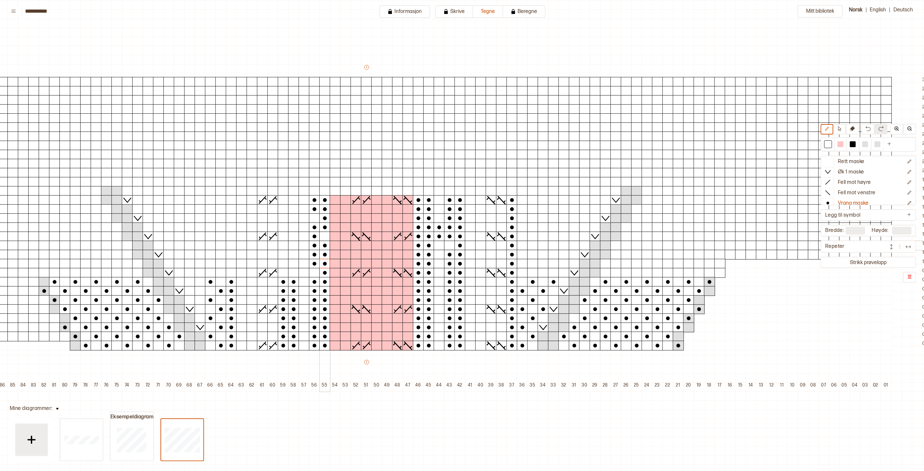
click at [320, 232] on div at bounding box center [324, 237] width 11 height 10
click at [313, 219] on div at bounding box center [314, 218] width 11 height 10
click at [316, 272] on div at bounding box center [314, 273] width 11 height 10
drag, startPoint x: 291, startPoint y: 275, endPoint x: 284, endPoint y: 273, distance: 8.0
click at [284, 273] on div "+ + + + 101 100 99 98 97 96 95 94 93 92 91 90 89 88 87 86 85 84 83 82 81 80 79 …" at bounding box center [376, 227] width 1112 height 327
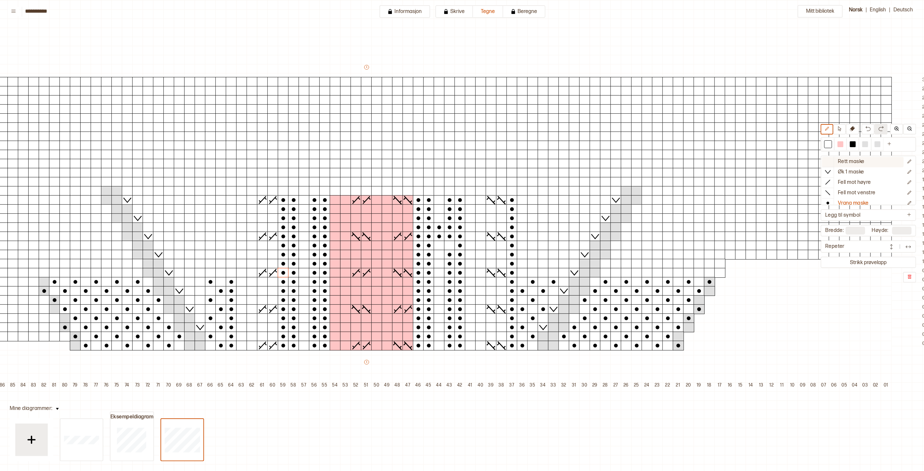
click at [847, 164] on p "Rett maske" at bounding box center [851, 162] width 27 height 7
drag, startPoint x: 438, startPoint y: 229, endPoint x: 437, endPoint y: 238, distance: 8.5
click at [868, 203] on p "Vrang maske" at bounding box center [853, 203] width 31 height 7
click at [522, 273] on div at bounding box center [522, 273] width 11 height 10
click at [541, 274] on div at bounding box center [543, 273] width 11 height 10
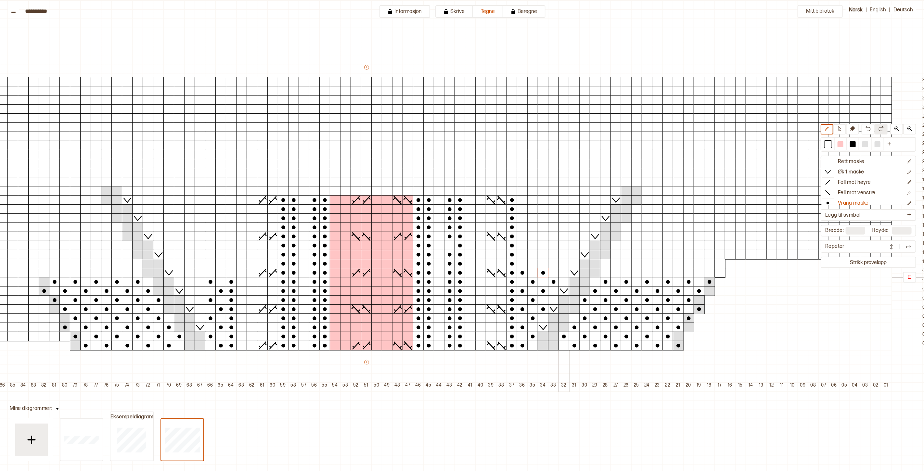
click at [564, 274] on div at bounding box center [563, 273] width 11 height 10
click at [530, 264] on div at bounding box center [532, 264] width 11 height 10
click at [555, 264] on div at bounding box center [553, 264] width 11 height 10
click at [572, 264] on div at bounding box center [574, 264] width 11 height 10
click at [564, 256] on div at bounding box center [563, 255] width 11 height 10
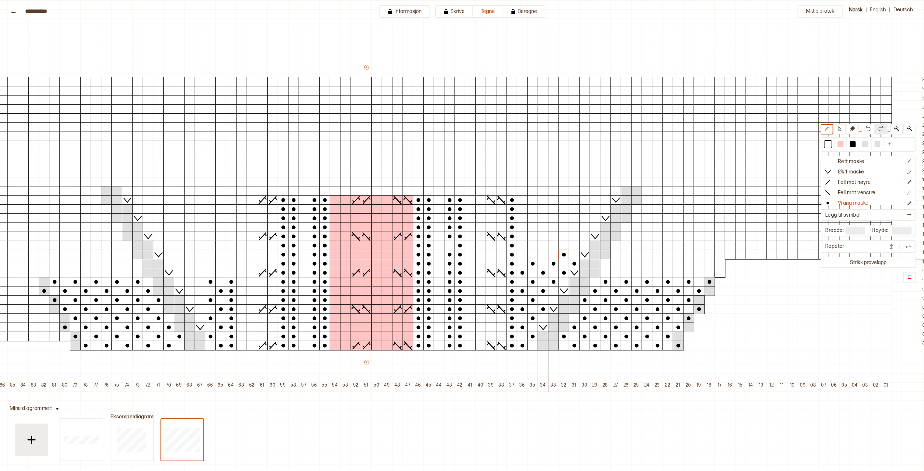
click at [542, 255] on div at bounding box center [543, 255] width 11 height 10
click at [522, 254] on div at bounding box center [522, 255] width 11 height 10
click at [531, 245] on div at bounding box center [532, 246] width 11 height 10
click at [552, 246] on div at bounding box center [553, 246] width 11 height 10
click at [574, 245] on div at bounding box center [574, 246] width 11 height 10
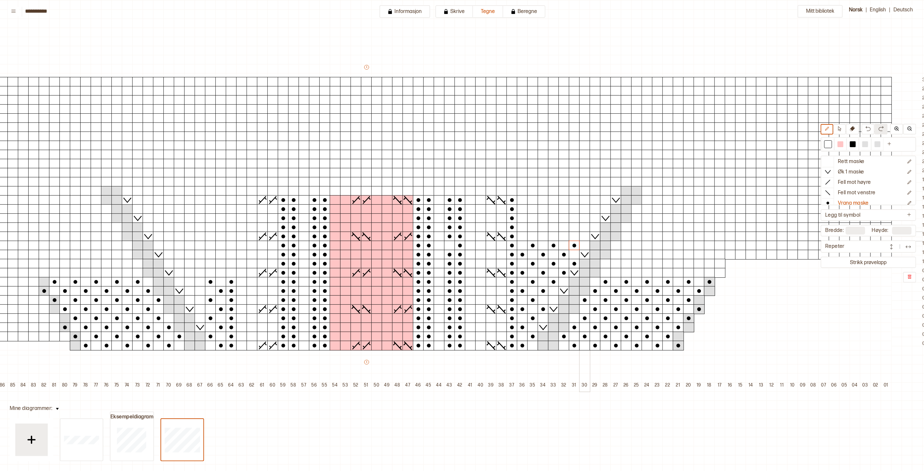
click at [583, 236] on div at bounding box center [584, 237] width 11 height 10
click at [563, 234] on div at bounding box center [563, 237] width 11 height 10
click at [543, 236] on div at bounding box center [543, 237] width 11 height 10
click at [522, 237] on div at bounding box center [522, 237] width 11 height 10
click at [535, 227] on div at bounding box center [532, 228] width 11 height 10
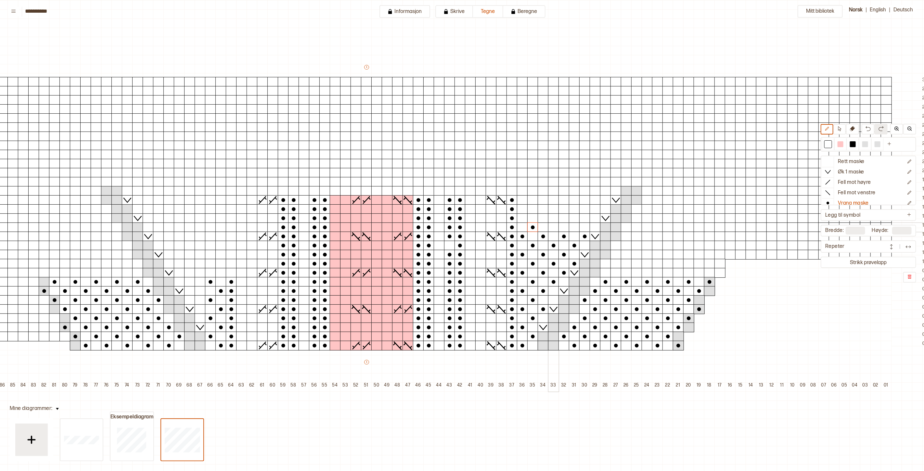
click at [550, 227] on div at bounding box center [553, 228] width 11 height 10
click at [573, 228] on div at bounding box center [574, 228] width 11 height 10
click at [593, 226] on div at bounding box center [595, 228] width 11 height 10
click at [583, 219] on div at bounding box center [584, 218] width 11 height 10
click at [564, 218] on div at bounding box center [563, 218] width 11 height 10
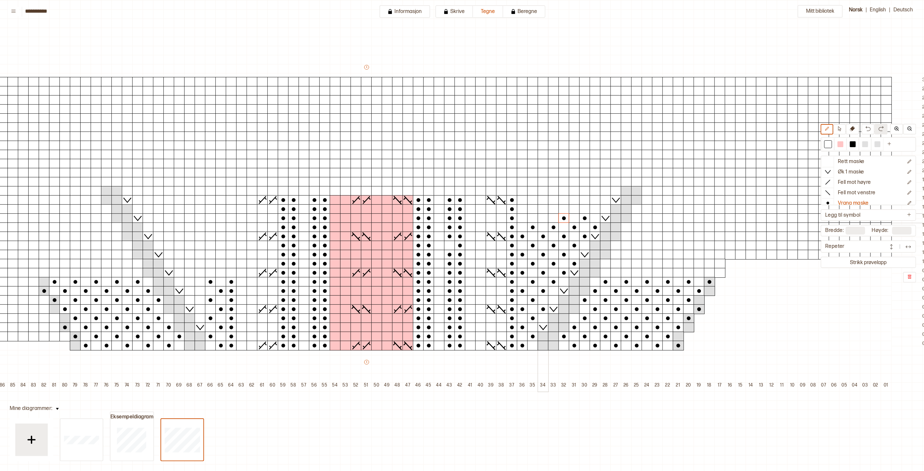
click at [544, 217] on div at bounding box center [543, 218] width 11 height 10
click at [523, 219] on div at bounding box center [522, 218] width 11 height 10
click at [533, 210] on div at bounding box center [532, 209] width 11 height 10
click at [550, 209] on div at bounding box center [553, 209] width 11 height 10
click at [576, 210] on div at bounding box center [574, 209] width 11 height 10
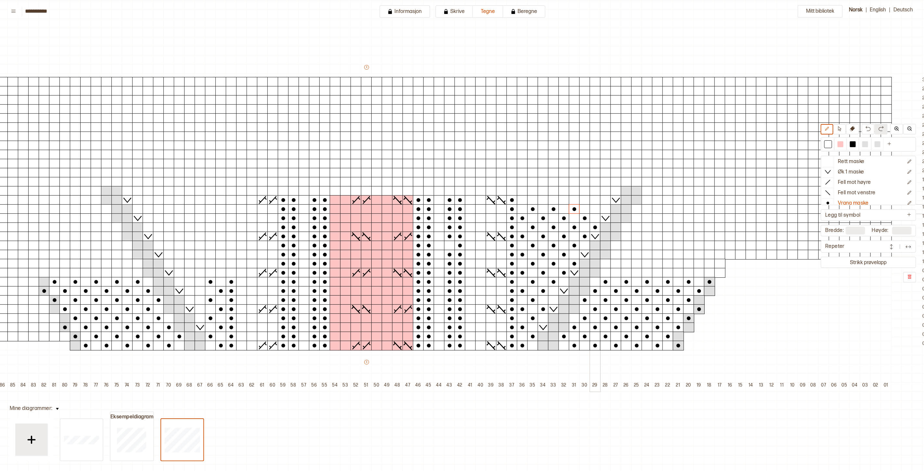
click at [593, 209] on div at bounding box center [595, 209] width 11 height 10
click at [603, 200] on div at bounding box center [605, 200] width 11 height 10
click at [580, 198] on div at bounding box center [584, 200] width 11 height 10
click at [564, 199] on div at bounding box center [563, 200] width 11 height 10
click at [541, 201] on div at bounding box center [543, 200] width 11 height 10
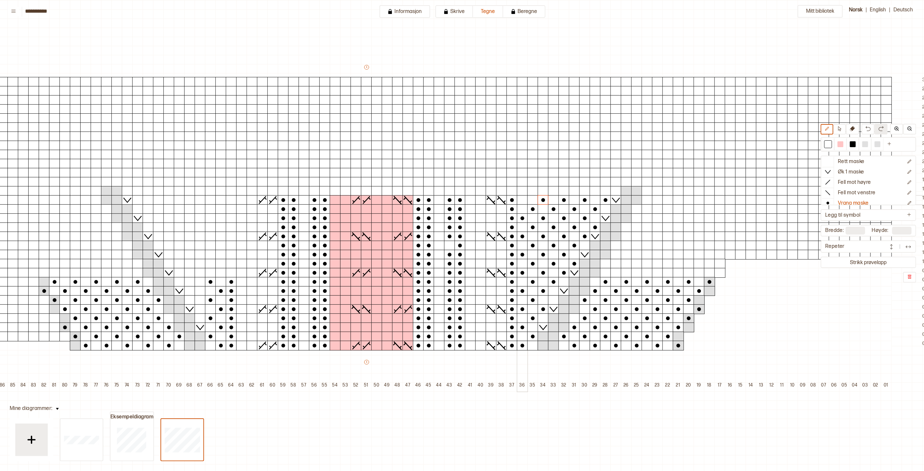
click at [518, 200] on div at bounding box center [522, 200] width 11 height 10
click at [200, 309] on div at bounding box center [200, 309] width 11 height 10
click at [198, 291] on div at bounding box center [200, 291] width 11 height 10
click at [186, 283] on div at bounding box center [189, 282] width 11 height 10
click at [181, 272] on div at bounding box center [179, 273] width 11 height 10
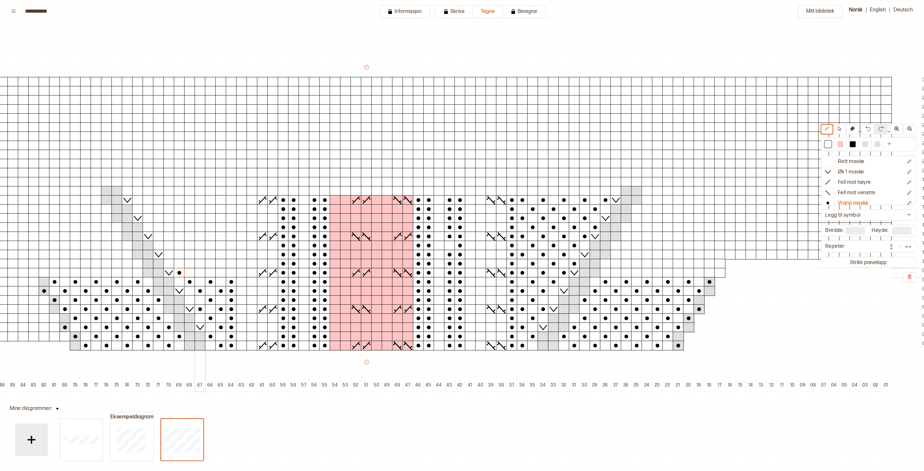
click at [200, 274] on div at bounding box center [200, 273] width 11 height 10
click at [220, 272] on div at bounding box center [220, 273] width 11 height 10
drag, startPoint x: 229, startPoint y: 272, endPoint x: 231, endPoint y: 200, distance: 71.8
click at [231, 200] on div "+ + + + 101 100 99 98 97 96 95 94 93 92 91 90 89 88 87 86 85 84 83 82 81 80 79 …" at bounding box center [376, 227] width 1112 height 327
click at [210, 262] on div at bounding box center [210, 264] width 11 height 10
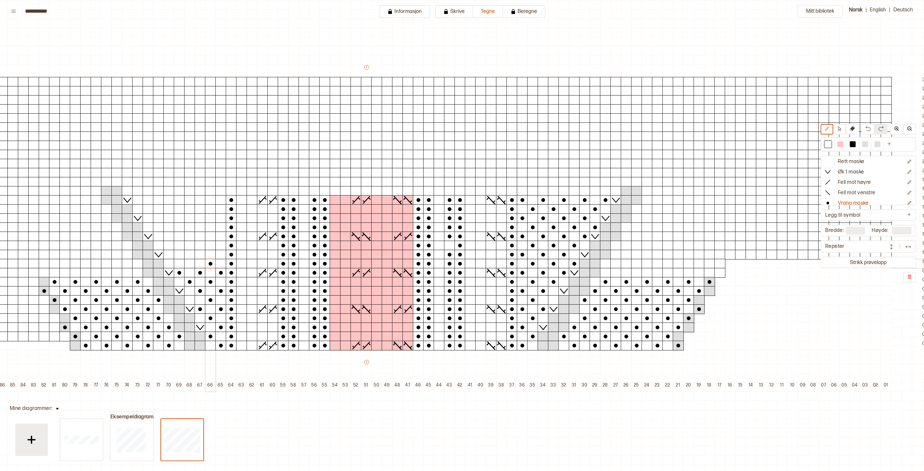
click at [221, 253] on div at bounding box center [220, 255] width 11 height 10
click at [210, 245] on div at bounding box center [210, 246] width 11 height 10
click at [223, 235] on div at bounding box center [220, 237] width 11 height 10
click at [211, 223] on div at bounding box center [210, 228] width 11 height 10
click at [217, 219] on div at bounding box center [220, 218] width 11 height 10
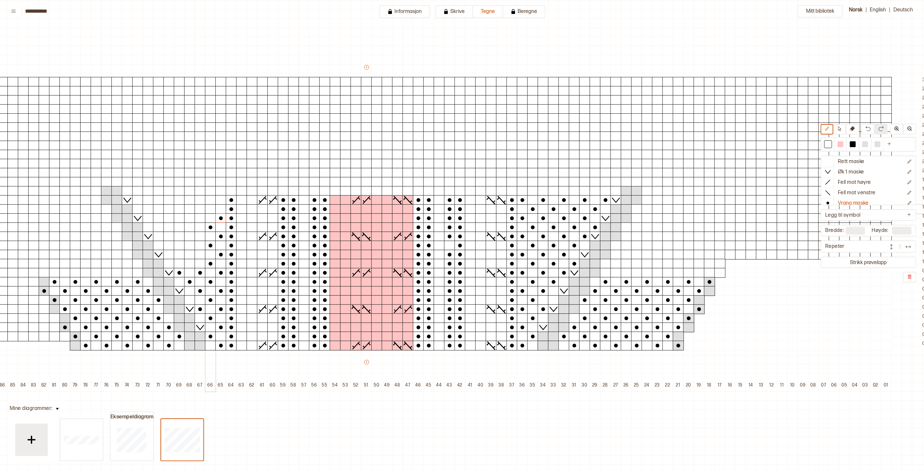
click at [208, 210] on div at bounding box center [210, 209] width 11 height 10
click at [220, 200] on div at bounding box center [220, 200] width 11 height 10
click at [197, 201] on div at bounding box center [200, 200] width 11 height 10
click at [190, 209] on div at bounding box center [189, 209] width 11 height 10
click at [198, 216] on div at bounding box center [200, 218] width 11 height 10
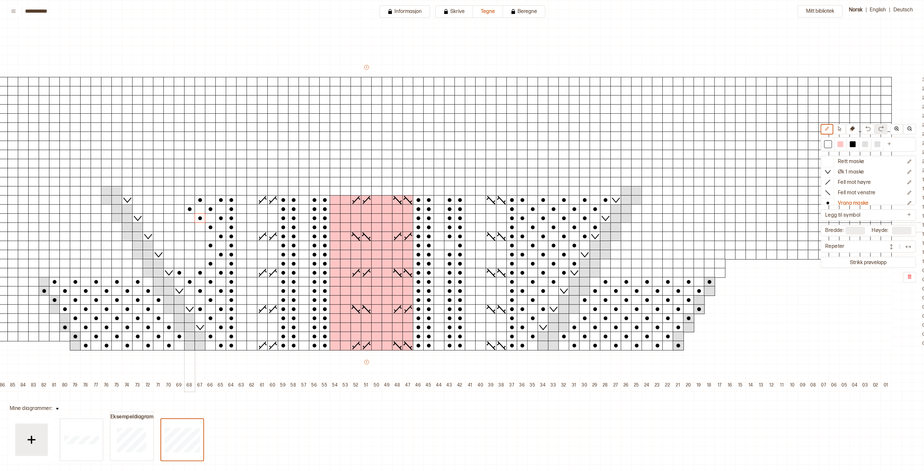
click at [188, 228] on div at bounding box center [189, 228] width 11 height 10
click at [198, 237] on div at bounding box center [200, 237] width 11 height 10
click at [189, 245] on div at bounding box center [189, 246] width 11 height 10
click at [199, 255] on div at bounding box center [200, 255] width 11 height 10
click at [188, 265] on div at bounding box center [189, 264] width 11 height 10
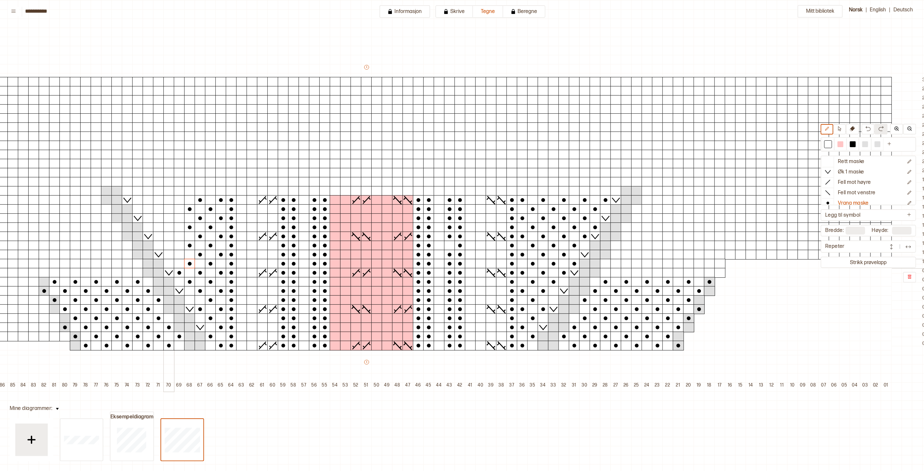
click at [168, 264] on div at bounding box center [168, 264] width 11 height 10
click at [180, 254] on div at bounding box center [179, 255] width 11 height 10
click at [168, 247] on div at bounding box center [168, 246] width 11 height 10
click at [180, 236] on div at bounding box center [179, 237] width 11 height 10
click at [166, 226] on div at bounding box center [168, 228] width 11 height 10
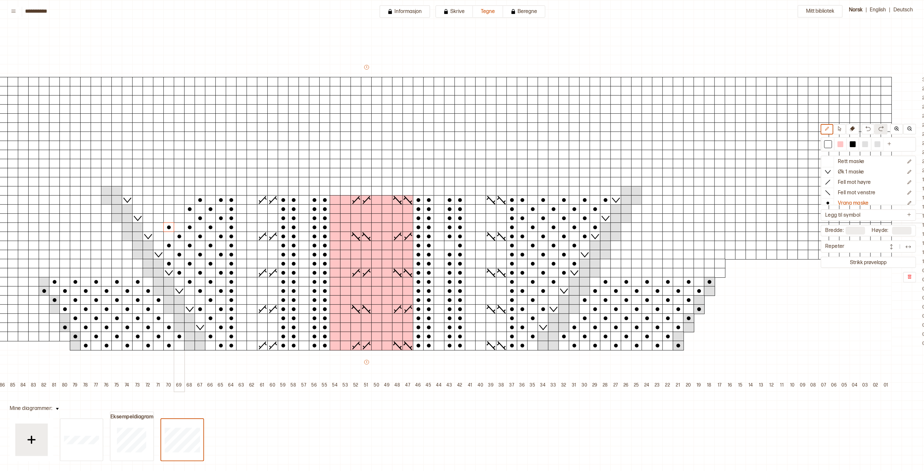
click at [177, 219] on div at bounding box center [179, 218] width 11 height 10
click at [167, 209] on div at bounding box center [168, 209] width 11 height 10
click at [177, 200] on div at bounding box center [179, 200] width 11 height 10
click at [157, 201] on div at bounding box center [158, 200] width 11 height 10
click at [147, 209] on div at bounding box center [148, 209] width 11 height 10
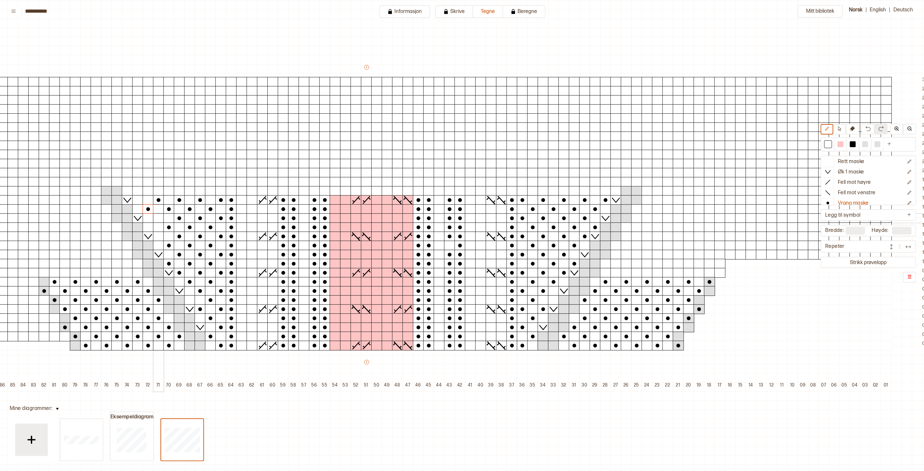
click at [155, 216] on div at bounding box center [158, 218] width 11 height 10
click at [147, 227] on div at bounding box center [148, 228] width 11 height 10
click at [157, 236] on div at bounding box center [158, 237] width 11 height 10
click at [140, 200] on div at bounding box center [137, 200] width 11 height 10
click at [859, 172] on p "Øk 1 maske" at bounding box center [851, 172] width 26 height 7
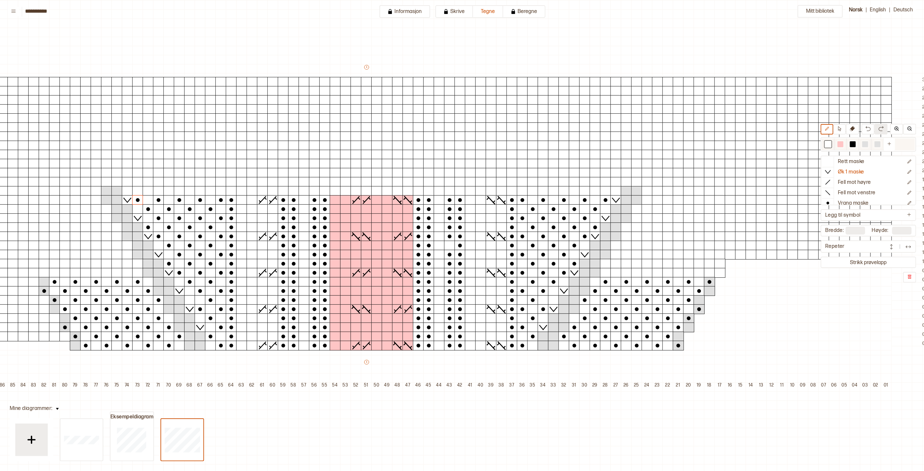
click at [831, 145] on div at bounding box center [828, 144] width 6 height 6
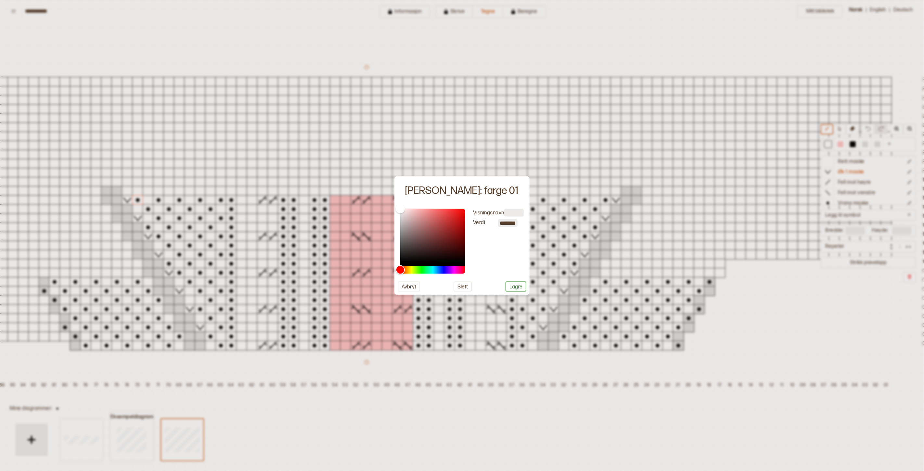
click at [876, 143] on div at bounding box center [462, 235] width 924 height 471
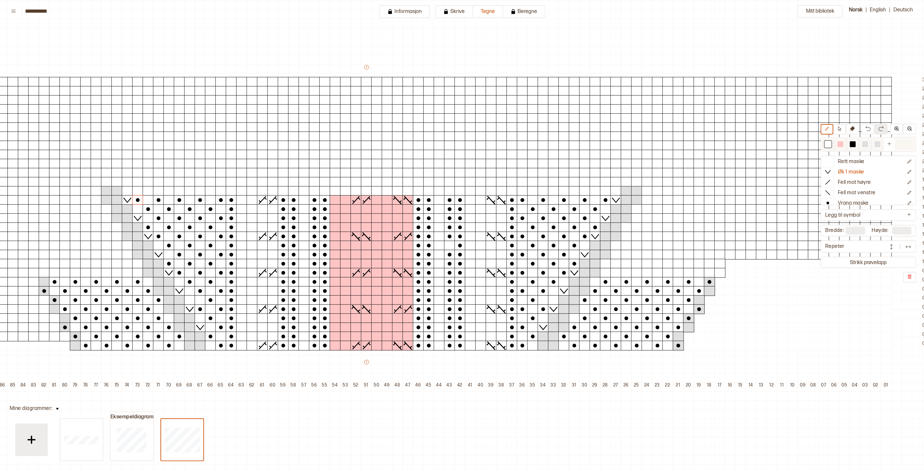
click at [868, 141] on div at bounding box center [865, 144] width 6 height 6
click at [868, 144] on div at bounding box center [865, 144] width 6 height 6
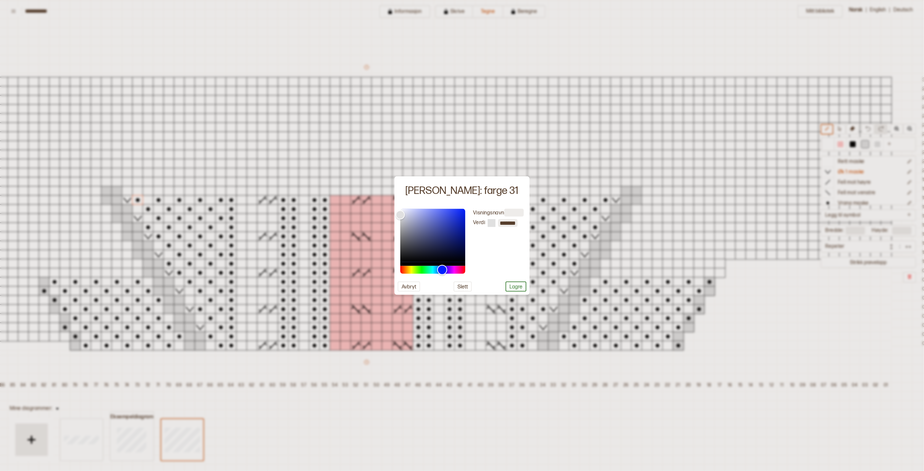
click at [442, 270] on div "Hue" at bounding box center [432, 270] width 65 height 8
type input "*******"
drag, startPoint x: 421, startPoint y: 218, endPoint x: 440, endPoint y: 223, distance: 20.2
click at [424, 209] on div "Color" at bounding box center [432, 235] width 65 height 53
click at [512, 285] on button "Lagre" at bounding box center [515, 286] width 21 height 10
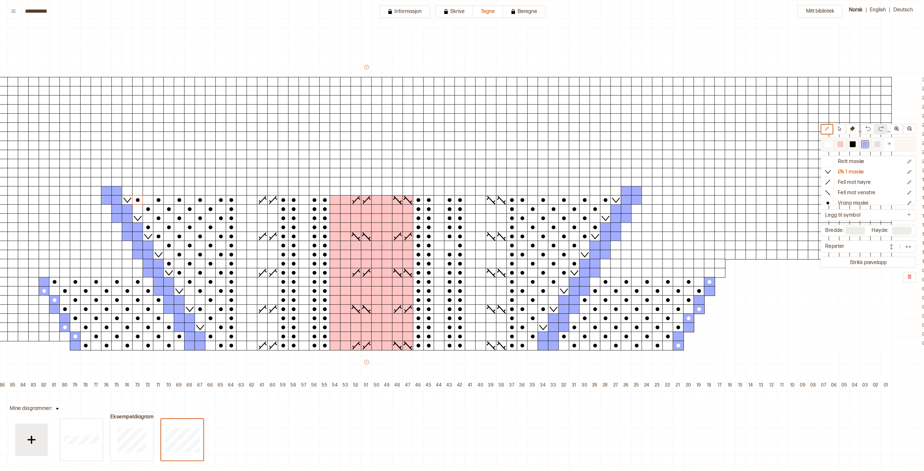
click at [868, 144] on div at bounding box center [865, 144] width 6 height 6
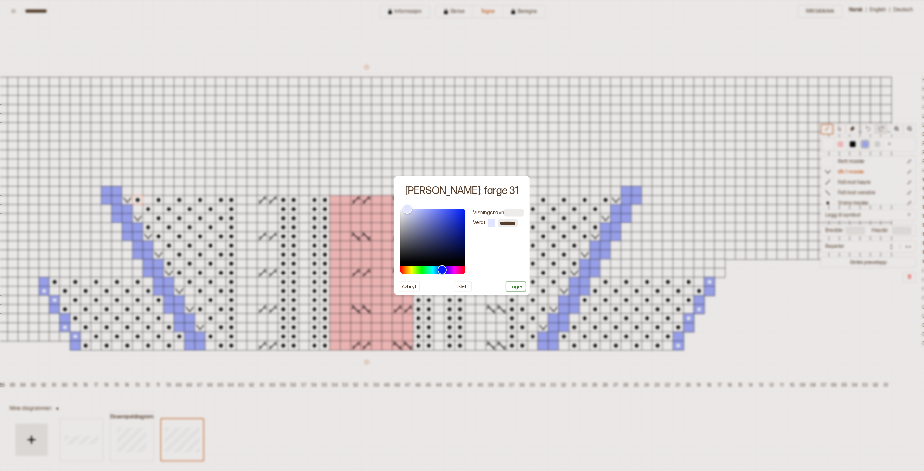
type input "*******"
drag, startPoint x: 422, startPoint y: 206, endPoint x: 392, endPoint y: 207, distance: 29.9
click at [392, 207] on body "**********" at bounding box center [462, 235] width 924 height 471
click at [518, 287] on button "Lagre" at bounding box center [515, 286] width 21 height 10
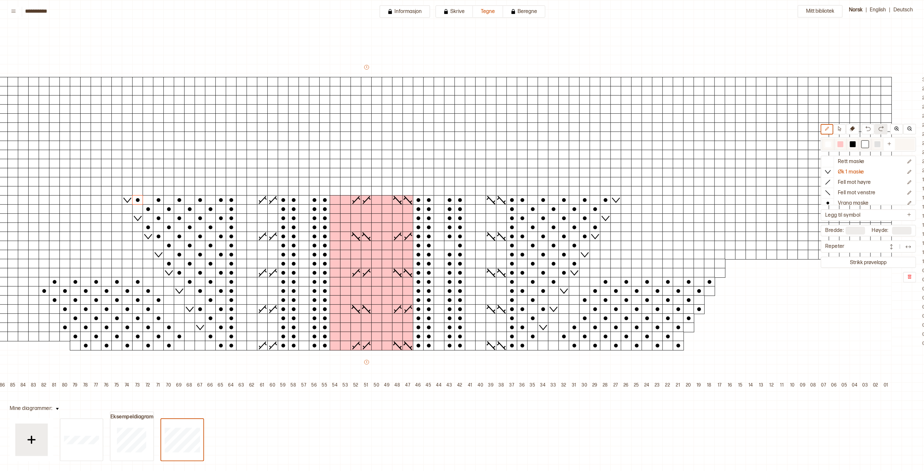
click at [865, 146] on div at bounding box center [865, 144] width 12 height 12
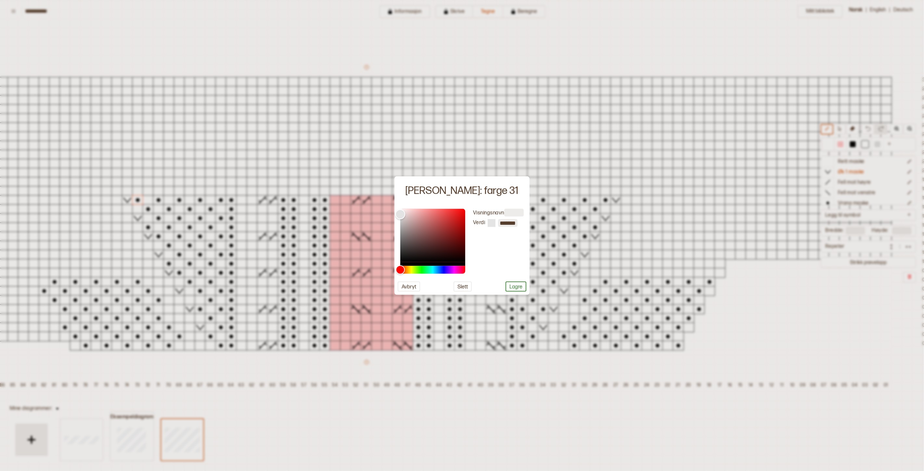
type input "*******"
drag, startPoint x: 401, startPoint y: 208, endPoint x: 398, endPoint y: 216, distance: 8.6
click at [398, 216] on div "Color" at bounding box center [400, 215] width 10 height 10
click at [514, 286] on button "Lagre" at bounding box center [515, 286] width 21 height 10
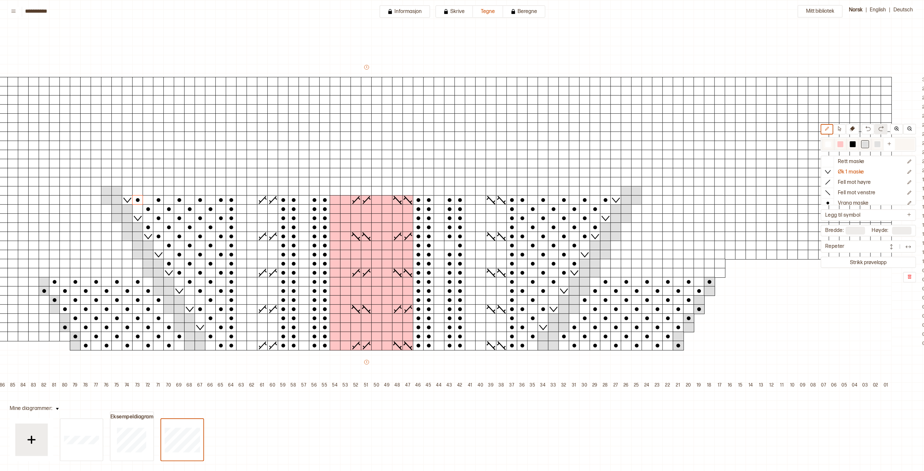
click at [880, 145] on div at bounding box center [877, 144] width 6 height 6
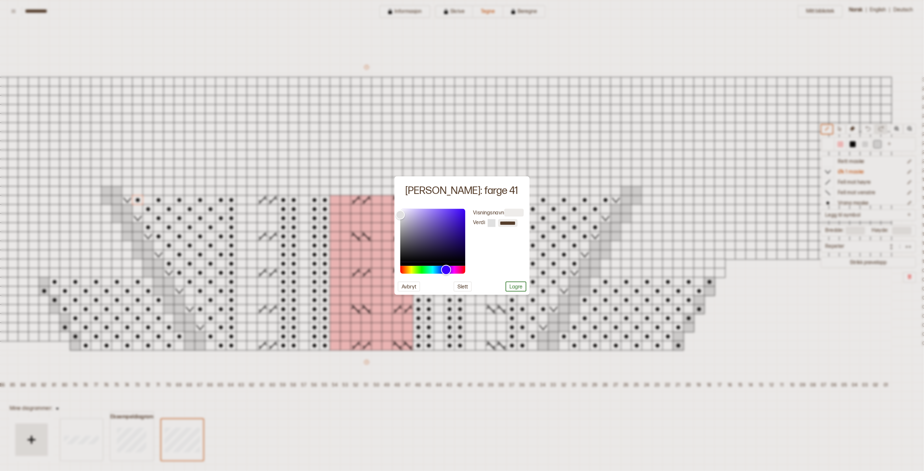
click at [444, 268] on div "Hue" at bounding box center [432, 270] width 65 height 8
drag, startPoint x: 408, startPoint y: 214, endPoint x: 408, endPoint y: 206, distance: 8.1
click at [408, 209] on div "Color" at bounding box center [432, 235] width 65 height 53
click at [442, 268] on div "Hue" at bounding box center [442, 270] width 10 height 10
drag, startPoint x: 413, startPoint y: 207, endPoint x: 416, endPoint y: 205, distance: 4.7
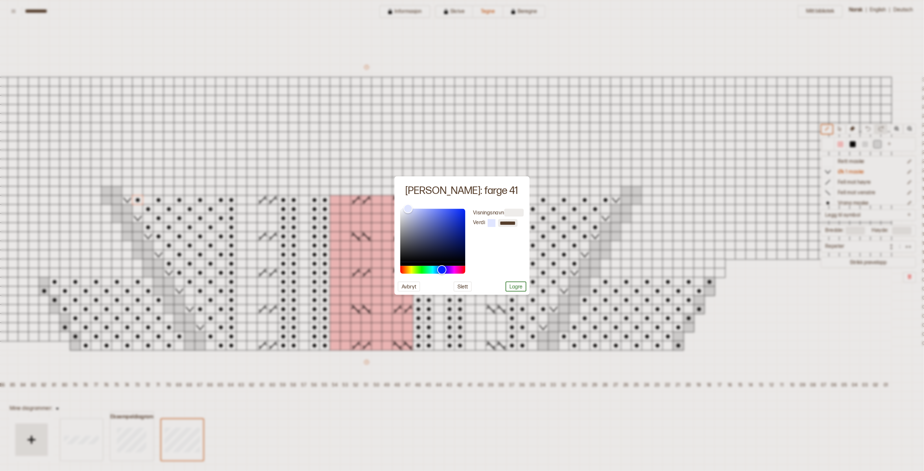
click at [417, 204] on div "Endre: farge 41 Visningsnavn Verdi ******* Avbryt Slett Lagre" at bounding box center [461, 235] width 135 height 119
type input "*******"
drag, startPoint x: 410, startPoint y: 213, endPoint x: 416, endPoint y: 209, distance: 7.9
click at [416, 209] on div "Color" at bounding box center [432, 235] width 65 height 53
click at [513, 285] on button "Lagre" at bounding box center [515, 286] width 21 height 10
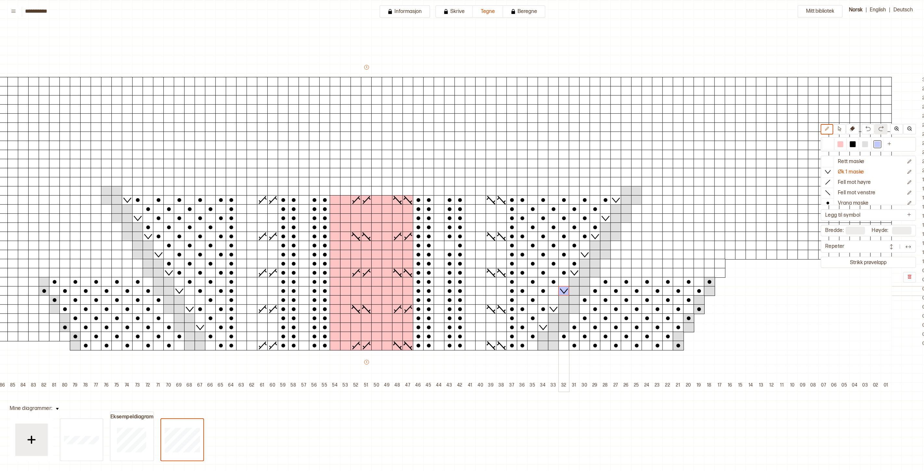
click at [564, 291] on icon at bounding box center [564, 290] width 10 height 9
click at [543, 326] on icon at bounding box center [543, 327] width 10 height 9
click at [585, 253] on icon at bounding box center [584, 254] width 10 height 9
click at [605, 218] on icon at bounding box center [605, 218] width 10 height 9
click at [203, 327] on icon at bounding box center [200, 327] width 10 height 9
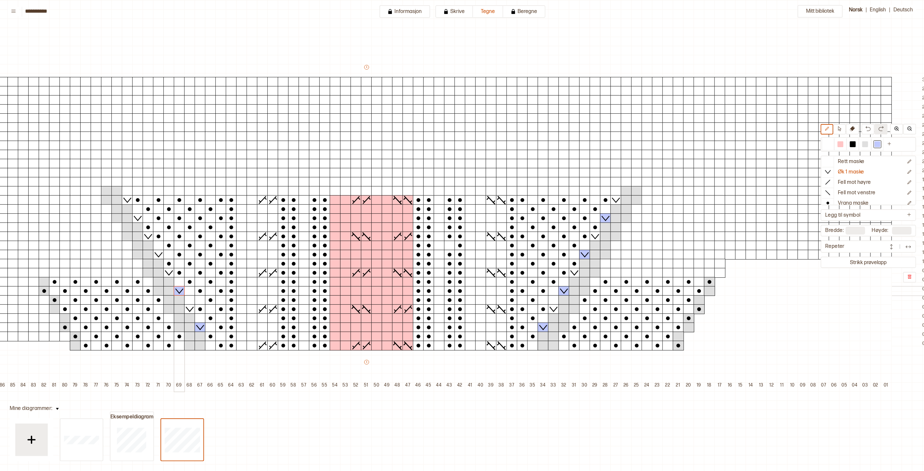
click at [182, 289] on icon at bounding box center [178, 291] width 7 height 5
click at [160, 255] on icon at bounding box center [158, 254] width 10 height 9
click at [138, 219] on icon at bounding box center [138, 218] width 10 height 9
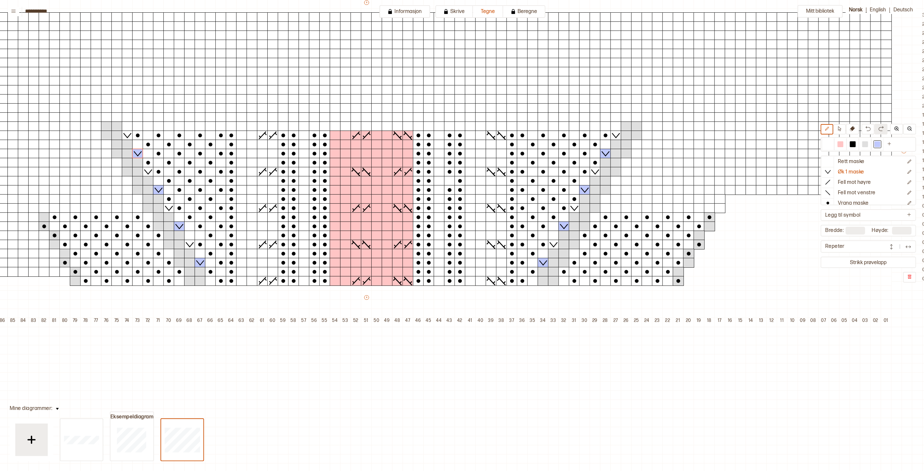
scroll to position [108, 96]
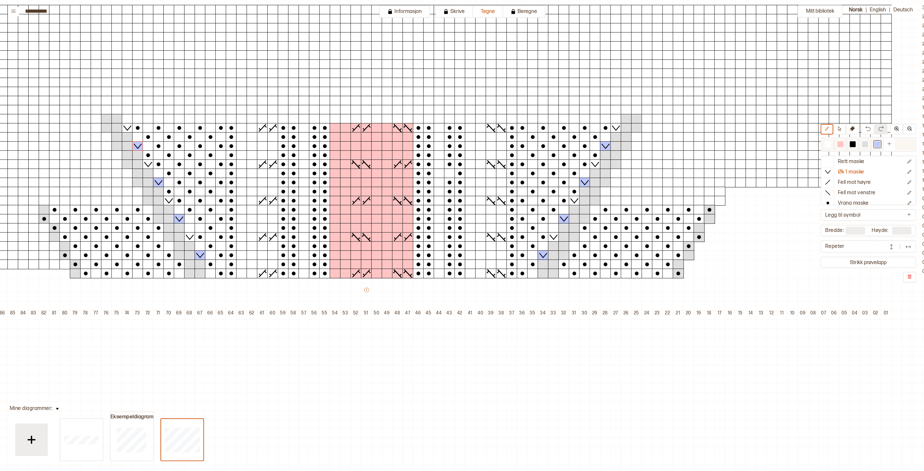
click at [866, 144] on div at bounding box center [865, 144] width 8 height 8
drag, startPoint x: 720, startPoint y: 200, endPoint x: 722, endPoint y: 193, distance: 8.1
click at [722, 190] on div "+ + + + 101 100 99 98 97 96 95 94 93 92 91 90 89 88 87 86 85 84 83 82 81 80 79 …" at bounding box center [376, 155] width 1112 height 327
click at [833, 162] on div at bounding box center [828, 162] width 12 height 10
drag, startPoint x: 721, startPoint y: 199, endPoint x: 725, endPoint y: 186, distance: 13.4
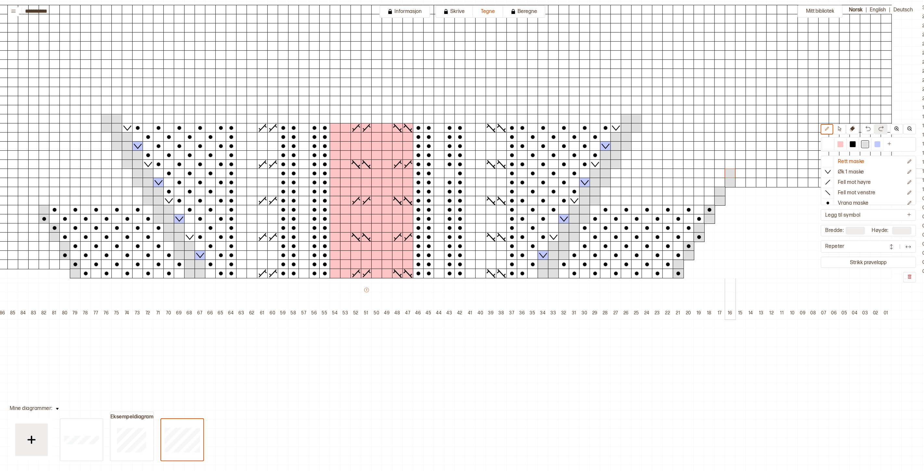
drag, startPoint x: 732, startPoint y: 183, endPoint x: 732, endPoint y: 170, distance: 13.7
click at [732, 172] on div "+ + + + 101 100 99 98 97 96 95 94 93 92 91 90 89 88 87 86 85 84 83 82 81 80 79 …" at bounding box center [376, 155] width 1112 height 327
drag, startPoint x: 740, startPoint y: 163, endPoint x: 746, endPoint y: 147, distance: 17.1
click at [742, 152] on div "+ + + + 101 100 99 98 97 96 95 94 93 92 91 90 89 88 87 86 85 84 83 82 81 80 79 …" at bounding box center [376, 155] width 1112 height 327
drag, startPoint x: 748, startPoint y: 147, endPoint x: 754, endPoint y: 133, distance: 14.7
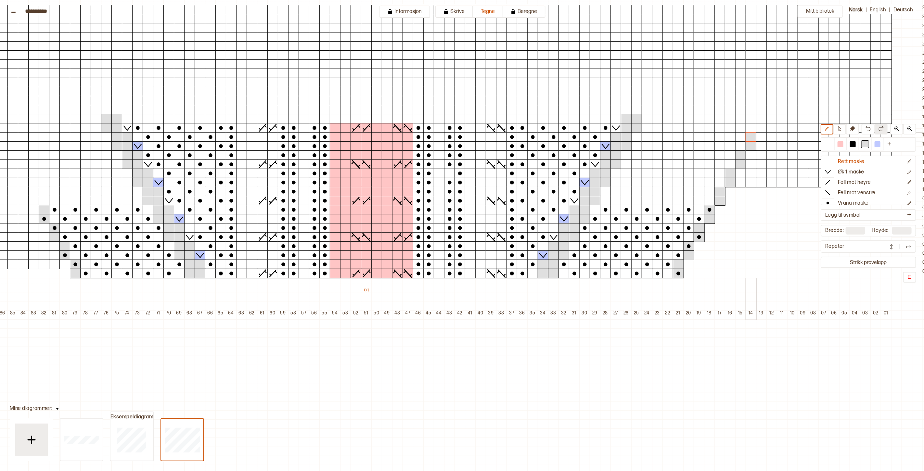
click at [754, 133] on div "+ + + + 101 100 99 98 97 96 95 94 93 92 91 90 89 88 87 86 85 84 83 82 81 80 79 …" at bounding box center [376, 155] width 1112 height 327
drag, startPoint x: 759, startPoint y: 128, endPoint x: 761, endPoint y: 119, distance: 9.0
click at [761, 119] on div "+ + + + 101 100 99 98 97 96 95 94 93 92 91 90 89 88 87 86 85 84 83 82 81 80 79 …" at bounding box center [376, 155] width 1112 height 327
drag, startPoint x: 860, startPoint y: 164, endPoint x: 858, endPoint y: 167, distance: 4.0
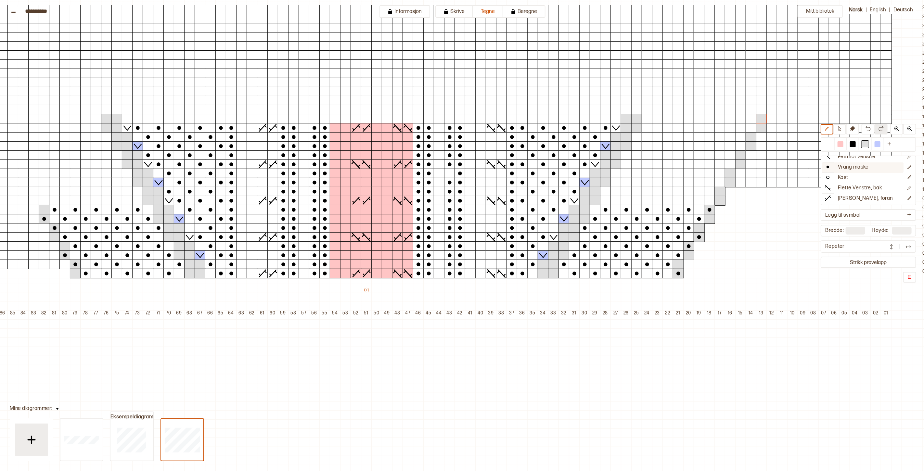
click at [860, 165] on p "Vrang maske" at bounding box center [853, 167] width 31 height 7
click at [831, 144] on div at bounding box center [828, 144] width 6 height 6
click at [618, 200] on div at bounding box center [615, 201] width 11 height 10
click at [632, 199] on div at bounding box center [636, 201] width 11 height 10
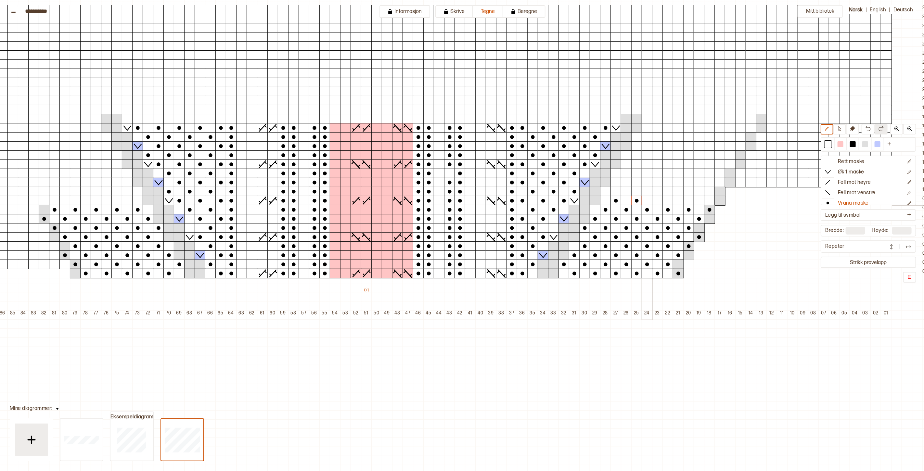
click at [653, 200] on div at bounding box center [657, 201] width 11 height 10
click at [676, 201] on div at bounding box center [678, 201] width 11 height 10
click at [697, 200] on div at bounding box center [698, 201] width 11 height 10
click at [707, 189] on div at bounding box center [709, 192] width 11 height 10
click at [690, 190] on div at bounding box center [688, 192] width 11 height 10
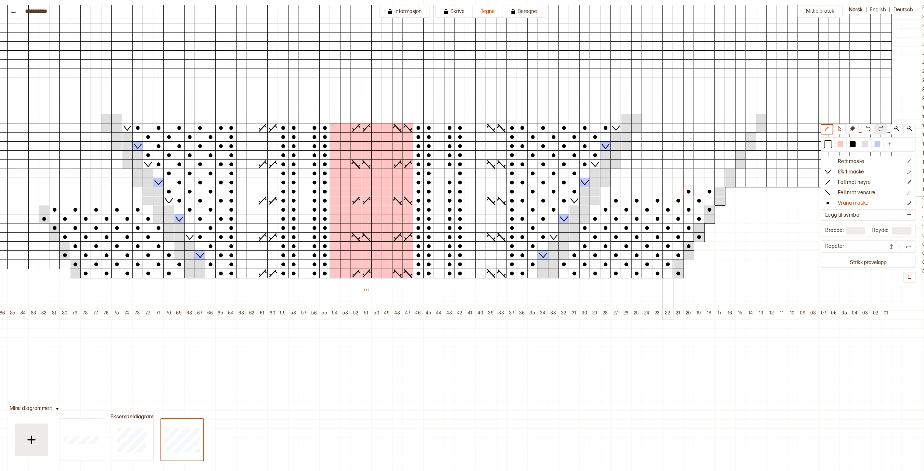
click at [666, 191] on div at bounding box center [667, 192] width 11 height 10
click at [646, 190] on div at bounding box center [647, 192] width 11 height 10
click at [625, 192] on div at bounding box center [626, 192] width 11 height 10
click at [605, 192] on div at bounding box center [605, 192] width 11 height 10
click at [626, 184] on div at bounding box center [626, 183] width 11 height 10
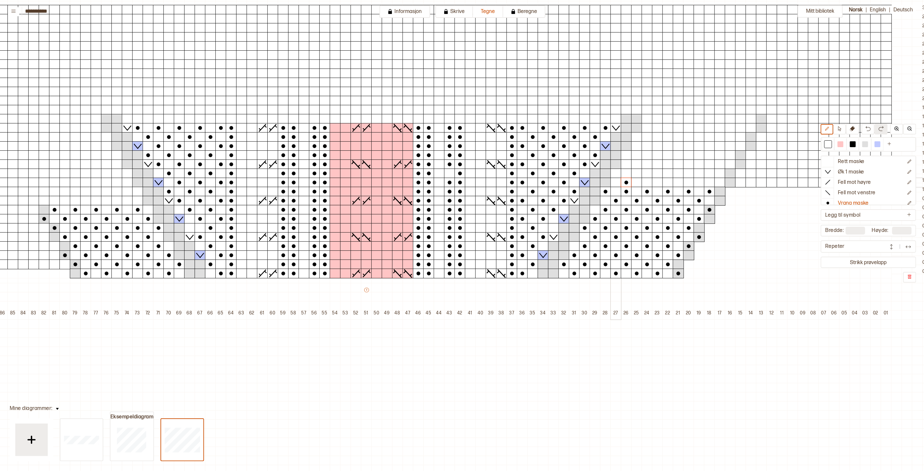
click at [618, 182] on div at bounding box center [615, 183] width 11 height 10
click at [839, 160] on button "Rett maske" at bounding box center [863, 162] width 82 height 10
click at [848, 200] on p "Vrang maske" at bounding box center [853, 203] width 31 height 7
click at [638, 181] on div at bounding box center [636, 183] width 11 height 10
click at [659, 181] on div at bounding box center [657, 183] width 11 height 10
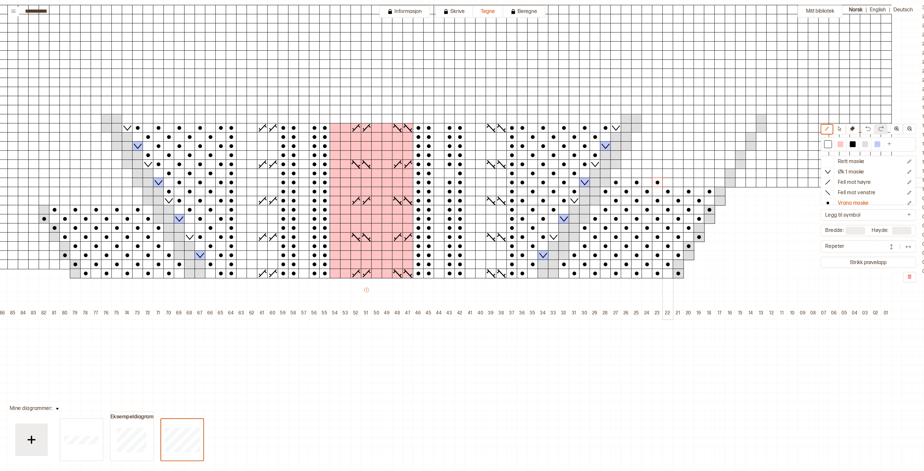
click at [677, 182] on div at bounding box center [678, 183] width 11 height 10
click at [696, 182] on div at bounding box center [698, 183] width 11 height 10
click at [718, 182] on div at bounding box center [719, 183] width 11 height 10
click at [707, 171] on div at bounding box center [709, 174] width 11 height 10
click at [683, 172] on div at bounding box center [688, 174] width 11 height 10
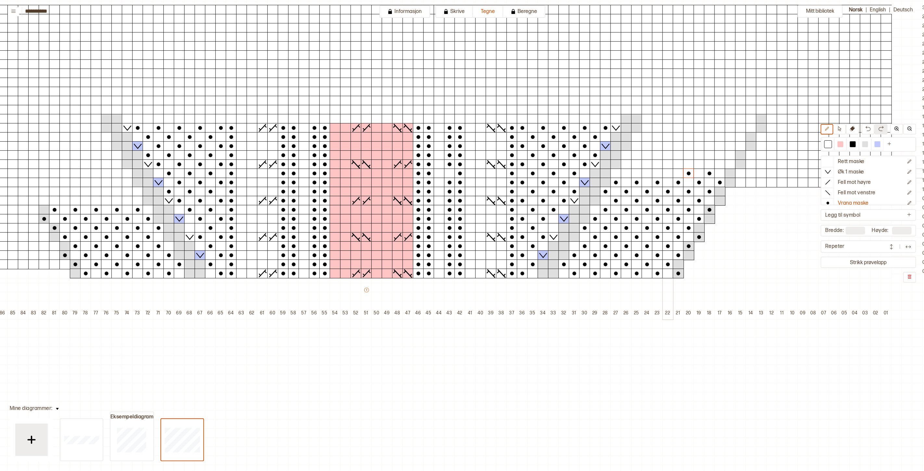
click at [667, 173] on div at bounding box center [667, 174] width 11 height 10
click at [644, 173] on div at bounding box center [647, 174] width 11 height 10
click at [626, 172] on div at bounding box center [626, 174] width 11 height 10
click at [637, 165] on div at bounding box center [636, 164] width 11 height 10
click at [636, 148] on div at bounding box center [636, 146] width 11 height 10
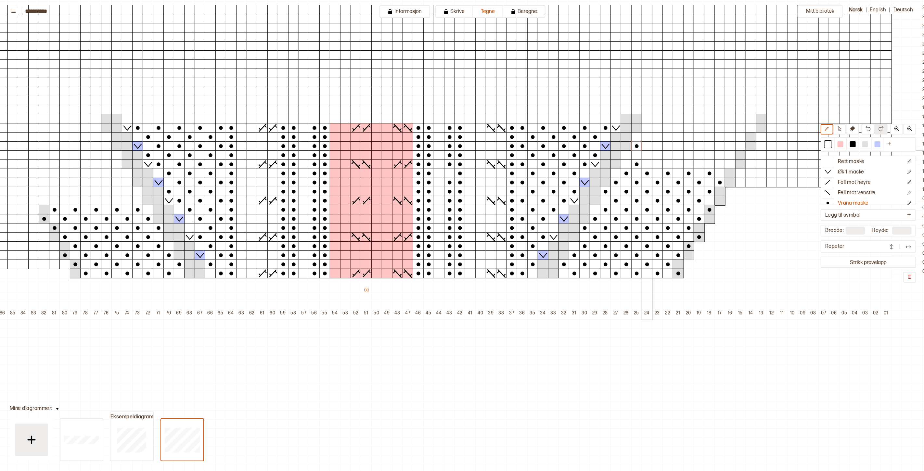
click at [646, 155] on div at bounding box center [647, 155] width 11 height 10
click at [647, 137] on div at bounding box center [647, 137] width 11 height 10
click at [648, 119] on div at bounding box center [647, 119] width 11 height 10
click at [657, 166] on div at bounding box center [657, 164] width 11 height 10
click at [657, 147] on div at bounding box center [657, 146] width 11 height 10
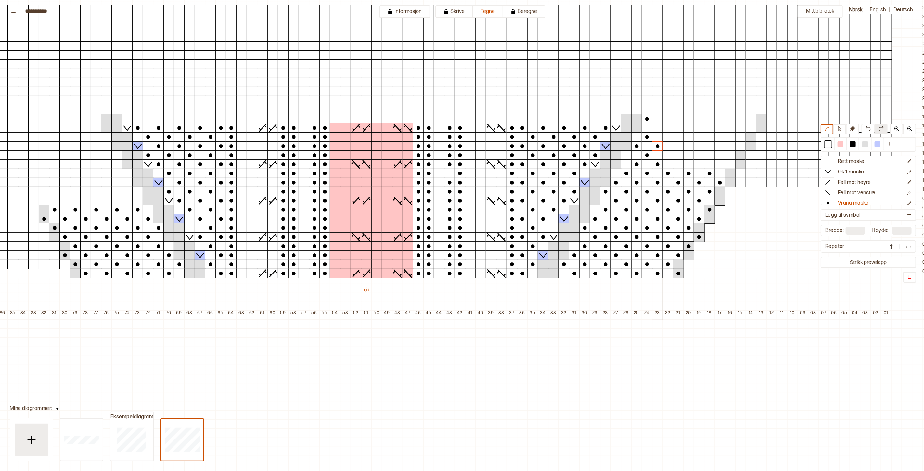
click at [656, 129] on div at bounding box center [657, 128] width 11 height 10
click at [668, 119] on div at bounding box center [667, 119] width 11 height 10
click at [666, 137] on div at bounding box center [667, 137] width 11 height 10
click at [666, 153] on div at bounding box center [667, 155] width 11 height 10
click at [677, 165] on div at bounding box center [678, 164] width 11 height 10
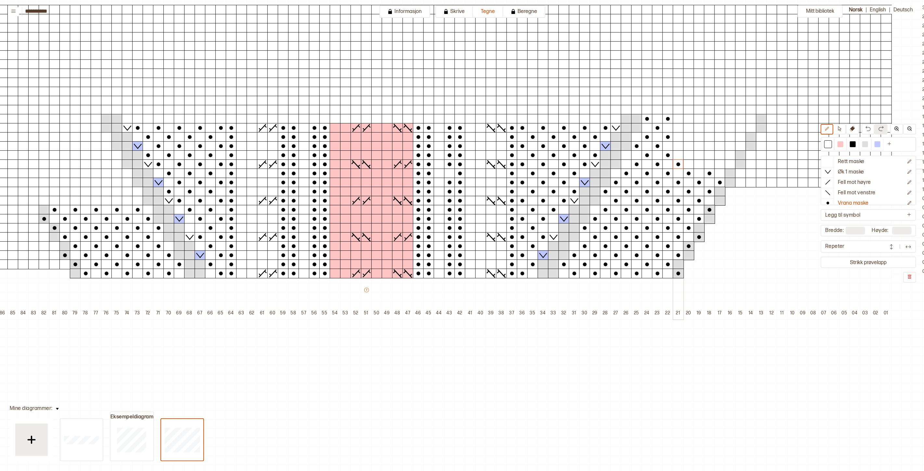
click at [678, 146] on div at bounding box center [678, 146] width 11 height 10
click at [679, 129] on div at bounding box center [678, 128] width 11 height 10
click at [690, 119] on div at bounding box center [688, 119] width 11 height 10
click at [690, 127] on div at bounding box center [688, 128] width 11 height 10
click at [689, 136] on div at bounding box center [688, 137] width 11 height 10
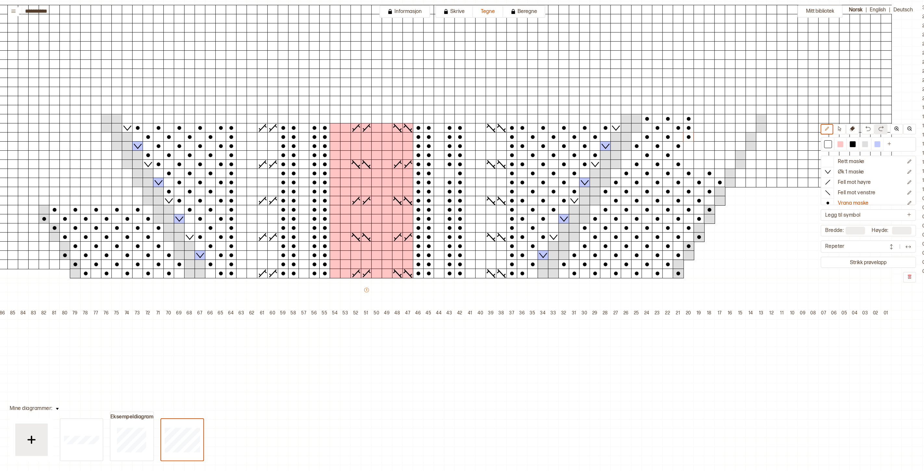
click at [847, 160] on p "Rett maske" at bounding box center [851, 162] width 27 height 7
drag, startPoint x: 684, startPoint y: 128, endPoint x: 692, endPoint y: 129, distance: 8.2
click at [853, 200] on p "Vrang maske" at bounding box center [853, 203] width 31 height 7
click at [689, 155] on div at bounding box center [688, 155] width 11 height 10
click at [697, 166] on div at bounding box center [698, 164] width 11 height 10
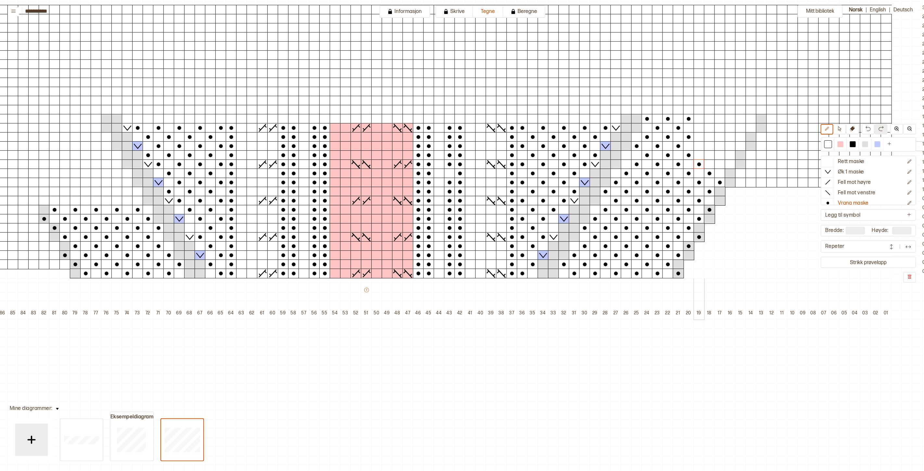
click at [699, 148] on div at bounding box center [698, 146] width 11 height 10
click at [697, 129] on div at bounding box center [698, 128] width 11 height 10
click at [711, 119] on div at bounding box center [709, 119] width 11 height 10
click at [707, 138] on div at bounding box center [709, 137] width 11 height 10
click at [710, 155] on div at bounding box center [709, 155] width 11 height 10
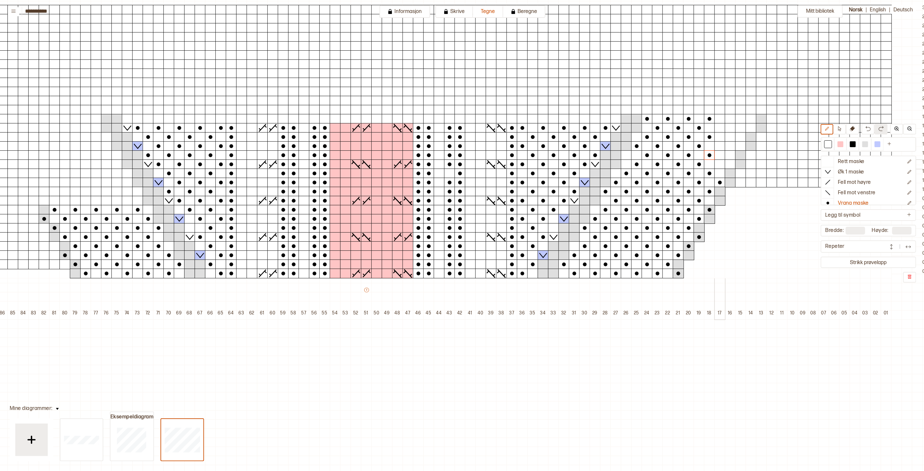
click at [718, 165] on div at bounding box center [719, 164] width 11 height 10
click at [718, 144] on div at bounding box center [719, 146] width 11 height 10
click at [718, 127] on div at bounding box center [719, 128] width 11 height 10
click at [731, 118] on div at bounding box center [730, 119] width 11 height 10
click at [730, 139] on div at bounding box center [730, 137] width 11 height 10
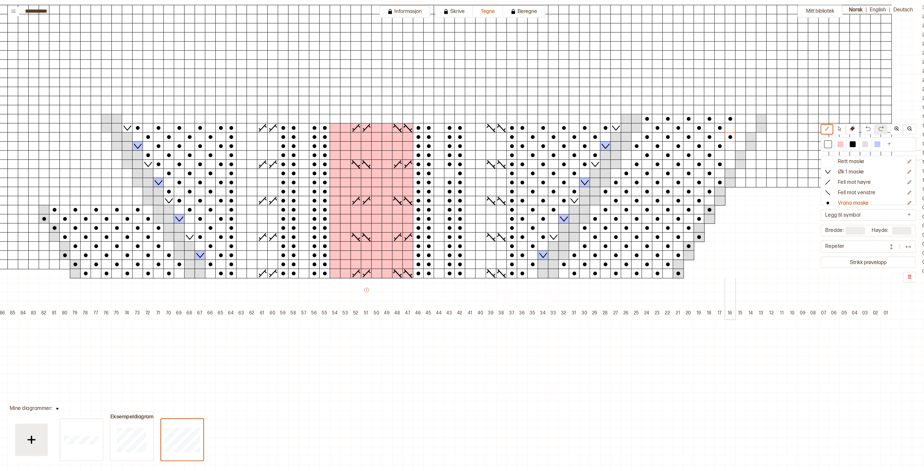
click at [728, 154] on div at bounding box center [730, 155] width 11 height 10
click at [743, 145] on div at bounding box center [740, 146] width 11 height 10
click at [739, 127] on div at bounding box center [740, 128] width 11 height 10
click at [749, 117] on div at bounding box center [750, 119] width 11 height 10
click at [868, 144] on div at bounding box center [865, 144] width 6 height 6
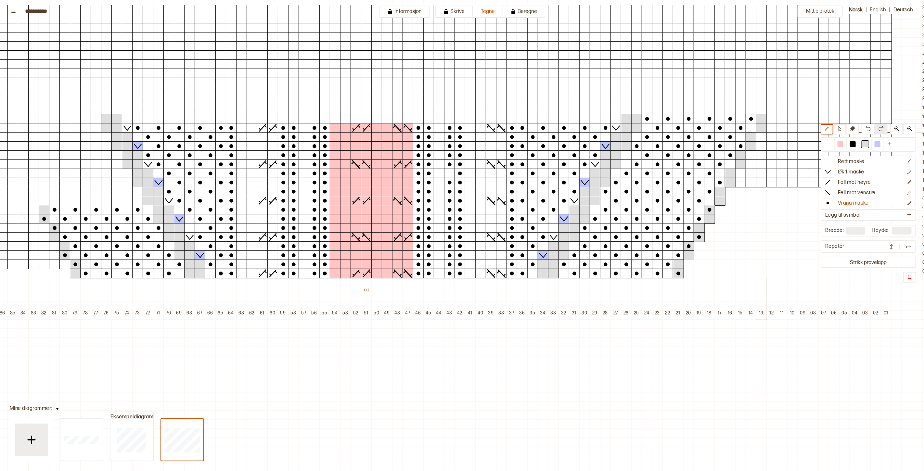
click at [760, 127] on div at bounding box center [761, 128] width 11 height 10
click at [749, 135] on div at bounding box center [750, 137] width 11 height 10
click at [739, 164] on div at bounding box center [740, 164] width 11 height 10
click at [730, 172] on div at bounding box center [730, 174] width 11 height 10
click at [718, 202] on div at bounding box center [719, 201] width 11 height 10
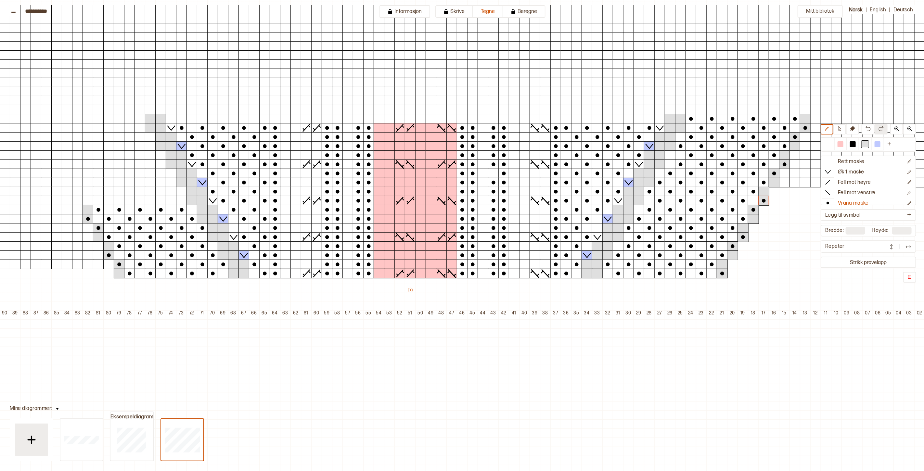
scroll to position [108, 0]
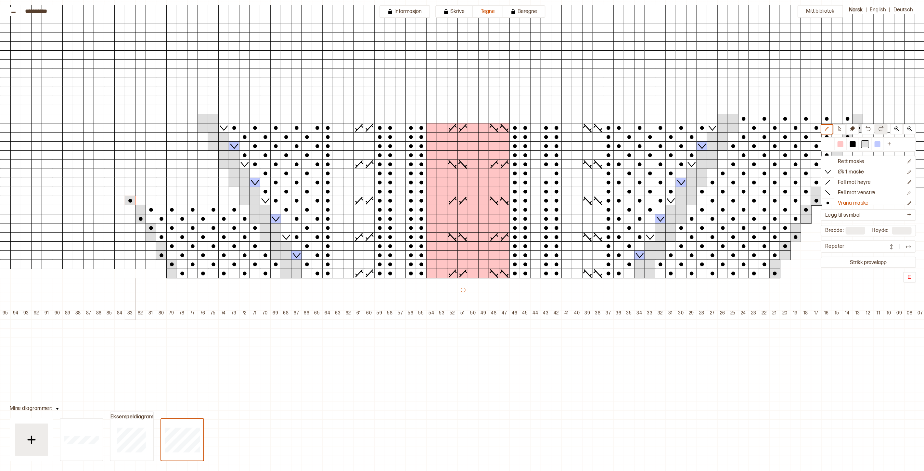
click at [128, 203] on div at bounding box center [130, 201] width 11 height 10
click at [831, 145] on div at bounding box center [828, 144] width 6 height 6
click at [151, 193] on div at bounding box center [151, 192] width 11 height 10
click at [151, 174] on div at bounding box center [151, 174] width 11 height 10
click at [150, 155] on div at bounding box center [151, 155] width 11 height 10
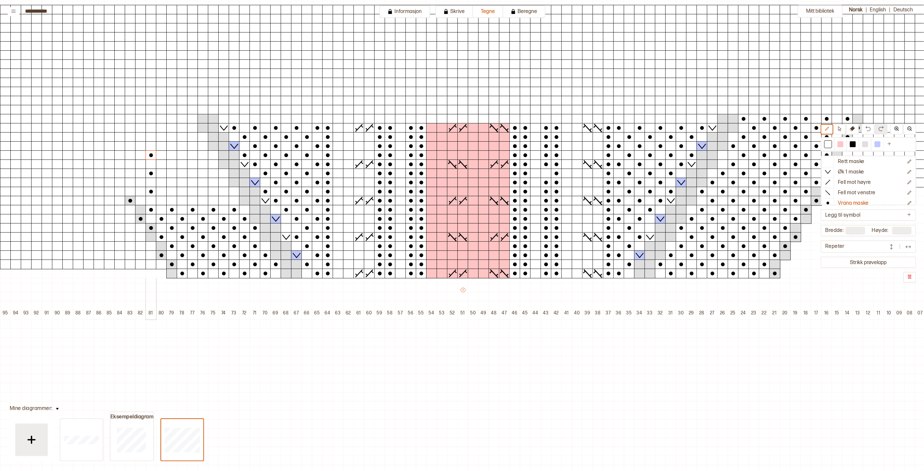
click at [151, 138] on div at bounding box center [151, 137] width 11 height 10
click at [152, 118] on div at bounding box center [151, 119] width 11 height 10
click at [162, 128] on div at bounding box center [161, 128] width 11 height 10
click at [171, 118] on div at bounding box center [171, 119] width 11 height 10
click at [181, 127] on div at bounding box center [182, 128] width 11 height 10
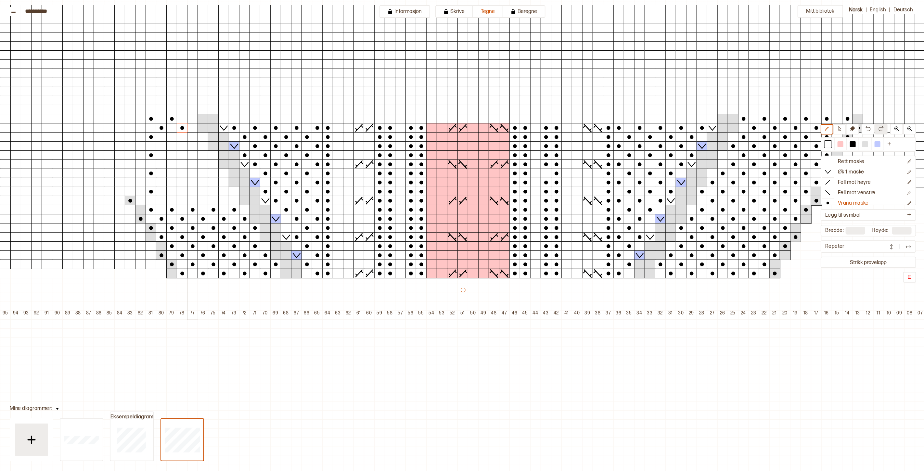
click at [192, 119] on div at bounding box center [192, 119] width 11 height 10
click at [173, 137] on div at bounding box center [171, 137] width 11 height 10
click at [190, 137] on div at bounding box center [192, 137] width 11 height 10
click at [202, 147] on div at bounding box center [202, 146] width 11 height 10
click at [180, 145] on div at bounding box center [182, 146] width 11 height 10
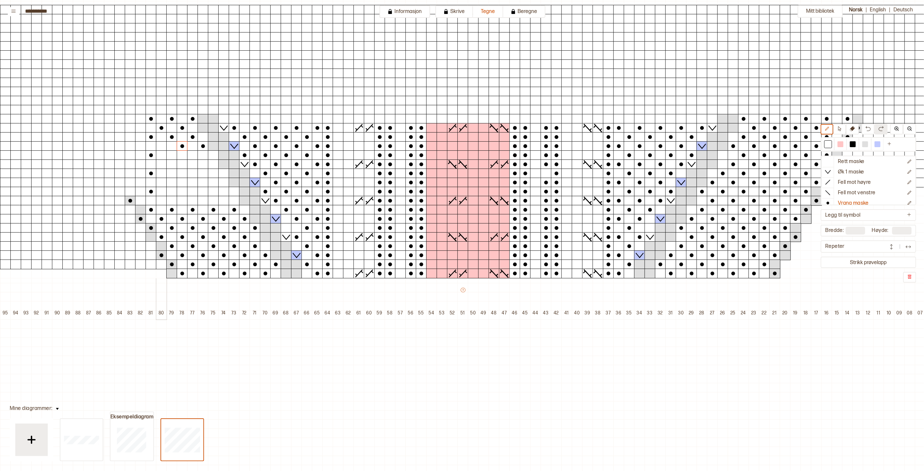
click at [163, 147] on div at bounding box center [161, 146] width 11 height 10
click at [160, 164] on div at bounding box center [161, 164] width 11 height 10
click at [173, 154] on div at bounding box center [171, 155] width 11 height 10
click at [183, 162] on div at bounding box center [182, 164] width 11 height 10
click at [190, 154] on div at bounding box center [192, 155] width 11 height 10
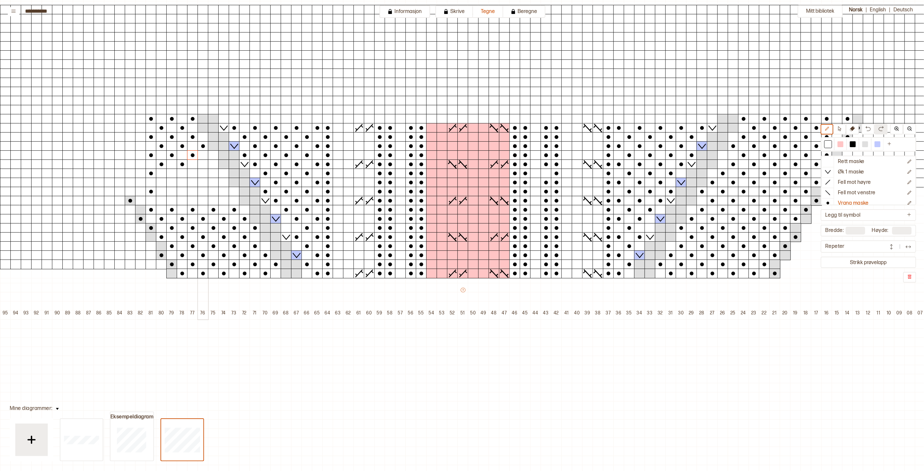
click at [205, 164] on div at bounding box center [202, 164] width 11 height 10
click at [212, 156] on div at bounding box center [213, 155] width 11 height 10
click at [161, 183] on div at bounding box center [161, 183] width 11 height 10
click at [173, 172] on div at bounding box center [171, 174] width 11 height 10
click at [183, 182] on div at bounding box center [182, 183] width 11 height 10
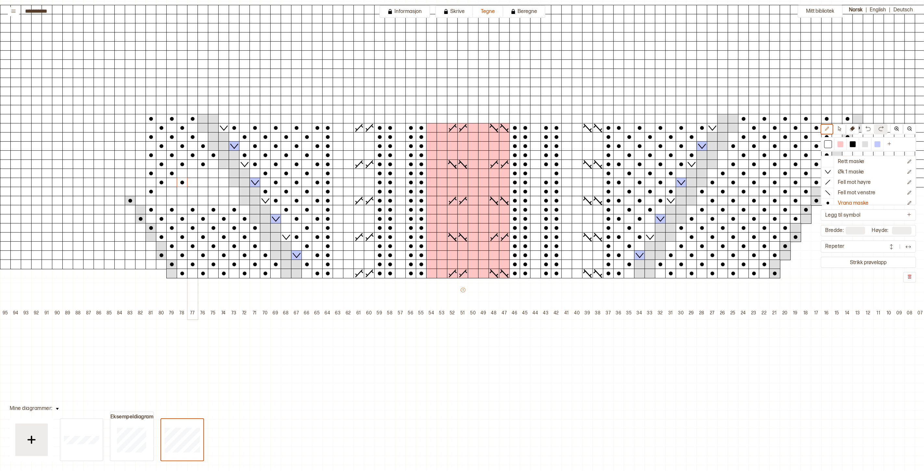
click at [192, 172] on div at bounding box center [192, 174] width 11 height 10
click at [205, 183] on div at bounding box center [202, 183] width 11 height 10
click at [211, 174] on div at bounding box center [213, 174] width 11 height 10
click at [222, 182] on div at bounding box center [223, 183] width 11 height 10
click at [161, 201] on div at bounding box center [161, 201] width 11 height 10
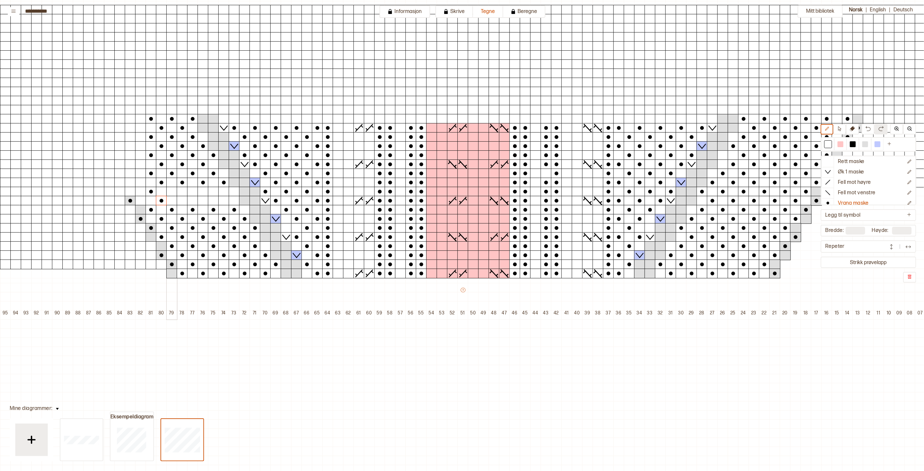
click at [175, 190] on div at bounding box center [171, 192] width 11 height 10
click at [183, 198] on div at bounding box center [182, 201] width 11 height 10
click at [190, 193] on div at bounding box center [192, 192] width 11 height 10
click at [202, 198] on div at bounding box center [202, 201] width 11 height 10
click at [210, 194] on div at bounding box center [213, 192] width 11 height 10
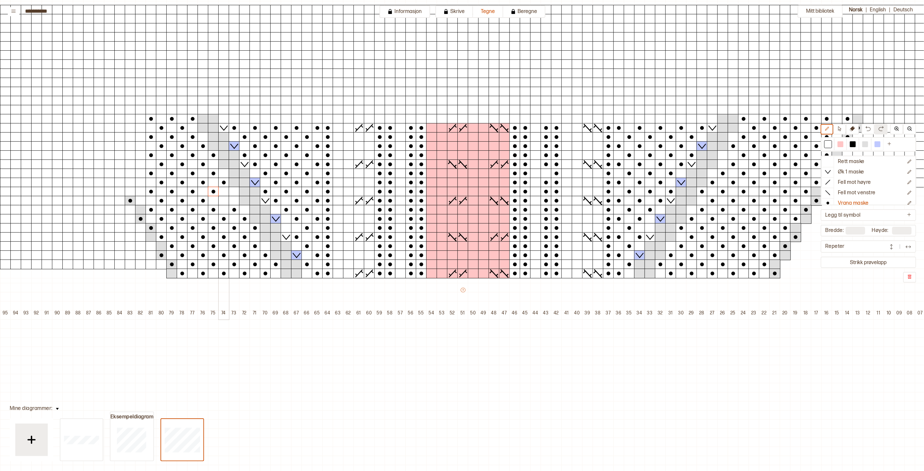
click at [223, 199] on div at bounding box center [223, 201] width 11 height 10
click at [231, 194] on div at bounding box center [234, 192] width 11 height 10
drag, startPoint x: 848, startPoint y: 162, endPoint x: 842, endPoint y: 160, distance: 6.8
click at [848, 162] on p "Rett maske" at bounding box center [851, 162] width 27 height 7
drag, startPoint x: 268, startPoint y: 274, endPoint x: 186, endPoint y: 274, distance: 82.2
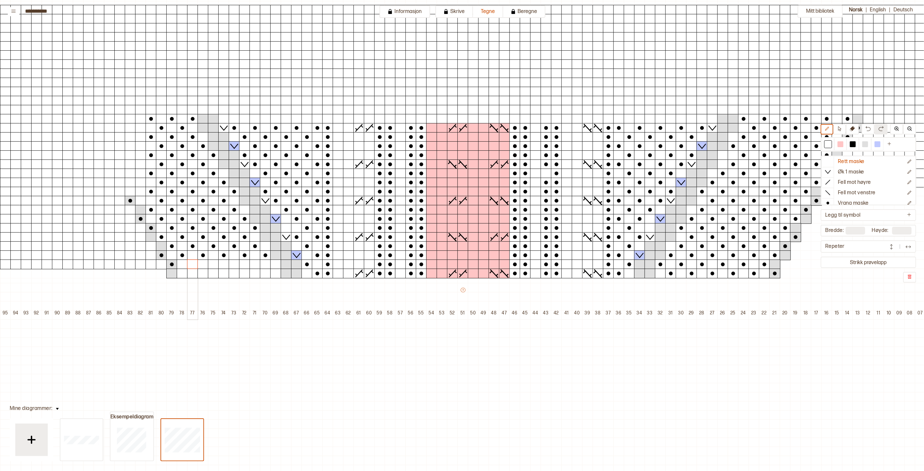
drag, startPoint x: 275, startPoint y: 265, endPoint x: 192, endPoint y: 263, distance: 82.5
drag, startPoint x: 265, startPoint y: 256, endPoint x: 219, endPoint y: 212, distance: 63.9
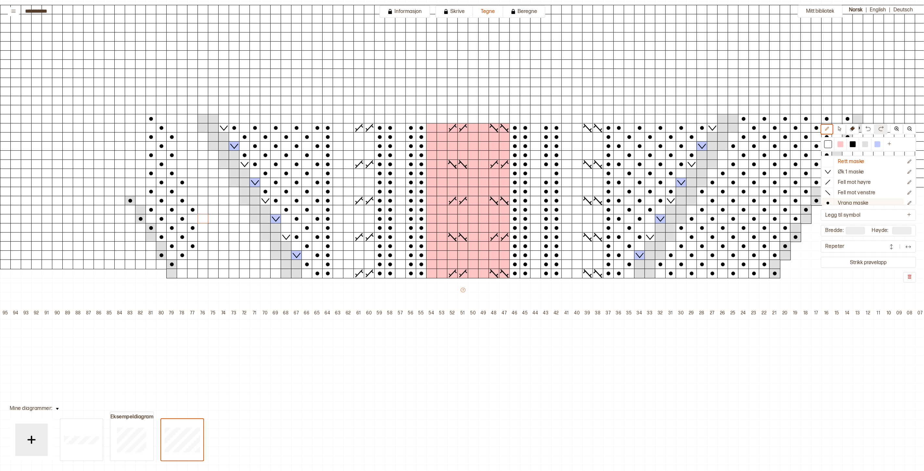
click at [864, 200] on p "Vrang maske" at bounding box center [853, 203] width 31 height 7
click at [268, 275] on div at bounding box center [265, 274] width 11 height 10
click at [243, 275] on div at bounding box center [244, 274] width 11 height 10
click at [225, 275] on div at bounding box center [223, 274] width 11 height 10
click at [203, 275] on div at bounding box center [202, 274] width 11 height 10
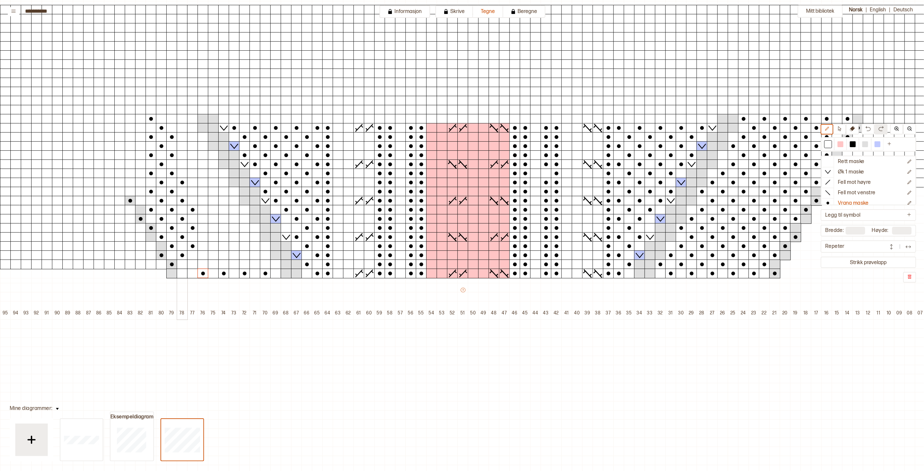
click at [183, 275] on div at bounding box center [182, 274] width 11 height 10
click at [275, 265] on div at bounding box center [275, 265] width 11 height 10
click at [253, 265] on div at bounding box center [254, 265] width 11 height 10
click at [236, 265] on div at bounding box center [234, 265] width 11 height 10
click at [211, 266] on div at bounding box center [213, 265] width 11 height 10
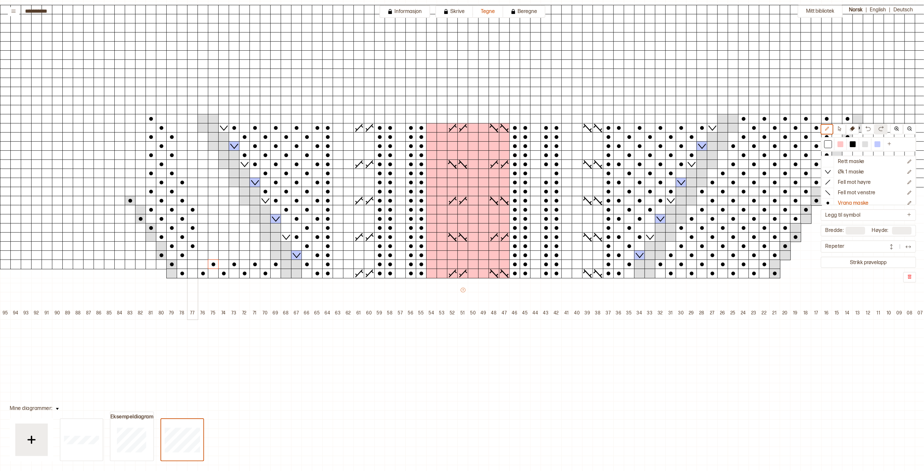
click at [193, 266] on div at bounding box center [192, 265] width 11 height 10
click at [255, 255] on div at bounding box center [254, 255] width 11 height 10
click at [235, 255] on div at bounding box center [234, 255] width 11 height 10
click at [215, 255] on div at bounding box center [213, 255] width 11 height 10
click at [191, 255] on div at bounding box center [192, 255] width 11 height 10
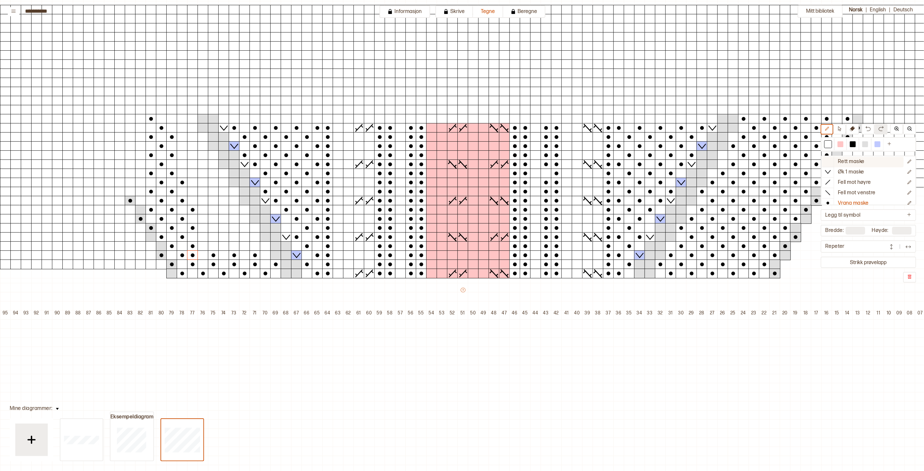
drag, startPoint x: 857, startPoint y: 161, endPoint x: 851, endPoint y: 161, distance: 5.5
click at [857, 161] on p "Rett maske" at bounding box center [851, 162] width 27 height 7
drag, startPoint x: 177, startPoint y: 242, endPoint x: 165, endPoint y: 128, distance: 114.9
drag, startPoint x: 172, startPoint y: 139, endPoint x: 152, endPoint y: 150, distance: 23.4
click at [833, 202] on div at bounding box center [828, 203] width 12 height 10
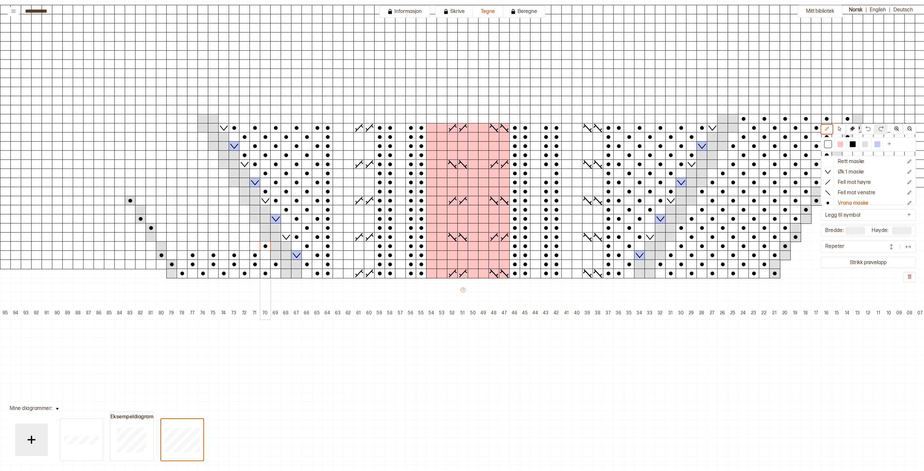
click at [266, 247] on div at bounding box center [265, 246] width 11 height 10
click at [254, 230] on div at bounding box center [254, 228] width 11 height 10
click at [244, 210] on div at bounding box center [244, 210] width 11 height 10
click at [235, 192] on div at bounding box center [234, 192] width 11 height 10
click at [223, 175] on div at bounding box center [223, 174] width 11 height 10
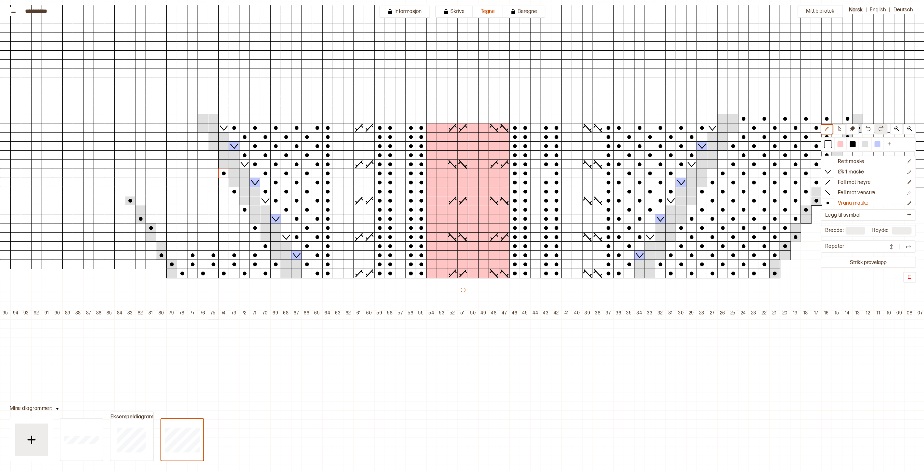
click at [213, 154] on div at bounding box center [213, 155] width 11 height 10
click at [205, 138] on div at bounding box center [202, 137] width 11 height 10
click at [195, 118] on div at bounding box center [192, 119] width 11 height 10
click at [246, 246] on div at bounding box center [244, 246] width 11 height 10
click at [222, 248] on div at bounding box center [223, 246] width 11 height 10
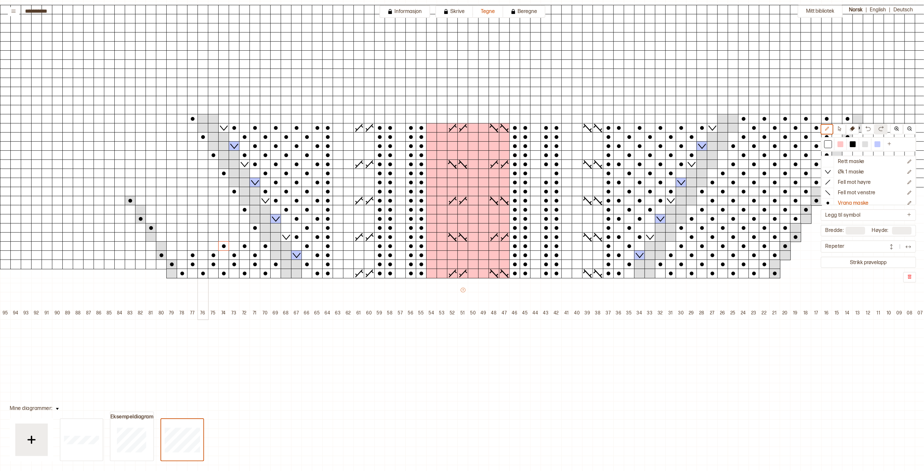
click at [205, 246] on div at bounding box center [202, 246] width 11 height 10
click at [184, 245] on div at bounding box center [182, 246] width 11 height 10
click at [245, 237] on div at bounding box center [244, 237] width 11 height 10
click at [222, 236] on div at bounding box center [223, 237] width 11 height 10
click at [202, 236] on div at bounding box center [202, 237] width 11 height 10
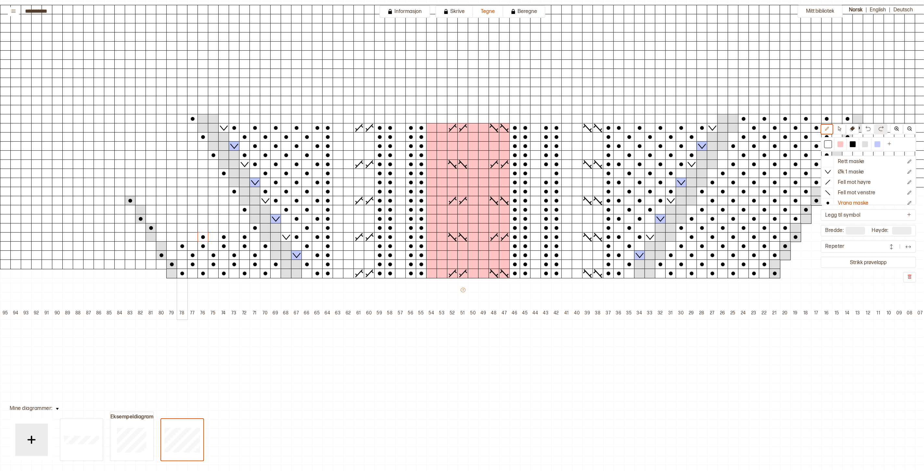
click at [184, 238] on div at bounding box center [182, 237] width 11 height 10
click at [160, 236] on div at bounding box center [161, 237] width 11 height 10
drag, startPoint x: 868, startPoint y: 144, endPoint x: 819, endPoint y: 161, distance: 52.4
click at [868, 144] on div at bounding box center [865, 144] width 6 height 6
click at [162, 256] on circle at bounding box center [161, 255] width 4 height 4
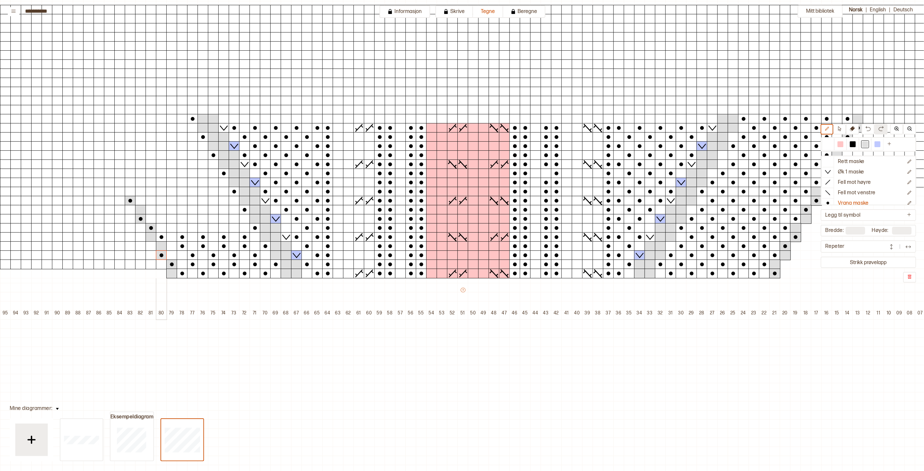
click at [161, 247] on div at bounding box center [161, 246] width 11 height 10
click at [831, 160] on icon at bounding box center [827, 161] width 6 height 6
click at [858, 202] on p "Vrang maske" at bounding box center [853, 203] width 31 height 7
click at [831, 144] on div at bounding box center [828, 144] width 6 height 6
click at [235, 228] on div at bounding box center [234, 228] width 11 height 10
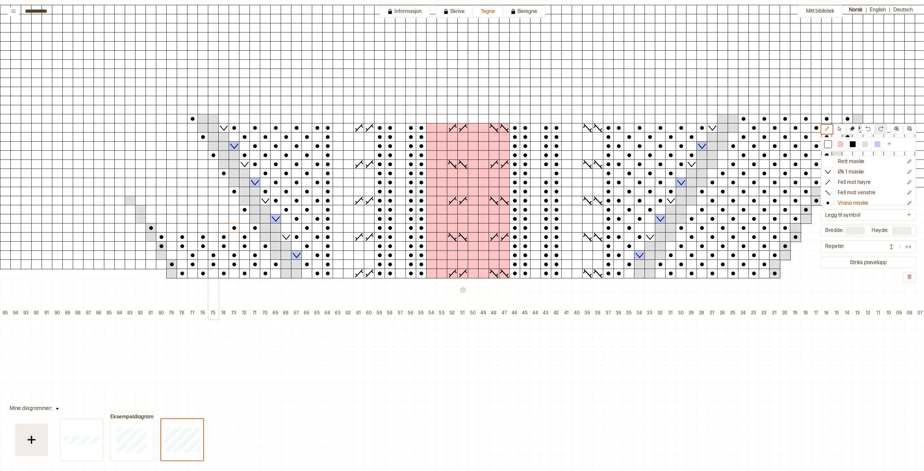
click at [212, 227] on div at bounding box center [213, 228] width 11 height 10
click at [192, 228] on div at bounding box center [192, 228] width 11 height 10
click at [170, 228] on div at bounding box center [171, 228] width 11 height 10
click at [233, 218] on div at bounding box center [234, 219] width 11 height 10
click at [215, 218] on div at bounding box center [213, 219] width 11 height 10
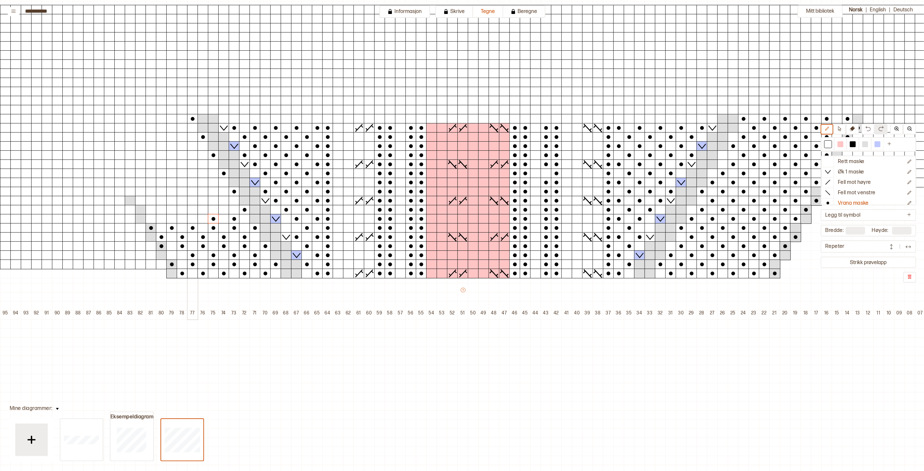
click at [190, 218] on div at bounding box center [192, 219] width 11 height 10
click at [172, 218] on div at bounding box center [171, 219] width 11 height 10
click at [148, 219] on div at bounding box center [151, 219] width 11 height 10
click at [222, 210] on div at bounding box center [223, 210] width 11 height 10
click at [204, 210] on div at bounding box center [202, 210] width 11 height 10
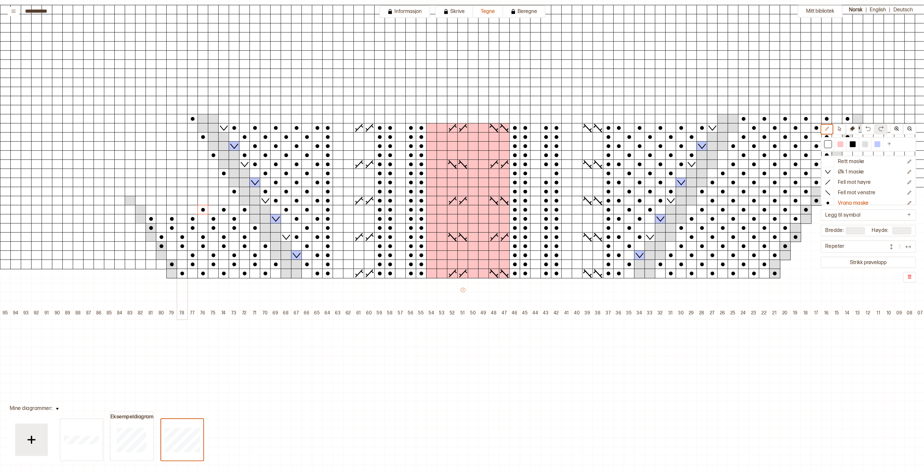
click at [182, 210] on div at bounding box center [182, 210] width 11 height 10
click at [160, 211] on div at bounding box center [161, 210] width 11 height 10
click at [868, 146] on div at bounding box center [865, 144] width 6 height 6
click at [140, 207] on div at bounding box center [140, 210] width 11 height 10
click at [129, 203] on div at bounding box center [130, 201] width 11 height 10
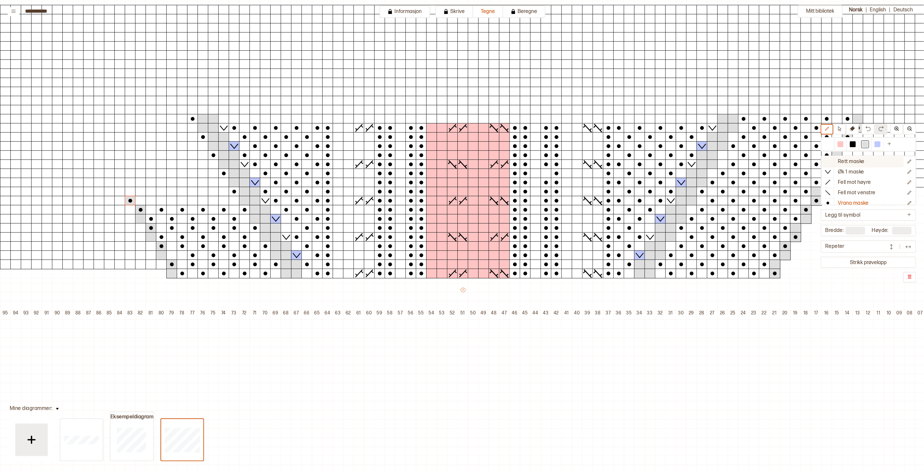
click at [843, 160] on p "Rett maske" at bounding box center [851, 162] width 27 height 7
click at [847, 200] on p "Vrang maske" at bounding box center [853, 203] width 31 height 7
drag, startPoint x: 832, startPoint y: 145, endPoint x: 794, endPoint y: 150, distance: 38.3
click at [831, 145] on div at bounding box center [828, 144] width 6 height 6
click at [223, 203] on div at bounding box center [223, 201] width 11 height 10
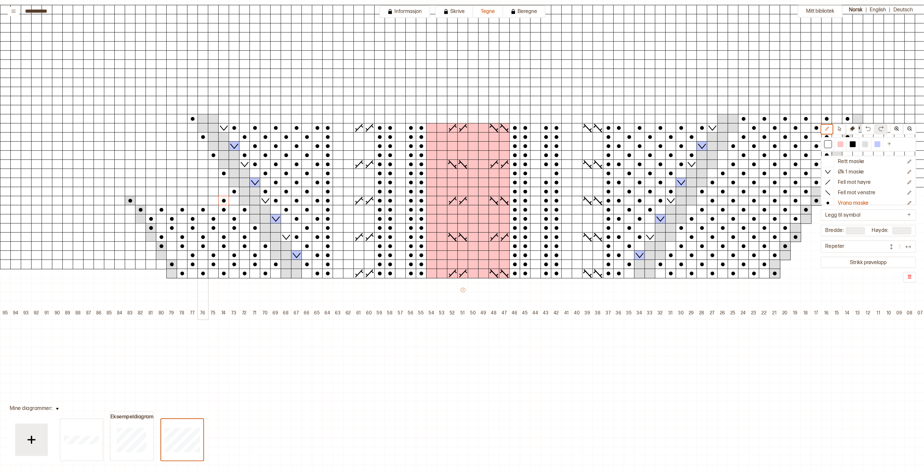
click at [202, 200] on div at bounding box center [202, 201] width 11 height 10
click at [183, 201] on div at bounding box center [182, 201] width 11 height 10
click at [161, 202] on div at bounding box center [161, 201] width 11 height 10
click at [141, 199] on div at bounding box center [140, 201] width 11 height 10
drag, startPoint x: 839, startPoint y: 161, endPoint x: 866, endPoint y: 152, distance: 28.1
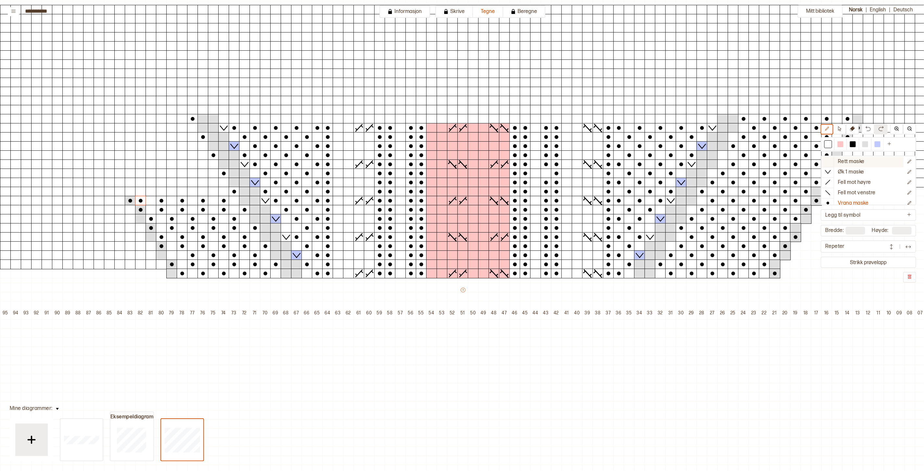
click at [839, 161] on button "Rett maske" at bounding box center [863, 162] width 82 height 10
click at [869, 145] on div at bounding box center [865, 144] width 8 height 8
click at [831, 144] on div at bounding box center [828, 144] width 6 height 6
drag, startPoint x: 868, startPoint y: 146, endPoint x: 489, endPoint y: 172, distance: 380.7
click at [868, 146] on div at bounding box center [865, 144] width 6 height 6
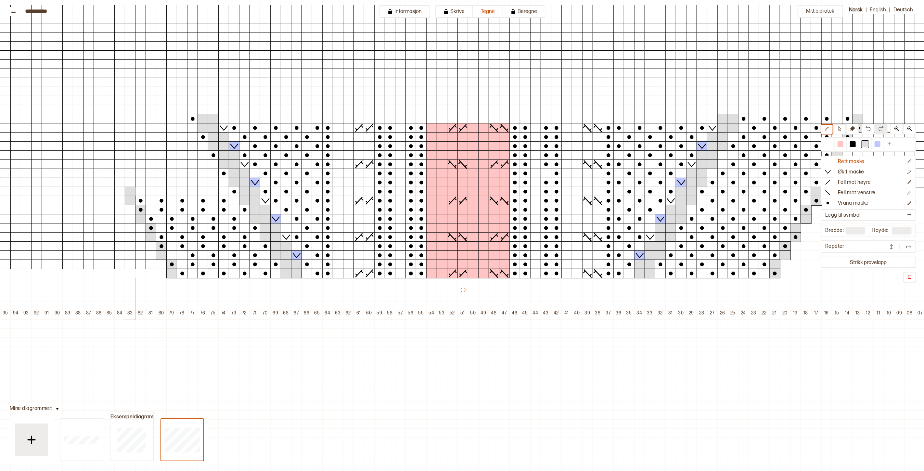
click at [129, 191] on div at bounding box center [130, 192] width 11 height 10
drag, startPoint x: 117, startPoint y: 183, endPoint x: 117, endPoint y: 179, distance: 3.6
click at [117, 182] on div at bounding box center [119, 183] width 11 height 10
click at [118, 172] on div at bounding box center [119, 174] width 11 height 10
drag, startPoint x: 109, startPoint y: 164, endPoint x: 109, endPoint y: 158, distance: 5.8
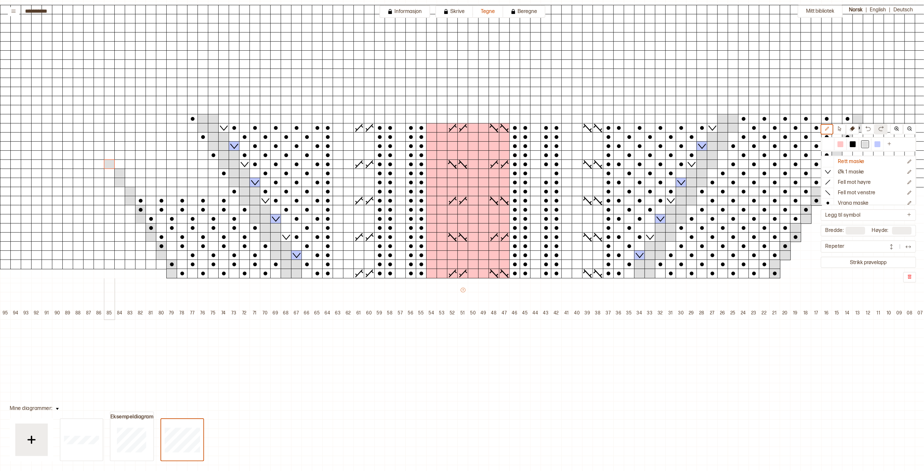
click at [109, 164] on div at bounding box center [109, 164] width 11 height 10
click at [110, 155] on div at bounding box center [109, 155] width 11 height 10
drag, startPoint x: 97, startPoint y: 146, endPoint x: 98, endPoint y: 143, distance: 3.6
click at [98, 146] on div at bounding box center [99, 146] width 11 height 10
click at [99, 137] on div at bounding box center [99, 137] width 11 height 10
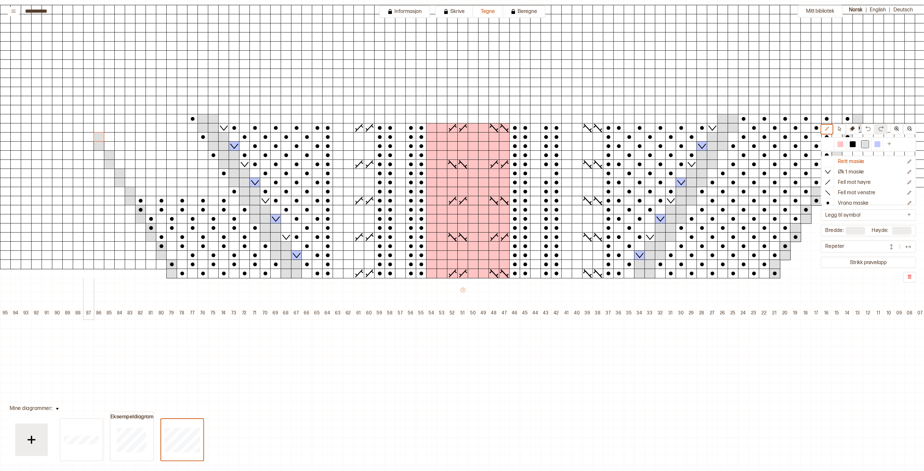
click at [89, 129] on div at bounding box center [88, 128] width 11 height 10
click at [88, 117] on div at bounding box center [88, 119] width 11 height 10
drag, startPoint x: 857, startPoint y: 143, endPoint x: 862, endPoint y: 142, distance: 5.7
click at [856, 143] on div at bounding box center [853, 144] width 6 height 6
click at [831, 144] on div at bounding box center [828, 144] width 6 height 6
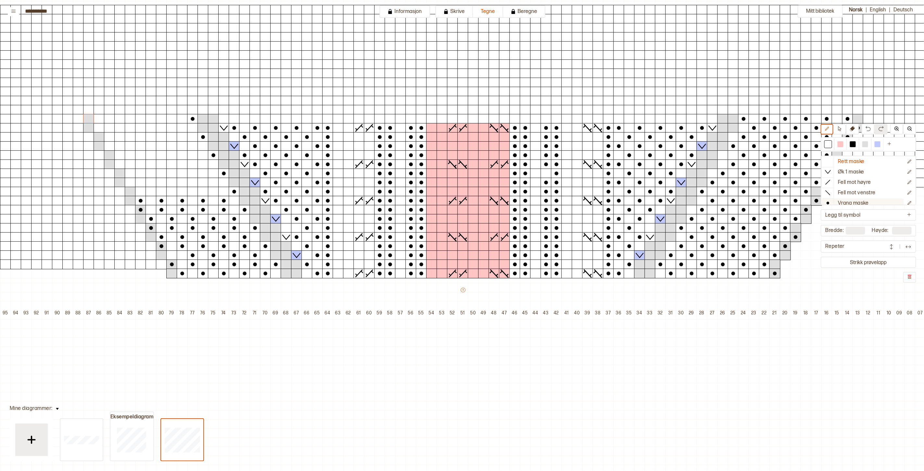
click at [851, 201] on p "Vrang maske" at bounding box center [853, 203] width 31 height 7
click at [216, 190] on div at bounding box center [213, 192] width 11 height 10
click at [194, 193] on div at bounding box center [192, 192] width 11 height 10
click at [170, 192] on div at bounding box center [171, 192] width 11 height 10
click at [150, 192] on div at bounding box center [151, 192] width 11 height 10
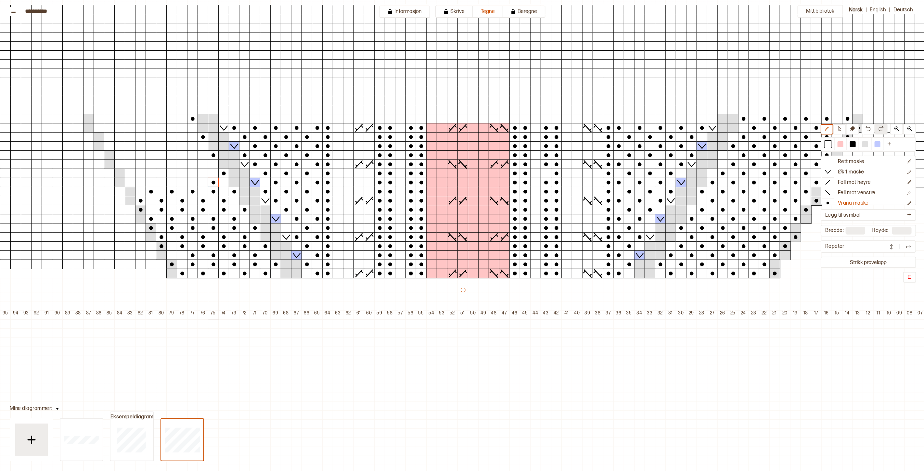
click at [213, 183] on div at bounding box center [213, 183] width 11 height 10
click at [191, 182] on div at bounding box center [192, 183] width 11 height 10
click at [172, 182] on div at bounding box center [171, 183] width 11 height 10
click at [152, 182] on div at bounding box center [151, 183] width 11 height 10
click at [130, 183] on div at bounding box center [130, 183] width 11 height 10
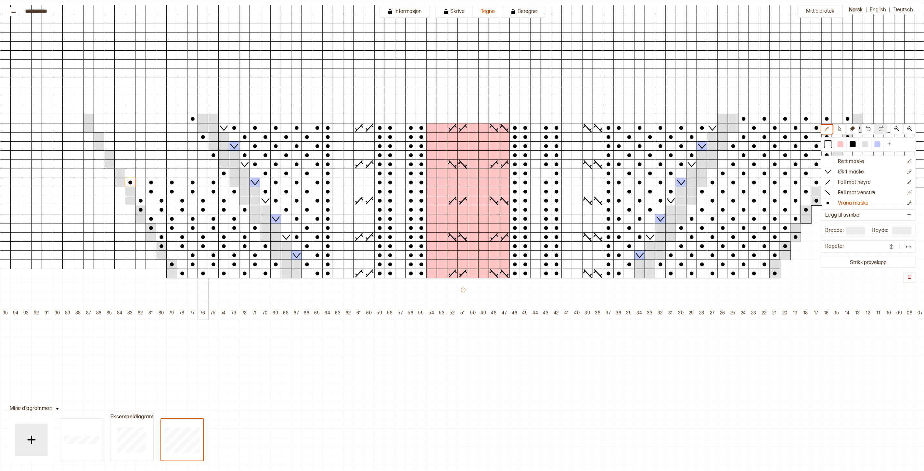
click at [201, 173] on div at bounding box center [202, 174] width 11 height 10
click at [179, 171] on div at bounding box center [182, 174] width 11 height 10
click at [162, 172] on div at bounding box center [161, 174] width 11 height 10
click at [138, 172] on div at bounding box center [140, 174] width 11 height 10
click at [200, 164] on div at bounding box center [202, 164] width 11 height 10
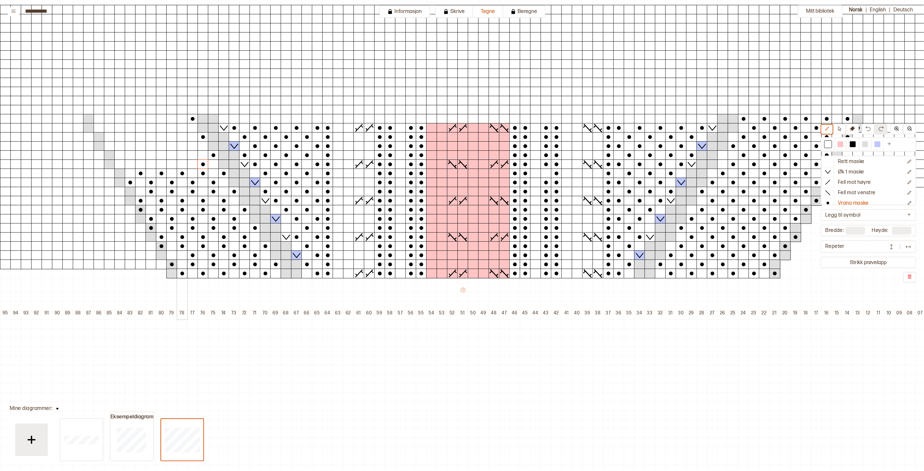
click at [181, 163] on div at bounding box center [182, 164] width 11 height 10
click at [160, 164] on div at bounding box center [161, 164] width 11 height 10
click at [141, 163] on div at bounding box center [140, 164] width 11 height 10
click at [122, 165] on div at bounding box center [119, 164] width 11 height 10
click at [190, 155] on div at bounding box center [192, 155] width 11 height 10
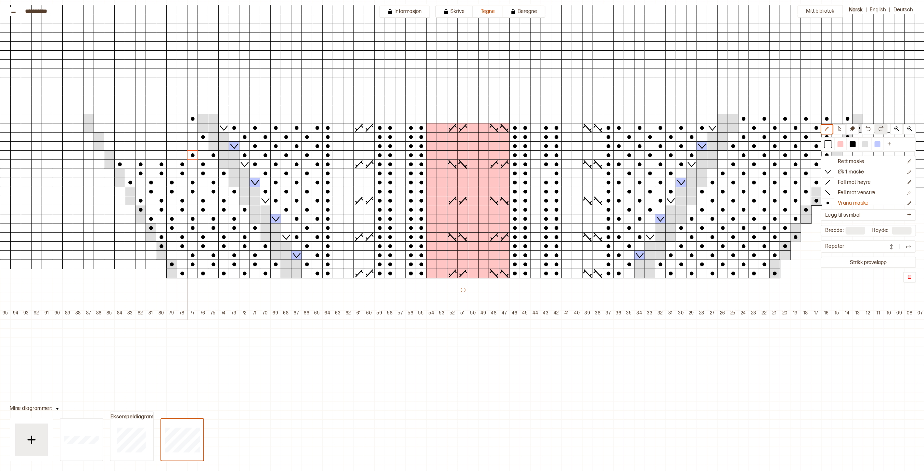
click at [170, 155] on div at bounding box center [171, 155] width 11 height 10
click at [150, 157] on div at bounding box center [151, 155] width 11 height 10
click at [131, 155] on div at bounding box center [130, 155] width 11 height 10
click at [191, 145] on div at bounding box center [192, 146] width 11 height 10
click at [170, 146] on div at bounding box center [171, 146] width 11 height 10
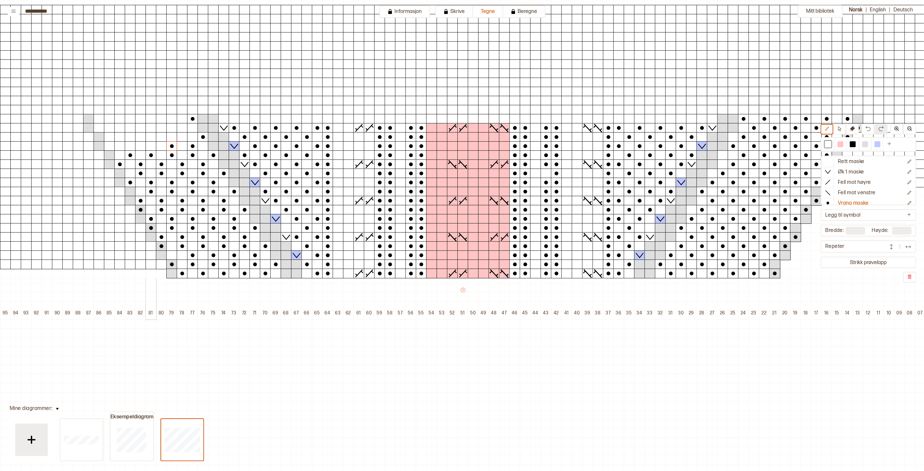
click at [152, 147] on div at bounding box center [151, 146] width 11 height 10
click at [128, 146] on div at bounding box center [130, 146] width 11 height 10
click at [111, 146] on div at bounding box center [109, 146] width 11 height 10
click at [179, 136] on div at bounding box center [182, 137] width 11 height 10
click at [164, 137] on div at bounding box center [161, 137] width 11 height 10
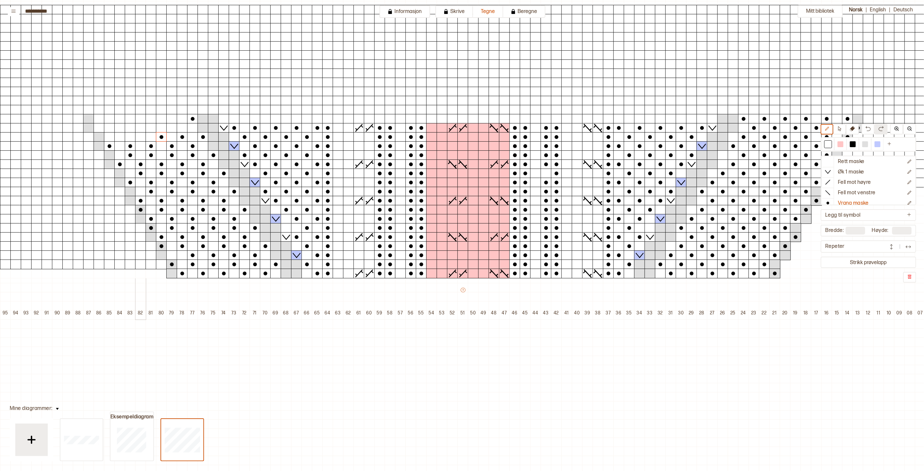
click at [142, 137] on div at bounding box center [140, 137] width 11 height 10
click at [122, 137] on div at bounding box center [119, 137] width 11 height 10
click at [109, 128] on div at bounding box center [109, 128] width 11 height 10
click at [130, 129] on div at bounding box center [130, 128] width 11 height 10
click at [151, 129] on div at bounding box center [151, 128] width 11 height 10
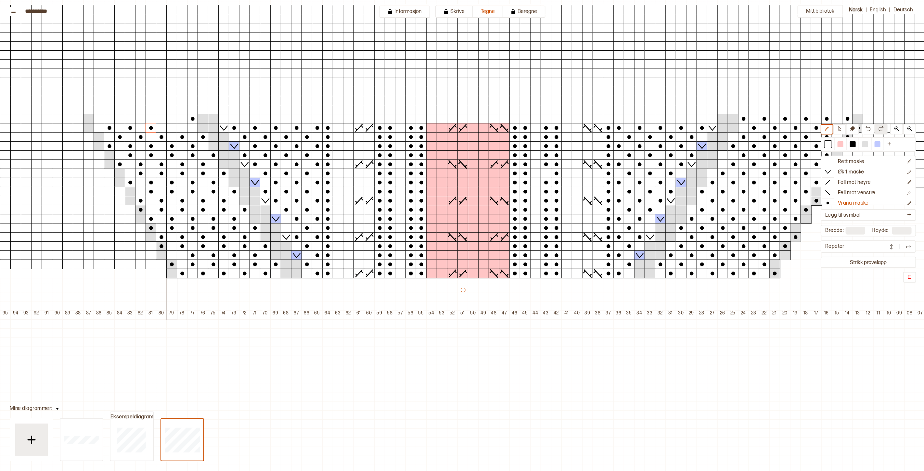
click at [174, 128] on div at bounding box center [171, 128] width 11 height 10
click at [829, 161] on div at bounding box center [828, 162] width 12 height 10
drag, startPoint x: 144, startPoint y: 128, endPoint x: 112, endPoint y: 127, distance: 31.9
click at [856, 200] on p "Vrang maske" at bounding box center [853, 203] width 31 height 7
click at [181, 128] on div at bounding box center [182, 128] width 11 height 10
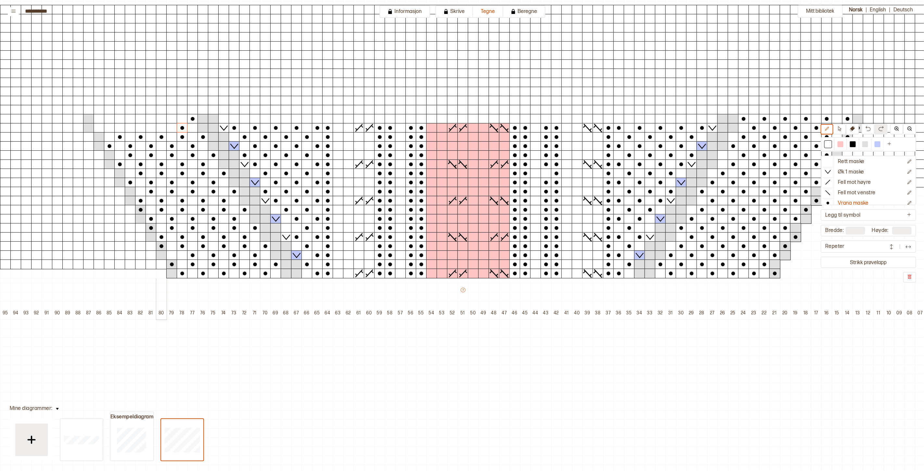
click at [161, 129] on div at bounding box center [161, 128] width 11 height 10
click at [140, 131] on div at bounding box center [140, 128] width 11 height 10
click at [116, 129] on div at bounding box center [119, 128] width 11 height 10
click at [103, 128] on div at bounding box center [99, 128] width 11 height 10
click at [172, 119] on div at bounding box center [171, 119] width 11 height 10
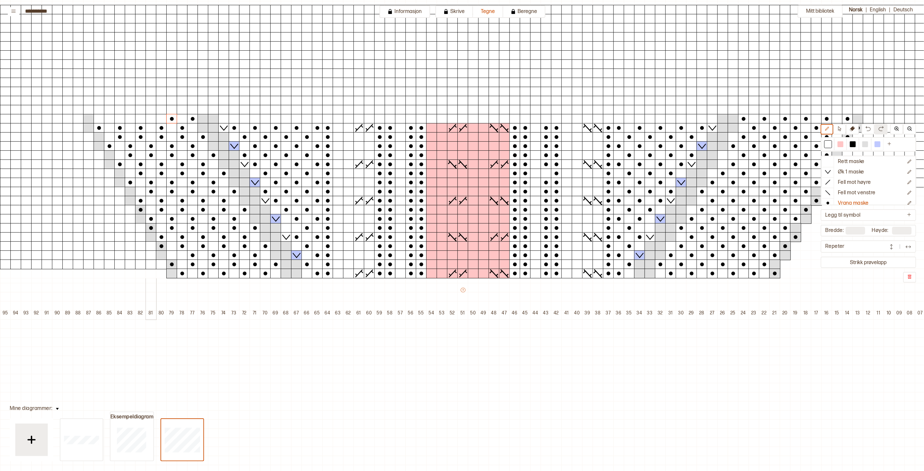
click at [150, 119] on div at bounding box center [151, 119] width 11 height 10
click at [129, 121] on div at bounding box center [130, 119] width 11 height 10
click at [114, 121] on div "+ + + + 101 100 99 98 97 96 95 94 93 92 91 90 89 88 87 86 85 84 83 82 81 80 79 …" at bounding box center [473, 155] width 1112 height 327
click at [844, 162] on p "Rett maske" at bounding box center [851, 162] width 27 height 7
drag, startPoint x: 848, startPoint y: 201, endPoint x: 849, endPoint y: 193, distance: 7.5
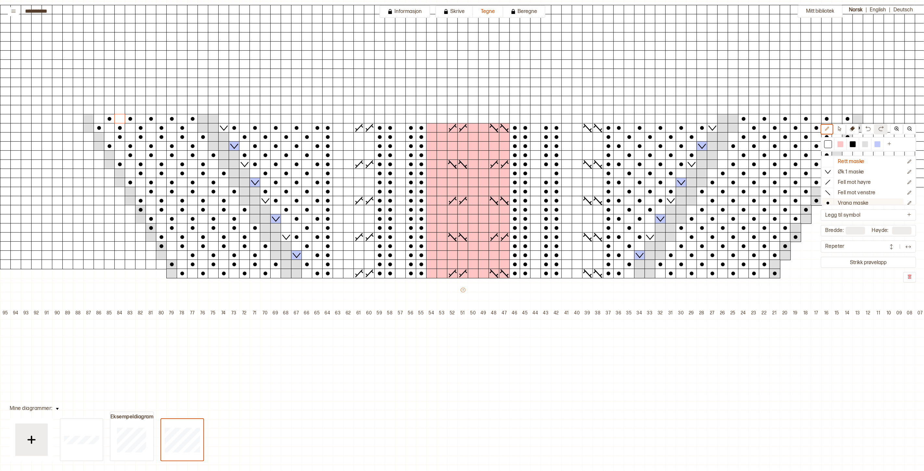
click at [848, 200] on p "Vrang maske" at bounding box center [853, 203] width 31 height 7
click at [868, 146] on div at bounding box center [865, 144] width 6 height 6
click at [133, 191] on div at bounding box center [130, 192] width 11 height 10
click at [121, 173] on div at bounding box center [119, 174] width 11 height 10
click at [111, 155] on div at bounding box center [109, 155] width 11 height 10
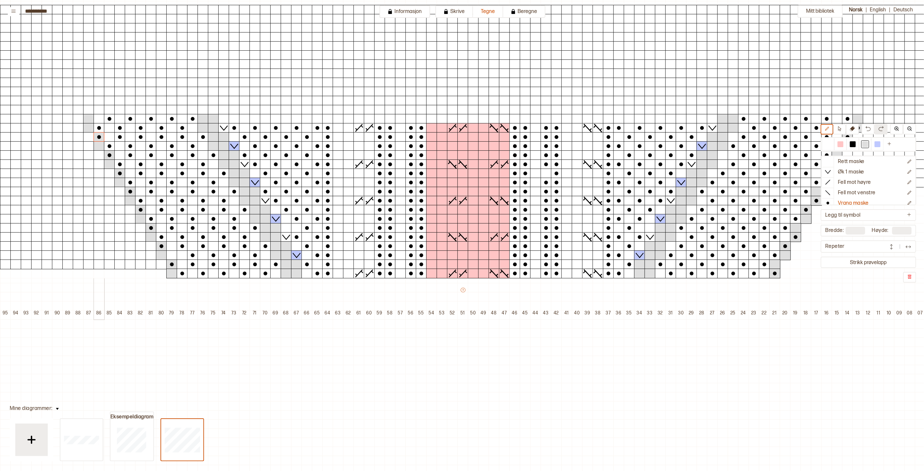
click at [101, 137] on div at bounding box center [99, 137] width 11 height 10
click at [88, 118] on div at bounding box center [88, 119] width 11 height 10
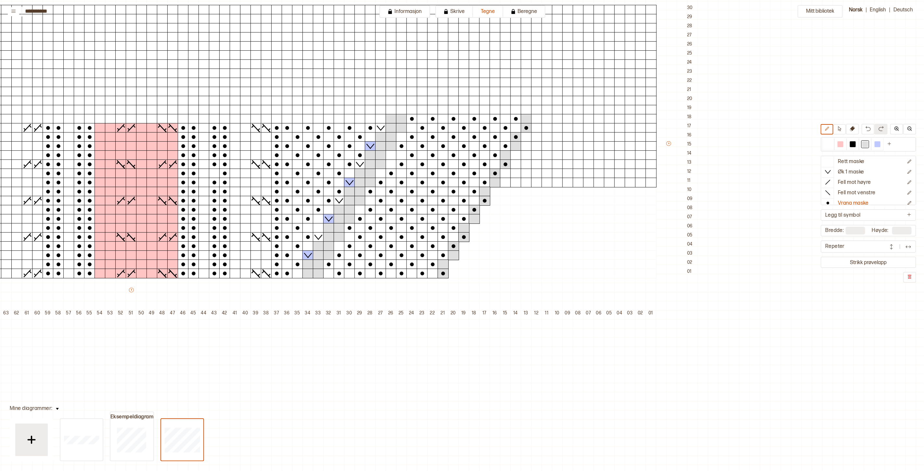
scroll to position [108, 330]
drag, startPoint x: 834, startPoint y: 145, endPoint x: 792, endPoint y: 149, distance: 42.7
click at [831, 145] on div at bounding box center [828, 144] width 6 height 6
drag, startPoint x: 415, startPoint y: 118, endPoint x: 433, endPoint y: 118, distance: 17.6
click at [431, 118] on div "+ + + + 101 100 99 98 97 96 95 94 93 92 91 90 89 88 87 86 85 84 83 82 81 80 79 …" at bounding box center [143, 155] width 1112 height 327
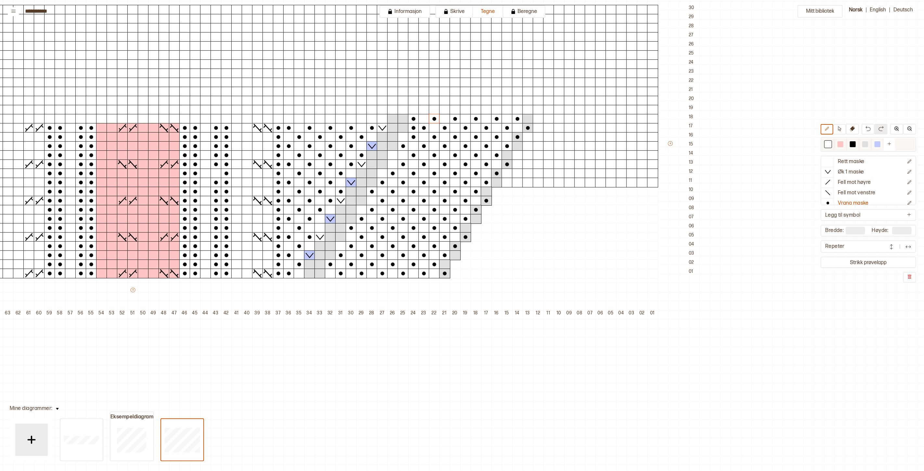
click at [831, 143] on div at bounding box center [828, 144] width 6 height 6
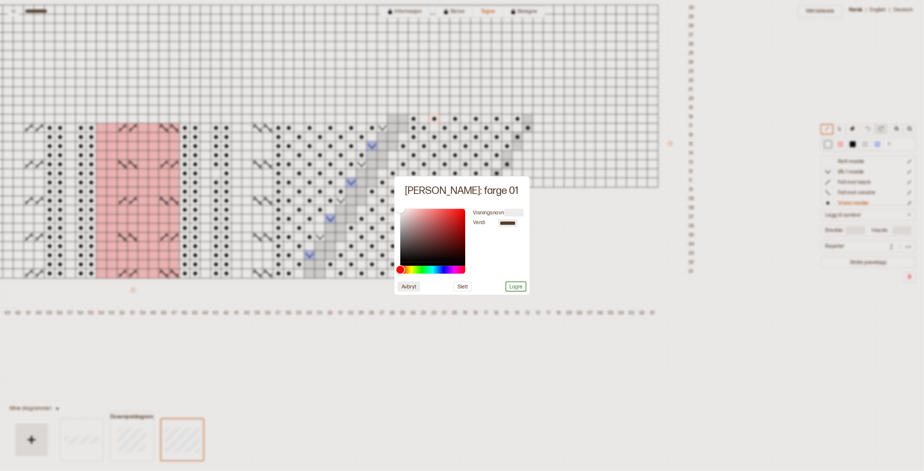
click at [405, 287] on button "Avbryt" at bounding box center [409, 286] width 22 height 10
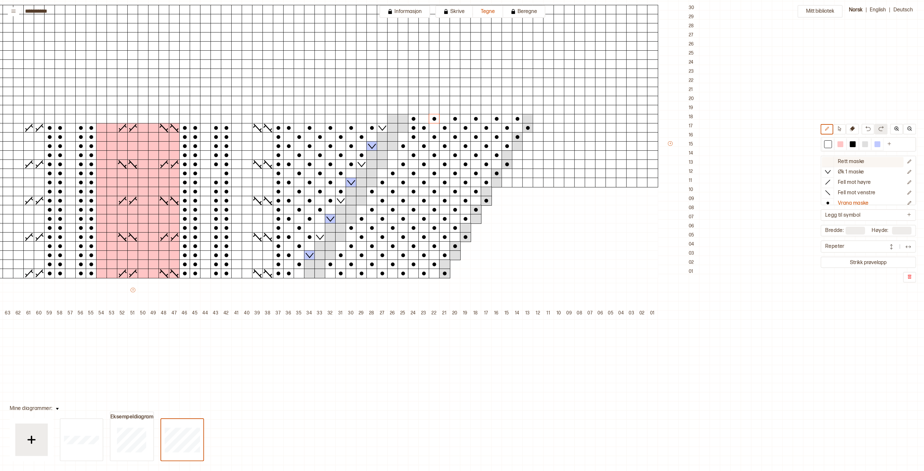
click at [840, 163] on button "Rett maske" at bounding box center [863, 162] width 82 height 10
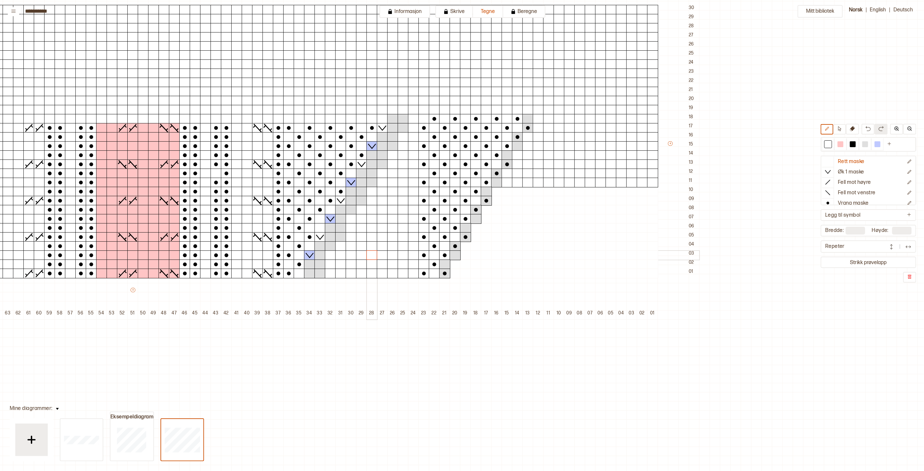
drag, startPoint x: 411, startPoint y: 118, endPoint x: 413, endPoint y: 245, distance: 127.3
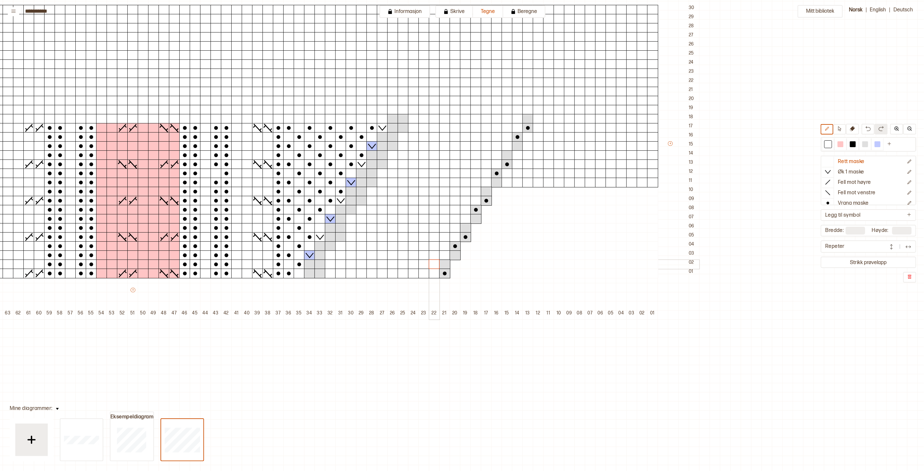
drag, startPoint x: 423, startPoint y: 274, endPoint x: 430, endPoint y: 265, distance: 11.1
click at [868, 145] on div at bounding box center [865, 144] width 6 height 6
click at [328, 255] on div at bounding box center [330, 255] width 11 height 10
click at [350, 217] on div at bounding box center [351, 219] width 11 height 10
click at [854, 202] on p "Vrang maske" at bounding box center [853, 203] width 31 height 7
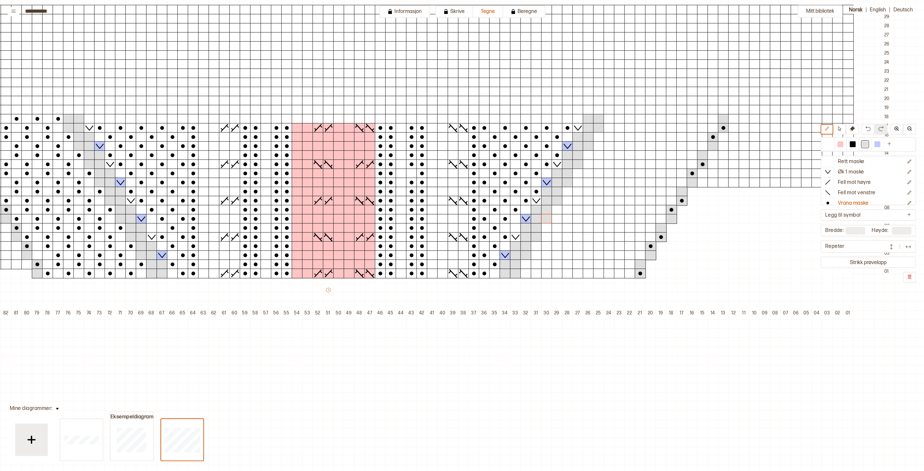
scroll to position [108, 114]
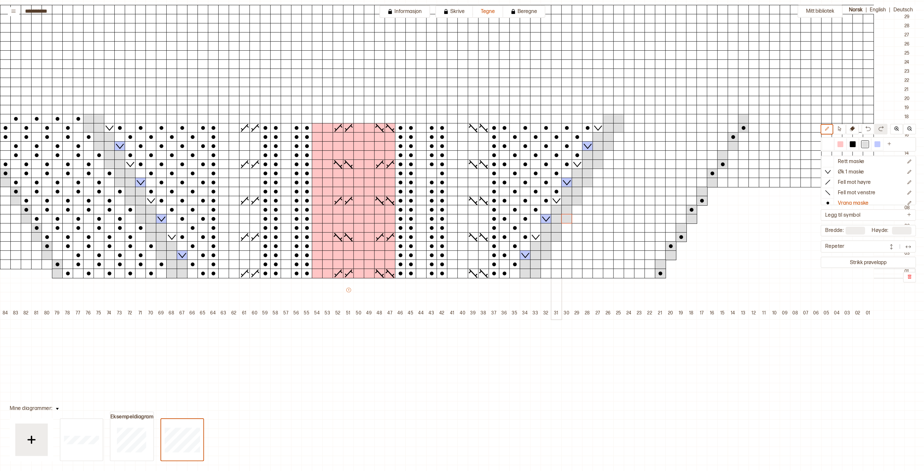
click at [556, 273] on div at bounding box center [556, 274] width 11 height 10
click at [832, 140] on div at bounding box center [828, 144] width 8 height 8
click at [556, 273] on circle at bounding box center [556, 274] width 4 height 4
click at [578, 274] on div at bounding box center [577, 274] width 11 height 10
click at [596, 274] on div at bounding box center [597, 274] width 11 height 10
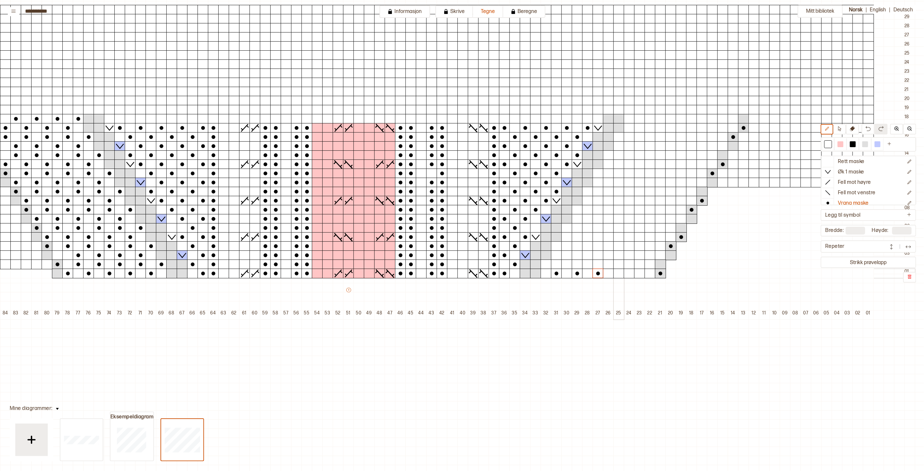
click at [617, 274] on div at bounding box center [618, 274] width 11 height 10
click at [638, 272] on div at bounding box center [639, 274] width 11 height 10
click at [545, 266] on div at bounding box center [546, 265] width 11 height 10
click at [565, 265] on div at bounding box center [566, 265] width 11 height 10
click at [586, 265] on div at bounding box center [587, 265] width 11 height 10
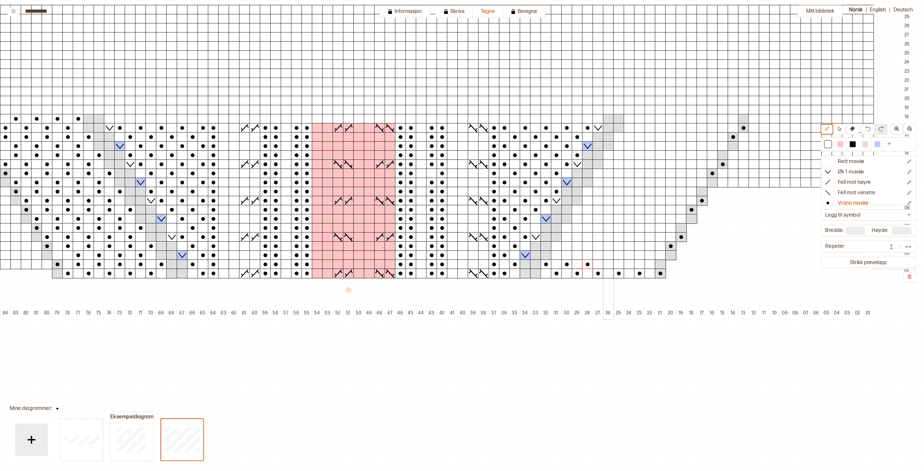
click at [607, 265] on div at bounding box center [608, 265] width 11 height 10
click at [628, 264] on div at bounding box center [629, 265] width 11 height 10
click at [650, 264] on div at bounding box center [649, 265] width 11 height 10
click at [566, 257] on div at bounding box center [566, 255] width 11 height 10
click at [585, 254] on div at bounding box center [587, 255] width 11 height 10
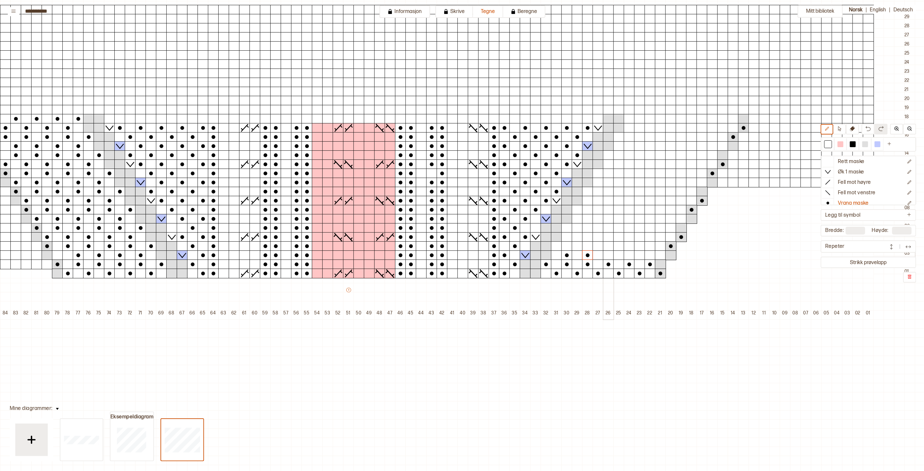
click at [609, 254] on div at bounding box center [608, 255] width 11 height 10
click at [630, 255] on div at bounding box center [629, 255] width 11 height 10
click at [648, 255] on div at bounding box center [649, 255] width 11 height 10
click at [867, 145] on div at bounding box center [865, 144] width 6 height 6
click at [673, 257] on div at bounding box center [670, 255] width 11 height 10
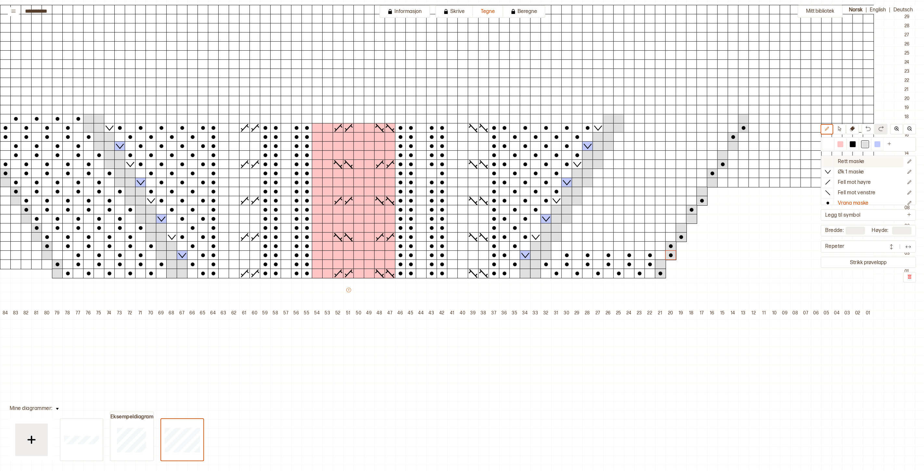
click at [843, 160] on p "Rett maske" at bounding box center [851, 162] width 27 height 7
drag, startPoint x: 669, startPoint y: 245, endPoint x: 681, endPoint y: 244, distance: 11.7
drag, startPoint x: 704, startPoint y: 199, endPoint x: 710, endPoint y: 183, distance: 17.5
drag, startPoint x: 832, startPoint y: 144, endPoint x: 833, endPoint y: 153, distance: 9.2
click at [831, 144] on div at bounding box center [828, 144] width 6 height 6
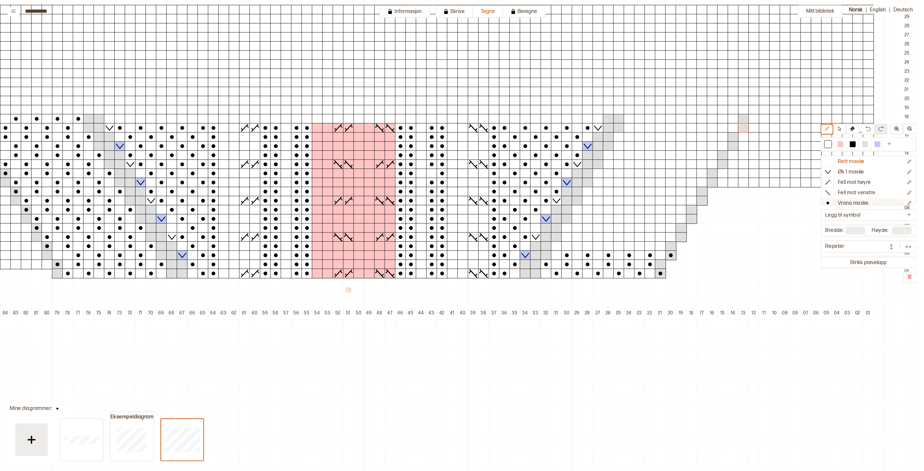
click at [845, 203] on p "Vrang maske" at bounding box center [853, 203] width 31 height 7
click at [557, 247] on div at bounding box center [556, 246] width 11 height 10
click at [567, 229] on div at bounding box center [566, 228] width 11 height 10
click at [577, 210] on div at bounding box center [577, 210] width 11 height 10
click at [587, 194] on div at bounding box center [587, 192] width 11 height 10
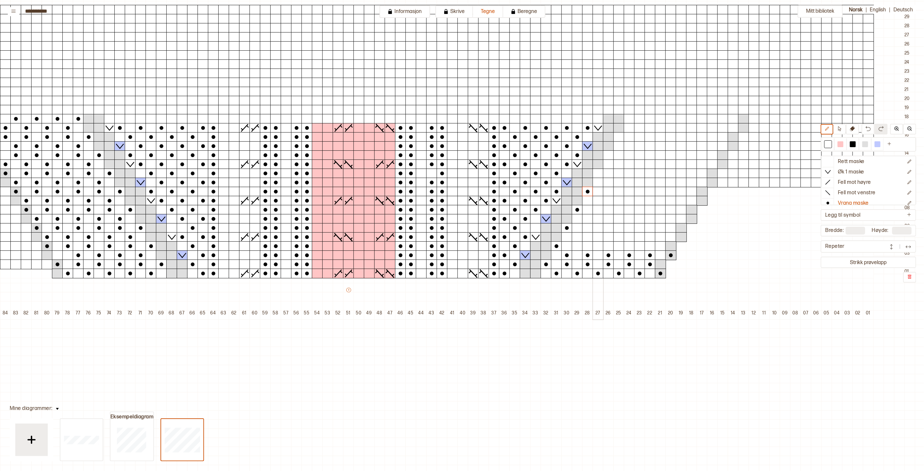
click at [595, 174] on div at bounding box center [597, 174] width 11 height 10
click at [606, 157] on div at bounding box center [608, 155] width 11 height 10
click at [618, 137] on div at bounding box center [618, 137] width 11 height 10
click at [628, 119] on div at bounding box center [629, 119] width 11 height 10
click at [574, 247] on div at bounding box center [577, 246] width 11 height 10
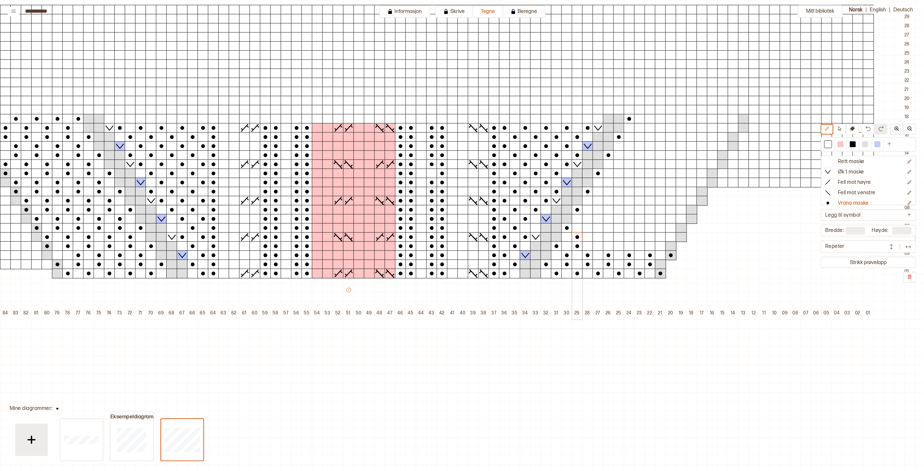
click at [577, 236] on div at bounding box center [577, 237] width 11 height 10
drag, startPoint x: 595, startPoint y: 236, endPoint x: 599, endPoint y: 244, distance: 8.9
click at [599, 244] on div "+ + + + 101 100 99 98 97 96 95 94 93 92 91 90 89 88 87 86 85 84 83 82 81 80 79 …" at bounding box center [359, 155] width 1112 height 327
click at [619, 245] on div "+ + + + 101 100 99 98 97 96 95 94 93 92 91 90 89 88 87 86 85 84 83 82 81 80 79 …" at bounding box center [359, 155] width 1112 height 327
click at [640, 246] on div "+ + + + 101 100 99 98 97 96 95 94 93 92 91 90 89 88 87 86 85 84 83 82 81 80 79 …" at bounding box center [359, 155] width 1112 height 327
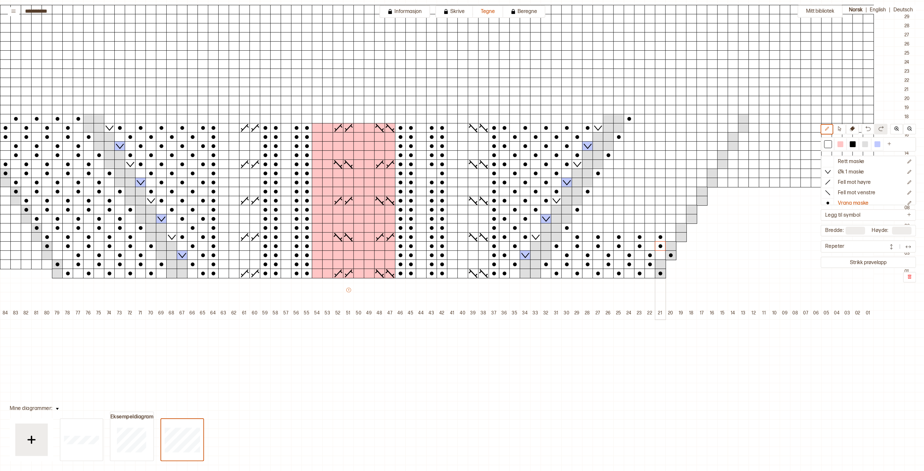
drag, startPoint x: 661, startPoint y: 237, endPoint x: 661, endPoint y: 243, distance: 5.5
click at [661, 245] on div "+ + + + 101 100 99 98 97 96 95 94 93 92 91 90 89 88 87 86 85 84 83 82 81 80 79 …" at bounding box center [359, 155] width 1112 height 327
click at [588, 220] on div "+ + + + 101 100 99 98 97 96 95 94 93 92 91 90 89 88 87 86 85 84 83 82 81 80 79 …" at bounding box center [359, 155] width 1112 height 327
click at [608, 219] on div "+ + + + 101 100 99 98 97 96 95 94 93 92 91 90 89 88 87 86 85 84 83 82 81 80 79 …" at bounding box center [359, 155] width 1112 height 327
click at [630, 219] on div "+ + + + 101 100 99 98 97 96 95 94 93 92 91 90 89 88 87 86 85 84 83 82 81 80 79 …" at bounding box center [359, 155] width 1112 height 327
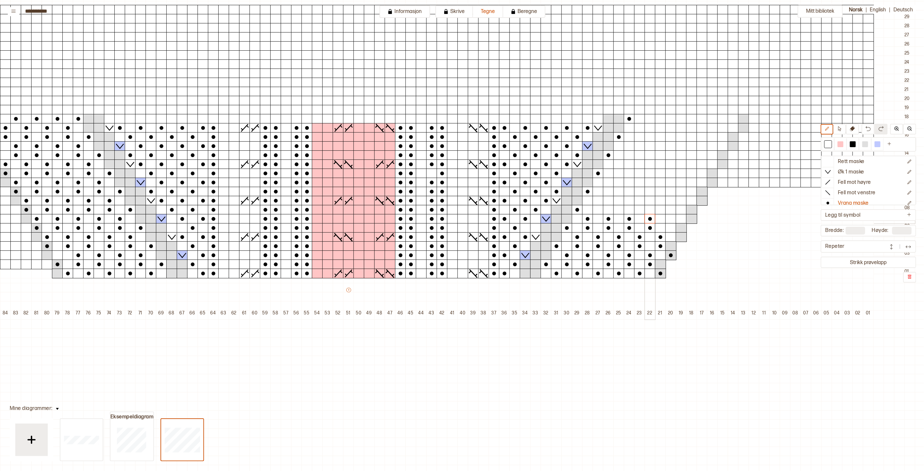
drag, startPoint x: 648, startPoint y: 226, endPoint x: 648, endPoint y: 219, distance: 7.5
click at [648, 219] on div "+ + + + 101 100 99 98 97 96 95 94 93 92 91 90 89 88 87 86 85 84 83 82 81 80 79 …" at bounding box center [359, 155] width 1112 height 327
drag, startPoint x: 670, startPoint y: 226, endPoint x: 669, endPoint y: 220, distance: 5.9
click at [670, 220] on div "+ + + + 101 100 99 98 97 96 95 94 93 92 91 90 89 88 87 86 85 84 83 82 81 80 79 …" at bounding box center [359, 155] width 1112 height 327
click at [598, 202] on div "+ + + + 101 100 99 98 97 96 95 94 93 92 91 90 89 88 87 86 85 84 83 82 81 80 79 …" at bounding box center [359, 155] width 1112 height 327
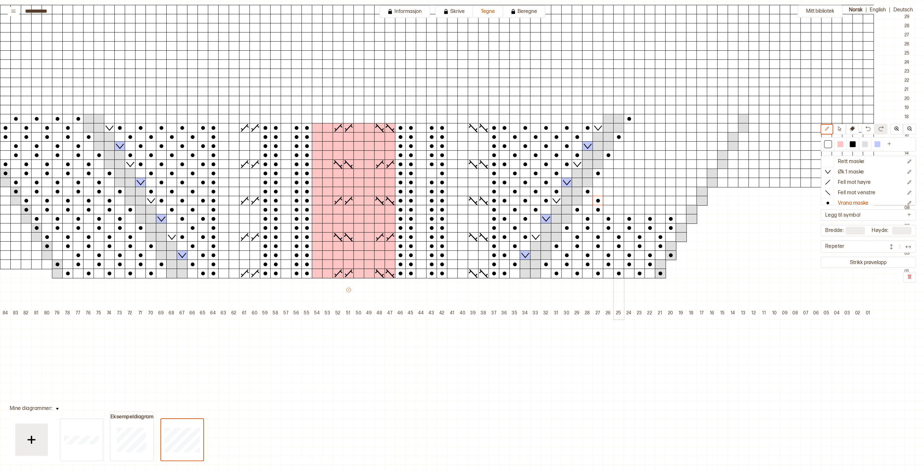
click at [617, 209] on div "+ + + + 101 100 99 98 97 96 95 94 93 92 91 90 89 88 87 86 85 84 83 82 81 80 79 …" at bounding box center [359, 155] width 1112 height 327
drag, startPoint x: 639, startPoint y: 202, endPoint x: 651, endPoint y: 207, distance: 12.9
click at [638, 209] on div "+ + + + 101 100 99 98 97 96 95 94 93 92 91 90 89 88 87 86 85 84 83 82 81 80 79 …" at bounding box center [359, 155] width 1112 height 327
click at [660, 209] on div "+ + + + 101 100 99 98 97 96 95 94 93 92 91 90 89 88 87 86 85 84 83 82 81 80 79 …" at bounding box center [359, 155] width 1112 height 327
drag, startPoint x: 679, startPoint y: 201, endPoint x: 679, endPoint y: 206, distance: 5.5
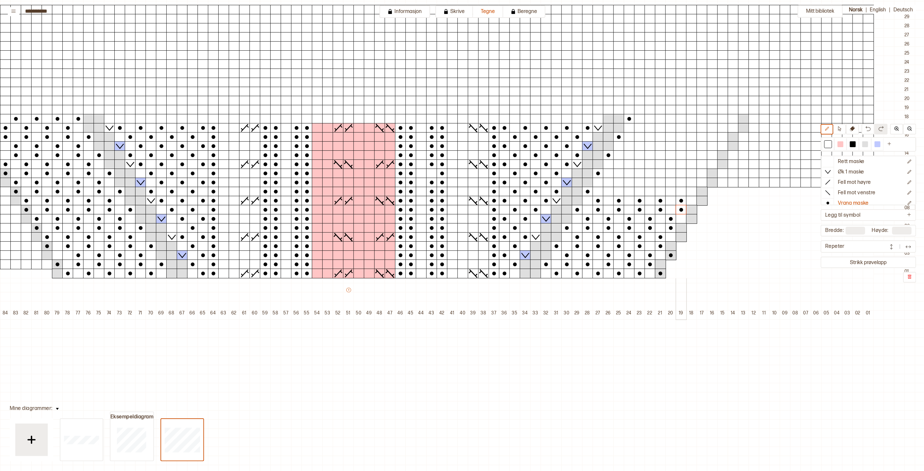
click at [680, 208] on div "+ + + + 101 100 99 98 97 96 95 94 93 92 91 90 89 88 87 86 85 84 83 82 81 80 79 …" at bounding box center [359, 155] width 1112 height 327
click at [610, 183] on div "+ + + + 101 100 99 98 97 96 95 94 93 92 91 90 89 88 87 86 85 84 83 82 81 80 79 …" at bounding box center [359, 155] width 1112 height 327
click at [630, 181] on div "+ + + + 101 100 99 98 97 96 95 94 93 92 91 90 89 88 87 86 85 84 83 82 81 80 79 …" at bounding box center [359, 155] width 1112 height 327
drag, startPoint x: 647, startPoint y: 185, endPoint x: 666, endPoint y: 186, distance: 18.9
click at [648, 181] on div "+ + + + 101 100 99 98 97 96 95 94 93 92 91 90 89 88 87 86 85 84 83 82 81 80 79 …" at bounding box center [359, 155] width 1112 height 327
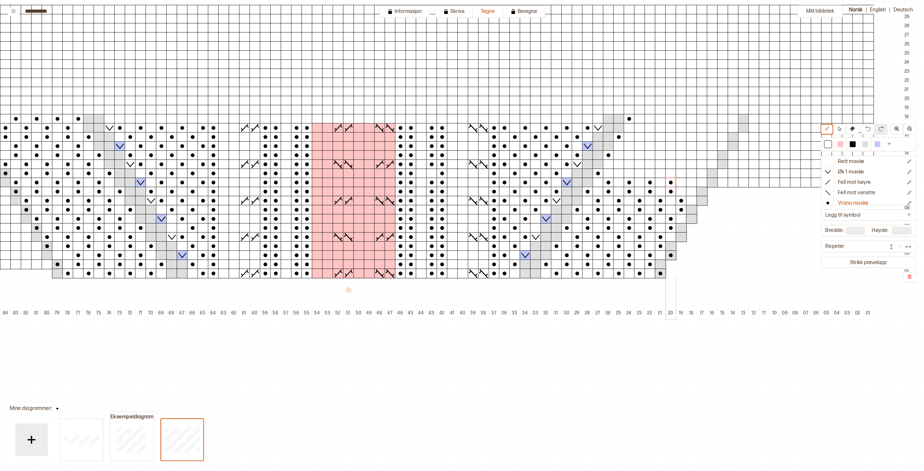
drag, startPoint x: 667, startPoint y: 190, endPoint x: 669, endPoint y: 181, distance: 9.6
click at [668, 181] on div "+ + + + 101 100 99 98 97 96 95 94 93 92 91 90 89 88 87 86 85 84 83 82 81 80 79 …" at bounding box center [359, 155] width 1112 height 327
click at [690, 182] on div "+ + + + 101 100 99 98 97 96 95 94 93 92 91 90 89 88 87 86 85 84 83 82 81 80 79 …" at bounding box center [359, 155] width 1112 height 327
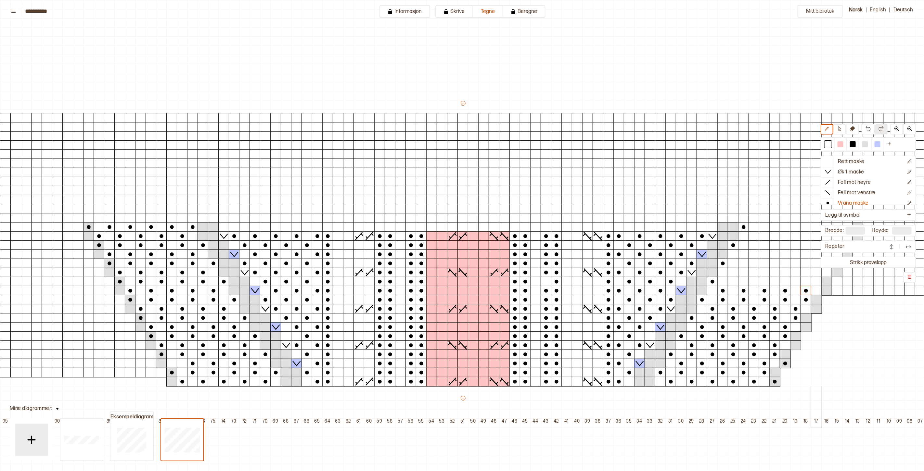
scroll to position [108, 114]
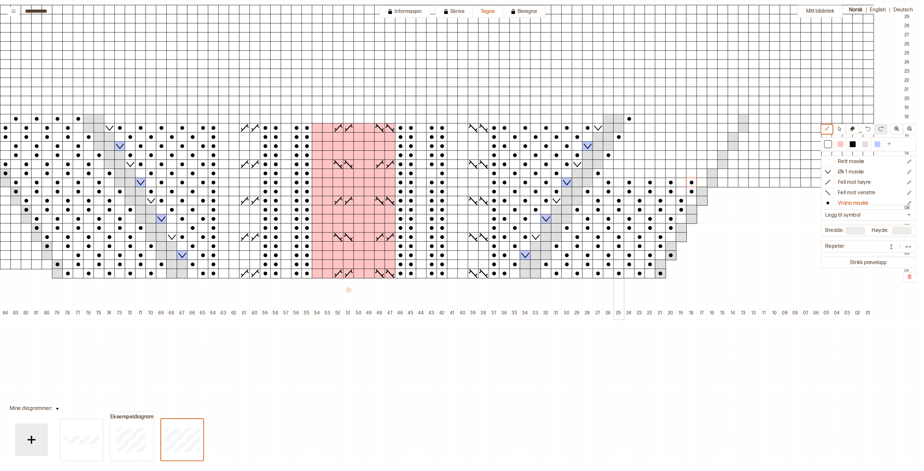
click at [620, 164] on div "+ + + + 101 100 99 98 97 96 95 94 93 92 91 90 89 88 87 86 85 84 83 82 81 80 79 …" at bounding box center [359, 155] width 1112 height 327
drag, startPoint x: 641, startPoint y: 173, endPoint x: 644, endPoint y: 164, distance: 9.7
click at [644, 165] on div "+ + + + 101 100 99 98 97 96 95 94 93 92 91 90 89 88 87 86 85 84 83 82 81 80 79 …" at bounding box center [359, 155] width 1112 height 327
drag, startPoint x: 661, startPoint y: 167, endPoint x: 663, endPoint y: 162, distance: 5.2
click at [663, 163] on div "+ + + + 101 100 99 98 97 96 95 94 93 92 91 90 89 88 87 86 85 84 83 82 81 80 79 …" at bounding box center [359, 155] width 1112 height 327
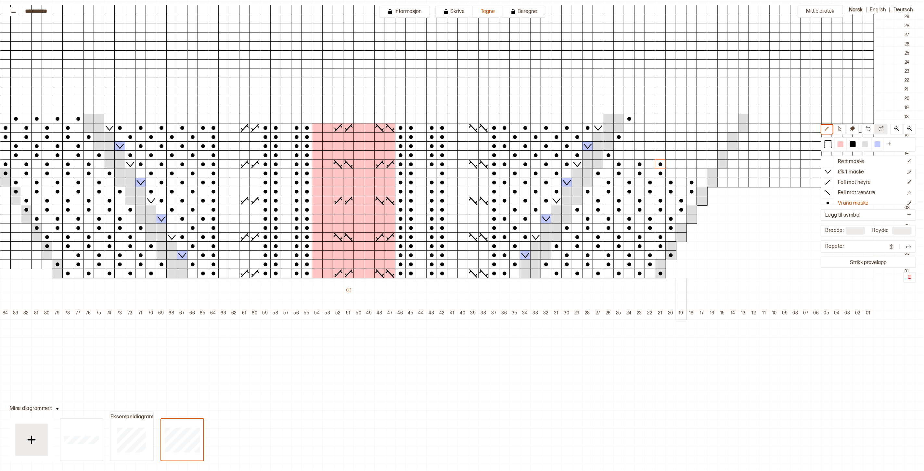
click at [681, 164] on div "+ + + + 101 100 99 98 97 96 95 94 93 92 91 90 89 88 87 86 85 84 83 82 81 80 79 …" at bounding box center [359, 155] width 1112 height 327
click at [703, 162] on div "+ + + + 101 100 99 98 97 96 95 94 93 92 91 90 89 88 87 86 85 84 83 82 81 80 79 …" at bounding box center [359, 155] width 1112 height 327
drag, startPoint x: 629, startPoint y: 155, endPoint x: 649, endPoint y: 154, distance: 19.5
click at [631, 146] on div "+ + + + 101 100 99 98 97 96 95 94 93 92 91 90 89 88 87 86 85 84 83 82 81 80 79 …" at bounding box center [359, 155] width 1112 height 327
click at [651, 146] on div "+ + + + 101 100 99 98 97 96 95 94 93 92 91 90 89 88 87 86 85 84 83 82 81 80 79 …" at bounding box center [359, 155] width 1112 height 327
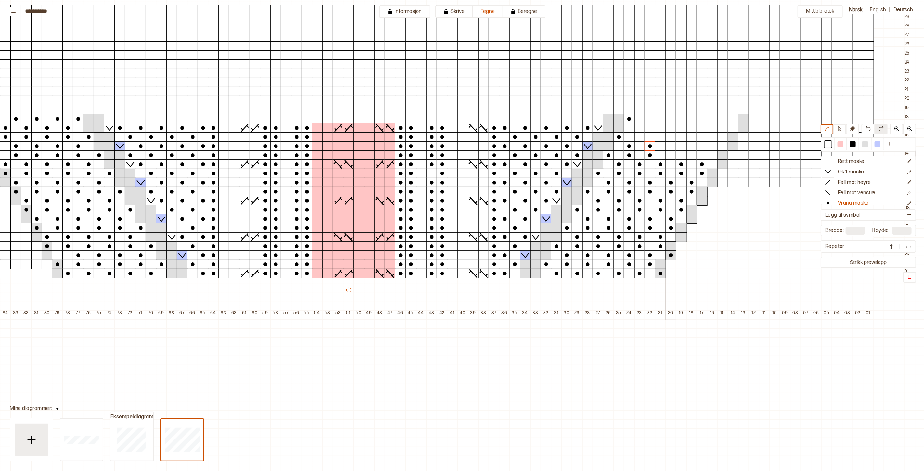
click at [669, 145] on div "+ + + + 101 100 99 98 97 96 95 94 93 92 91 90 89 88 87 86 85 84 83 82 81 80 79 …" at bounding box center [359, 155] width 1112 height 327
click at [691, 145] on div "+ + + + 101 100 99 98 97 96 95 94 93 92 91 90 89 88 87 86 85 84 83 82 81 80 79 …" at bounding box center [359, 155] width 1112 height 327
click at [709, 145] on div "+ + + + 101 100 99 98 97 96 95 94 93 92 91 90 89 88 87 86 85 84 83 82 81 80 79 …" at bounding box center [359, 155] width 1112 height 327
click at [642, 126] on div "+ + + + 101 100 99 98 97 96 95 94 93 92 91 90 89 88 87 86 85 84 83 82 81 80 79 …" at bounding box center [359, 155] width 1112 height 327
click at [661, 128] on div "+ + + + 101 100 99 98 97 96 95 94 93 92 91 90 89 88 87 86 85 84 83 82 81 80 79 …" at bounding box center [359, 155] width 1112 height 327
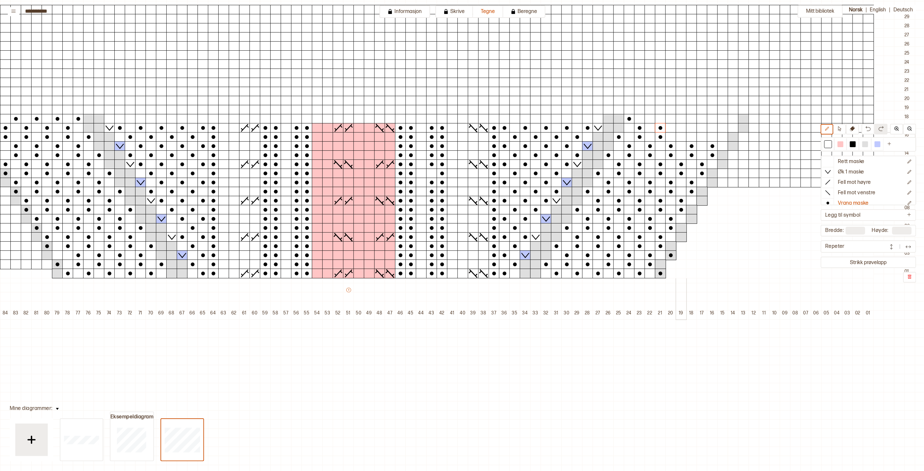
click at [682, 126] on div "+ + + + 101 100 99 98 97 96 95 94 93 92 91 90 89 88 87 86 85 84 83 82 81 80 79 …" at bounding box center [359, 155] width 1112 height 327
click at [703, 127] on div "+ + + + 101 100 99 98 97 96 95 94 93 92 91 90 89 88 87 86 85 84 83 82 81 80 79 …" at bounding box center [359, 155] width 1112 height 327
click at [722, 127] on div "+ + + + 101 100 99 98 97 96 95 94 93 92 91 90 89 88 87 86 85 84 83 82 81 80 79 …" at bounding box center [359, 155] width 1112 height 327
click at [655, 120] on div "+ + + + 101 100 99 98 97 96 95 94 93 92 91 90 89 88 87 86 85 84 83 82 81 80 79 …" at bounding box center [359, 155] width 1112 height 327
click at [674, 120] on div at bounding box center [670, 119] width 11 height 10
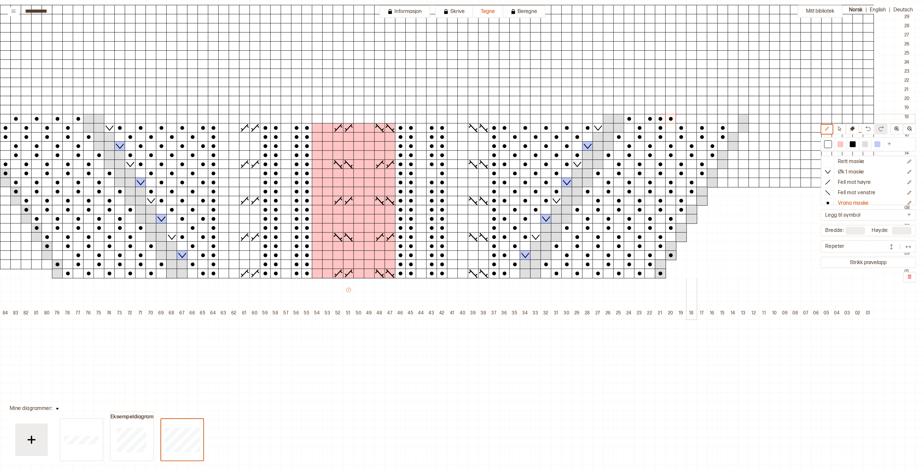
click at [694, 119] on div at bounding box center [691, 119] width 11 height 10
click at [711, 119] on div at bounding box center [712, 119] width 11 height 10
click at [732, 119] on div at bounding box center [733, 119] width 11 height 10
click at [851, 162] on p "Rett maske" at bounding box center [851, 162] width 27 height 7
click at [865, 142] on div at bounding box center [865, 144] width 12 height 12
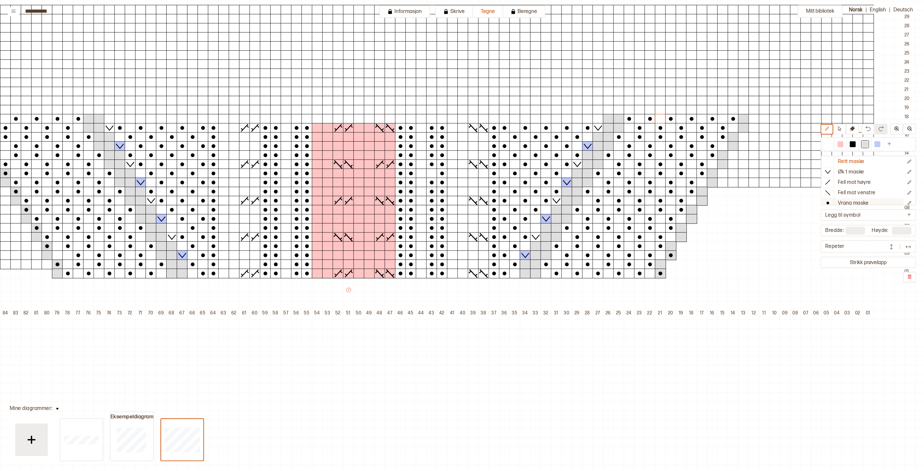
click at [863, 200] on p "Vrang maske" at bounding box center [853, 203] width 31 height 7
click at [679, 237] on div at bounding box center [681, 237] width 11 height 10
click at [692, 220] on div at bounding box center [691, 219] width 11 height 10
click at [701, 201] on div at bounding box center [701, 201] width 11 height 10
click at [711, 181] on div at bounding box center [712, 183] width 11 height 10
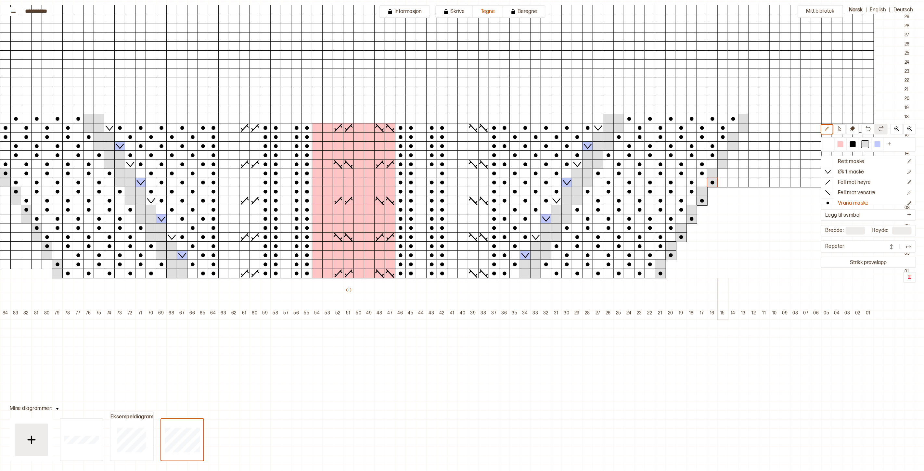
click at [721, 165] on div at bounding box center [722, 164] width 11 height 10
click at [733, 147] on div at bounding box center [733, 146] width 11 height 10
click at [743, 128] on div at bounding box center [743, 128] width 11 height 10
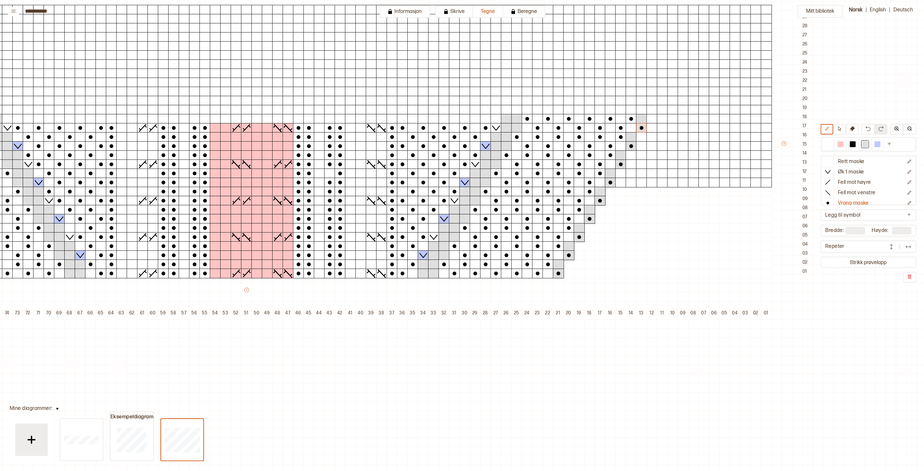
scroll to position [108, 218]
click at [853, 126] on button at bounding box center [852, 129] width 13 height 11
drag, startPoint x: 764, startPoint y: 184, endPoint x: 625, endPoint y: 184, distance: 139.7
click at [626, 184] on div "+ + + + 101 100 99 98 97 96 95 94 93 92 91 90 89 88 87 86 85 84 83 82 81 80 79 …" at bounding box center [255, 155] width 1112 height 327
drag, startPoint x: 622, startPoint y: 183, endPoint x: 619, endPoint y: 175, distance: 8.4
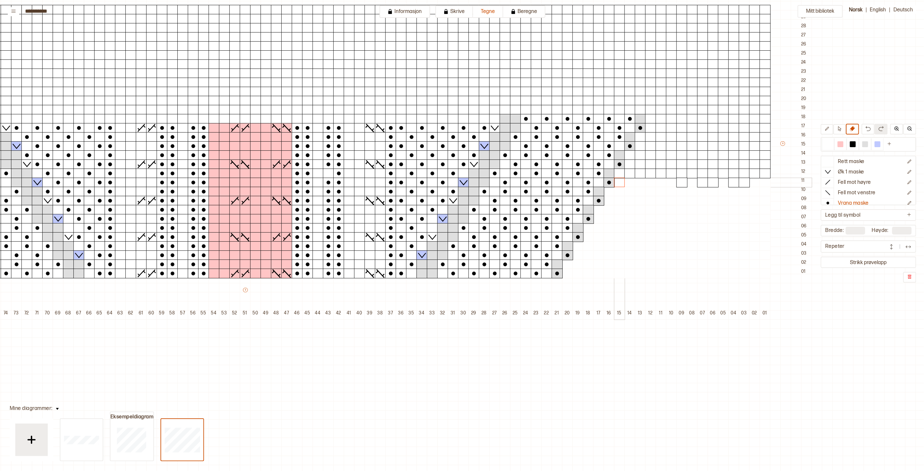
click at [621, 178] on div at bounding box center [619, 183] width 11 height 10
drag, startPoint x: 619, startPoint y: 174, endPoint x: 765, endPoint y: 174, distance: 145.8
click at [765, 174] on div "+ + + + 101 100 99 98 97 96 95 94 93 92 91 90 89 88 87 86 85 84 83 82 81 80 79 …" at bounding box center [255, 155] width 1112 height 327
drag, startPoint x: 727, startPoint y: 174, endPoint x: 691, endPoint y: 174, distance: 35.4
click at [691, 174] on div "+ + + + 101 100 99 98 97 96 95 94 93 92 91 90 89 88 87 86 85 84 83 82 81 80 79 …" at bounding box center [255, 155] width 1112 height 327
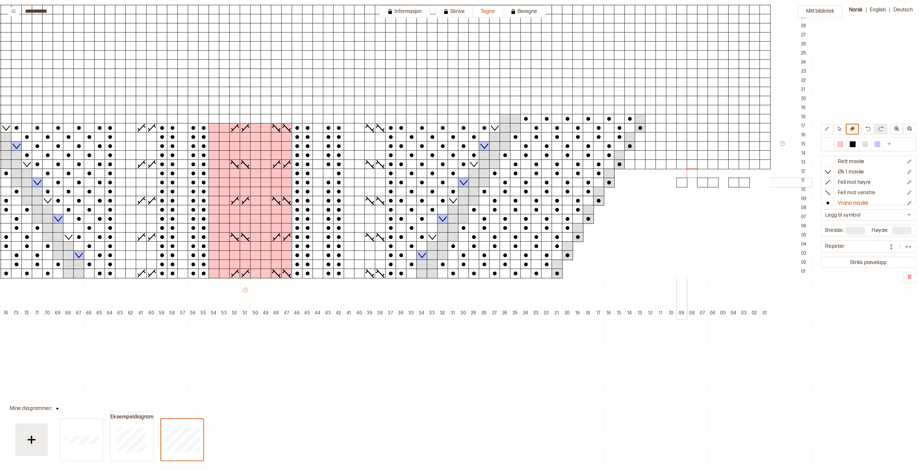
drag, startPoint x: 684, startPoint y: 181, endPoint x: 699, endPoint y: 183, distance: 14.8
click at [687, 181] on div "+ + + + 101 100 99 98 97 96 95 94 93 92 91 90 89 88 87 86 85 84 83 82 81 80 79 …" at bounding box center [255, 155] width 1112 height 327
drag, startPoint x: 699, startPoint y: 183, endPoint x: 739, endPoint y: 183, distance: 40.0
click at [729, 183] on div "+ + + + 101 100 99 98 97 96 95 94 93 92 91 90 89 88 87 86 85 84 83 82 81 80 79 …" at bounding box center [255, 155] width 1112 height 327
click at [747, 183] on div at bounding box center [744, 183] width 11 height 10
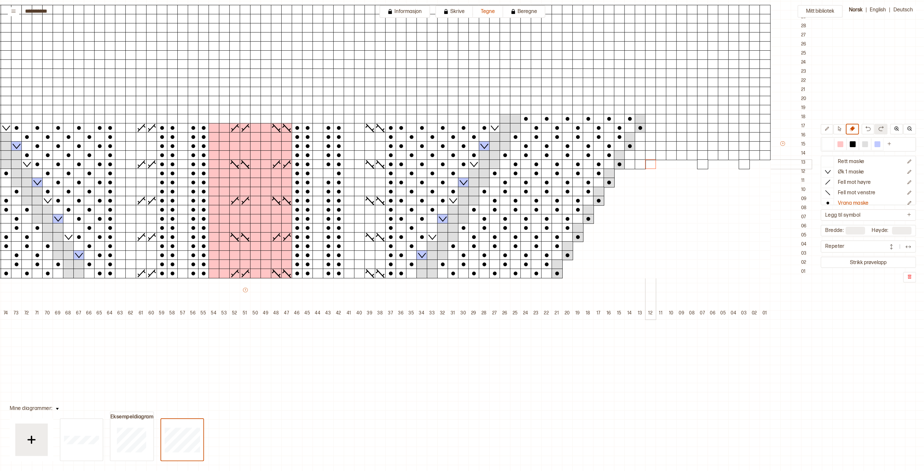
drag, startPoint x: 767, startPoint y: 166, endPoint x: 633, endPoint y: 165, distance: 133.8
click at [634, 165] on div "+ + + + 101 100 99 98 97 96 95 94 93 92 91 90 89 88 87 86 85 84 83 82 81 80 79 …" at bounding box center [255, 155] width 1112 height 327
drag, startPoint x: 632, startPoint y: 165, endPoint x: 646, endPoint y: 167, distance: 13.5
click at [633, 165] on div at bounding box center [629, 164] width 11 height 10
drag, startPoint x: 700, startPoint y: 165, endPoint x: 727, endPoint y: 166, distance: 26.7
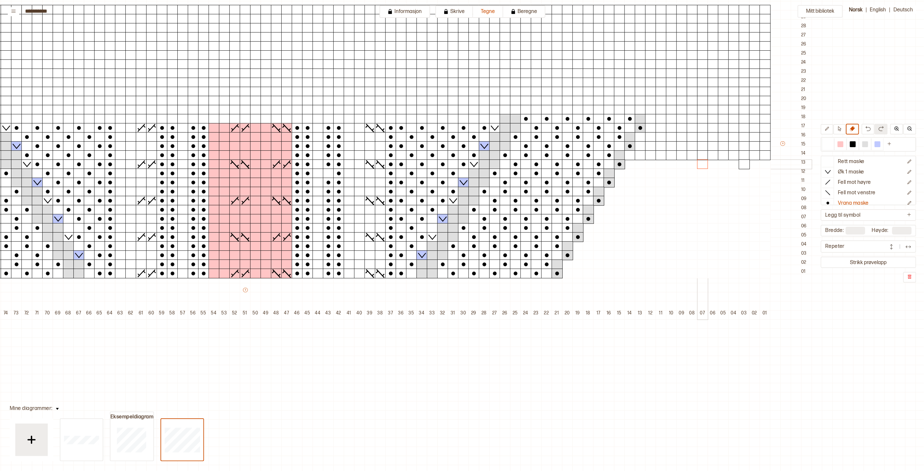
click at [703, 165] on div at bounding box center [702, 164] width 11 height 10
drag, startPoint x: 745, startPoint y: 163, endPoint x: 757, endPoint y: 158, distance: 14.0
click at [745, 163] on div at bounding box center [744, 164] width 11 height 10
click at [766, 154] on div at bounding box center [764, 155] width 11 height 10
drag, startPoint x: 755, startPoint y: 156, endPoint x: 749, endPoint y: 156, distance: 6.2
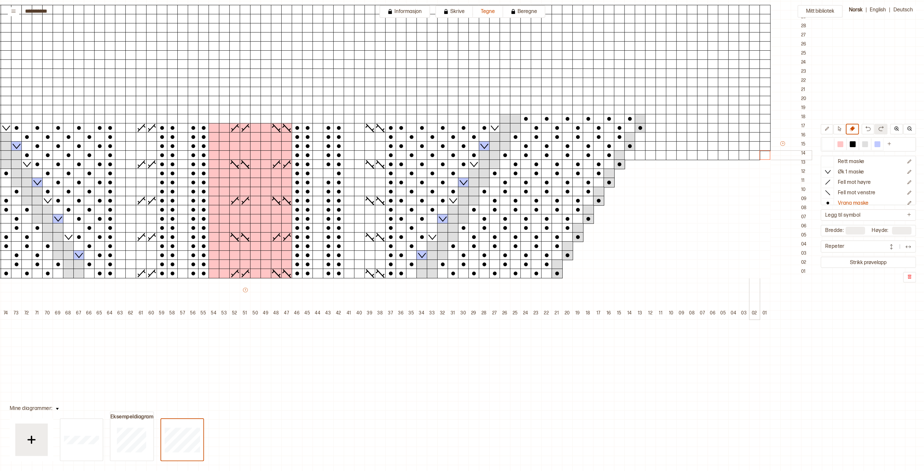
click at [755, 156] on div at bounding box center [754, 155] width 11 height 10
drag, startPoint x: 744, startPoint y: 156, endPoint x: 740, endPoint y: 156, distance: 4.2
click at [743, 156] on div at bounding box center [744, 155] width 11 height 10
drag, startPoint x: 735, startPoint y: 156, endPoint x: 730, endPoint y: 156, distance: 5.5
click at [735, 156] on div at bounding box center [733, 155] width 11 height 10
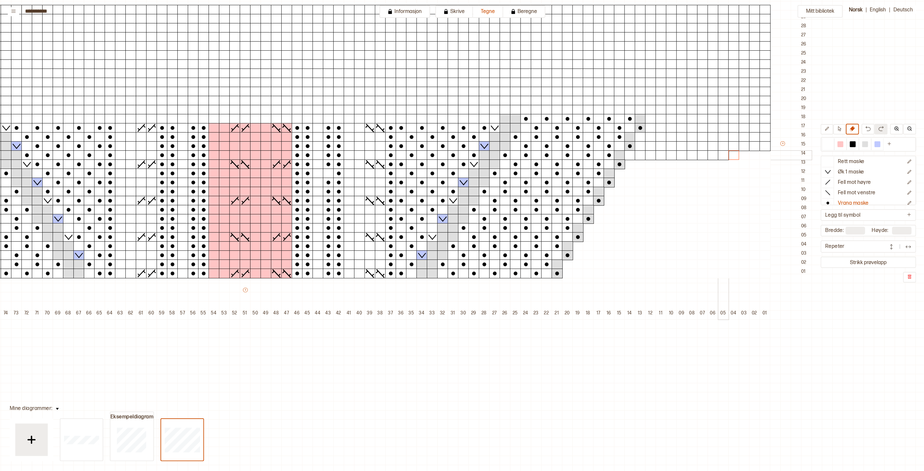
drag, startPoint x: 725, startPoint y: 156, endPoint x: 718, endPoint y: 156, distance: 6.8
click at [724, 156] on div at bounding box center [723, 155] width 11 height 10
click at [710, 157] on div at bounding box center [712, 155] width 11 height 10
drag, startPoint x: 701, startPoint y: 157, endPoint x: 693, endPoint y: 156, distance: 7.5
click at [700, 157] on div at bounding box center [702, 155] width 11 height 10
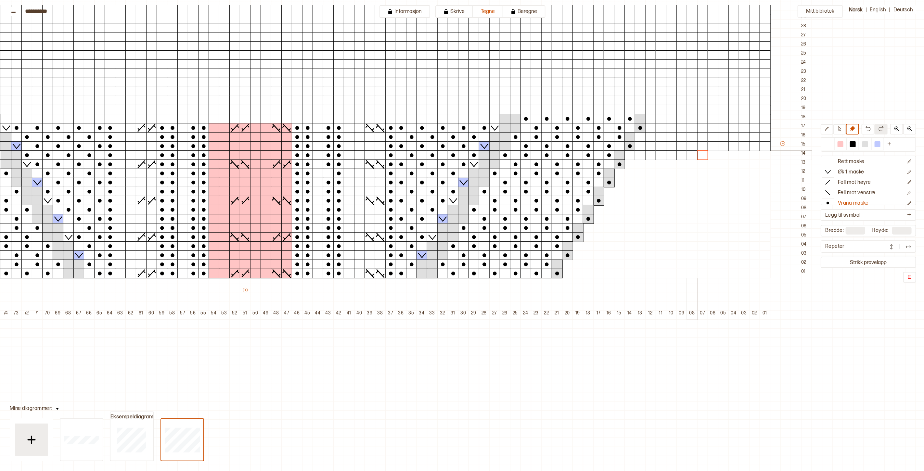
click at [693, 156] on div at bounding box center [692, 155] width 11 height 10
drag, startPoint x: 681, startPoint y: 156, endPoint x: 674, endPoint y: 156, distance: 6.8
click at [681, 156] on div at bounding box center [681, 155] width 11 height 10
click at [671, 156] on div at bounding box center [671, 155] width 11 height 10
click at [661, 156] on div at bounding box center [660, 155] width 11 height 10
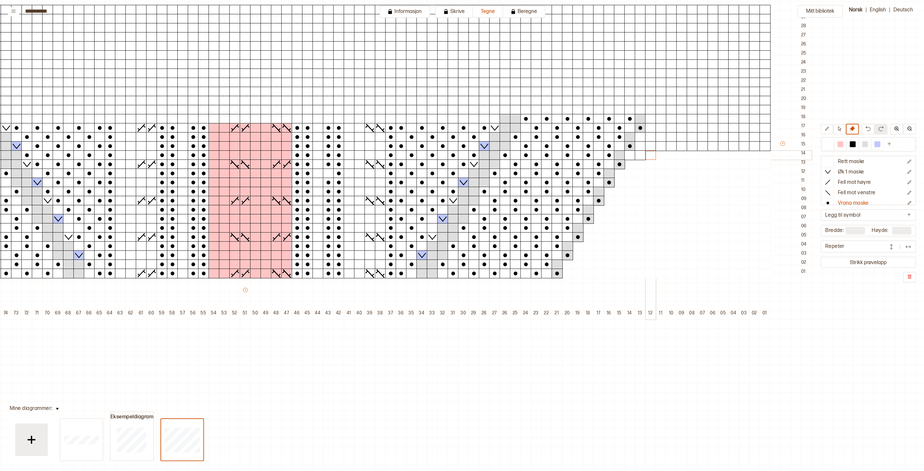
click at [652, 156] on div at bounding box center [650, 155] width 11 height 10
drag, startPoint x: 644, startPoint y: 157, endPoint x: 636, endPoint y: 158, distance: 8.2
click at [643, 157] on div at bounding box center [640, 155] width 11 height 10
click at [631, 157] on div at bounding box center [629, 155] width 11 height 10
click at [641, 147] on div at bounding box center [640, 146] width 11 height 10
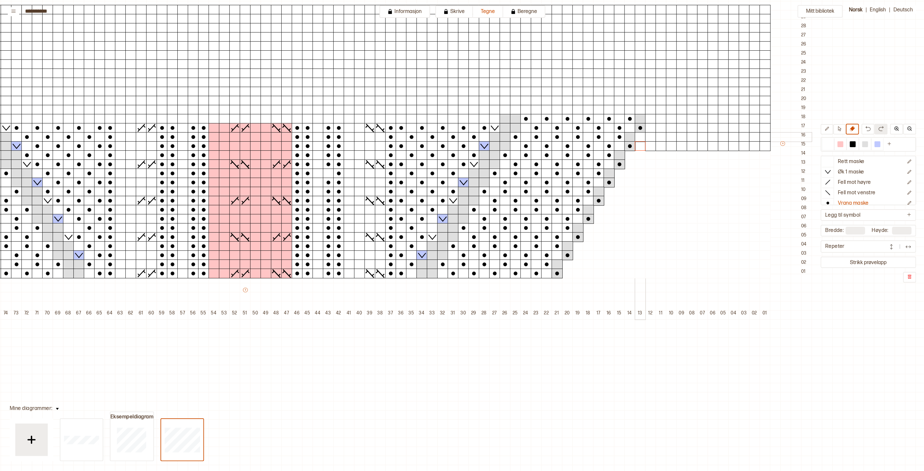
click at [639, 137] on div at bounding box center [640, 137] width 11 height 10
drag, startPoint x: 650, startPoint y: 135, endPoint x: 653, endPoint y: 145, distance: 10.2
click at [651, 137] on div at bounding box center [650, 137] width 11 height 10
drag, startPoint x: 654, startPoint y: 145, endPoint x: 666, endPoint y: 146, distance: 12.3
click at [654, 146] on div at bounding box center [650, 146] width 11 height 10
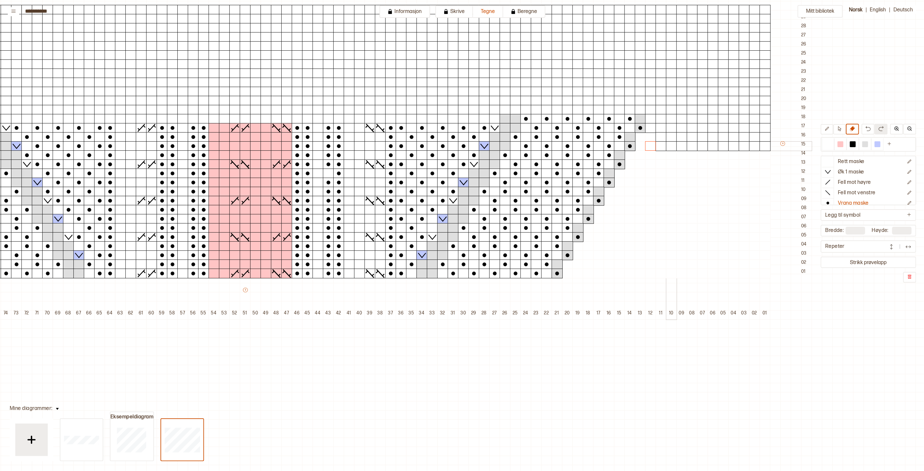
click at [666, 146] on div at bounding box center [671, 146] width 11 height 10
click at [661, 138] on div at bounding box center [660, 137] width 11 height 10
drag, startPoint x: 648, startPoint y: 126, endPoint x: 704, endPoint y: 138, distance: 56.4
click at [704, 138] on div "+ + + + 101 100 99 98 97 96 95 94 93 92 91 90 89 88 87 86 85 84 83 82 81 80 79 …" at bounding box center [255, 155] width 1112 height 327
drag, startPoint x: 700, startPoint y: 134, endPoint x: 708, endPoint y: 160, distance: 27.1
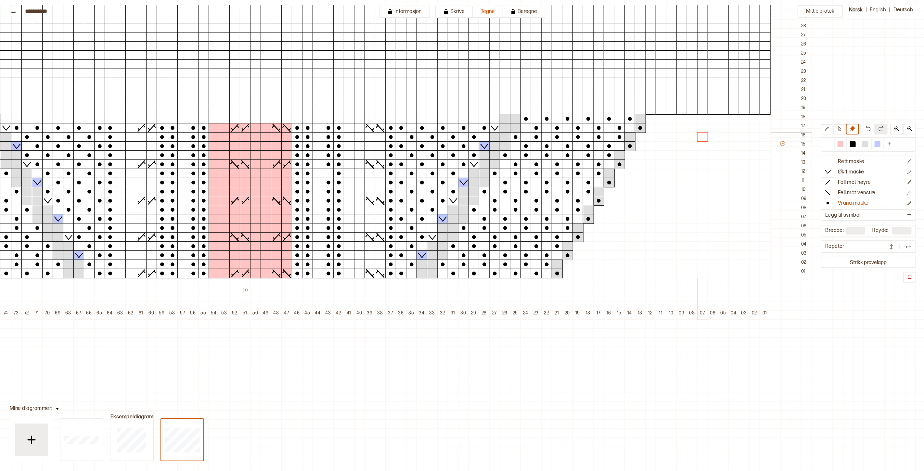
click at [700, 134] on div at bounding box center [702, 137] width 11 height 10
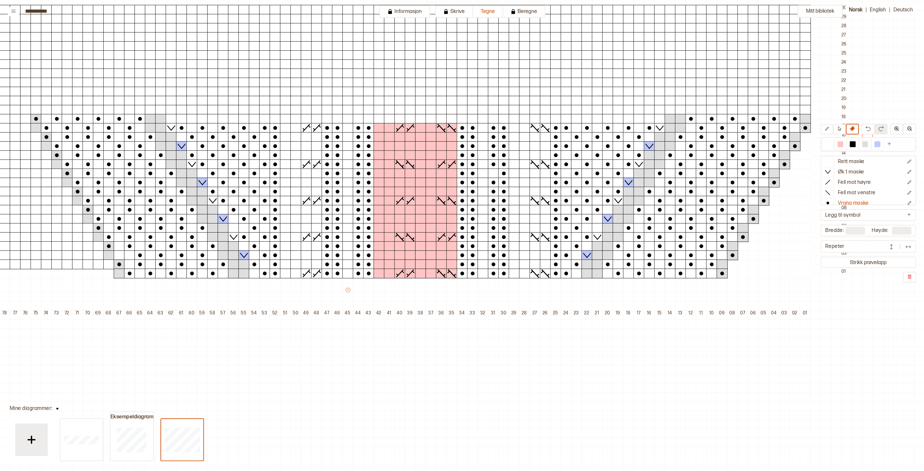
scroll to position [108, 0]
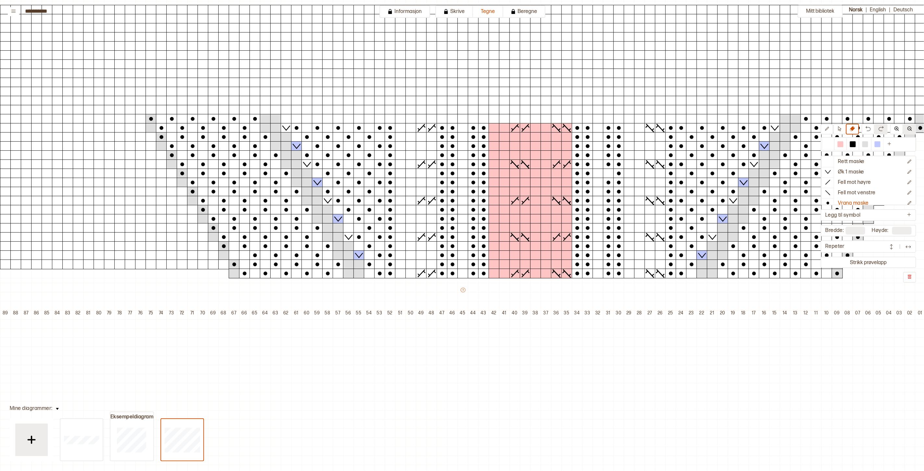
click at [907, 128] on button at bounding box center [909, 129] width 13 height 11
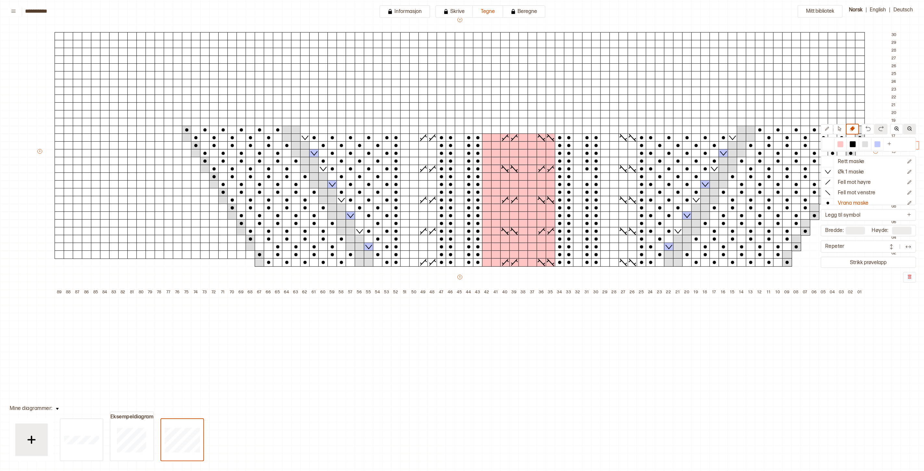
click at [909, 128] on button at bounding box center [909, 129] width 13 height 11
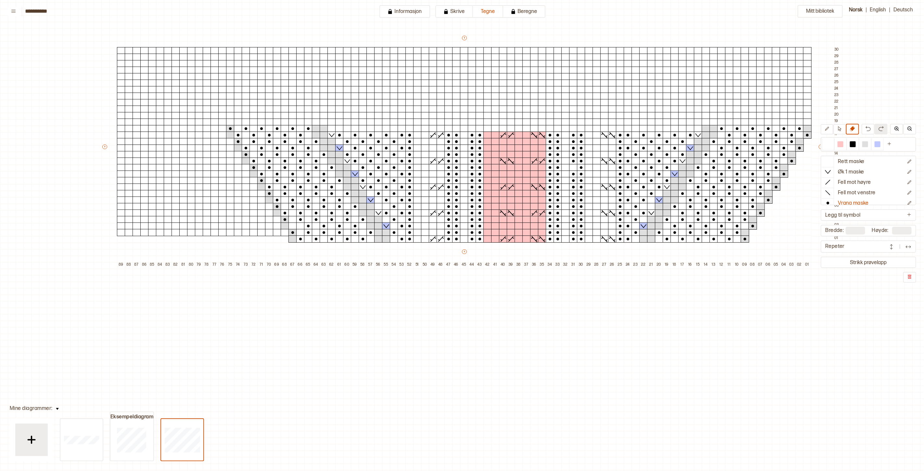
drag, startPoint x: 912, startPoint y: 128, endPoint x: 887, endPoint y: 131, distance: 24.6
click at [913, 128] on button at bounding box center [909, 129] width 13 height 11
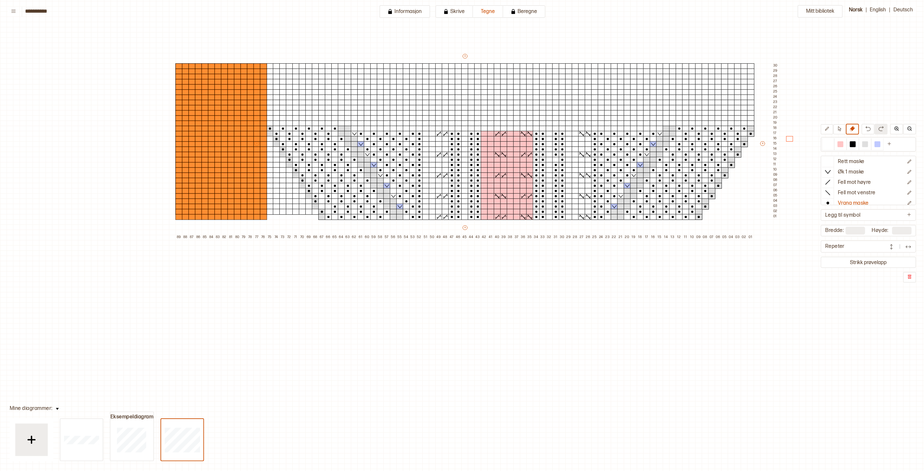
type input "**"
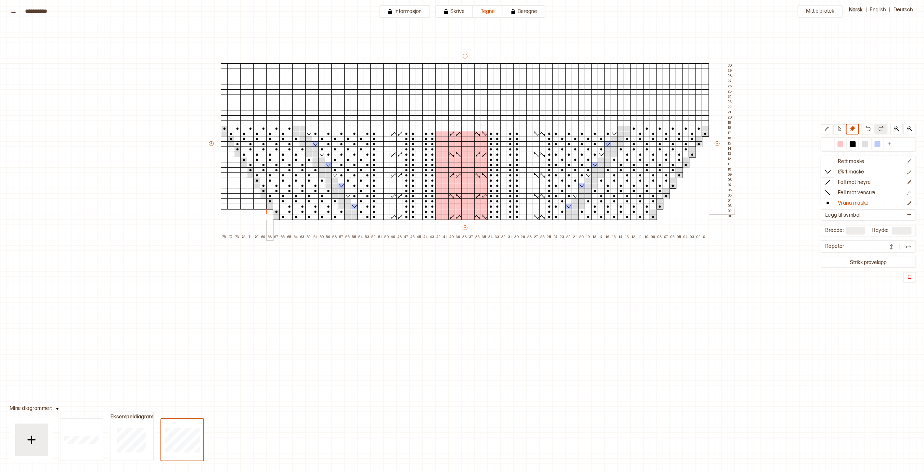
drag, startPoint x: 223, startPoint y: 213, endPoint x: 267, endPoint y: 212, distance: 43.5
click at [267, 212] on div "+ + + + 75 74 73 72 71 70 69 68 67 66 65 64 63 62 61 60 59 58 57 56 55 54 53 52…" at bounding box center [471, 146] width 526 height 187
drag, startPoint x: 261, startPoint y: 207, endPoint x: 221, endPoint y: 141, distance: 76.9
click at [221, 141] on div "+ + + + 75 74 73 72 71 70 69 68 67 66 65 64 63 62 61 60 59 58 57 56 55 54 53 52…" at bounding box center [471, 146] width 526 height 187
drag, startPoint x: 223, startPoint y: 151, endPoint x: 236, endPoint y: 197, distance: 48.2
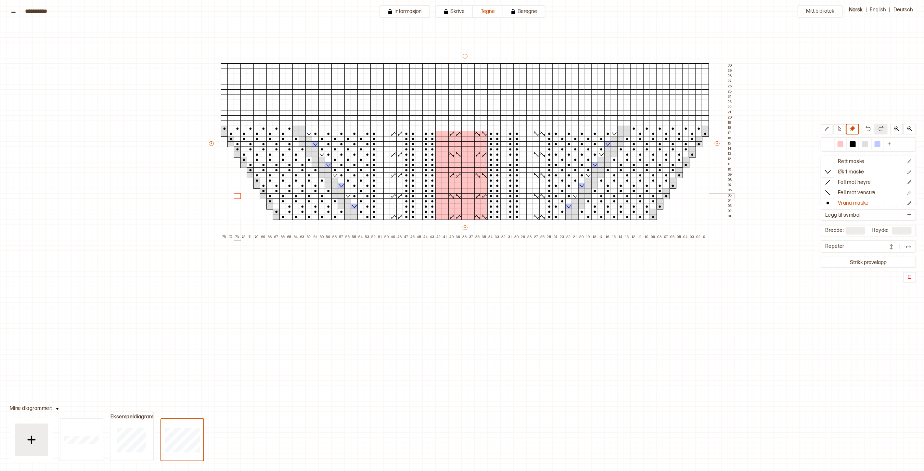
click at [236, 197] on div "+ + + + 75 74 73 72 71 70 69 68 67 66 65 64 63 62 61 60 59 58 57 56 55 54 53 52…" at bounding box center [471, 146] width 526 height 187
click at [892, 145] on icon "Ny farge" at bounding box center [889, 143] width 5 height 5
click at [893, 144] on div at bounding box center [890, 144] width 6 height 6
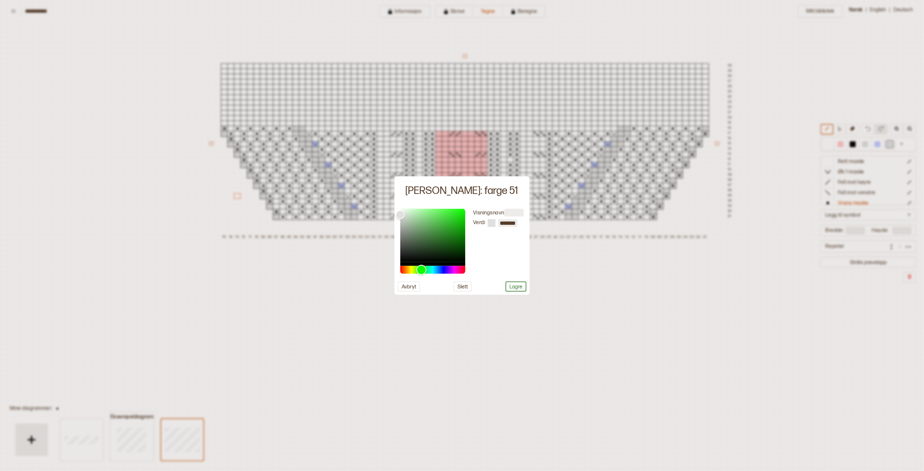
click at [421, 271] on div "Hue" at bounding box center [432, 270] width 65 height 8
drag, startPoint x: 422, startPoint y: 225, endPoint x: 418, endPoint y: 207, distance: 18.8
click at [418, 209] on div "Color" at bounding box center [432, 235] width 65 height 53
type input "*******"
drag, startPoint x: 429, startPoint y: 213, endPoint x: 430, endPoint y: 208, distance: 5.2
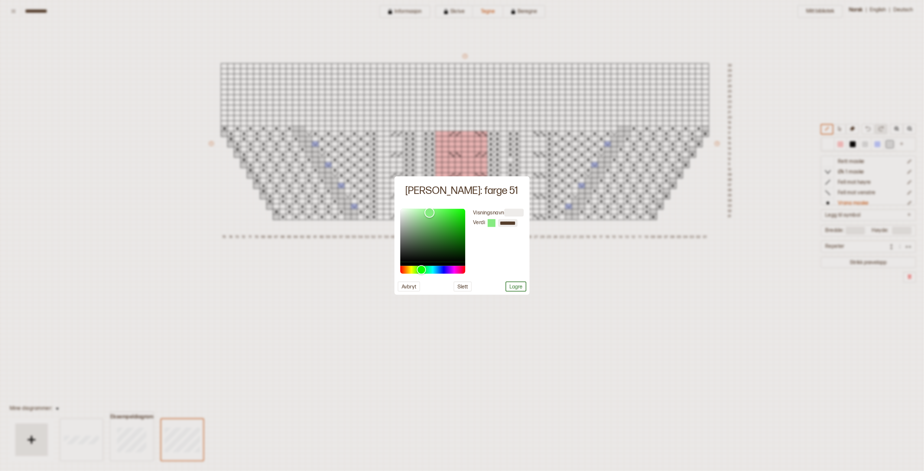
click at [430, 209] on div "Color" at bounding box center [432, 235] width 65 height 53
click at [517, 286] on button "Lagre" at bounding box center [515, 286] width 21 height 10
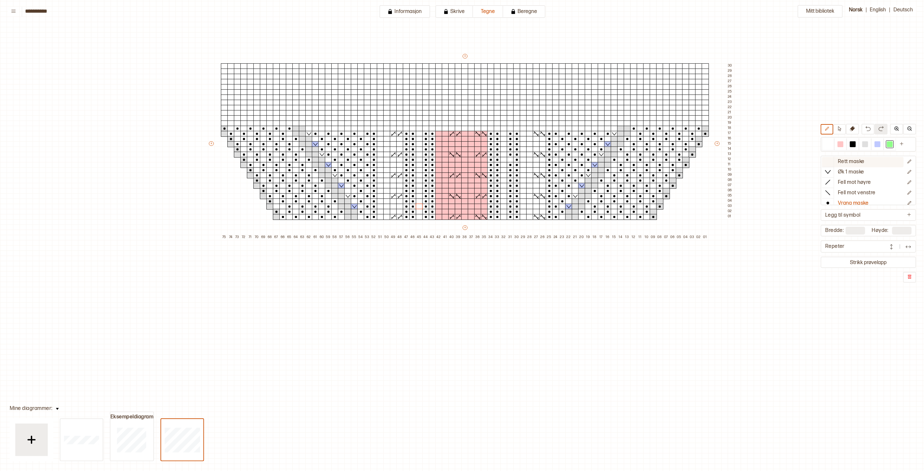
click at [848, 162] on p "Rett maske" at bounding box center [851, 162] width 27 height 7
click at [575, 218] on div at bounding box center [575, 217] width 7 height 6
drag, startPoint x: 574, startPoint y: 212, endPoint x: 579, endPoint y: 211, distance: 4.4
click at [575, 212] on div at bounding box center [575, 212] width 7 height 6
click at [893, 145] on div at bounding box center [890, 144] width 6 height 6
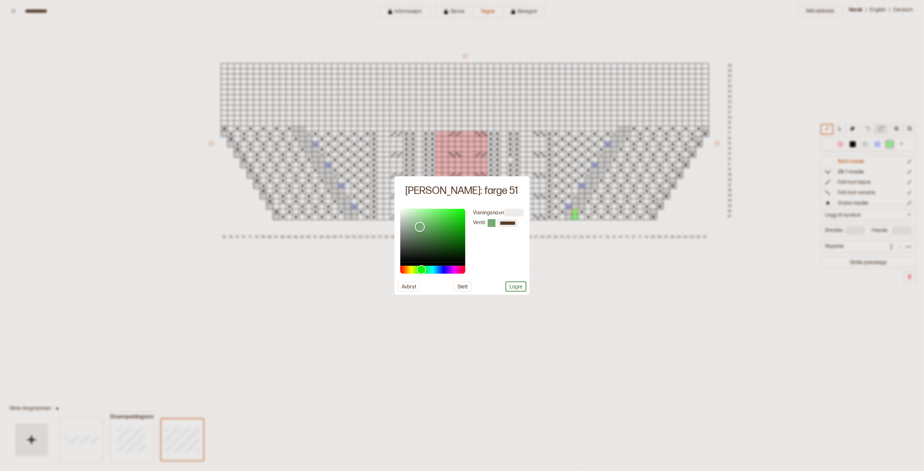
type input "*******"
drag, startPoint x: 432, startPoint y: 210, endPoint x: 417, endPoint y: 226, distance: 21.6
click at [417, 226] on div "Color" at bounding box center [417, 225] width 10 height 10
click at [511, 283] on button "Lagre" at bounding box center [515, 286] width 21 height 10
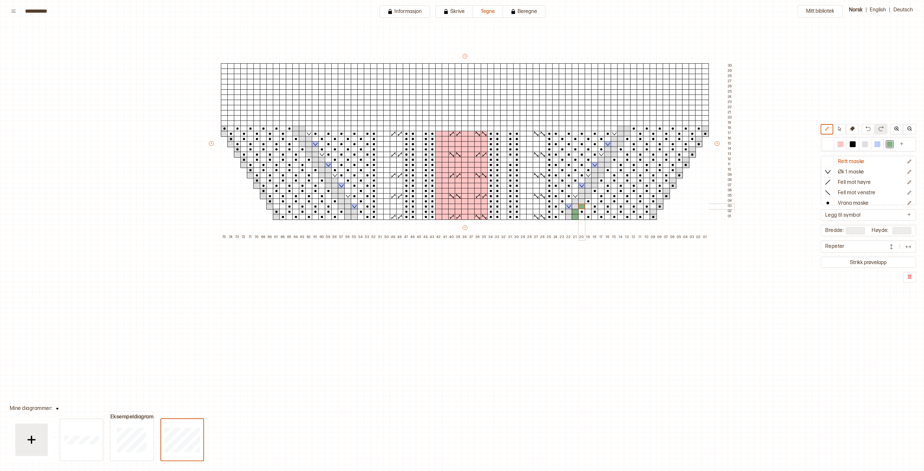
drag, startPoint x: 580, startPoint y: 207, endPoint x: 582, endPoint y: 202, distance: 4.9
click at [582, 206] on div at bounding box center [581, 207] width 7 height 6
drag, startPoint x: 582, startPoint y: 202, endPoint x: 586, endPoint y: 197, distance: 6.5
click at [582, 202] on div at bounding box center [581, 201] width 7 height 6
click at [590, 195] on div at bounding box center [588, 196] width 7 height 6
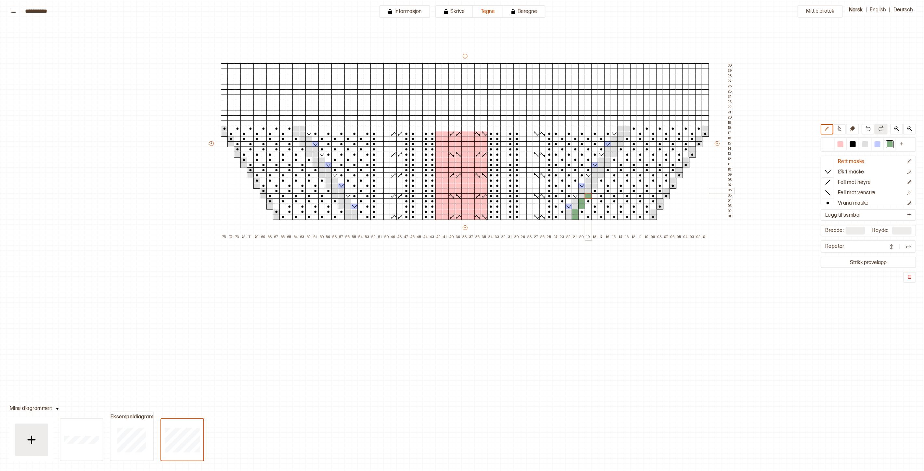
click at [590, 192] on div at bounding box center [588, 191] width 7 height 6
click at [596, 186] on div at bounding box center [594, 186] width 7 height 6
click at [597, 181] on div at bounding box center [594, 181] width 7 height 6
click at [603, 176] on div at bounding box center [601, 175] width 7 height 6
click at [603, 171] on div at bounding box center [601, 170] width 7 height 6
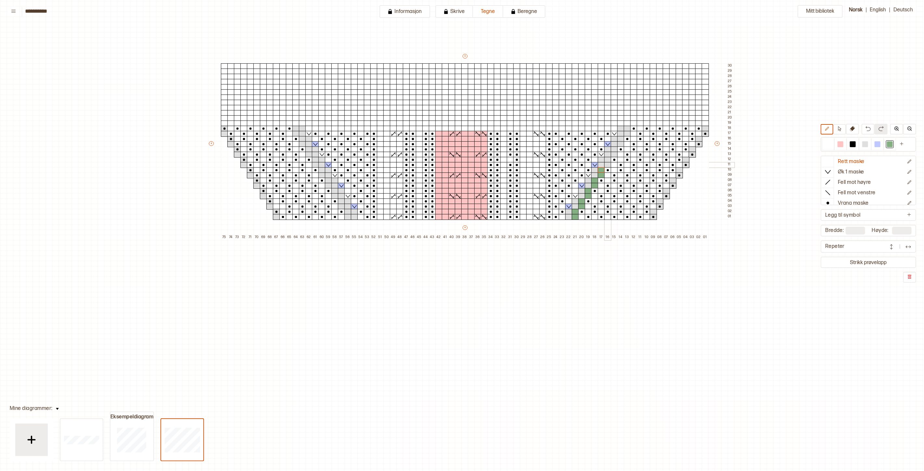
click at [609, 164] on div at bounding box center [607, 165] width 7 height 6
click at [609, 162] on div at bounding box center [607, 165] width 7 height 6
click at [606, 160] on div at bounding box center [607, 160] width 7 height 6
drag, startPoint x: 615, startPoint y: 155, endPoint x: 616, endPoint y: 151, distance: 3.9
click at [615, 155] on div at bounding box center [614, 155] width 7 height 6
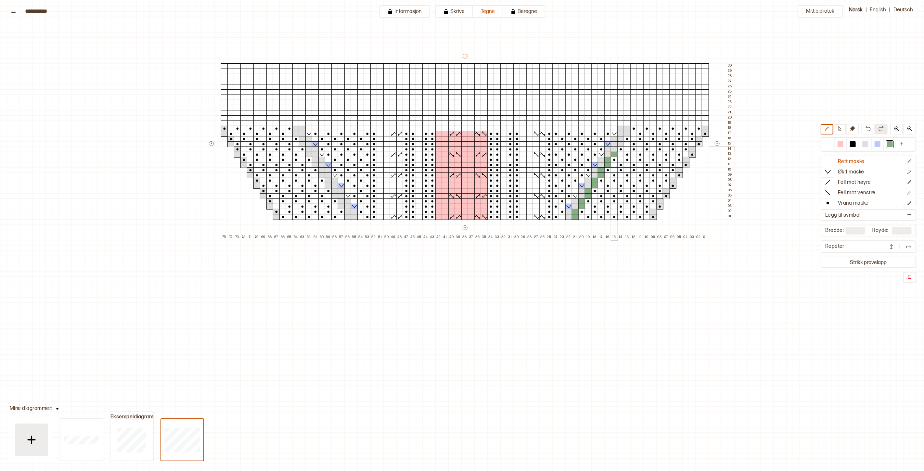
click at [616, 150] on div at bounding box center [614, 149] width 7 height 6
click at [623, 143] on div at bounding box center [620, 144] width 7 height 6
click at [622, 141] on div at bounding box center [620, 139] width 7 height 6
click at [629, 134] on div at bounding box center [627, 134] width 7 height 6
click at [629, 130] on div at bounding box center [627, 129] width 7 height 6
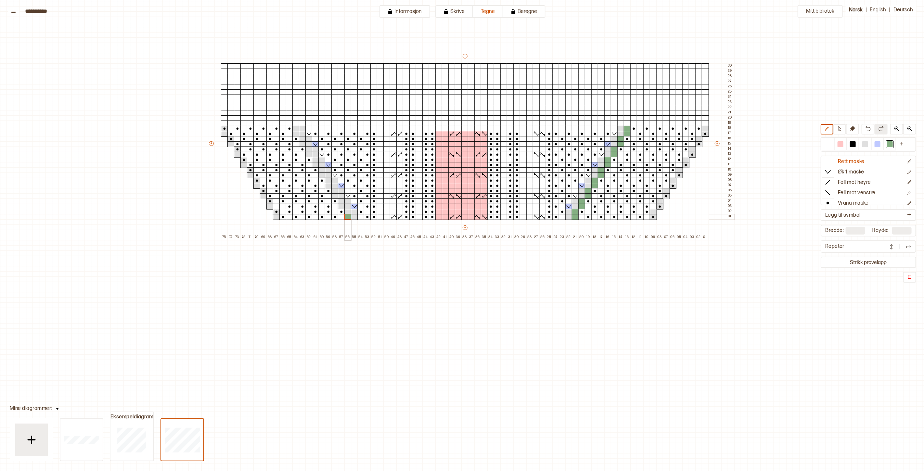
drag, startPoint x: 349, startPoint y: 218, endPoint x: 349, endPoint y: 212, distance: 5.6
click at [349, 212] on div "+ + + + 75 74 73 72 71 70 69 68 67 66 65 64 63 62 61 60 59 58 57 56 55 54 53 52…" at bounding box center [471, 146] width 526 height 187
drag, startPoint x: 342, startPoint y: 206, endPoint x: 342, endPoint y: 200, distance: 5.6
click at [342, 200] on div "+ + + + 75 74 73 72 71 70 69 68 67 66 65 64 63 62 61 60 59 58 57 56 55 54 53 52…" at bounding box center [471, 146] width 526 height 187
drag, startPoint x: 335, startPoint y: 196, endPoint x: 335, endPoint y: 192, distance: 4.2
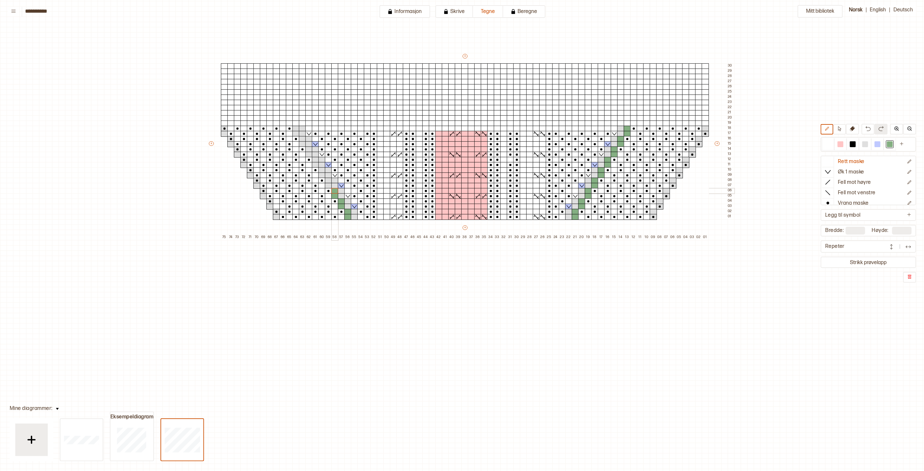
click at [335, 192] on div "+ + + + 75 74 73 72 71 70 69 68 67 66 65 64 63 62 61 60 59 58 57 56 55 54 53 52…" at bounding box center [471, 146] width 526 height 187
drag, startPoint x: 329, startPoint y: 185, endPoint x: 329, endPoint y: 181, distance: 4.0
click at [329, 181] on div "+ + + + 75 74 73 72 71 70 69 68 67 66 65 64 63 62 61 60 59 58 57 56 55 54 53 52…" at bounding box center [471, 146] width 526 height 187
drag, startPoint x: 322, startPoint y: 174, endPoint x: 323, endPoint y: 170, distance: 4.3
click at [323, 170] on div "+ + + + 75 74 73 72 71 70 69 68 67 66 65 64 63 62 61 60 59 58 57 56 55 54 53 52…" at bounding box center [471, 146] width 526 height 187
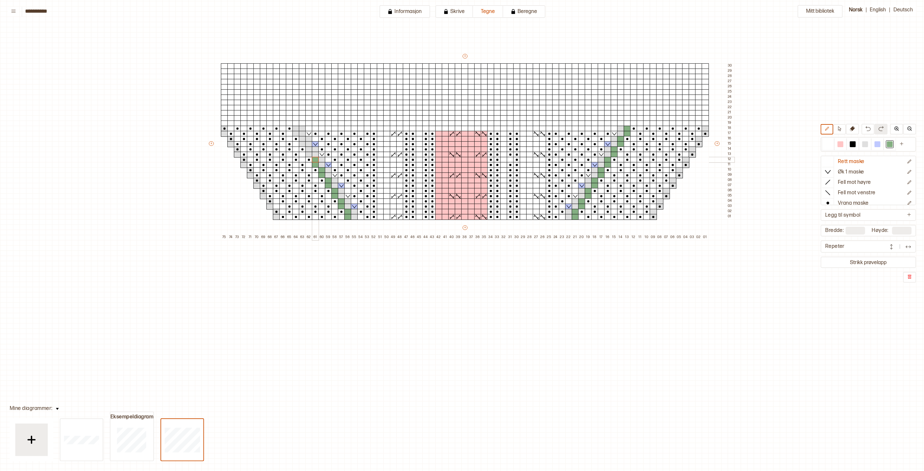
drag, startPoint x: 316, startPoint y: 164, endPoint x: 316, endPoint y: 159, distance: 4.5
click at [316, 159] on div "+ + + + 75 74 73 72 71 70 69 68 67 66 65 64 63 62 61 60 59 58 57 56 55 54 53 52…" at bounding box center [471, 146] width 526 height 187
drag, startPoint x: 308, startPoint y: 154, endPoint x: 310, endPoint y: 151, distance: 3.5
click at [310, 152] on div at bounding box center [308, 155] width 7 height 6
click at [309, 150] on div at bounding box center [308, 149] width 7 height 6
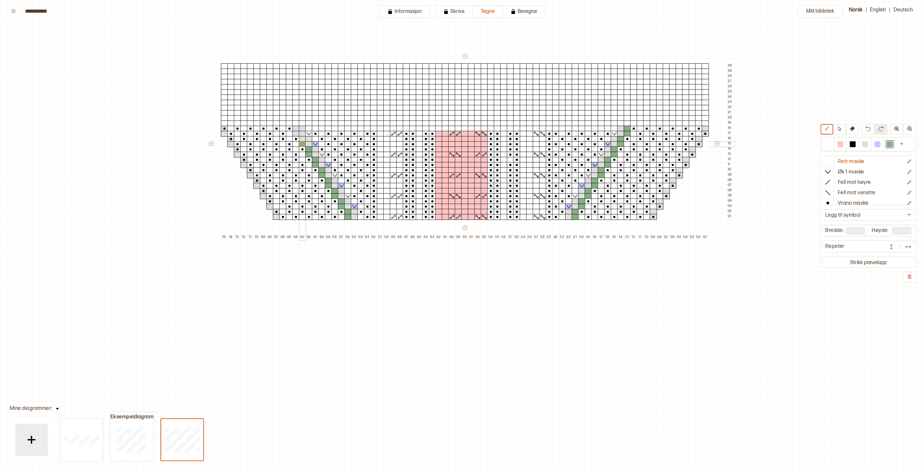
drag, startPoint x: 301, startPoint y: 144, endPoint x: 301, endPoint y: 139, distance: 5.2
click at [301, 143] on div at bounding box center [302, 144] width 7 height 6
click at [301, 139] on div at bounding box center [302, 139] width 7 height 6
click at [296, 133] on div at bounding box center [295, 134] width 7 height 6
click at [296, 130] on div at bounding box center [295, 129] width 7 height 6
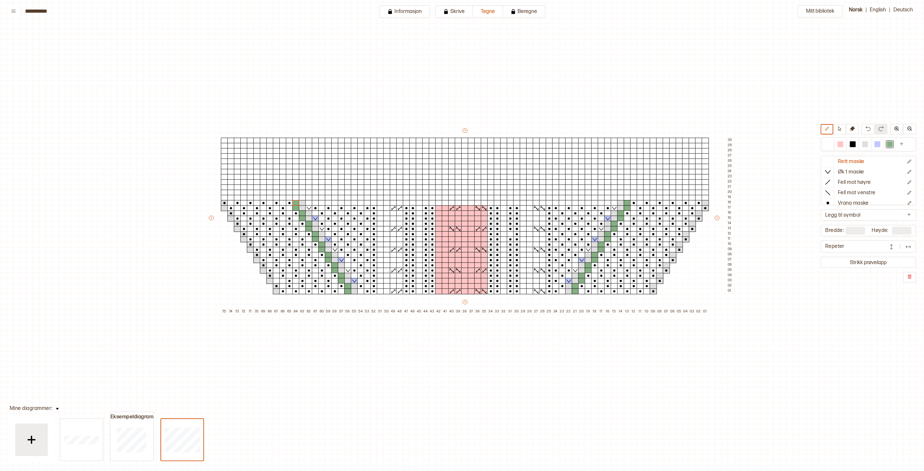
scroll to position [0, 0]
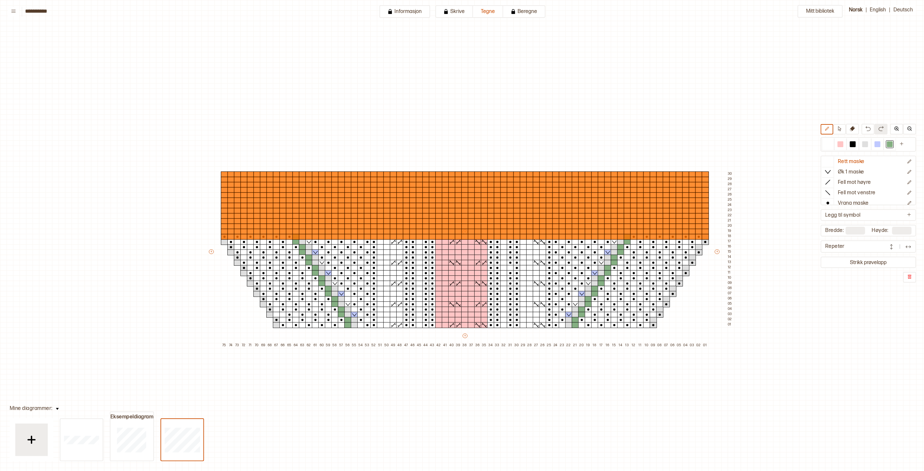
type input "**"
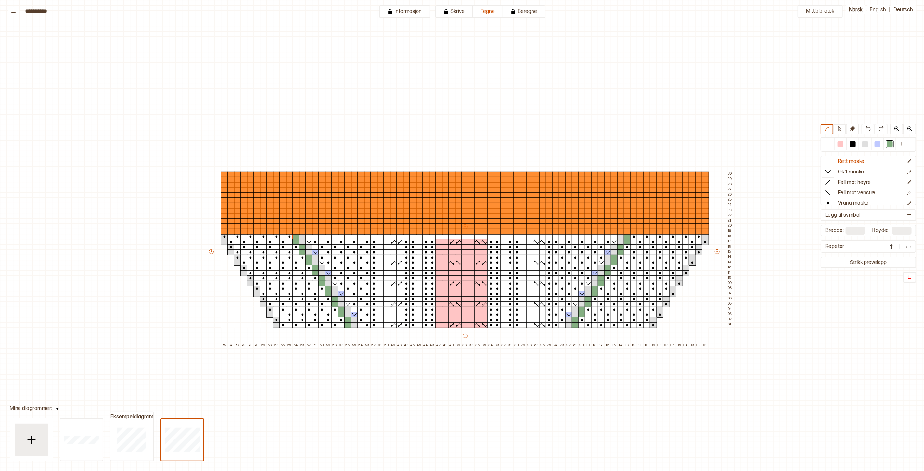
type input "**"
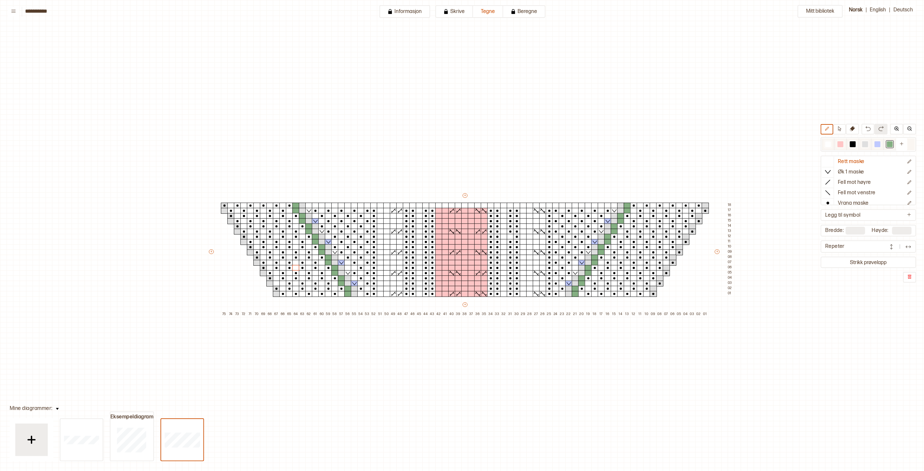
click at [844, 144] on div at bounding box center [840, 144] width 8 height 8
drag, startPoint x: 483, startPoint y: 206, endPoint x: 440, endPoint y: 206, distance: 43.5
click at [440, 206] on div "+ + + + 75 74 73 72 71 70 69 68 67 66 65 64 63 62 61 60 59 58 57 56 55 54 53 52…" at bounding box center [471, 254] width 526 height 125
click at [831, 144] on div at bounding box center [828, 144] width 6 height 6
click at [831, 200] on icon at bounding box center [827, 203] width 6 height 6
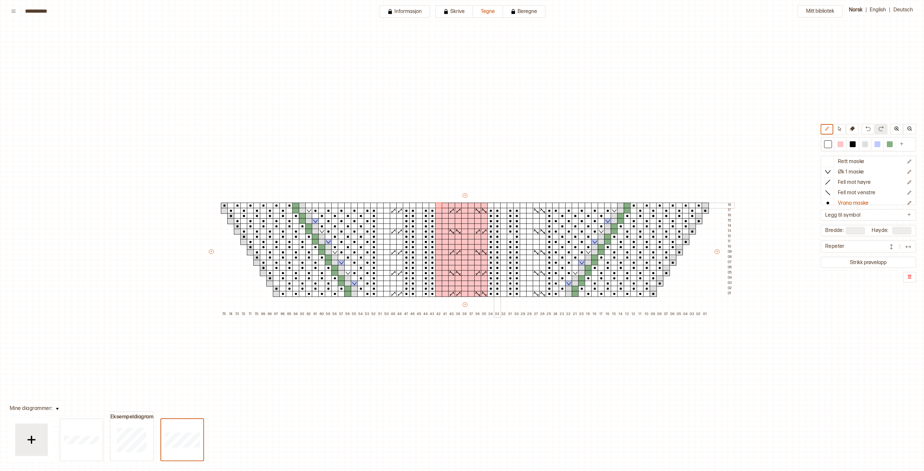
click at [498, 205] on div at bounding box center [497, 206] width 7 height 6
click at [490, 208] on div at bounding box center [490, 211] width 7 height 6
click at [516, 205] on div at bounding box center [516, 206] width 7 height 6
click at [512, 206] on div at bounding box center [510, 206] width 7 height 6
click at [492, 205] on div at bounding box center [490, 206] width 7 height 6
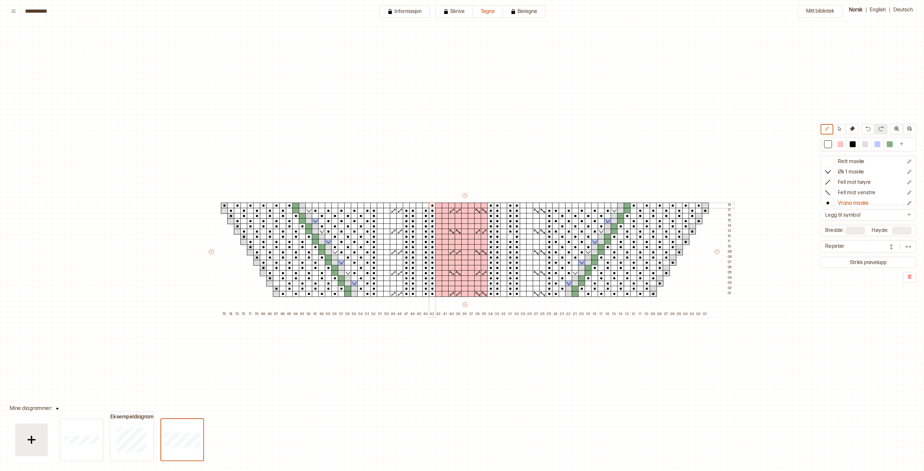
click at [431, 204] on div at bounding box center [432, 206] width 7 height 6
click at [427, 205] on div at bounding box center [425, 206] width 7 height 6
click at [410, 206] on div at bounding box center [412, 206] width 7 height 6
click at [408, 206] on div at bounding box center [406, 206] width 7 height 6
click at [374, 206] on div at bounding box center [373, 206] width 7 height 6
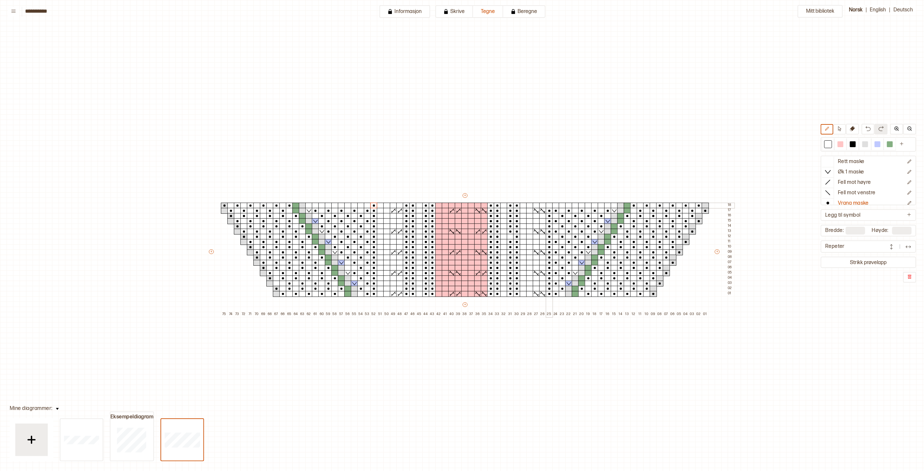
click at [550, 205] on div at bounding box center [549, 206] width 7 height 6
click at [562, 205] on div at bounding box center [562, 206] width 7 height 6
click at [574, 205] on div at bounding box center [575, 206] width 7 height 6
click at [589, 205] on div at bounding box center [588, 206] width 7 height 6
click at [602, 205] on div at bounding box center [601, 206] width 7 height 6
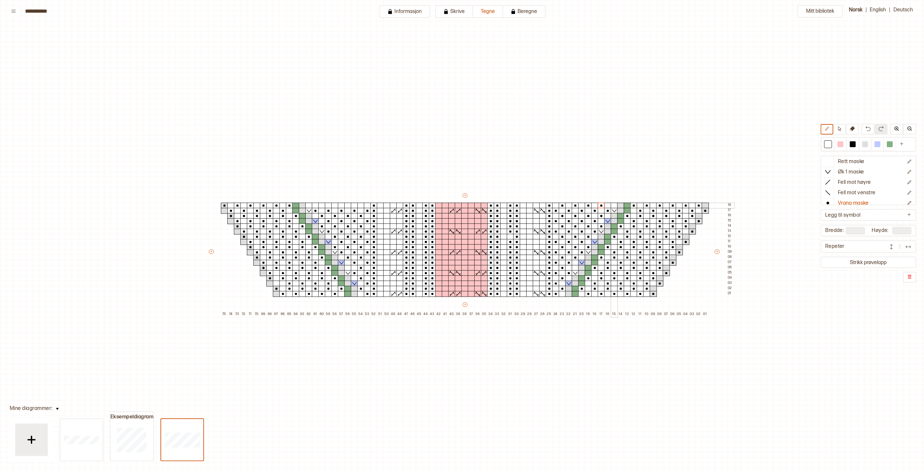
click at [614, 205] on div at bounding box center [614, 206] width 7 height 6
click at [361, 206] on div at bounding box center [360, 206] width 7 height 6
click at [348, 205] on div at bounding box center [347, 206] width 7 height 6
click at [334, 205] on div at bounding box center [334, 206] width 7 height 6
click at [322, 205] on div at bounding box center [321, 206] width 7 height 6
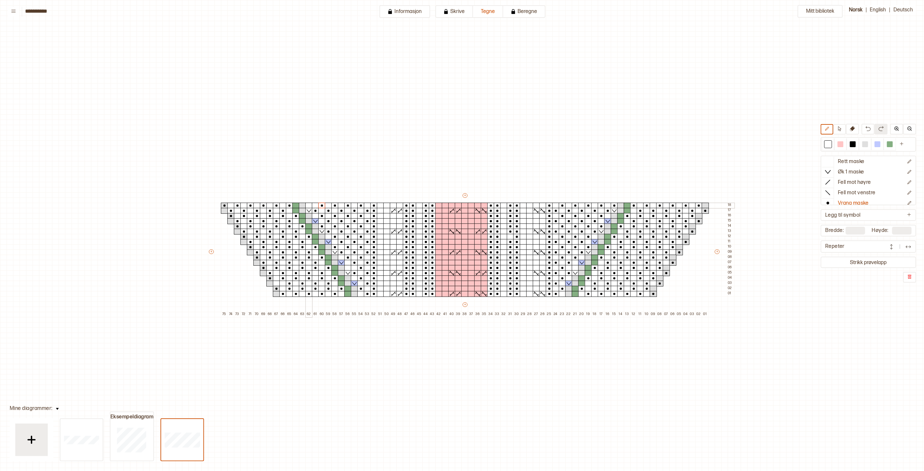
click at [309, 204] on div at bounding box center [308, 206] width 7 height 6
click at [842, 145] on div at bounding box center [840, 144] width 6 height 6
click at [903, 142] on icon "Ny farge" at bounding box center [902, 144] width 4 height 4
click at [897, 144] on div at bounding box center [897, 144] width 6 height 6
click at [897, 145] on div at bounding box center [897, 144] width 6 height 6
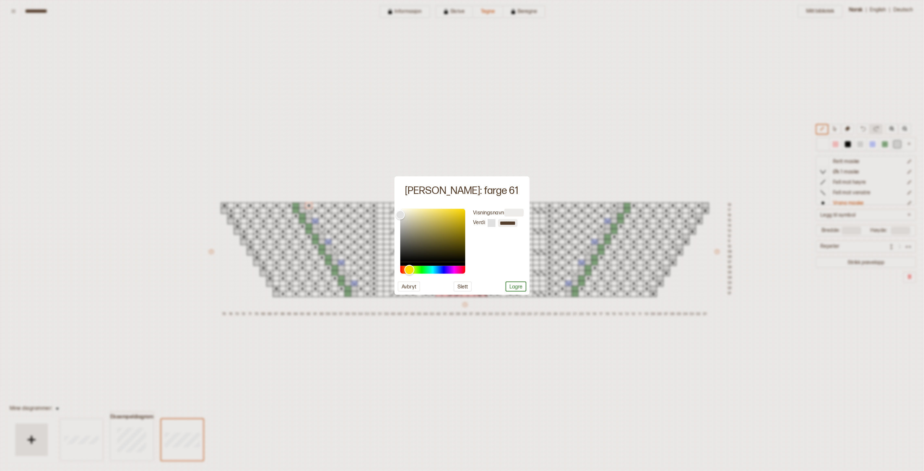
click at [409, 273] on div "Hue" at bounding box center [432, 270] width 65 height 8
click at [408, 272] on div "Hue" at bounding box center [408, 270] width 10 height 10
type input "*******"
drag, startPoint x: 428, startPoint y: 231, endPoint x: 444, endPoint y: 219, distance: 19.8
click at [444, 219] on div "Color" at bounding box center [432, 235] width 65 height 53
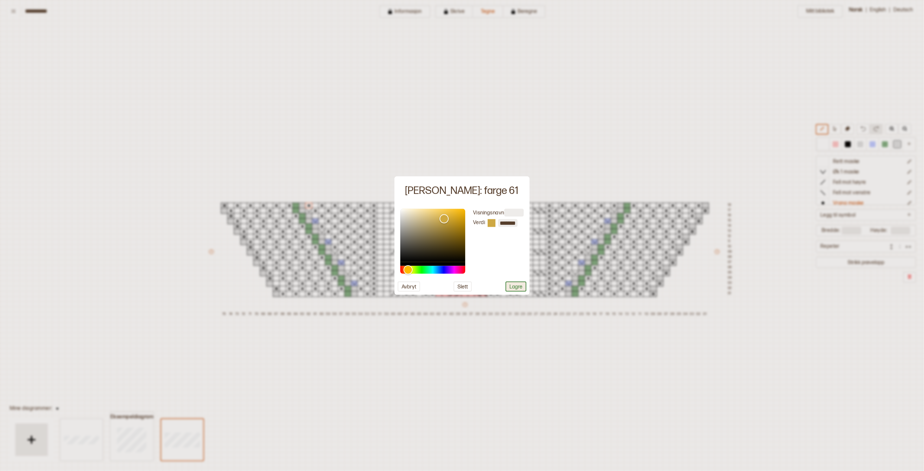
click at [511, 286] on button "Lagre" at bounding box center [515, 286] width 21 height 10
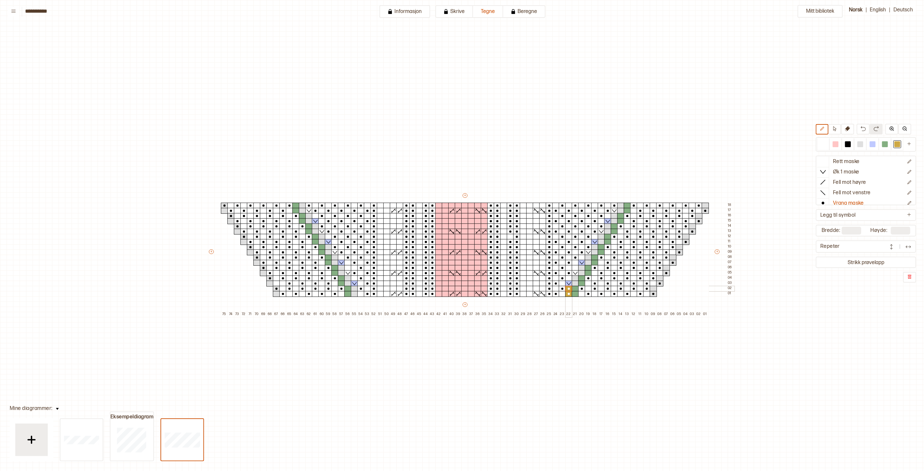
click at [568, 289] on div "+ + + + 75 74 73 72 71 70 69 68 67 66 65 64 63 62 61 60 59 58 57 56 55 54 53 52…" at bounding box center [471, 254] width 526 height 125
click at [855, 164] on p "Rett maske" at bounding box center [846, 162] width 27 height 7
drag, startPoint x: 575, startPoint y: 283, endPoint x: 576, endPoint y: 279, distance: 4.6
click at [576, 279] on div "+ + + + 75 74 73 72 71 70 69 68 67 66 65 64 63 62 61 60 59 58 57 56 55 54 53 52…" at bounding box center [471, 254] width 526 height 125
click at [900, 144] on div at bounding box center [897, 144] width 6 height 6
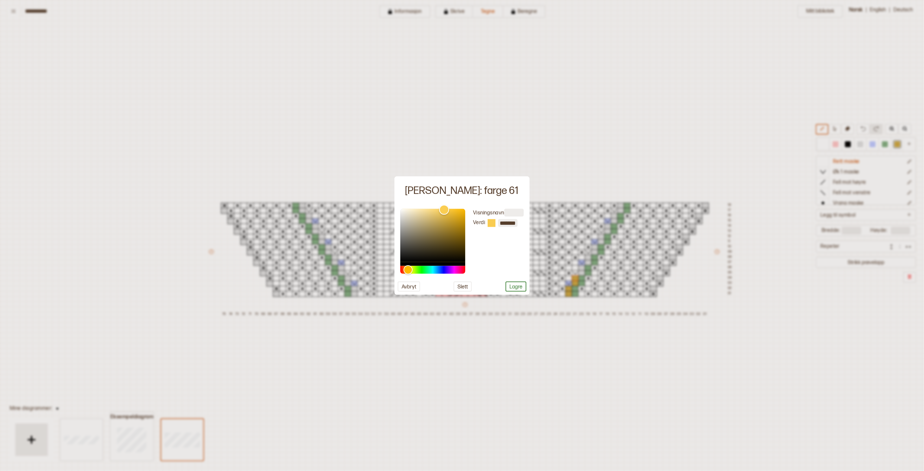
drag, startPoint x: 446, startPoint y: 218, endPoint x: 444, endPoint y: 210, distance: 8.4
click at [444, 210] on div "Color" at bounding box center [444, 210] width 10 height 10
type input "*******"
click at [406, 270] on div "Hue" at bounding box center [407, 270] width 10 height 10
click at [515, 288] on button "Lagre" at bounding box center [515, 286] width 21 height 10
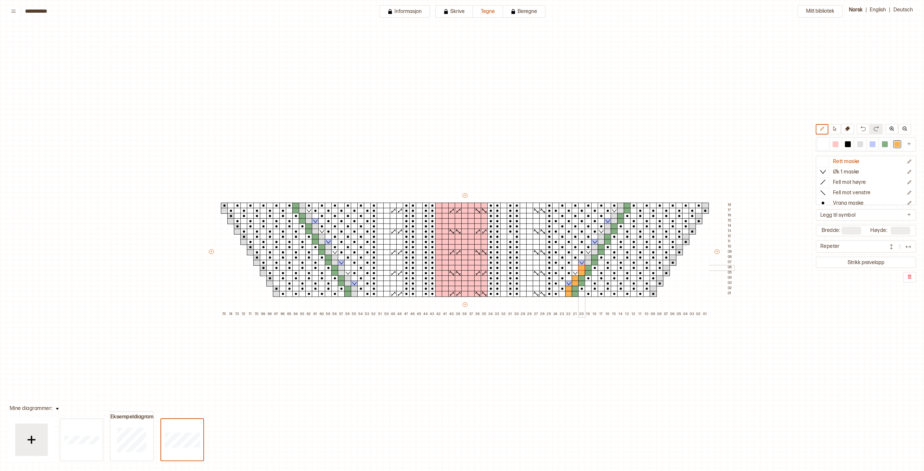
click at [583, 269] on div "+ + + + 75 74 73 72 71 70 69 68 67 66 65 64 63 62 61 60 59 58 57 56 55 54 53 52…" at bounding box center [471, 254] width 526 height 125
drag, startPoint x: 587, startPoint y: 263, endPoint x: 589, endPoint y: 259, distance: 4.7
click at [589, 259] on div "+ + + + 75 74 73 72 71 70 69 68 67 66 65 64 63 62 61 60 59 58 57 56 55 54 53 52…" at bounding box center [471, 254] width 526 height 125
drag, startPoint x: 595, startPoint y: 252, endPoint x: 596, endPoint y: 248, distance: 4.3
click at [596, 248] on div "+ + + + 75 74 73 72 71 70 69 68 67 66 65 64 63 62 61 60 59 58 57 56 55 54 53 52…" at bounding box center [471, 254] width 526 height 125
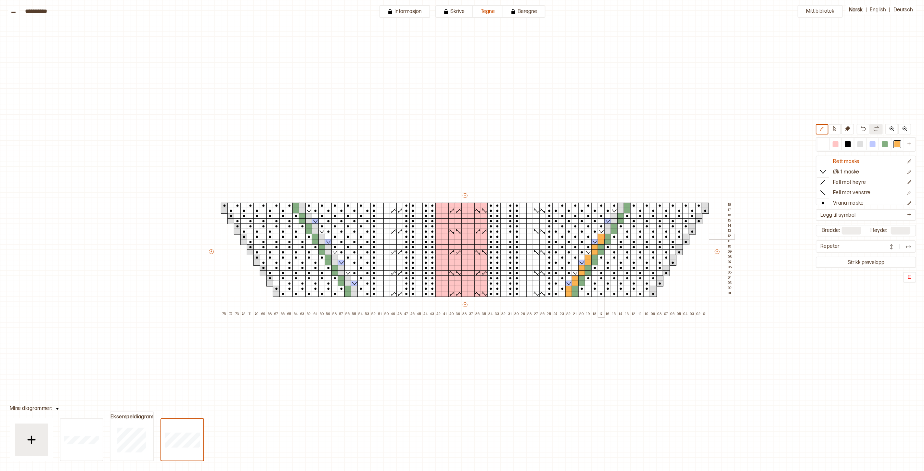
click at [602, 237] on div "+ + + + 75 74 73 72 71 70 69 68 67 66 65 64 63 62 61 60 59 58 57 56 55 54 53 52…" at bounding box center [471, 254] width 526 height 125
click at [608, 228] on div "+ + + + 75 74 73 72 71 70 69 68 67 66 65 64 63 62 61 60 59 58 57 56 55 54 53 52…" at bounding box center [471, 254] width 526 height 125
drag, startPoint x: 615, startPoint y: 220, endPoint x: 616, endPoint y: 217, distance: 3.6
click at [616, 217] on div "+ + + + 75 74 73 72 71 70 69 68 67 66 65 64 63 62 61 60 59 58 57 56 55 54 53 52…" at bounding box center [471, 254] width 526 height 125
drag, startPoint x: 621, startPoint y: 210, endPoint x: 622, endPoint y: 206, distance: 4.7
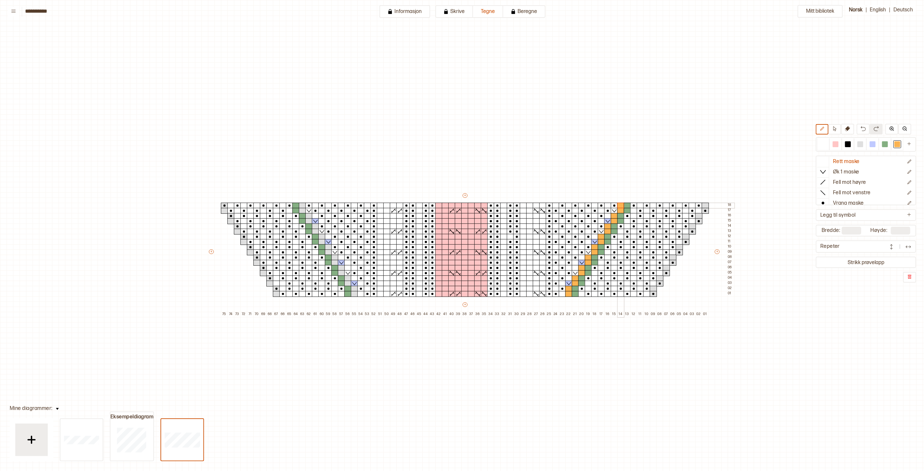
click at [622, 206] on div "+ + + + 75 74 73 72 71 70 69 68 67 66 65 64 63 62 61 60 59 58 57 56 55 54 53 52…" at bounding box center [471, 254] width 526 height 125
click at [355, 288] on div "+ + + + 75 74 73 72 71 70 69 68 67 66 65 64 63 62 61 60 59 58 57 56 55 54 53 52…" at bounding box center [471, 254] width 526 height 125
click at [349, 279] on div "+ + + + 75 74 73 72 71 70 69 68 67 66 65 64 63 62 61 60 59 58 57 56 55 54 53 52…" at bounding box center [471, 254] width 526 height 125
click at [343, 269] on div "+ + + + 75 74 73 72 71 70 69 68 67 66 65 64 63 62 61 60 59 58 57 56 55 54 53 52…" at bounding box center [471, 254] width 526 height 125
click at [335, 259] on div "+ + + + 75 74 73 72 71 70 69 68 67 66 65 64 63 62 61 60 59 58 57 56 55 54 53 52…" at bounding box center [471, 254] width 526 height 125
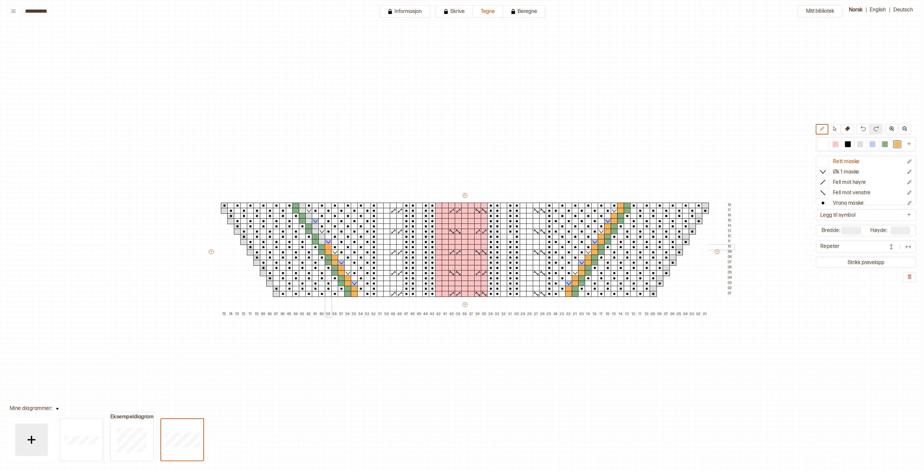
click at [329, 248] on div "+ + + + 75 74 73 72 71 70 69 68 67 66 65 64 63 62 61 60 59 58 57 56 55 54 53 52…" at bounding box center [471, 254] width 526 height 125
drag, startPoint x: 323, startPoint y: 241, endPoint x: 322, endPoint y: 237, distance: 4.3
click at [322, 237] on div "+ + + + 75 74 73 72 71 70 69 68 67 66 65 64 63 62 61 60 59 58 57 56 55 54 53 52…" at bounding box center [471, 254] width 526 height 125
click at [314, 228] on div "+ + + + 75 74 73 72 71 70 69 68 67 66 65 64 63 62 61 60 59 58 57 56 55 54 53 52…" at bounding box center [471, 254] width 526 height 125
click at [309, 218] on div at bounding box center [308, 221] width 7 height 6
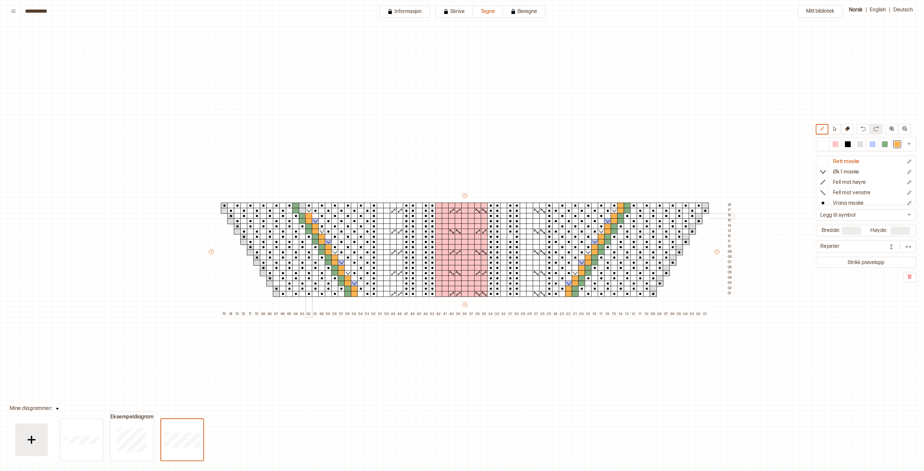
click at [308, 217] on div at bounding box center [308, 216] width 7 height 6
click at [300, 211] on div at bounding box center [302, 211] width 7 height 6
click at [303, 206] on div at bounding box center [302, 206] width 7 height 6
click at [836, 144] on div at bounding box center [836, 144] width 6 height 6
drag, startPoint x: 527, startPoint y: 207, endPoint x: 524, endPoint y: 210, distance: 3.9
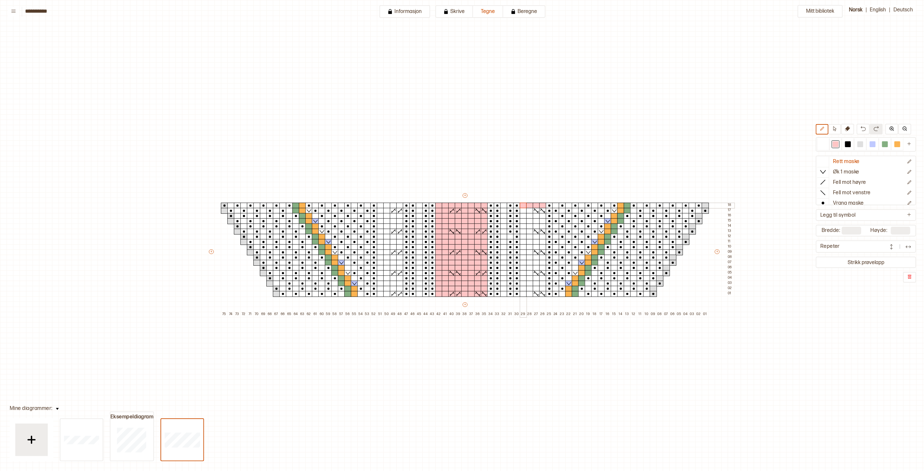
click at [524, 208] on div "+ + + + 75 74 73 72 71 70 69 68 67 66 65 64 63 62 61 60 59 58 57 56 55 54 53 52…" at bounding box center [471, 254] width 526 height 125
click at [889, 128] on img at bounding box center [891, 128] width 5 height 5
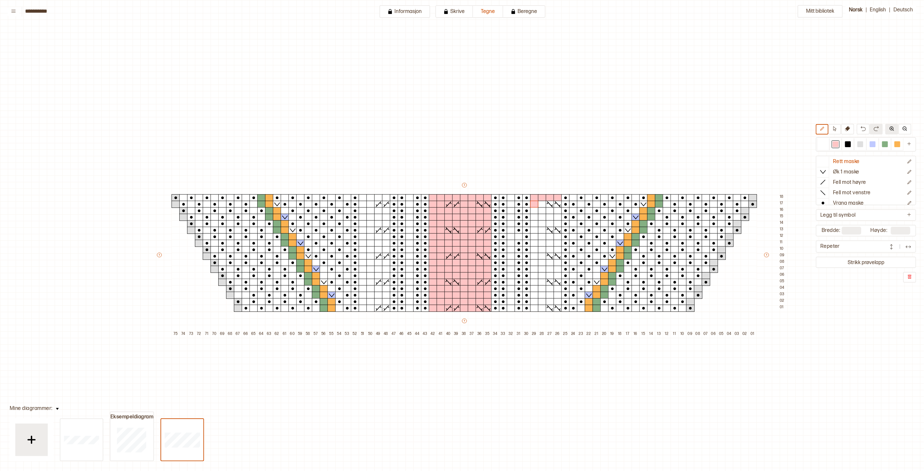
click at [889, 128] on img at bounding box center [891, 128] width 5 height 5
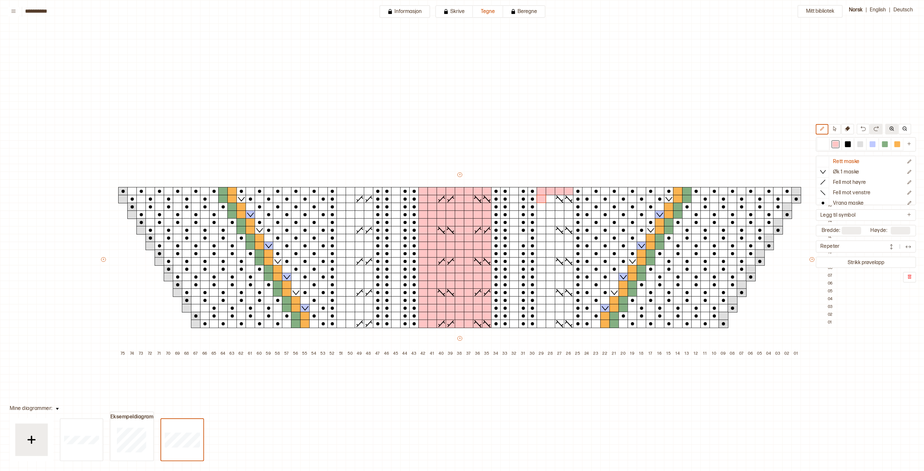
click at [889, 128] on img at bounding box center [891, 128] width 5 height 5
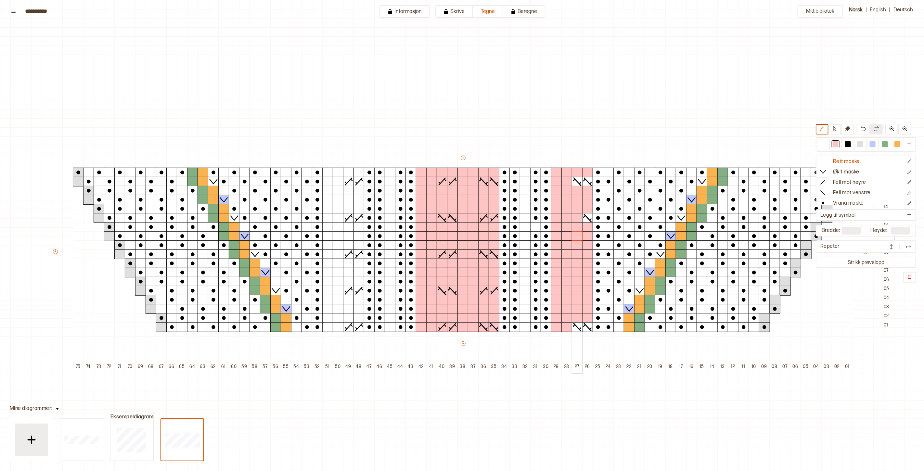
drag, startPoint x: 564, startPoint y: 180, endPoint x: 584, endPoint y: 256, distance: 78.3
click at [580, 241] on div "+ + + + 75 74 73 72 71 70 69 68 67 66 65 64 63 62 61 60 59 58 57 56 55 54 53 52…" at bounding box center [473, 264] width 842 height 218
click at [851, 192] on p "Flette Venstre, bak" at bounding box center [855, 191] width 44 height 7
click at [586, 329] on icon at bounding box center [587, 327] width 10 height 9
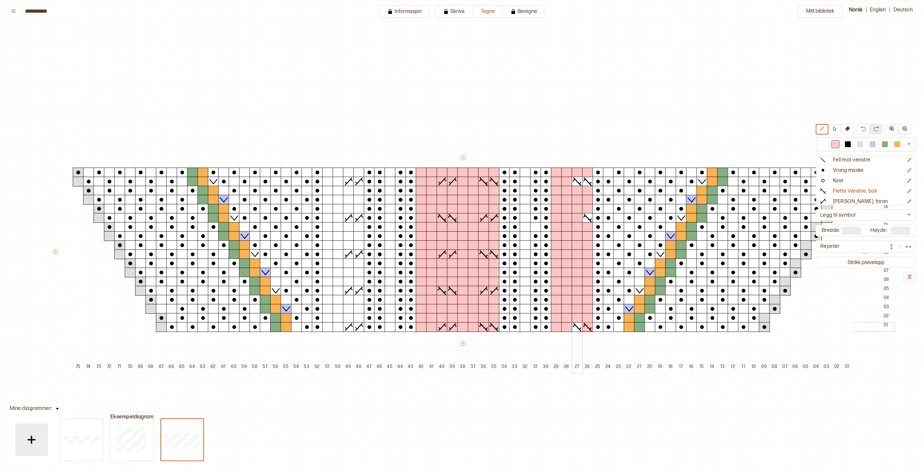
drag, startPoint x: 577, startPoint y: 327, endPoint x: 582, endPoint y: 268, distance: 59.3
click at [577, 326] on icon at bounding box center [577, 327] width 10 height 9
drag, startPoint x: 587, startPoint y: 221, endPoint x: 587, endPoint y: 210, distance: 11.0
click at [587, 221] on icon at bounding box center [587, 217] width 10 height 9
drag, startPoint x: 589, startPoint y: 180, endPoint x: 579, endPoint y: 181, distance: 9.8
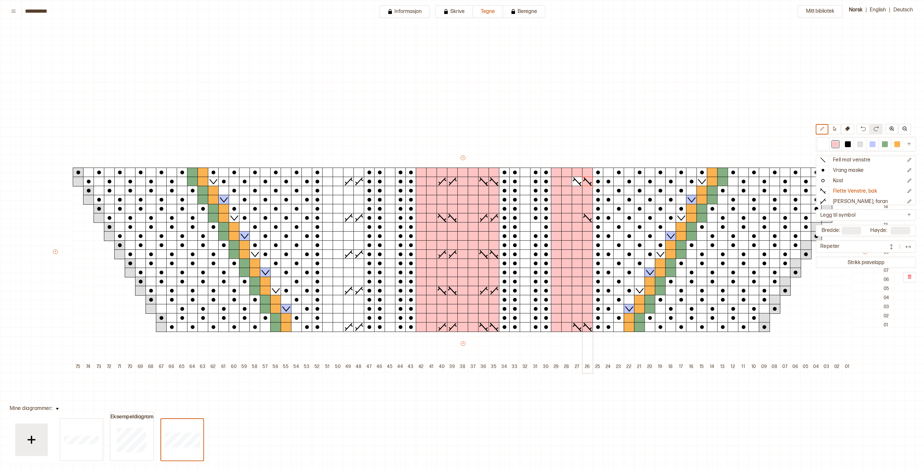
click at [588, 180] on icon at bounding box center [587, 181] width 10 height 9
click at [577, 181] on icon at bounding box center [577, 181] width 10 height 9
click at [589, 290] on div at bounding box center [587, 291] width 11 height 10
click at [579, 289] on div at bounding box center [577, 291] width 11 height 10
click at [587, 254] on div at bounding box center [587, 254] width 11 height 10
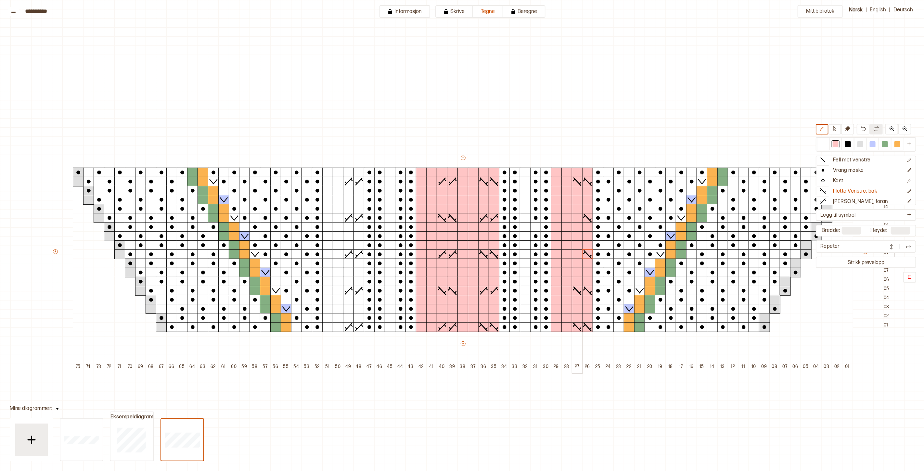
click at [578, 253] on div at bounding box center [577, 254] width 11 height 10
click at [580, 214] on div at bounding box center [577, 218] width 11 height 10
click at [846, 198] on p "[PERSON_NAME], foran" at bounding box center [860, 201] width 55 height 7
click at [357, 326] on icon at bounding box center [359, 327] width 10 height 9
drag, startPoint x: 352, startPoint y: 326, endPoint x: 358, endPoint y: 308, distance: 19.4
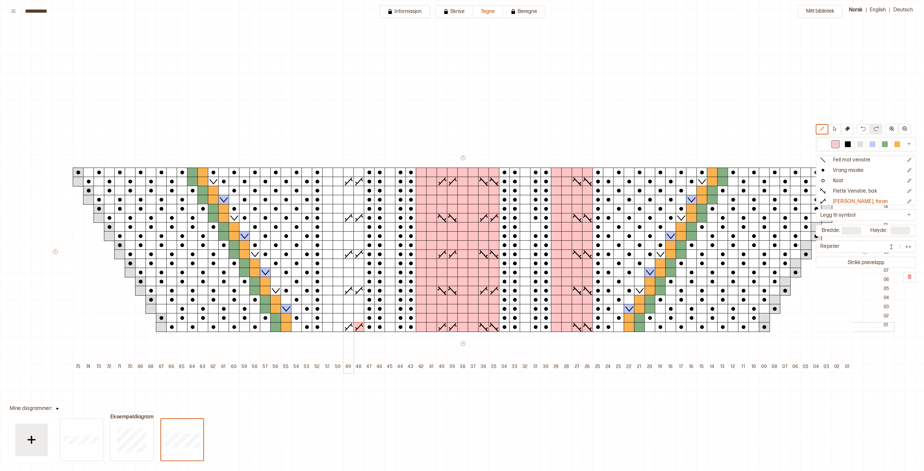
click at [352, 326] on line at bounding box center [352, 326] width 2 height 2
click at [359, 293] on icon at bounding box center [359, 290] width 10 height 9
drag, startPoint x: 352, startPoint y: 292, endPoint x: 356, endPoint y: 265, distance: 27.9
click at [352, 291] on icon at bounding box center [348, 290] width 10 height 9
click at [359, 253] on icon at bounding box center [359, 254] width 10 height 9
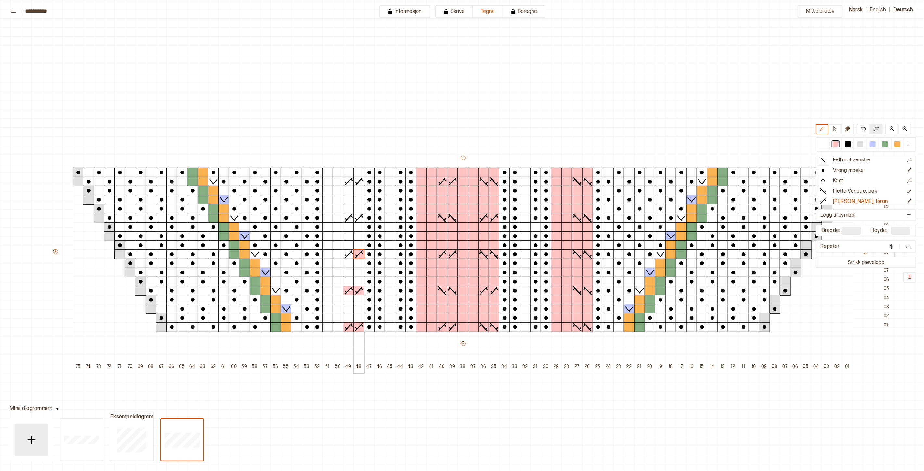
click at [352, 254] on icon at bounding box center [348, 254] width 10 height 9
click at [359, 216] on icon at bounding box center [359, 217] width 10 height 9
drag, startPoint x: 352, startPoint y: 216, endPoint x: 357, endPoint y: 193, distance: 23.3
click at [352, 215] on icon at bounding box center [348, 217] width 10 height 9
drag, startPoint x: 361, startPoint y: 184, endPoint x: 353, endPoint y: 180, distance: 8.4
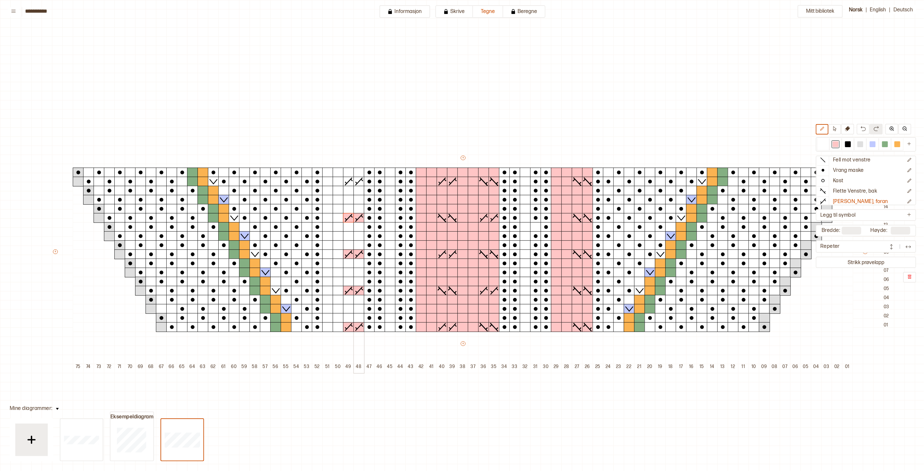
click at [361, 183] on icon at bounding box center [359, 181] width 10 height 9
click at [349, 181] on line at bounding box center [348, 181] width 7 height 7
click at [840, 160] on p "Rett maske" at bounding box center [846, 162] width 27 height 7
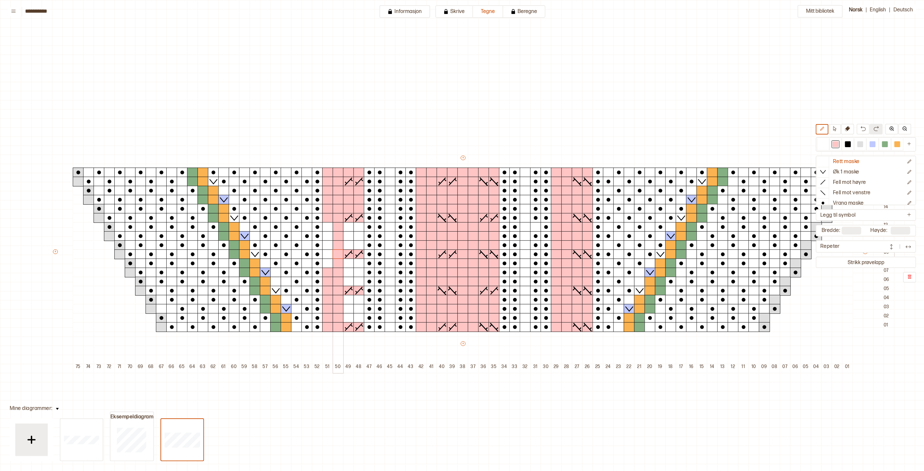
drag, startPoint x: 353, startPoint y: 173, endPoint x: 332, endPoint y: 257, distance: 86.1
click at [332, 257] on div "+ + + + 75 74 73 72 71 70 69 68 67 66 65 64 63 62 61 60 59 58 57 56 55 54 53 52…" at bounding box center [473, 264] width 842 height 218
drag, startPoint x: 330, startPoint y: 263, endPoint x: 330, endPoint y: 255, distance: 8.4
click at [330, 261] on div at bounding box center [327, 264] width 11 height 10
drag, startPoint x: 331, startPoint y: 246, endPoint x: 330, endPoint y: 236, distance: 9.4
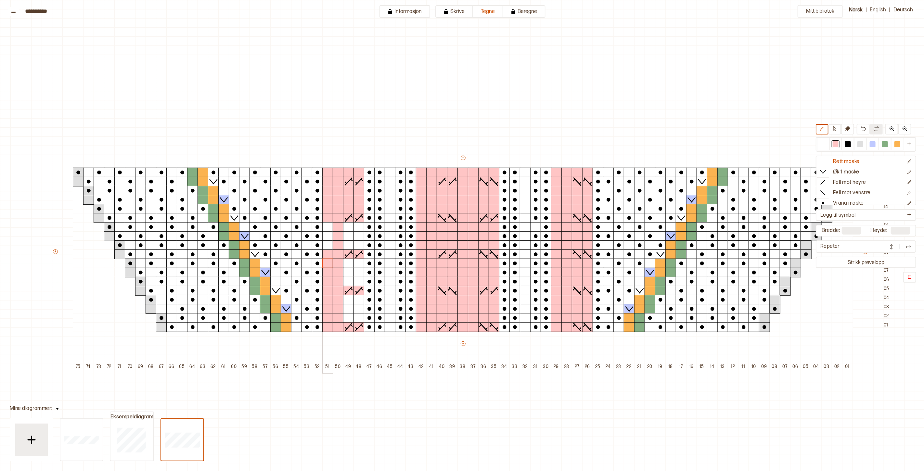
click at [331, 242] on div at bounding box center [327, 245] width 11 height 10
drag, startPoint x: 330, startPoint y: 233, endPoint x: 326, endPoint y: 227, distance: 6.3
click at [330, 231] on div at bounding box center [327, 236] width 11 height 10
click at [326, 227] on div at bounding box center [327, 227] width 11 height 10
drag, startPoint x: 348, startPoint y: 227, endPoint x: 348, endPoint y: 237, distance: 10.7
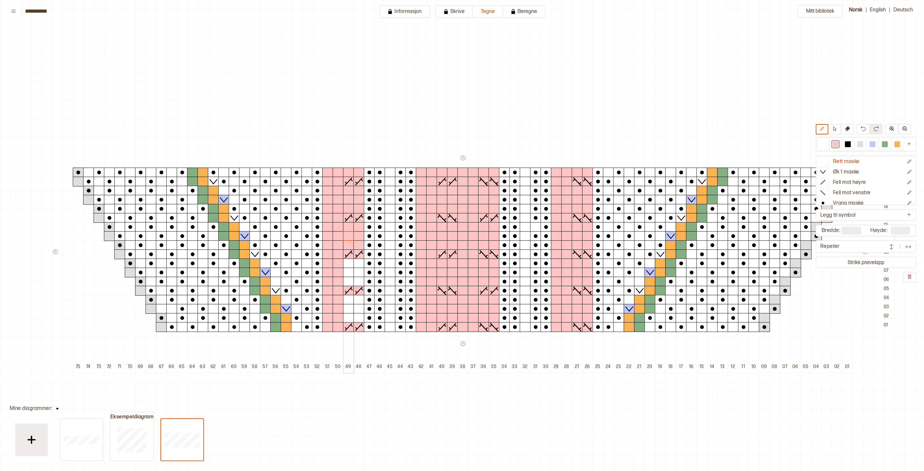
click at [348, 237] on div "+ + + + 75 74 73 72 71 70 69 68 67 66 65 64 63 62 61 60 59 58 57 56 55 54 53 52…" at bounding box center [473, 264] width 842 height 218
drag, startPoint x: 344, startPoint y: 266, endPoint x: 358, endPoint y: 281, distance: 20.2
click at [358, 281] on div "+ + + + 75 74 73 72 71 70 69 68 67 66 65 64 63 62 61 60 59 58 57 56 55 54 53 52…" at bounding box center [473, 264] width 842 height 218
drag, startPoint x: 358, startPoint y: 300, endPoint x: 350, endPoint y: 303, distance: 8.6
click at [351, 302] on div "+ + + + 75 74 73 72 71 70 69 68 67 66 65 64 63 62 61 60 59 58 57 56 55 54 53 52…" at bounding box center [473, 264] width 842 height 218
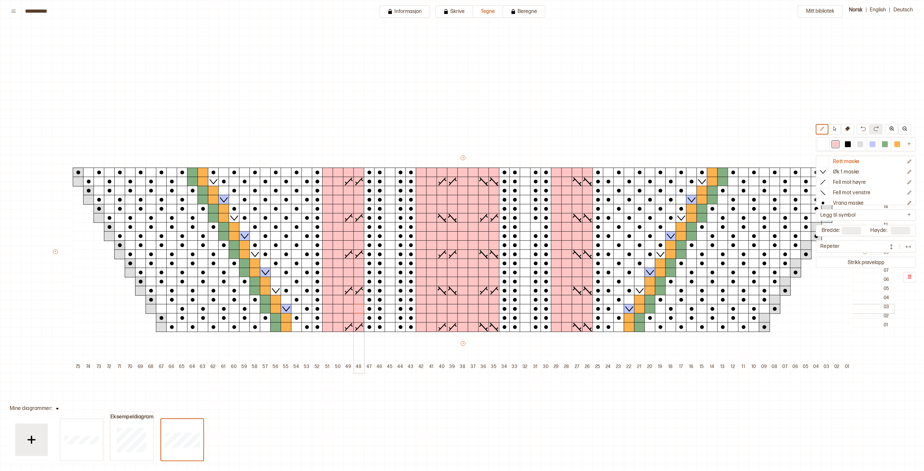
drag, startPoint x: 351, startPoint y: 308, endPoint x: 359, endPoint y: 310, distance: 8.5
click at [359, 311] on div "+ + + + 75 74 73 72 71 70 69 68 67 66 65 64 63 62 61 60 59 58 57 56 55 54 53 52…" at bounding box center [473, 264] width 842 height 218
click at [824, 145] on div at bounding box center [823, 144] width 6 height 6
click at [839, 144] on div at bounding box center [836, 144] width 8 height 8
click at [465, 327] on div at bounding box center [462, 327] width 11 height 10
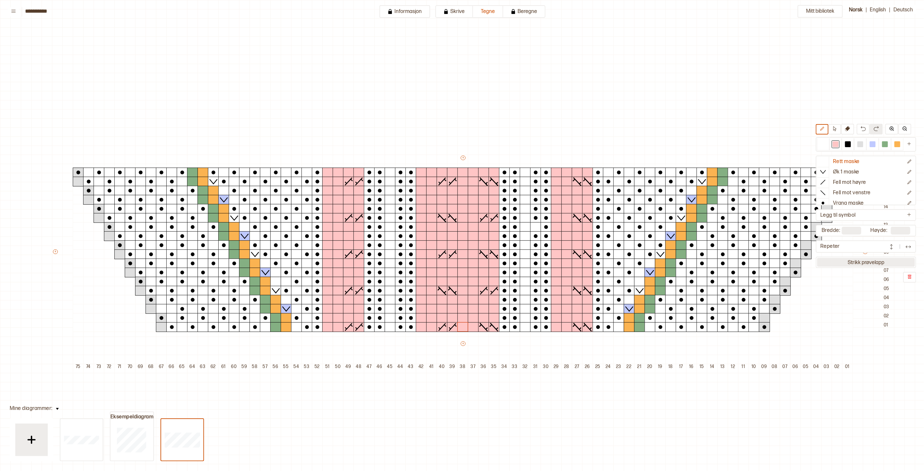
click at [858, 260] on button "Strikk prøvelapp" at bounding box center [866, 262] width 98 height 9
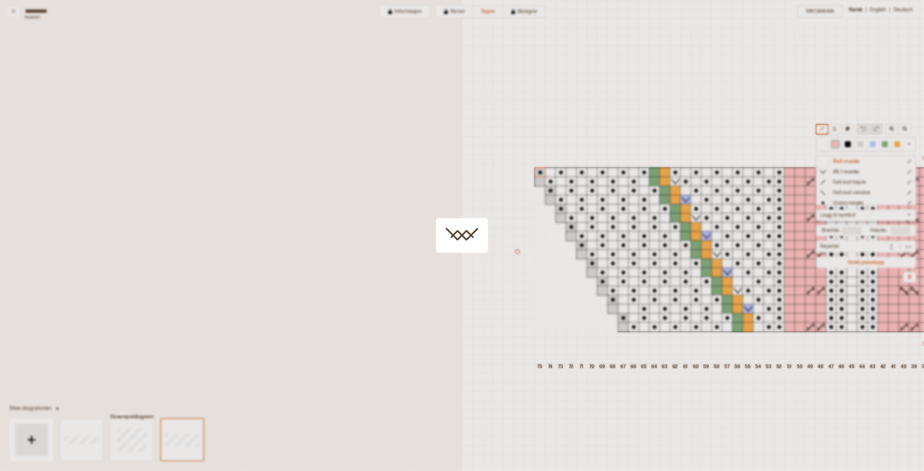
scroll to position [31, 456]
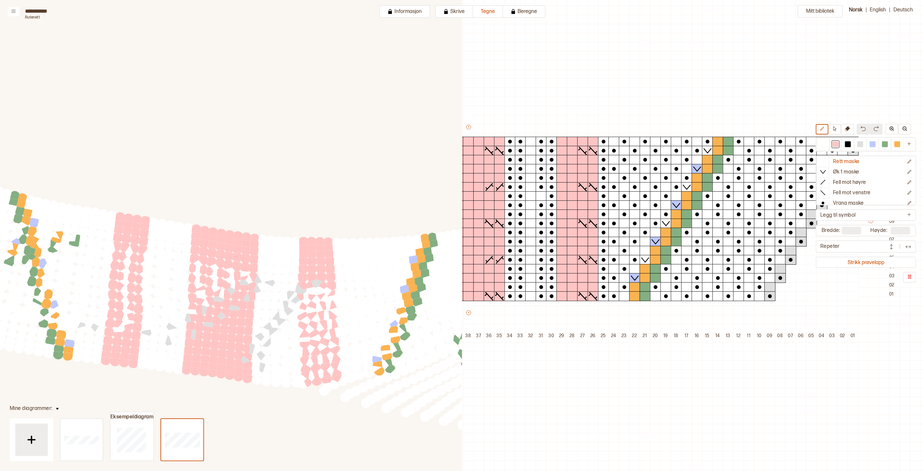
drag, startPoint x: 172, startPoint y: 329, endPoint x: 327, endPoint y: 323, distance: 155.1
click at [265, 332] on circle at bounding box center [259, 337] width 10 height 10
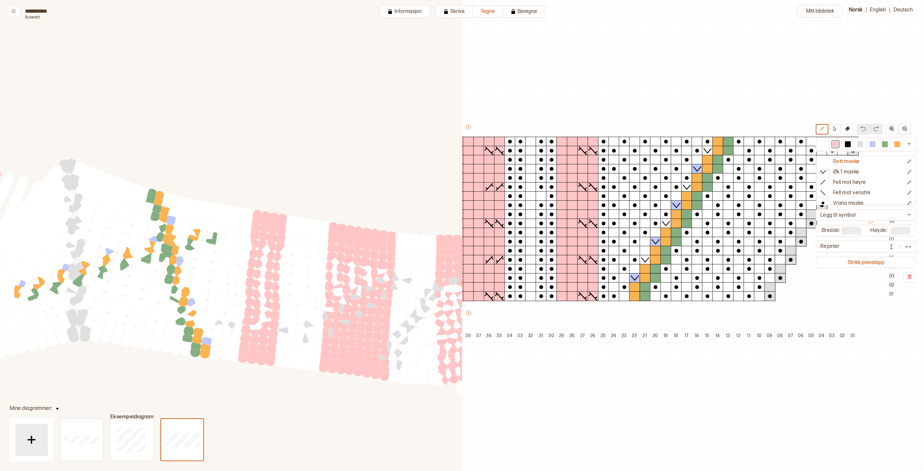
drag, startPoint x: 102, startPoint y: 299, endPoint x: 251, endPoint y: 313, distance: 149.4
click at [251, 313] on icon at bounding box center [924, 471] width 1848 height 942
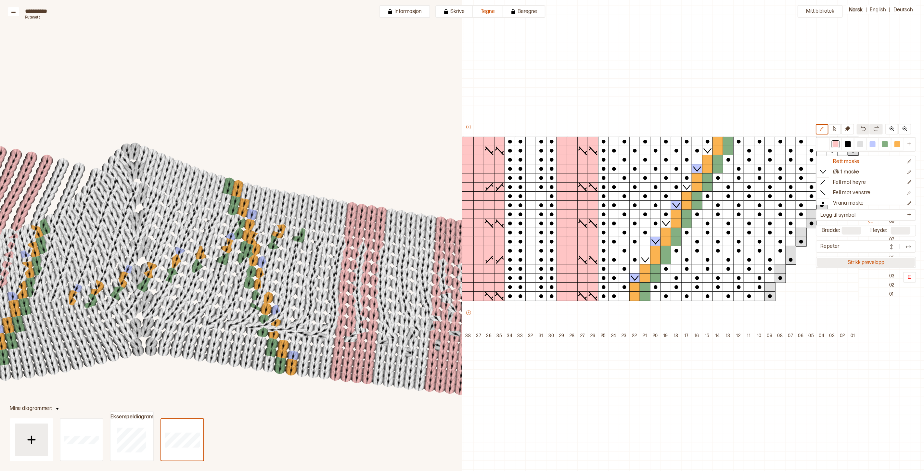
click at [893, 261] on button "Strikk prøvelapp" at bounding box center [866, 262] width 98 height 9
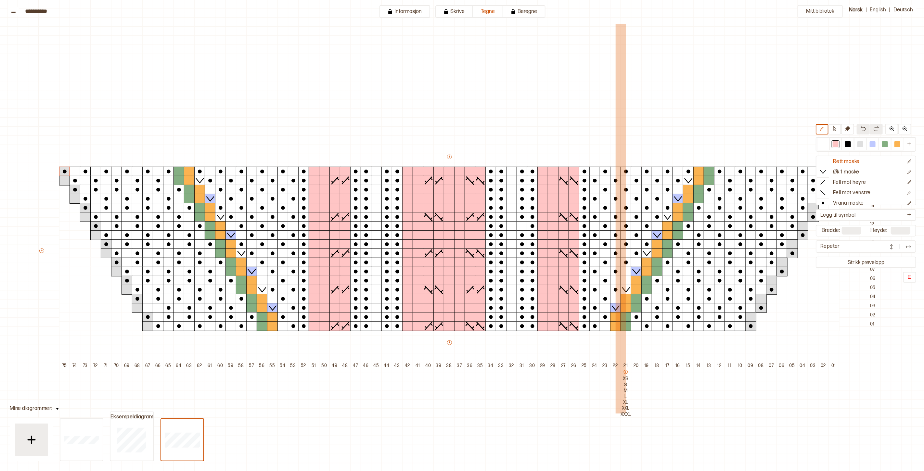
scroll to position [0, 14]
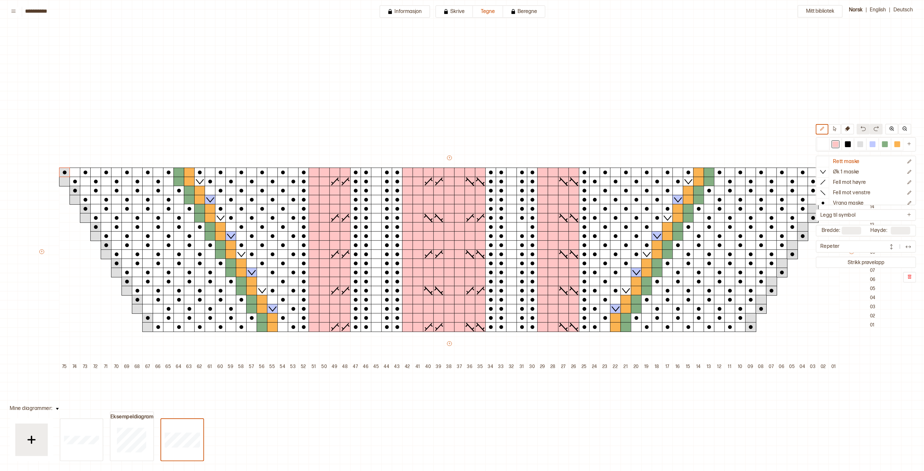
click at [892, 244] on img at bounding box center [891, 247] width 6 height 6
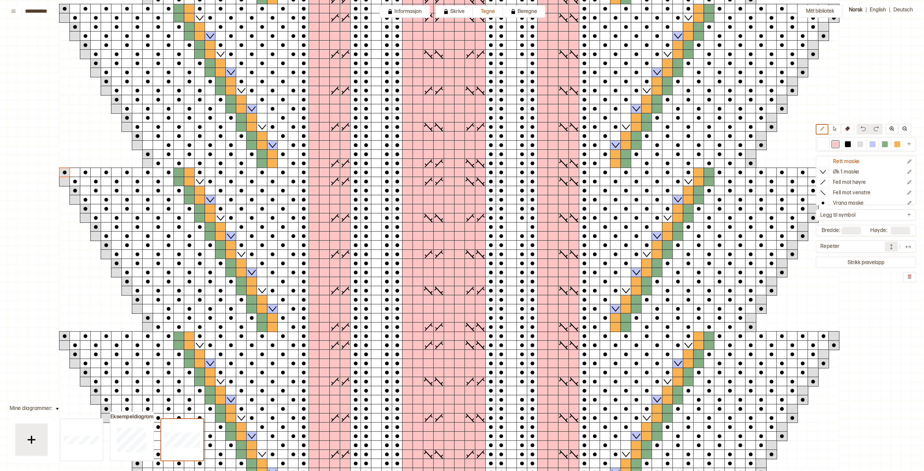
click at [891, 247] on img at bounding box center [891, 247] width 6 height 6
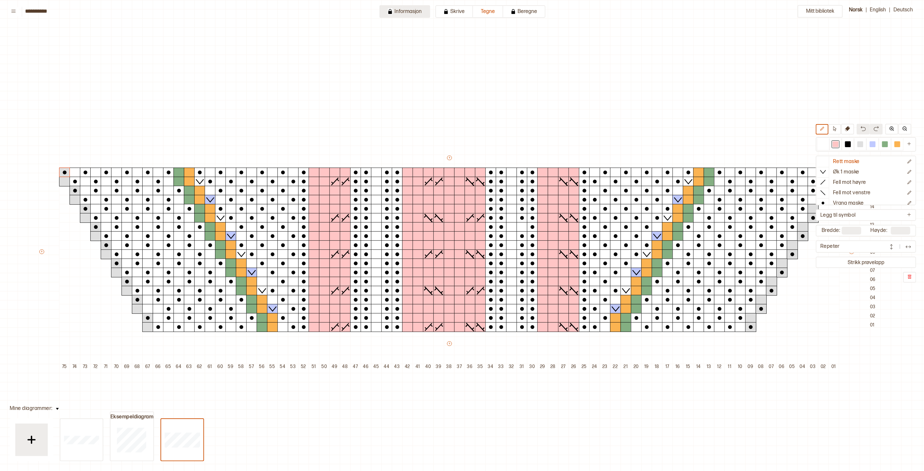
click at [421, 8] on button "Informasjon" at bounding box center [404, 11] width 51 height 13
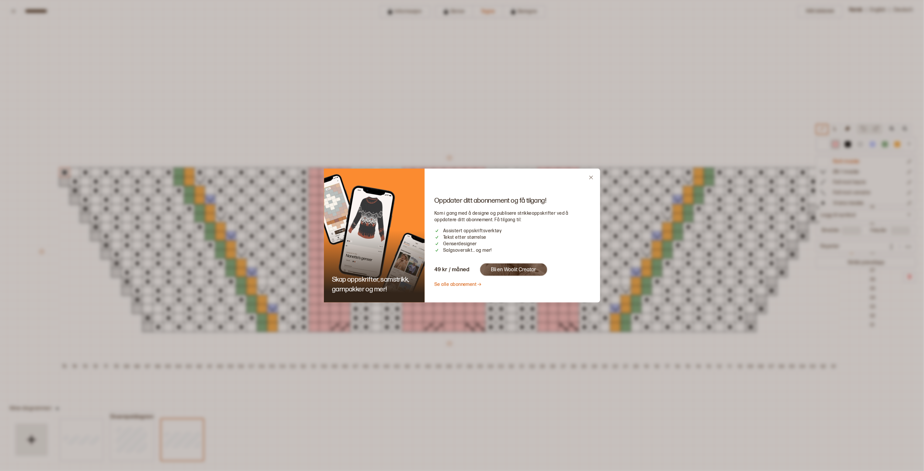
click at [589, 179] on icon "Close" at bounding box center [591, 177] width 5 height 5
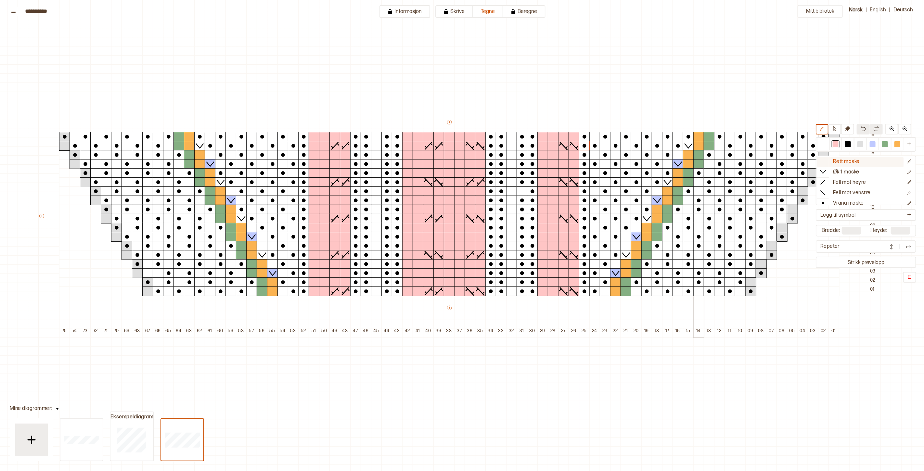
scroll to position [36, 14]
click at [903, 128] on button at bounding box center [904, 129] width 13 height 11
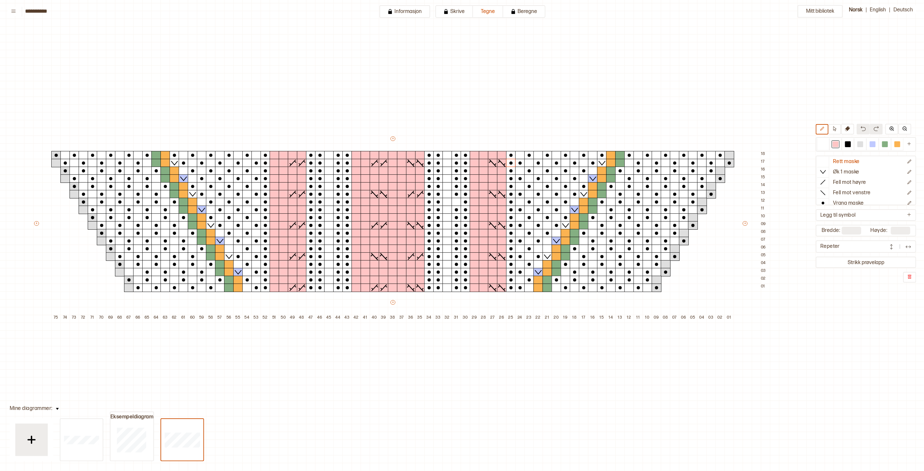
scroll to position [36, 60]
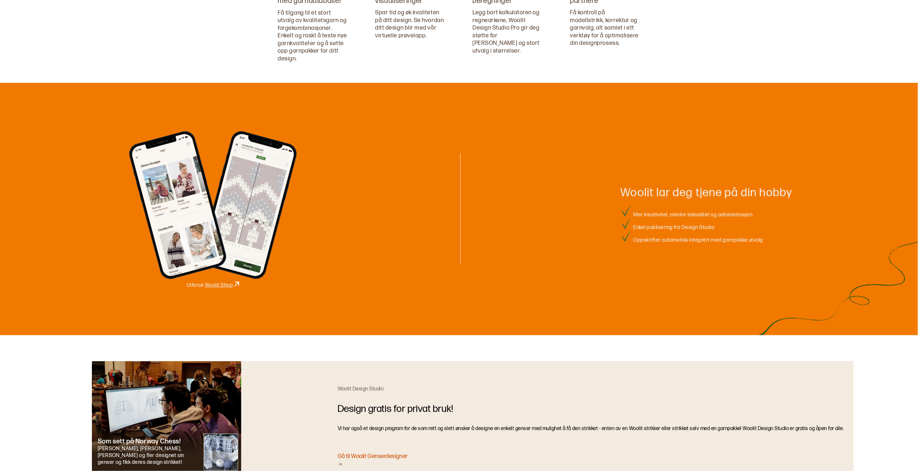
scroll to position [722, 0]
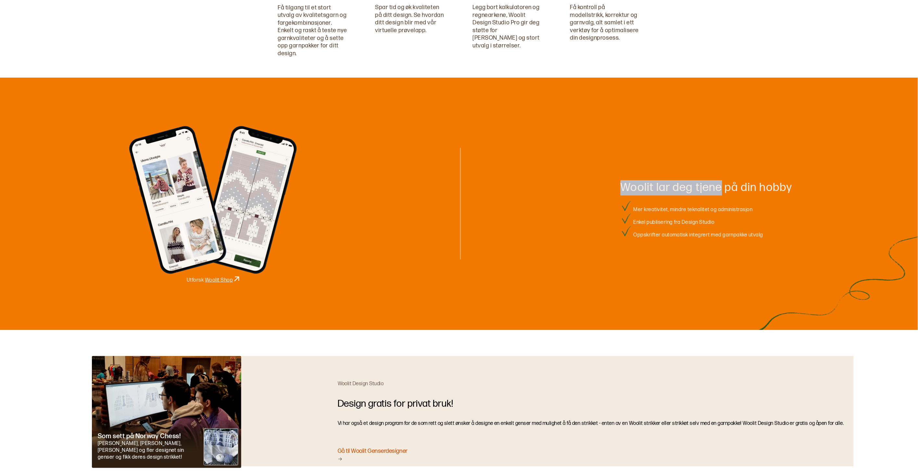
drag, startPoint x: 626, startPoint y: 185, endPoint x: 734, endPoint y: 184, distance: 108.2
click at [729, 185] on div "Woolit lar deg tjene på din hobby" at bounding box center [707, 187] width 172 height 15
click at [735, 184] on div "Woolit lar deg tjene på din hobby" at bounding box center [707, 187] width 172 height 15
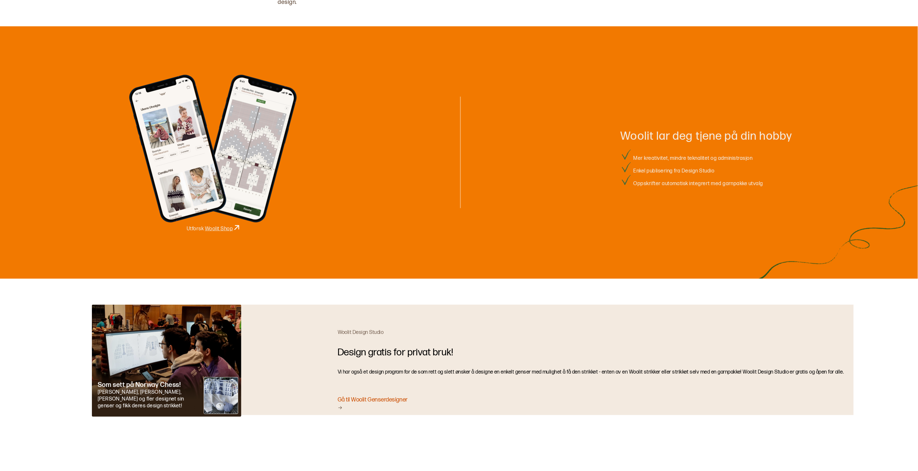
scroll to position [772, 0]
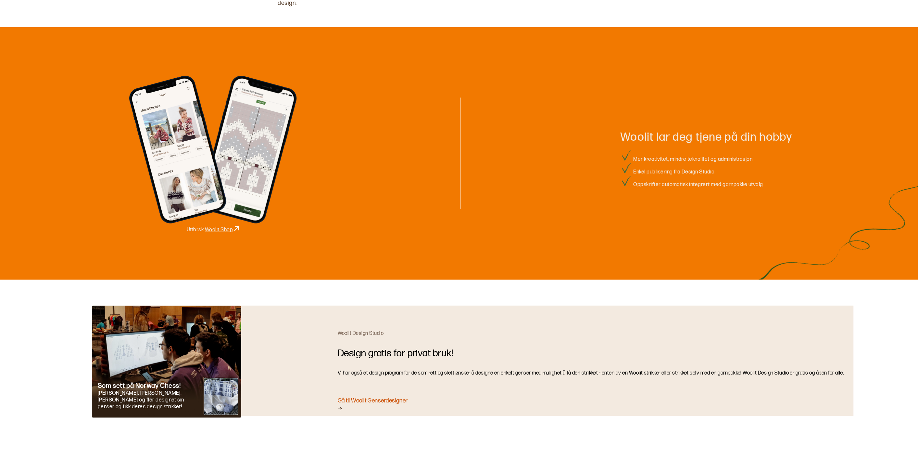
click at [388, 401] on div "Gå til Woolit Genserdesigner" at bounding box center [591, 404] width 506 height 15
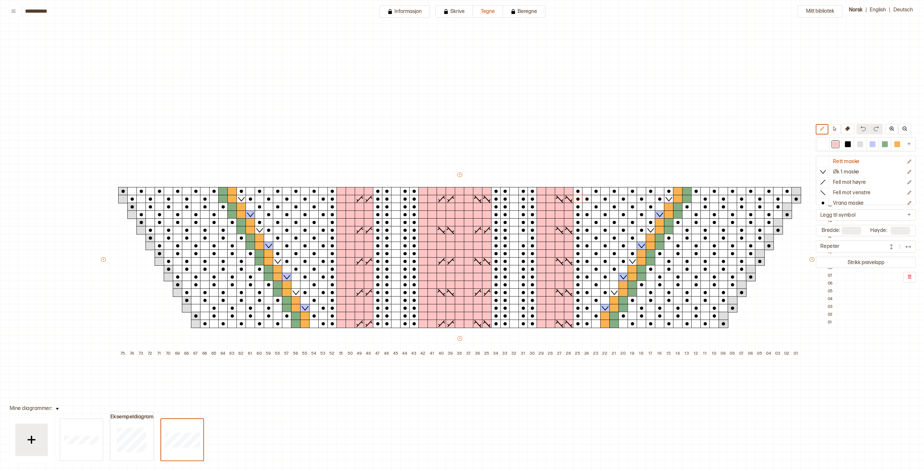
scroll to position [36, 59]
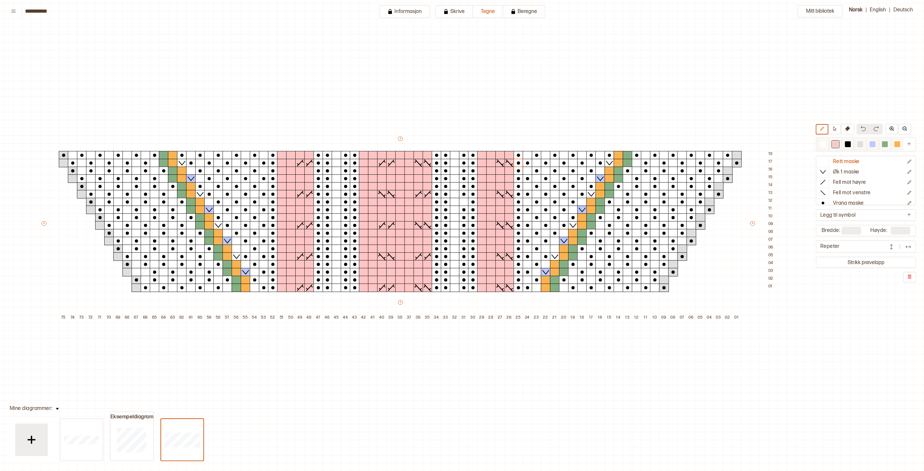
drag, startPoint x: 897, startPoint y: 144, endPoint x: 888, endPoint y: 143, distance: 9.4
click at [897, 142] on div at bounding box center [897, 144] width 6 height 6
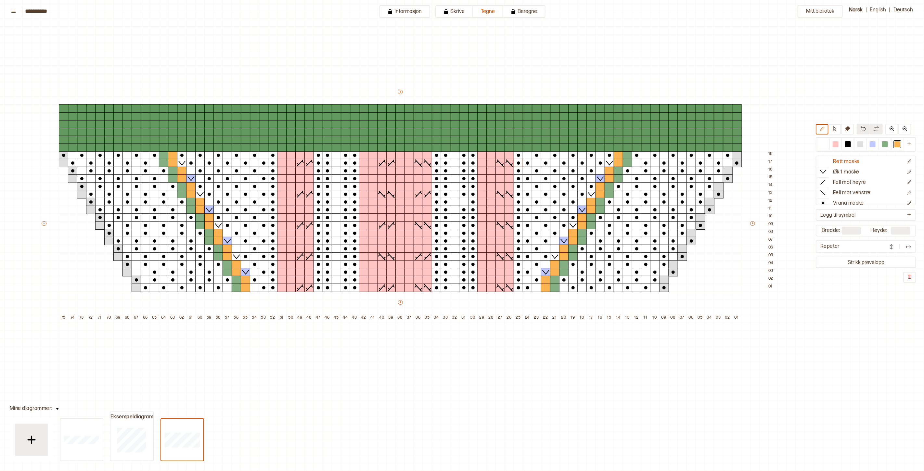
type input "**"
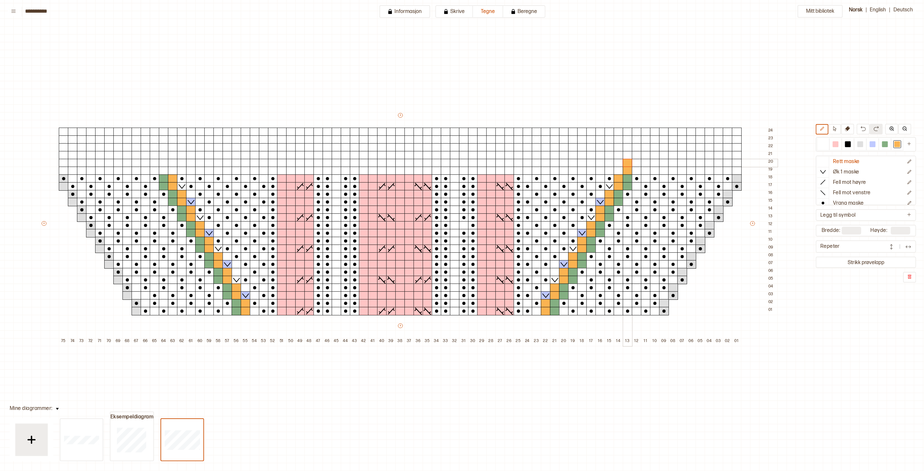
drag, startPoint x: 628, startPoint y: 170, endPoint x: 625, endPoint y: 163, distance: 7.8
click at [625, 163] on div "+ + + + 75 74 73 72 71 70 69 68 67 66 65 64 63 62 61 60 59 58 57 56 55 54 53 52…" at bounding box center [409, 229] width 737 height 234
drag, startPoint x: 634, startPoint y: 156, endPoint x: 637, endPoint y: 147, distance: 9.7
click at [637, 147] on div "+ + + + 75 74 73 72 71 70 69 68 67 66 65 64 63 62 61 60 59 58 57 56 55 54 53 52…" at bounding box center [409, 229] width 737 height 234
drag, startPoint x: 646, startPoint y: 140, endPoint x: 647, endPoint y: 130, distance: 9.4
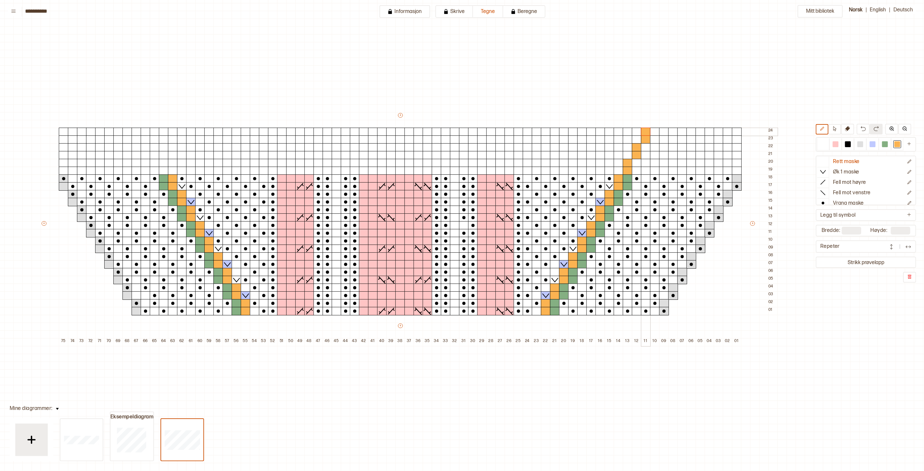
click at [647, 130] on div "+ + + + 75 74 73 72 71 70 69 68 67 66 65 64 63 62 61 60 59 58 57 56 55 54 53 52…" at bounding box center [409, 229] width 737 height 234
click at [883, 144] on div at bounding box center [885, 144] width 6 height 6
drag, startPoint x: 636, startPoint y: 171, endPoint x: 637, endPoint y: 164, distance: 7.2
click at [636, 164] on div "+ + + + 75 74 73 72 71 70 69 68 67 66 65 64 63 62 61 60 59 58 57 56 55 54 53 52…" at bounding box center [409, 229] width 737 height 234
drag, startPoint x: 645, startPoint y: 154, endPoint x: 646, endPoint y: 148, distance: 5.9
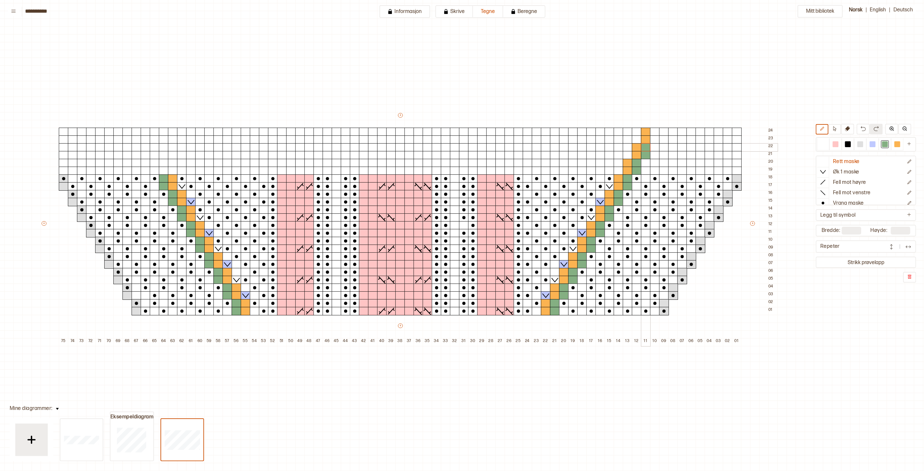
click at [646, 148] on div "+ + + + 75 74 73 72 71 70 69 68 67 66 65 64 63 62 61 60 59 58 57 56 55 54 53 52…" at bounding box center [409, 229] width 737 height 234
drag, startPoint x: 655, startPoint y: 140, endPoint x: 655, endPoint y: 132, distance: 7.8
click at [655, 133] on div "+ + + + 75 74 73 72 71 70 69 68 67 66 65 64 63 62 61 60 59 58 57 56 55 54 53 52…" at bounding box center [409, 229] width 737 height 234
click at [793, 203] on p "Ny kolonne til høyre" at bounding box center [796, 205] width 34 height 5
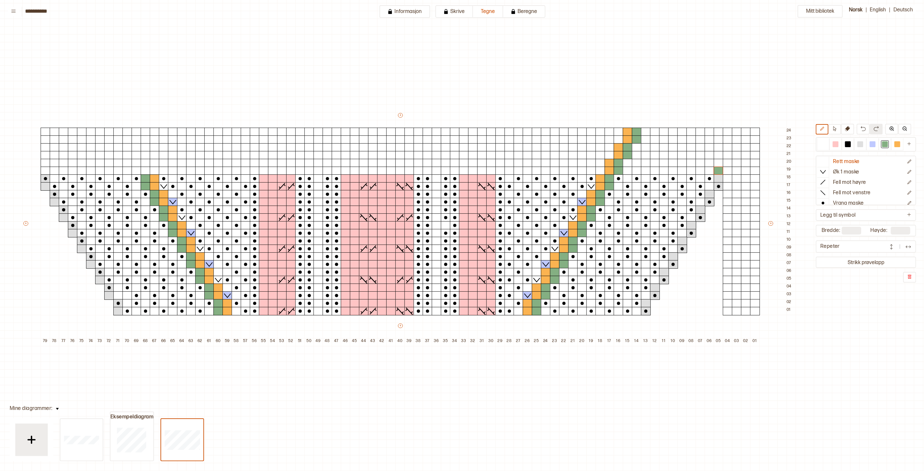
drag, startPoint x: 859, startPoint y: 143, endPoint x: 791, endPoint y: 157, distance: 69.2
click at [859, 143] on div at bounding box center [860, 144] width 6 height 6
click at [715, 170] on div at bounding box center [719, 171] width 10 height 8
drag, startPoint x: 825, startPoint y: 142, endPoint x: 743, endPoint y: 163, distance: 84.8
click at [824, 142] on div at bounding box center [823, 144] width 6 height 6
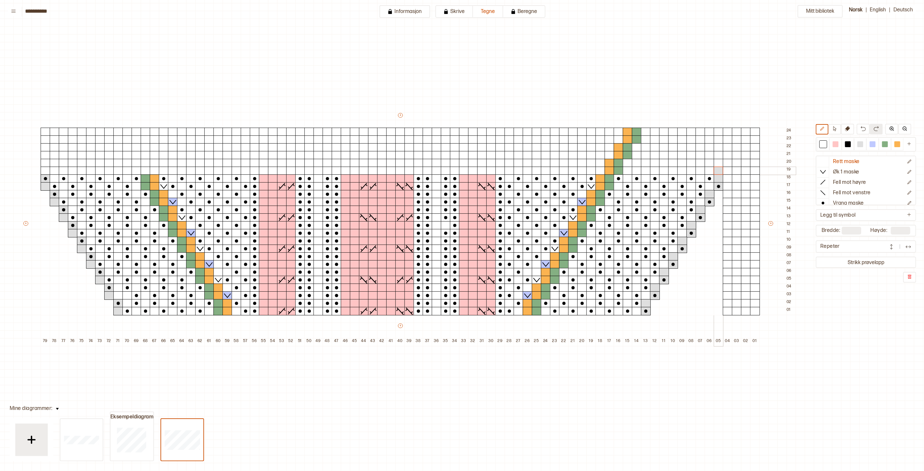
drag, startPoint x: 718, startPoint y: 169, endPoint x: 732, endPoint y: 170, distance: 13.6
click at [719, 169] on div at bounding box center [719, 171] width 10 height 8
click at [859, 144] on div at bounding box center [860, 144] width 6 height 6
drag, startPoint x: 727, startPoint y: 171, endPoint x: 728, endPoint y: 167, distance: 4.3
click at [727, 170] on div at bounding box center [728, 171] width 10 height 8
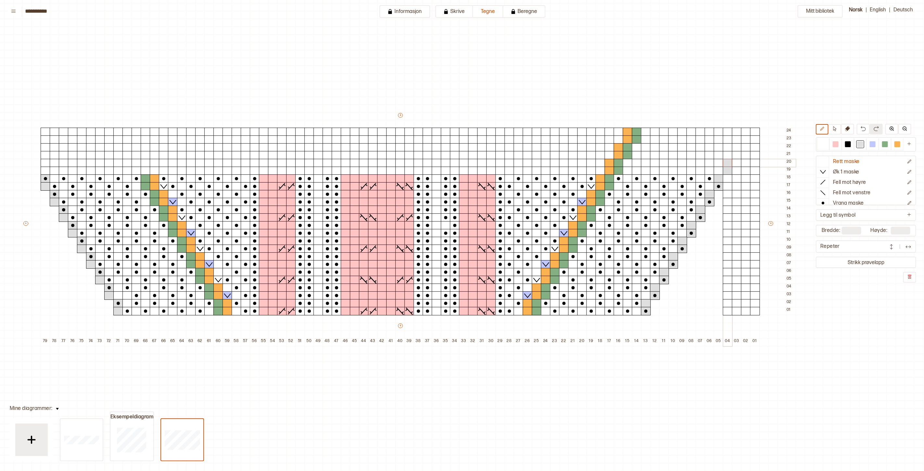
drag, startPoint x: 728, startPoint y: 164, endPoint x: 733, endPoint y: 161, distance: 6.3
click at [729, 164] on div at bounding box center [728, 163] width 10 height 8
click at [736, 155] on div at bounding box center [737, 155] width 10 height 8
click at [738, 147] on div at bounding box center [737, 147] width 10 height 8
click at [747, 140] on div at bounding box center [746, 139] width 10 height 8
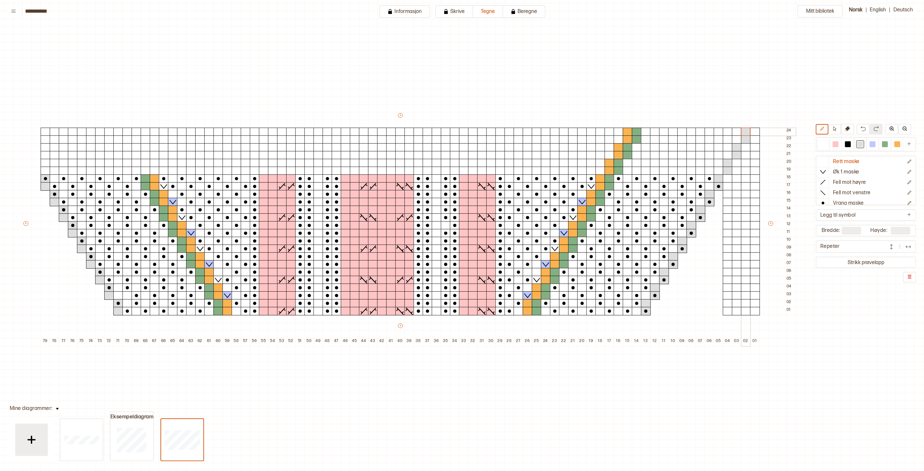
click at [746, 132] on div at bounding box center [746, 132] width 10 height 8
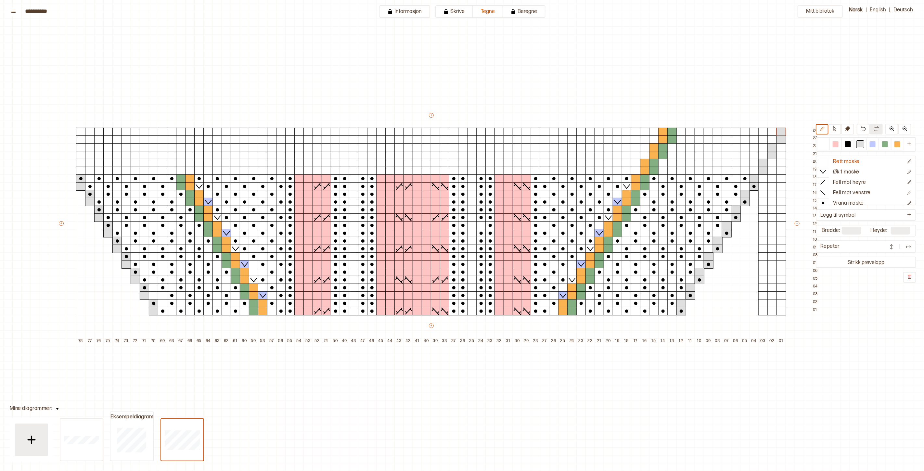
scroll to position [36, 0]
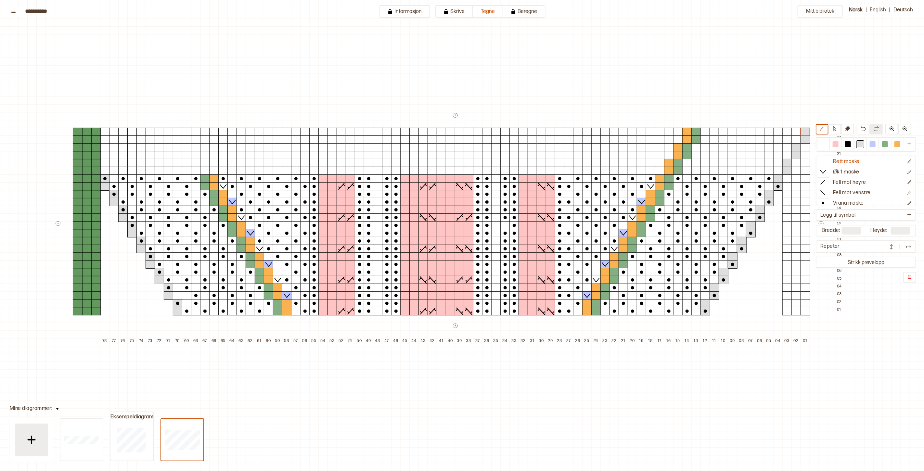
type input "**"
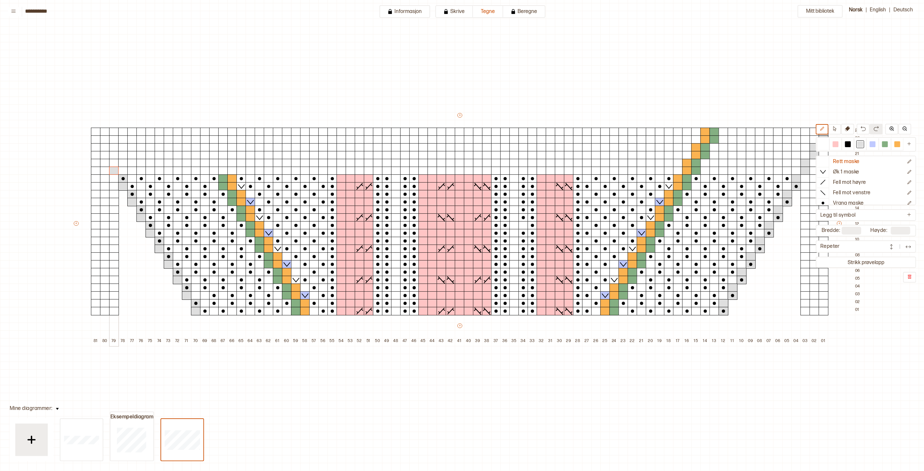
drag, startPoint x: 111, startPoint y: 170, endPoint x: 113, endPoint y: 164, distance: 6.1
click at [112, 169] on div at bounding box center [114, 171] width 10 height 8
drag, startPoint x: 113, startPoint y: 163, endPoint x: 106, endPoint y: 158, distance: 8.8
click at [112, 162] on div at bounding box center [114, 163] width 10 height 8
drag, startPoint x: 103, startPoint y: 156, endPoint x: 103, endPoint y: 151, distance: 5.2
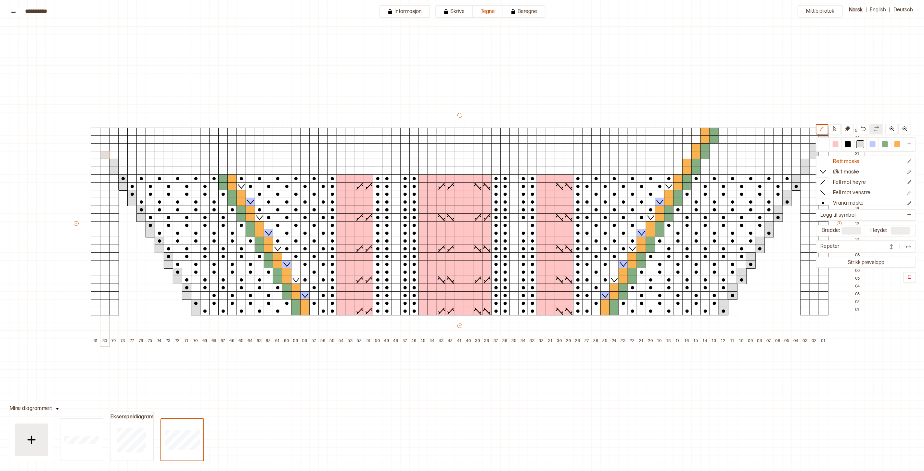
click at [103, 155] on div at bounding box center [105, 155] width 10 height 8
click at [103, 149] on div at bounding box center [105, 147] width 10 height 8
click at [95, 139] on div at bounding box center [96, 139] width 10 height 8
click at [94, 131] on div at bounding box center [96, 132] width 10 height 8
drag, startPoint x: 898, startPoint y: 142, endPoint x: 871, endPoint y: 146, distance: 27.3
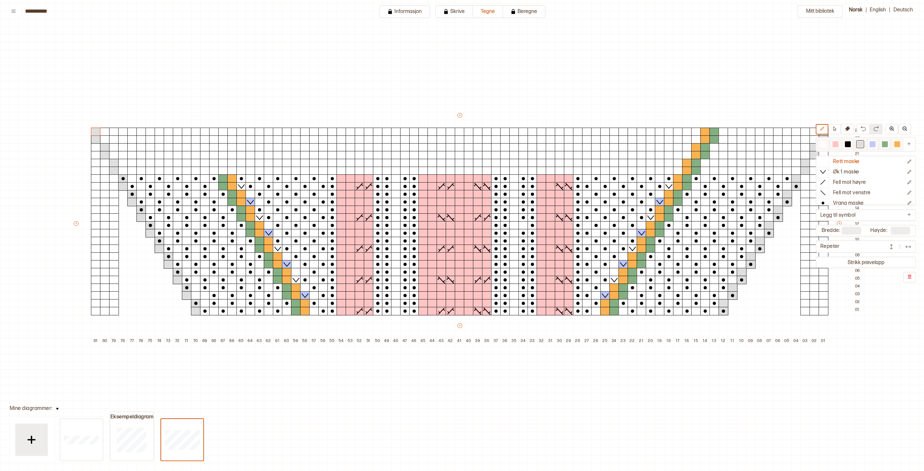
click at [897, 143] on div at bounding box center [897, 144] width 6 height 6
drag, startPoint x: 225, startPoint y: 171, endPoint x: 225, endPoint y: 167, distance: 4.2
click at [225, 171] on div at bounding box center [223, 171] width 10 height 8
click at [225, 164] on div at bounding box center [223, 163] width 10 height 8
click at [212, 157] on div at bounding box center [214, 155] width 10 height 8
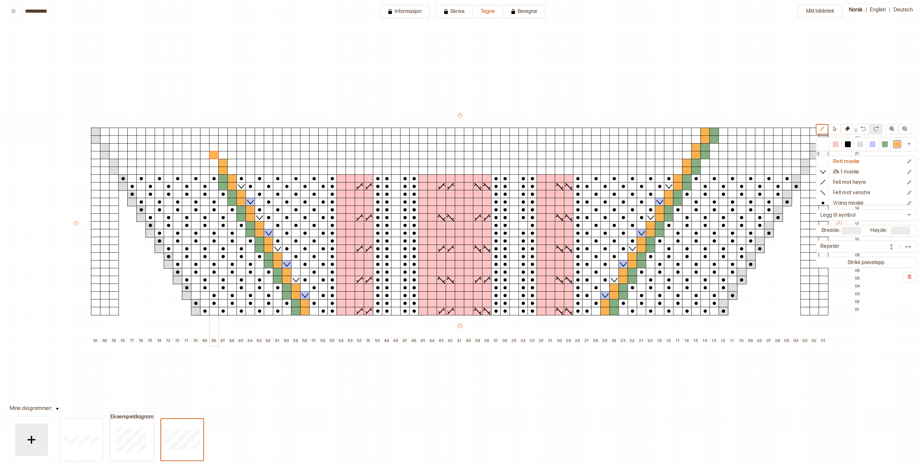
click at [214, 149] on div at bounding box center [214, 147] width 10 height 8
click at [204, 138] on div at bounding box center [205, 139] width 10 height 8
click at [204, 132] on div at bounding box center [205, 132] width 10 height 8
click at [886, 145] on div at bounding box center [885, 144] width 6 height 6
drag, startPoint x: 215, startPoint y: 168, endPoint x: 216, endPoint y: 162, distance: 6.6
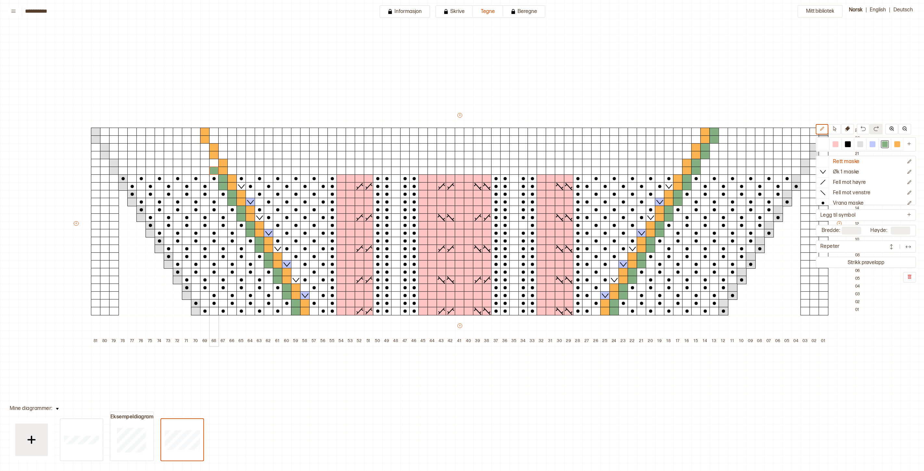
click at [215, 167] on div at bounding box center [214, 171] width 10 height 8
drag, startPoint x: 216, startPoint y: 161, endPoint x: 206, endPoint y: 157, distance: 11.8
click at [216, 161] on div at bounding box center [214, 163] width 10 height 8
drag, startPoint x: 202, startPoint y: 152, endPoint x: 203, endPoint y: 148, distance: 3.6
click at [202, 151] on div at bounding box center [205, 155] width 10 height 8
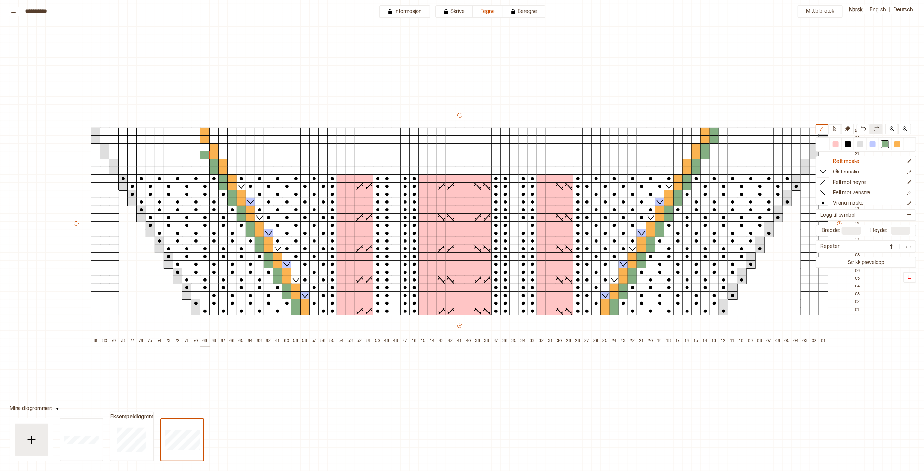
click at [203, 148] on div at bounding box center [205, 147] width 10 height 8
drag, startPoint x: 196, startPoint y: 140, endPoint x: 195, endPoint y: 134, distance: 6.5
click at [196, 140] on div at bounding box center [196, 139] width 10 height 8
click at [195, 132] on div at bounding box center [196, 132] width 10 height 8
click at [832, 160] on button "Rett maske" at bounding box center [860, 162] width 86 height 10
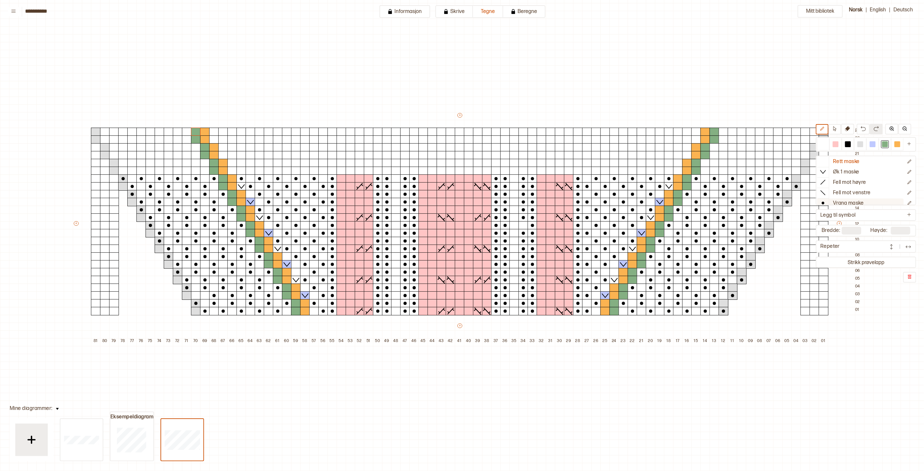
click at [833, 202] on p "Vrang maske" at bounding box center [848, 203] width 31 height 7
click at [414, 147] on div "+ + + + 81 80 79 78 77 76 75 74 73 72 71 70 69 68 67 66 65 64 63 62 61 60 59 58…" at bounding box center [468, 229] width 791 height 234
click at [826, 144] on div at bounding box center [823, 144] width 8 height 8
drag, startPoint x: 415, startPoint y: 169, endPoint x: 386, endPoint y: 176, distance: 29.6
click at [405, 174] on div "+ + + + 81 80 79 78 77 76 75 74 73 72 71 70 69 68 67 66 65 64 63 62 61 60 59 58…" at bounding box center [468, 229] width 791 height 234
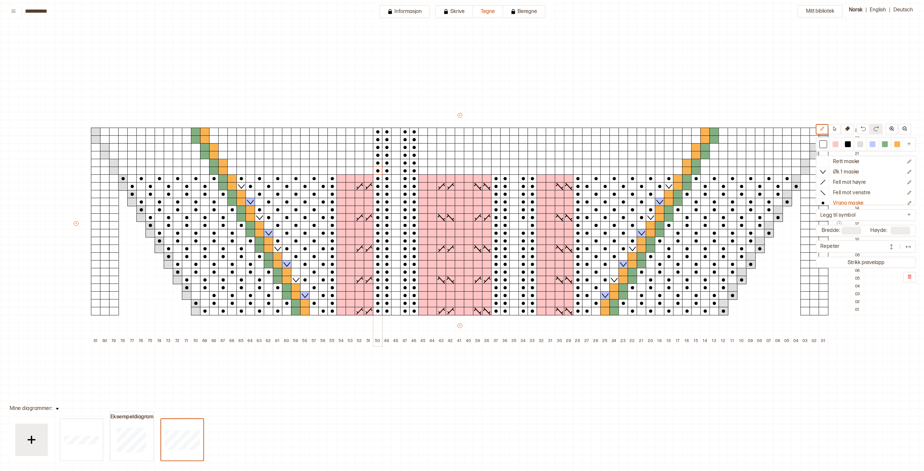
drag, startPoint x: 386, startPoint y: 164, endPoint x: 371, endPoint y: 181, distance: 22.6
click at [379, 174] on div "+ + + + 81 80 79 78 77 76 75 74 73 72 71 70 69 68 67 66 65 64 63 62 61 60 59 58…" at bounding box center [468, 229] width 791 height 234
drag, startPoint x: 334, startPoint y: 163, endPoint x: 333, endPoint y: 132, distance: 31.5
click at [333, 132] on div "+ + + + 81 80 79 78 77 76 75 74 73 72 71 70 69 68 67 66 65 64 63 62 61 60 59 58…" at bounding box center [468, 229] width 791 height 234
drag, startPoint x: 496, startPoint y: 166, endPoint x: 508, endPoint y: 176, distance: 15.6
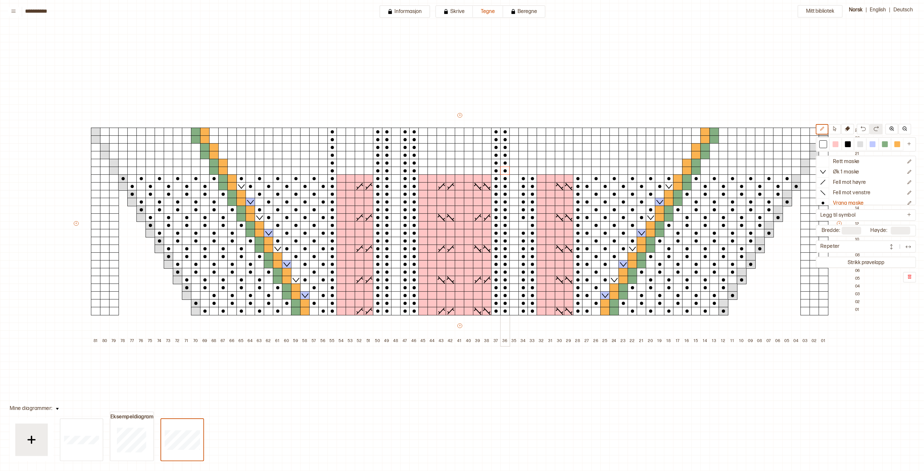
click at [503, 175] on div "+ + + + 81 80 79 78 77 76 75 74 73 72 71 70 69 68 67 66 65 64 63 62 61 60 59 58…" at bounding box center [468, 229] width 791 height 234
drag, startPoint x: 523, startPoint y: 156, endPoint x: 526, endPoint y: 198, distance: 42.3
click at [532, 174] on div "+ + + + 81 80 79 78 77 76 75 74 73 72 71 70 69 68 67 66 65 64 63 62 61 60 59 58…" at bounding box center [468, 229] width 791 height 234
click at [525, 226] on div at bounding box center [523, 225] width 10 height 8
drag, startPoint x: 577, startPoint y: 172, endPoint x: 579, endPoint y: 132, distance: 41.0
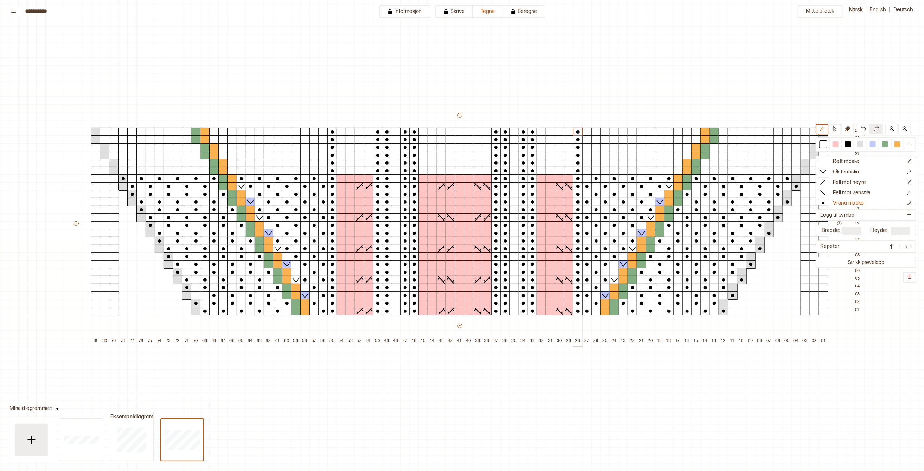
click at [579, 131] on div "+ + + + 81 80 79 78 77 76 75 74 73 72 71 70 69 68 67 66 65 64 63 62 61 60 59 58…" at bounding box center [468, 229] width 791 height 234
click at [586, 172] on div at bounding box center [587, 171] width 10 height 8
click at [605, 171] on div at bounding box center [605, 171] width 10 height 8
click at [624, 171] on div at bounding box center [623, 171] width 10 height 8
click at [643, 171] on div at bounding box center [642, 171] width 10 height 8
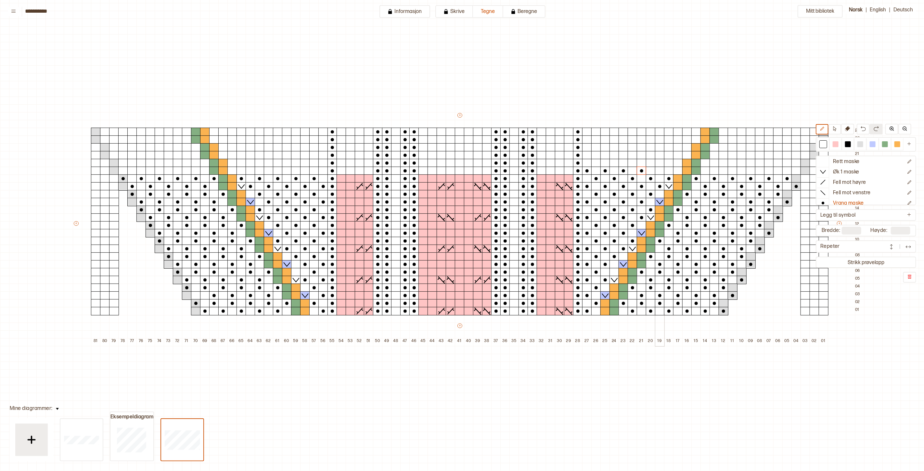
click at [660, 171] on div at bounding box center [660, 171] width 10 height 8
click at [675, 171] on div at bounding box center [678, 171] width 10 height 8
click at [874, 144] on div at bounding box center [873, 144] width 6 height 6
click at [859, 172] on button "Øk 1 maske" at bounding box center [860, 172] width 86 height 10
click at [697, 140] on div at bounding box center [696, 139] width 10 height 8
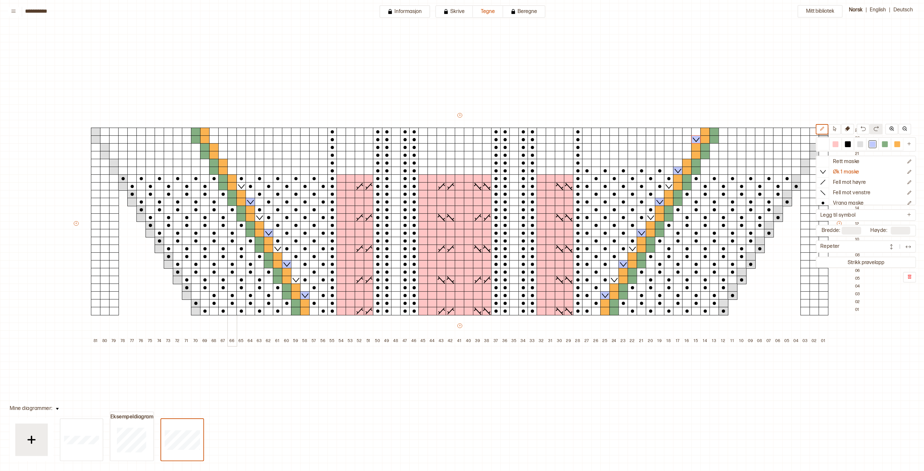
click at [232, 171] on div at bounding box center [232, 171] width 10 height 8
click at [215, 140] on div at bounding box center [214, 139] width 10 height 8
click at [842, 202] on p "Vrang maske" at bounding box center [848, 203] width 31 height 7
click at [826, 147] on div at bounding box center [823, 144] width 8 height 8
click at [598, 164] on div at bounding box center [596, 163] width 10 height 8
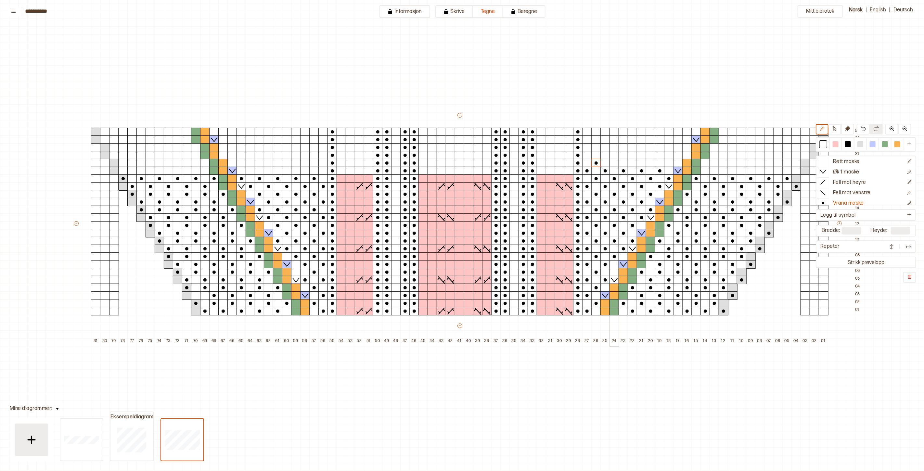
click at [615, 163] on div at bounding box center [614, 163] width 10 height 8
click at [632, 162] on div at bounding box center [633, 163] width 10 height 8
click at [651, 162] on div at bounding box center [651, 163] width 10 height 8
click at [668, 163] on div at bounding box center [669, 163] width 10 height 8
click at [587, 156] on div at bounding box center [587, 155] width 10 height 8
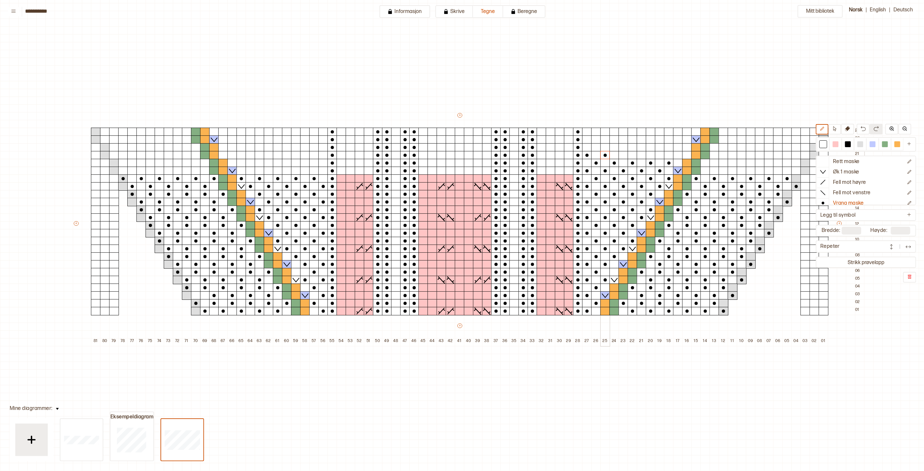
click at [603, 154] on div at bounding box center [605, 155] width 10 height 8
click at [622, 155] on div at bounding box center [623, 155] width 10 height 8
click at [639, 156] on div at bounding box center [642, 155] width 10 height 8
click at [658, 156] on div at bounding box center [660, 155] width 10 height 8
click at [674, 154] on div at bounding box center [678, 155] width 10 height 8
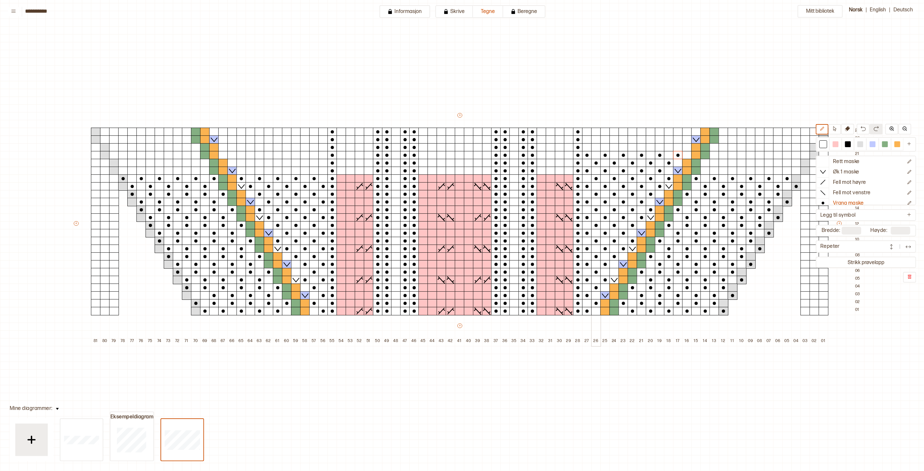
click at [597, 147] on div at bounding box center [596, 147] width 10 height 8
click at [615, 147] on div at bounding box center [614, 147] width 10 height 8
click at [630, 147] on div at bounding box center [633, 147] width 10 height 8
click at [649, 148] on div at bounding box center [651, 147] width 10 height 8
click at [667, 147] on div at bounding box center [669, 147] width 10 height 8
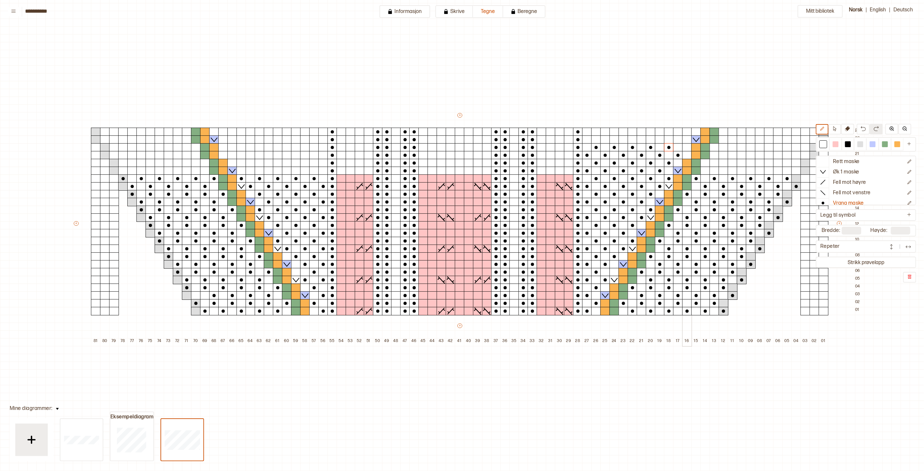
click at [686, 147] on div at bounding box center [687, 147] width 10 height 8
click at [589, 140] on div at bounding box center [587, 139] width 10 height 8
click at [605, 140] on div at bounding box center [605, 139] width 10 height 8
click at [622, 140] on div at bounding box center [623, 139] width 10 height 8
click at [641, 140] on div at bounding box center [642, 139] width 10 height 8
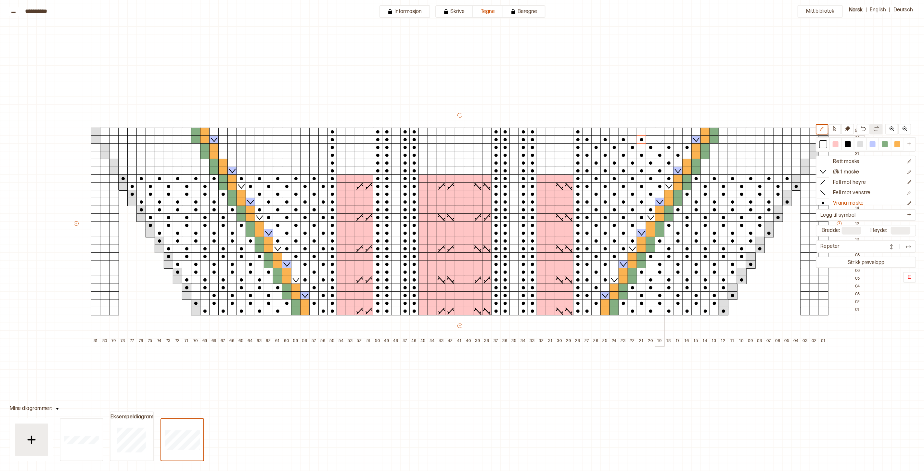
click at [659, 138] on div at bounding box center [660, 139] width 10 height 8
click at [678, 139] on div at bounding box center [678, 139] width 10 height 8
click at [598, 132] on div at bounding box center [596, 132] width 10 height 8
click at [613, 132] on div at bounding box center [614, 132] width 10 height 8
click at [633, 132] on div at bounding box center [633, 132] width 10 height 8
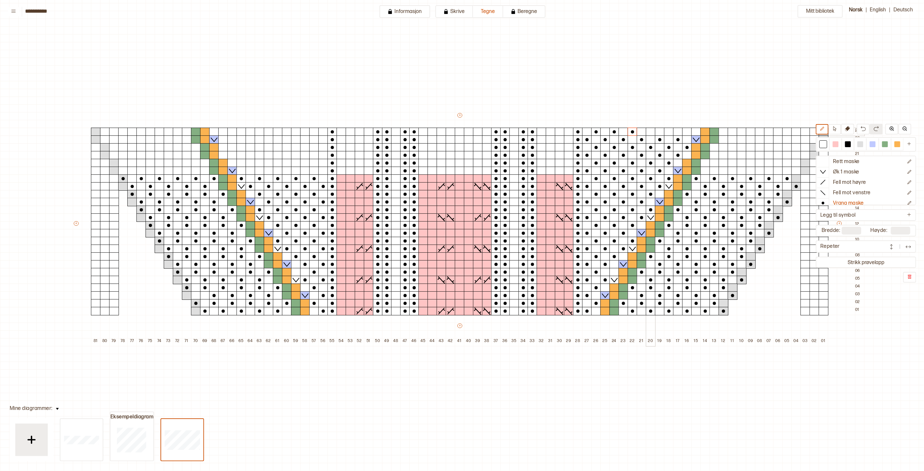
click at [652, 131] on div at bounding box center [651, 132] width 10 height 8
click at [669, 132] on div at bounding box center [669, 132] width 10 height 8
click at [683, 131] on div at bounding box center [687, 132] width 10 height 8
click at [324, 172] on div at bounding box center [323, 171] width 10 height 8
click at [314, 165] on div at bounding box center [314, 163] width 10 height 8
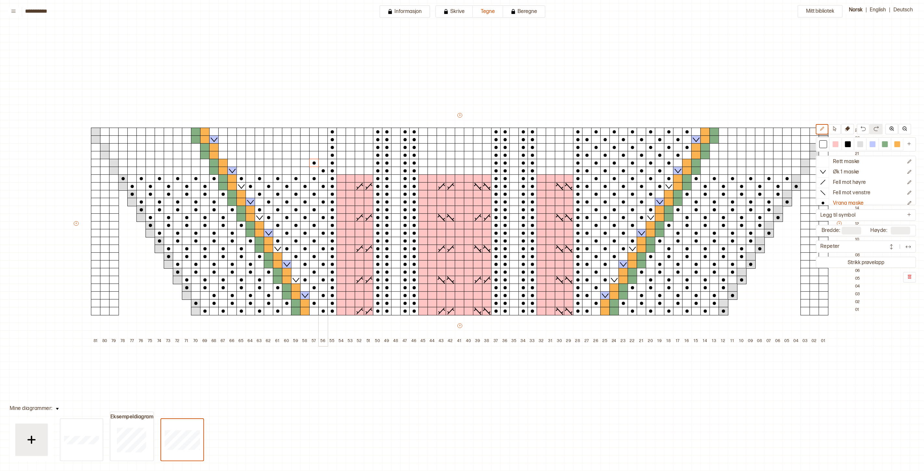
click at [321, 156] on div at bounding box center [323, 155] width 10 height 8
click at [313, 147] on div at bounding box center [314, 147] width 10 height 8
click at [324, 139] on div at bounding box center [323, 139] width 10 height 8
click at [313, 132] on div at bounding box center [314, 132] width 10 height 8
click at [297, 132] on div at bounding box center [296, 132] width 10 height 8
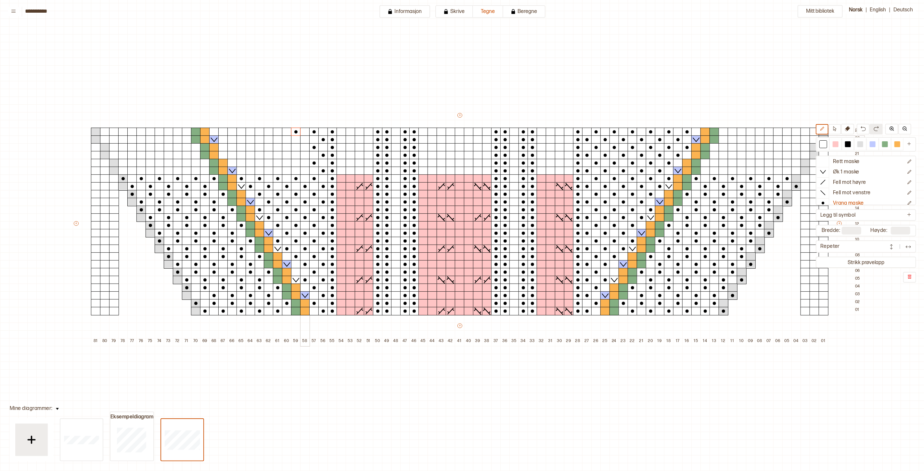
click at [305, 139] on div at bounding box center [305, 139] width 10 height 8
click at [297, 147] on div at bounding box center [296, 147] width 10 height 8
click at [303, 159] on div at bounding box center [305, 163] width 10 height 8
click at [304, 156] on div at bounding box center [305, 155] width 10 height 8
click at [297, 163] on div at bounding box center [296, 163] width 10 height 8
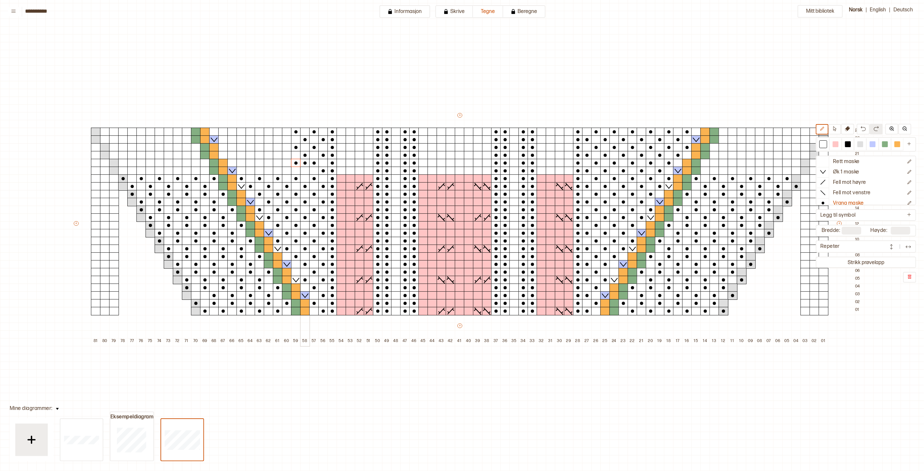
click at [305, 173] on div at bounding box center [305, 171] width 10 height 8
click at [848, 160] on p "Rett maske" at bounding box center [846, 162] width 27 height 7
drag, startPoint x: 303, startPoint y: 164, endPoint x: 307, endPoint y: 163, distance: 3.6
click at [849, 201] on p "Vrang maske" at bounding box center [848, 203] width 31 height 7
click at [276, 130] on div at bounding box center [278, 132] width 10 height 8
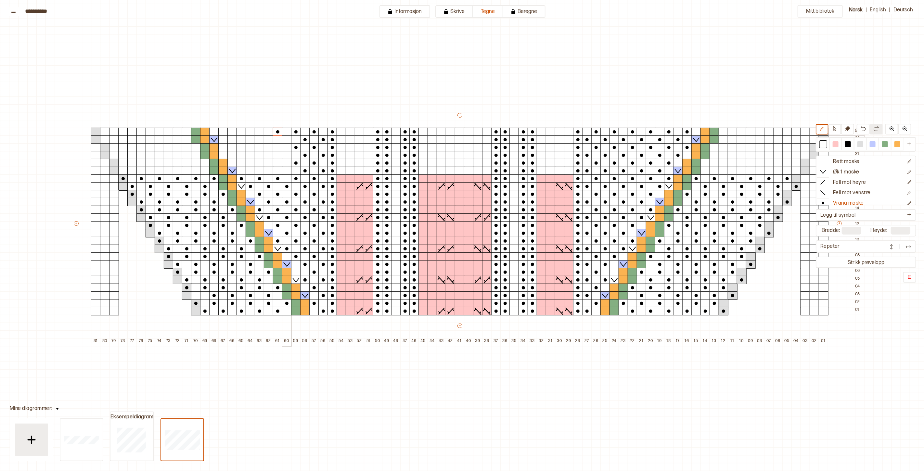
click at [286, 139] on div at bounding box center [287, 139] width 10 height 8
click at [275, 148] on div at bounding box center [278, 147] width 10 height 8
click at [286, 154] on div at bounding box center [287, 155] width 10 height 8
click at [277, 161] on div at bounding box center [278, 163] width 10 height 8
click at [286, 168] on div at bounding box center [287, 171] width 10 height 8
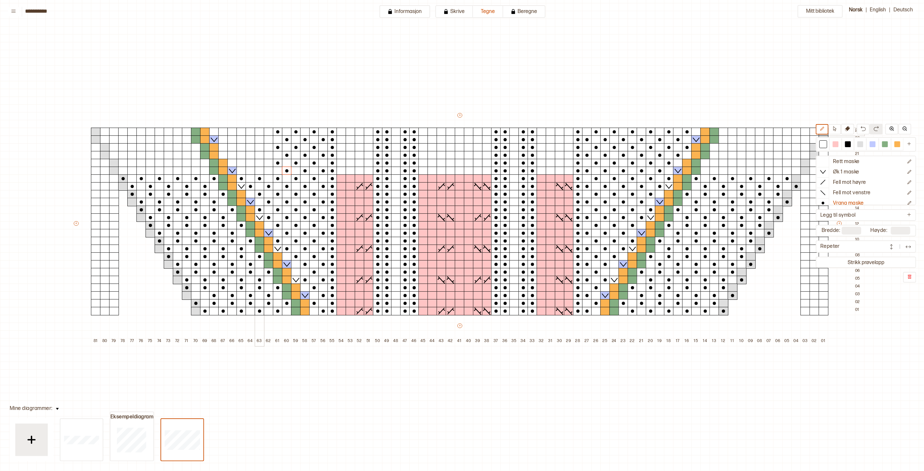
click at [260, 133] on div at bounding box center [260, 132] width 10 height 8
click at [270, 140] on div at bounding box center [269, 139] width 10 height 8
click at [260, 148] on div at bounding box center [260, 147] width 10 height 8
click at [268, 155] on div at bounding box center [269, 155] width 10 height 8
click at [261, 163] on div at bounding box center [260, 163] width 10 height 8
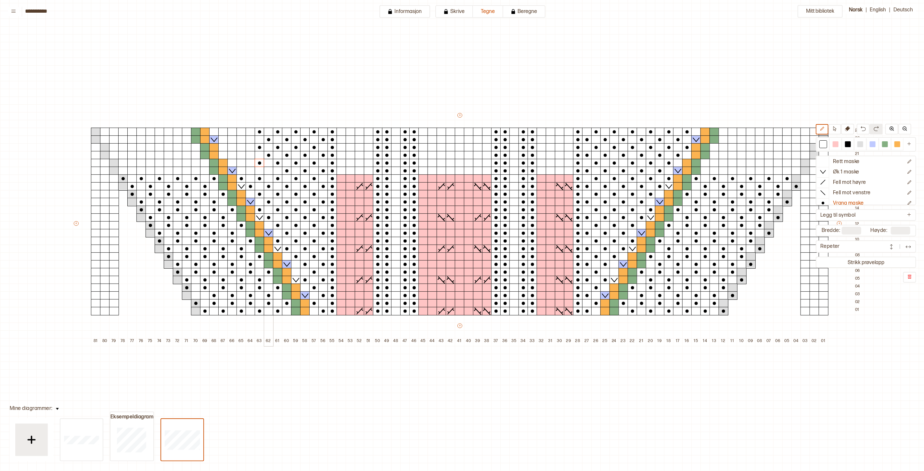
click at [268, 170] on div at bounding box center [269, 171] width 10 height 8
click at [243, 130] on div at bounding box center [241, 132] width 10 height 8
click at [251, 140] on div at bounding box center [251, 139] width 10 height 8
click at [241, 148] on div at bounding box center [241, 147] width 10 height 8
click at [249, 155] on div at bounding box center [251, 155] width 10 height 8
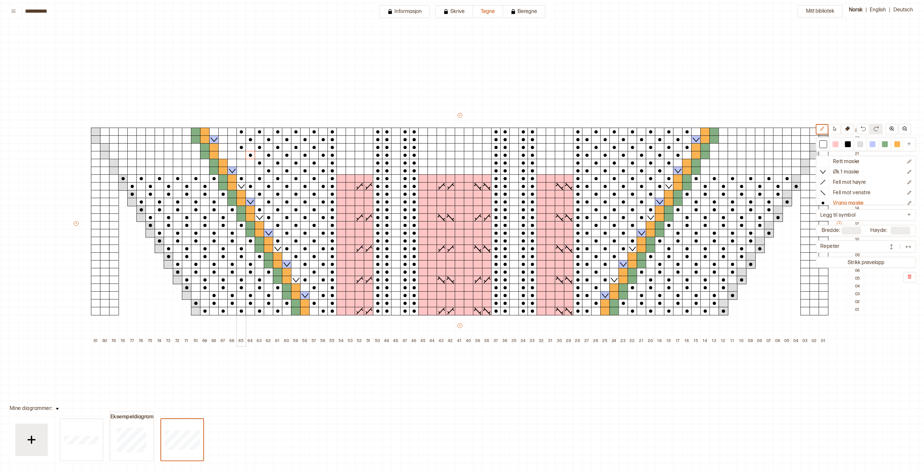
click at [241, 165] on div at bounding box center [241, 163] width 10 height 8
click at [248, 171] on div at bounding box center [251, 171] width 10 height 8
click at [223, 129] on div at bounding box center [223, 132] width 10 height 8
click at [232, 138] on div at bounding box center [232, 139] width 10 height 8
click at [225, 147] on div at bounding box center [223, 147] width 10 height 8
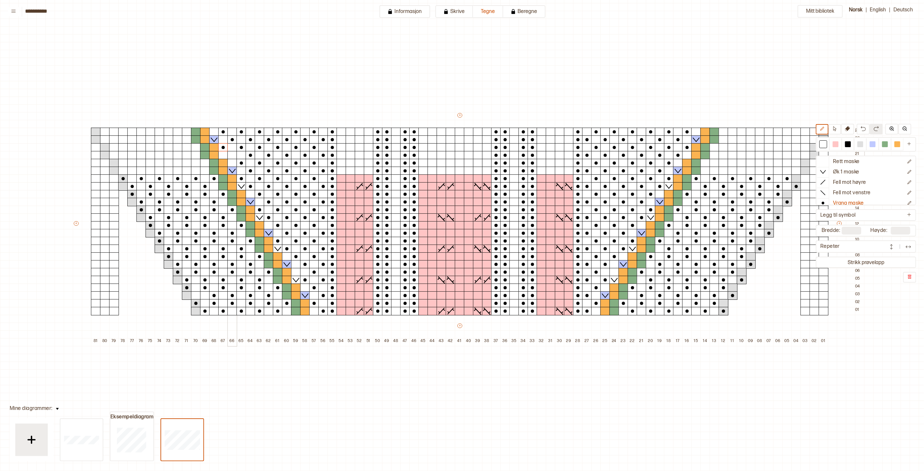
click at [232, 155] on div at bounding box center [232, 155] width 10 height 8
click at [203, 164] on div at bounding box center [205, 163] width 10 height 8
click at [196, 148] on div at bounding box center [196, 147] width 10 height 8
click at [187, 131] on div at bounding box center [187, 132] width 10 height 8
click at [196, 171] on div at bounding box center [196, 171] width 10 height 8
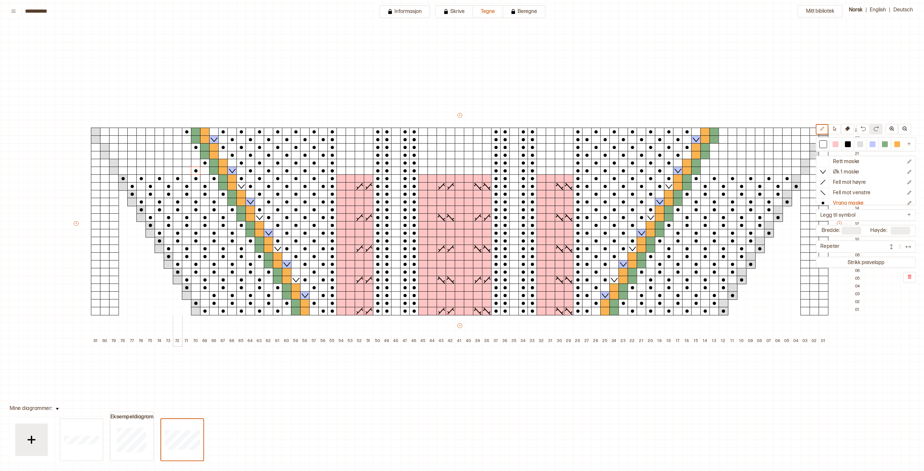
click at [177, 172] on div at bounding box center [178, 171] width 10 height 8
click at [156, 173] on div at bounding box center [160, 171] width 10 height 8
click at [140, 172] on div at bounding box center [141, 171] width 10 height 8
click at [124, 172] on div at bounding box center [123, 171] width 10 height 8
click at [187, 156] on div "+ + + + 81 80 79 78 77 76 75 74 73 72 71 70 69 68 67 66 65 64 63 62 61 60 59 58…" at bounding box center [468, 229] width 791 height 234
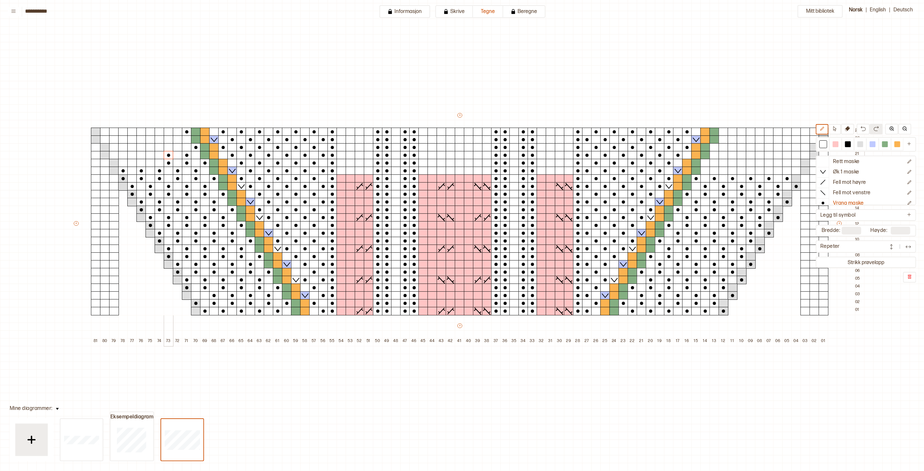
drag, startPoint x: 167, startPoint y: 163, endPoint x: 166, endPoint y: 155, distance: 8.2
click at [166, 155] on div "+ + + + 81 80 79 78 77 76 75 74 73 72 71 70 69 68 67 66 65 64 63 62 61 60 59 58…" at bounding box center [468, 229] width 791 height 234
drag, startPoint x: 151, startPoint y: 164, endPoint x: 147, endPoint y: 155, distance: 9.6
click at [149, 155] on div "+ + + + 81 80 79 78 77 76 75 74 73 72 71 70 69 68 67 66 65 64 63 62 61 60 59 58…" at bounding box center [468, 229] width 791 height 234
drag, startPoint x: 134, startPoint y: 162, endPoint x: 131, endPoint y: 156, distance: 6.8
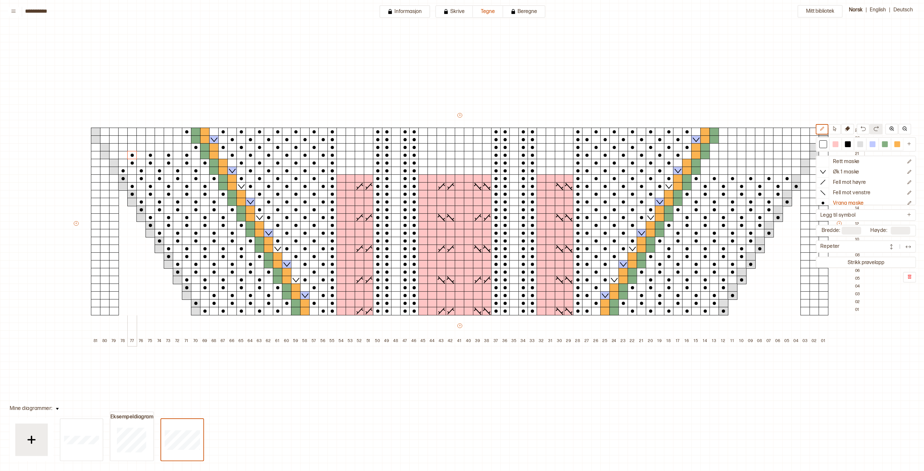
click at [132, 155] on div "+ + + + 81 80 79 78 77 76 75 74 73 72 71 70 69 68 67 66 65 64 63 62 61 60 59 58…" at bounding box center [468, 229] width 791 height 234
click at [113, 156] on div "+ + + + 81 80 79 78 77 76 75 74 73 72 71 70 69 68 67 66 65 64 63 62 61 60 59 58…" at bounding box center [468, 229] width 791 height 234
click at [861, 146] on div at bounding box center [860, 144] width 6 height 6
click at [113, 163] on circle at bounding box center [113, 162] width 3 height 3
click at [822, 146] on div at bounding box center [823, 144] width 6 height 6
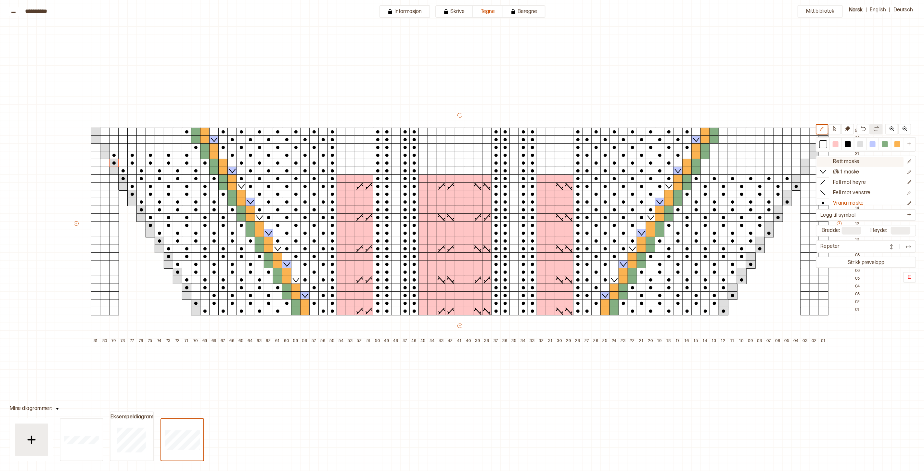
click at [847, 161] on p "Rett maske" at bounding box center [846, 162] width 27 height 7
click at [842, 202] on p "Vrang maske" at bounding box center [848, 203] width 31 height 7
drag, startPoint x: 178, startPoint y: 147, endPoint x: 177, endPoint y: 142, distance: 5.0
click at [177, 141] on div "+ + + + 81 80 79 78 77 76 75 74 73 72 71 70 69 68 67 66 65 64 63 62 61 60 59 58…" at bounding box center [468, 229] width 791 height 234
drag, startPoint x: 161, startPoint y: 146, endPoint x: 161, endPoint y: 142, distance: 4.9
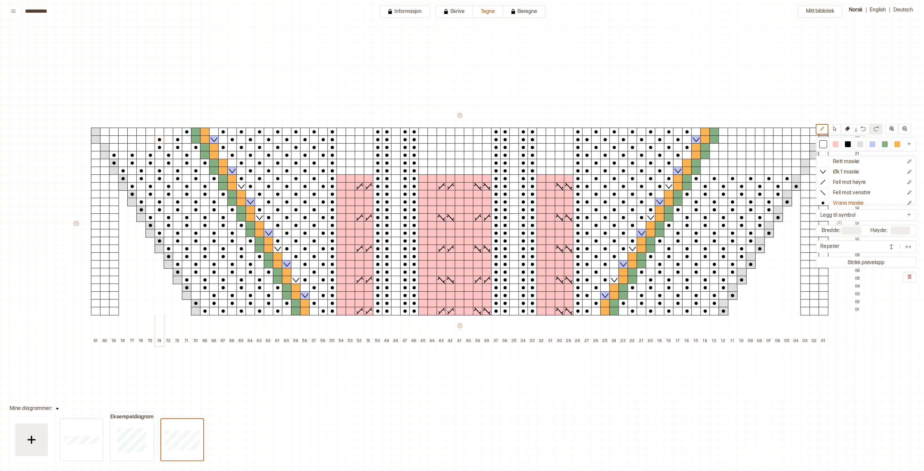
click at [161, 141] on div "+ + + + 81 80 79 78 77 76 75 74 73 72 71 70 69 68 67 66 65 64 63 62 61 60 59 58…" at bounding box center [468, 229] width 791 height 234
drag, startPoint x: 142, startPoint y: 147, endPoint x: 141, endPoint y: 140, distance: 6.9
click at [141, 140] on div "+ + + + 81 80 79 78 77 76 75 74 73 72 71 70 69 68 67 66 65 64 63 62 61 60 59 58…" at bounding box center [468, 229] width 791 height 234
click at [122, 140] on div "+ + + + 81 80 79 78 77 76 75 74 73 72 71 70 69 68 67 66 65 64 63 62 61 60 59 58…" at bounding box center [468, 229] width 791 height 234
click at [105, 141] on div at bounding box center [105, 139] width 10 height 8
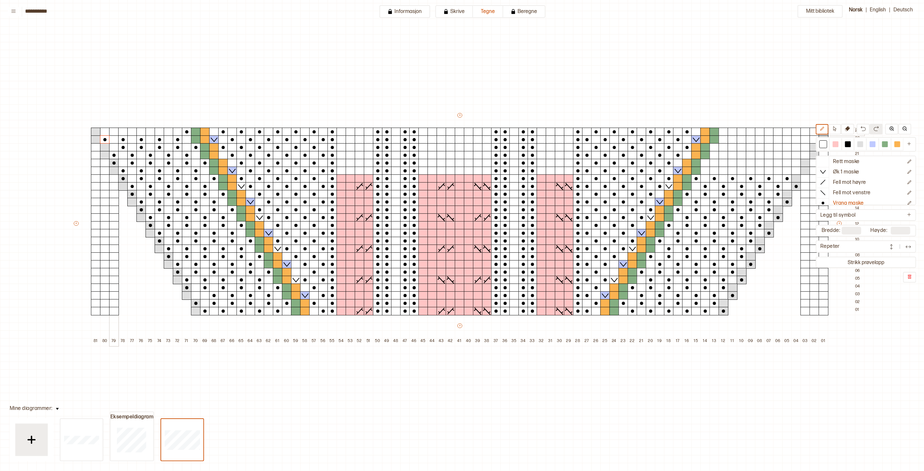
click at [113, 133] on div at bounding box center [114, 132] width 10 height 8
click at [132, 132] on div at bounding box center [132, 132] width 10 height 8
click at [150, 132] on div at bounding box center [151, 132] width 10 height 8
click at [168, 132] on div at bounding box center [169, 132] width 10 height 8
drag, startPoint x: 860, startPoint y: 144, endPoint x: 855, endPoint y: 141, distance: 6.0
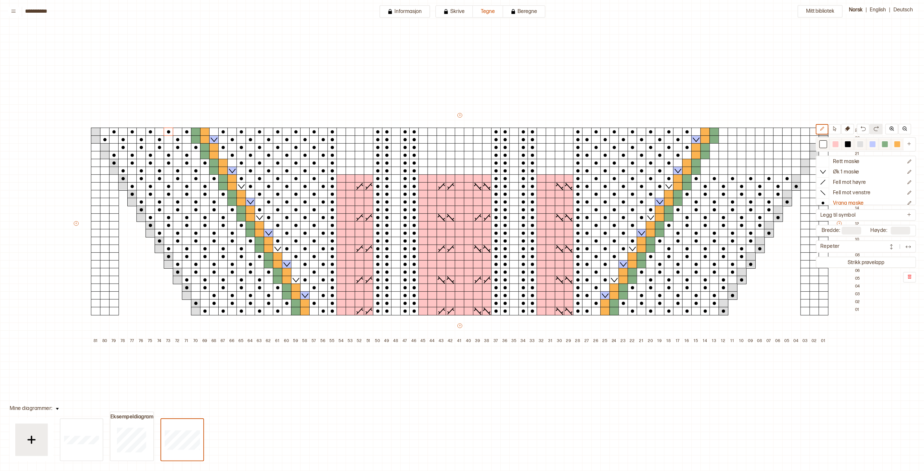
click at [860, 143] on div at bounding box center [860, 144] width 6 height 6
click at [105, 147] on div at bounding box center [105, 147] width 10 height 8
click at [98, 133] on div at bounding box center [96, 132] width 10 height 8
click at [845, 131] on icon at bounding box center [847, 128] width 5 height 5
drag, startPoint x: 114, startPoint y: 312, endPoint x: 93, endPoint y: 196, distance: 118.1
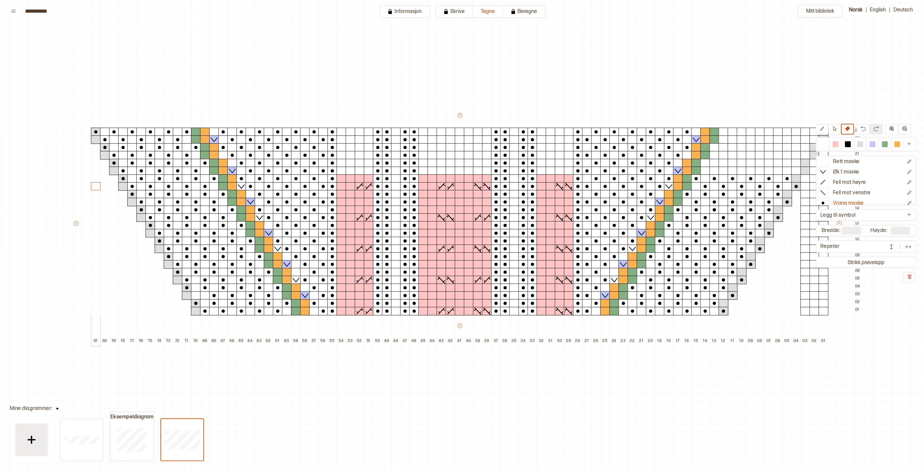
click at [95, 193] on div "+ + + + 81 80 79 78 77 76 75 74 73 72 71 70 69 68 67 66 65 64 63 62 61 60 59 58…" at bounding box center [468, 229] width 791 height 234
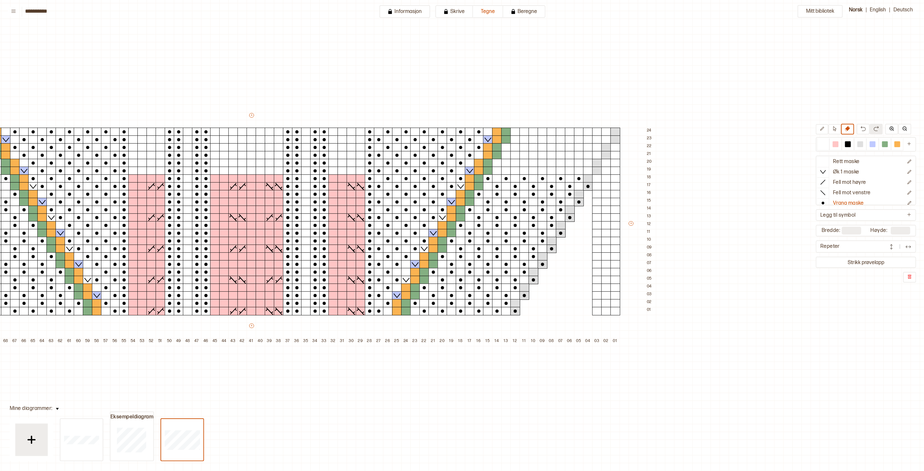
scroll to position [36, 247]
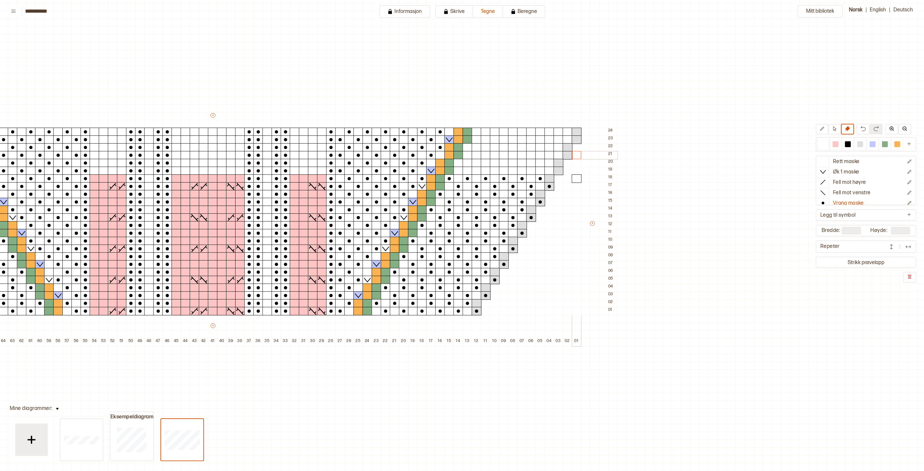
drag, startPoint x: 560, startPoint y: 311, endPoint x: 577, endPoint y: 151, distance: 161.0
click at [577, 151] on div "+ + + + 81 80 79 78 77 76 75 74 73 72 71 70 69 68 67 66 65 64 63 62 61 60 59 58…" at bounding box center [221, 229] width 791 height 234
click at [578, 176] on div at bounding box center [577, 178] width 10 height 8
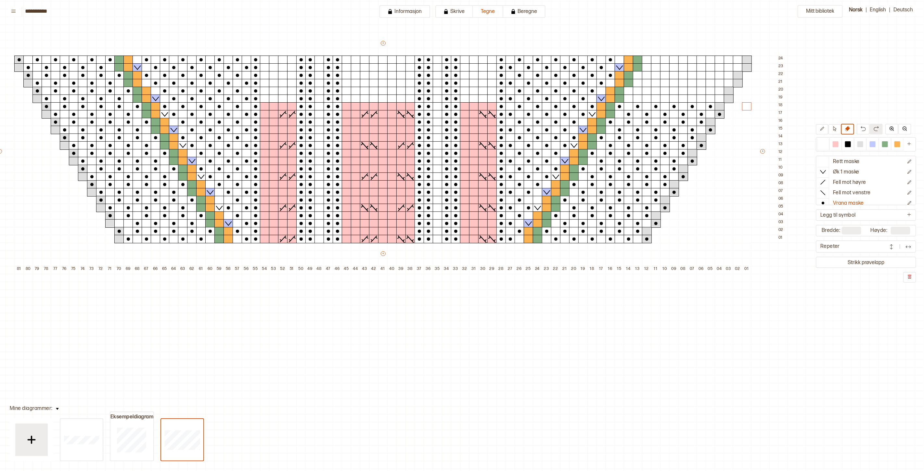
scroll to position [108, 73]
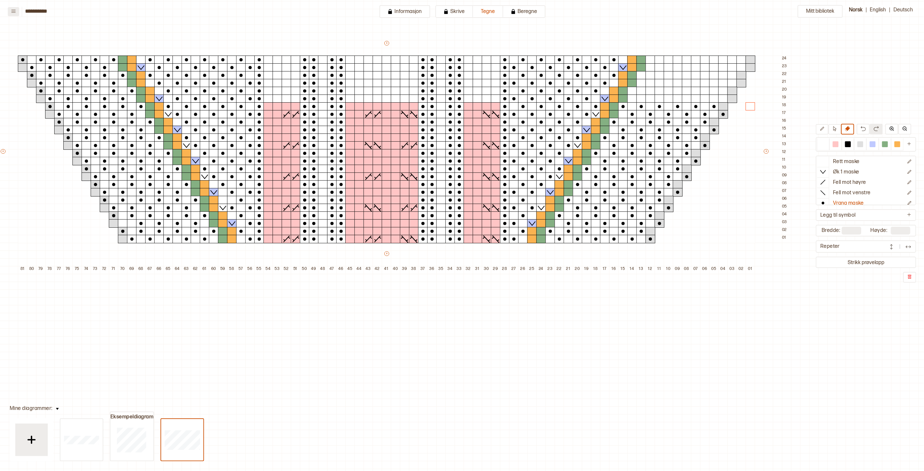
click at [19, 10] on button at bounding box center [13, 11] width 11 height 9
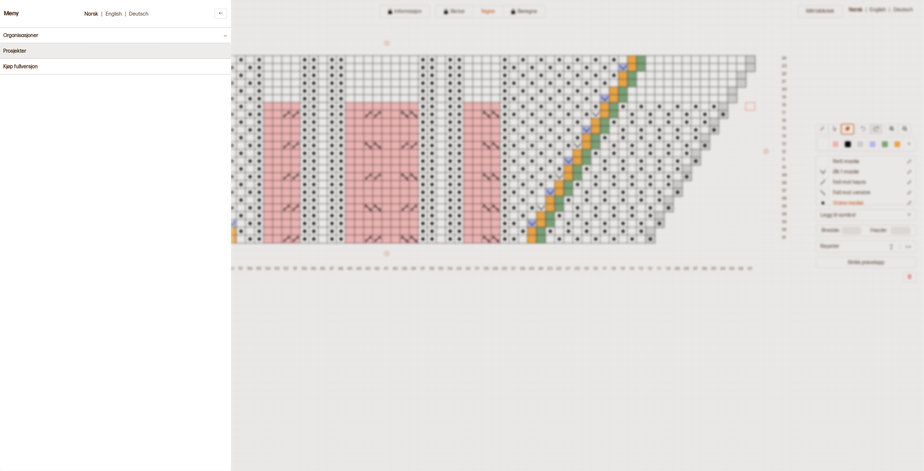
click at [20, 53] on h4 "Prosjekter" at bounding box center [14, 51] width 23 height 6
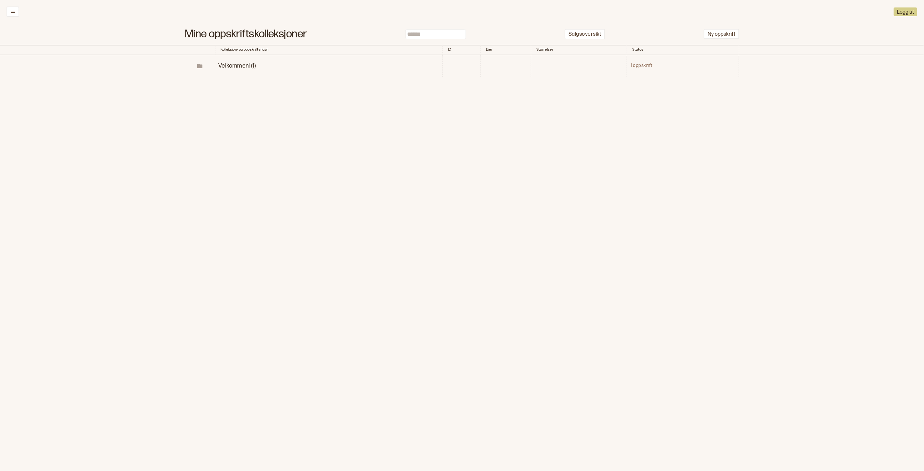
click at [239, 63] on span "Velkommen! (1)" at bounding box center [236, 65] width 37 height 7
click at [261, 86] on p "Diagrammer" at bounding box center [254, 87] width 34 height 7
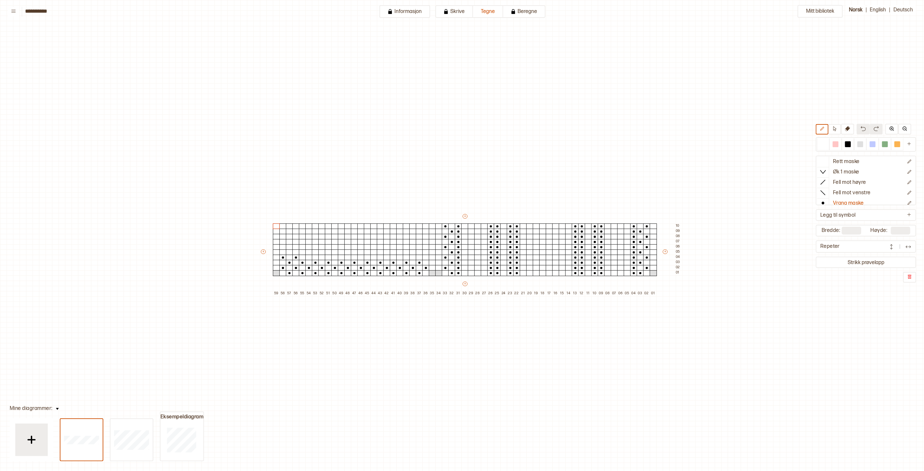
scroll to position [22, 168]
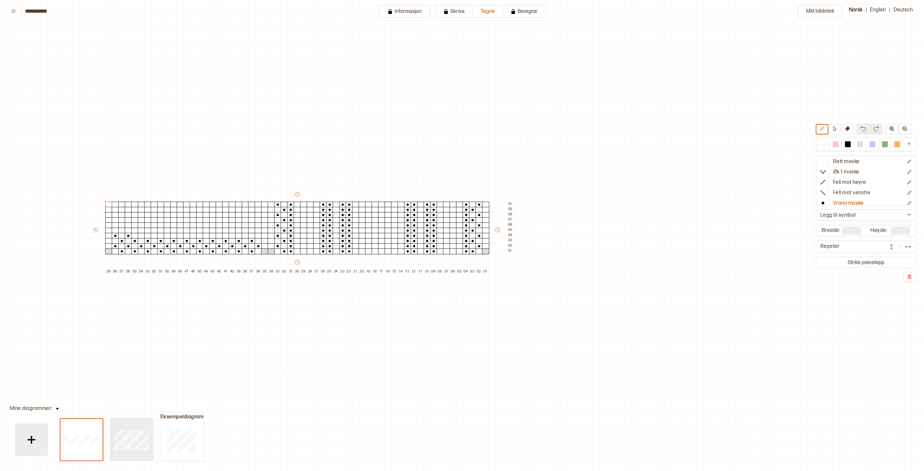
type input "**"
